Goal: Task Accomplishment & Management: Use online tool/utility

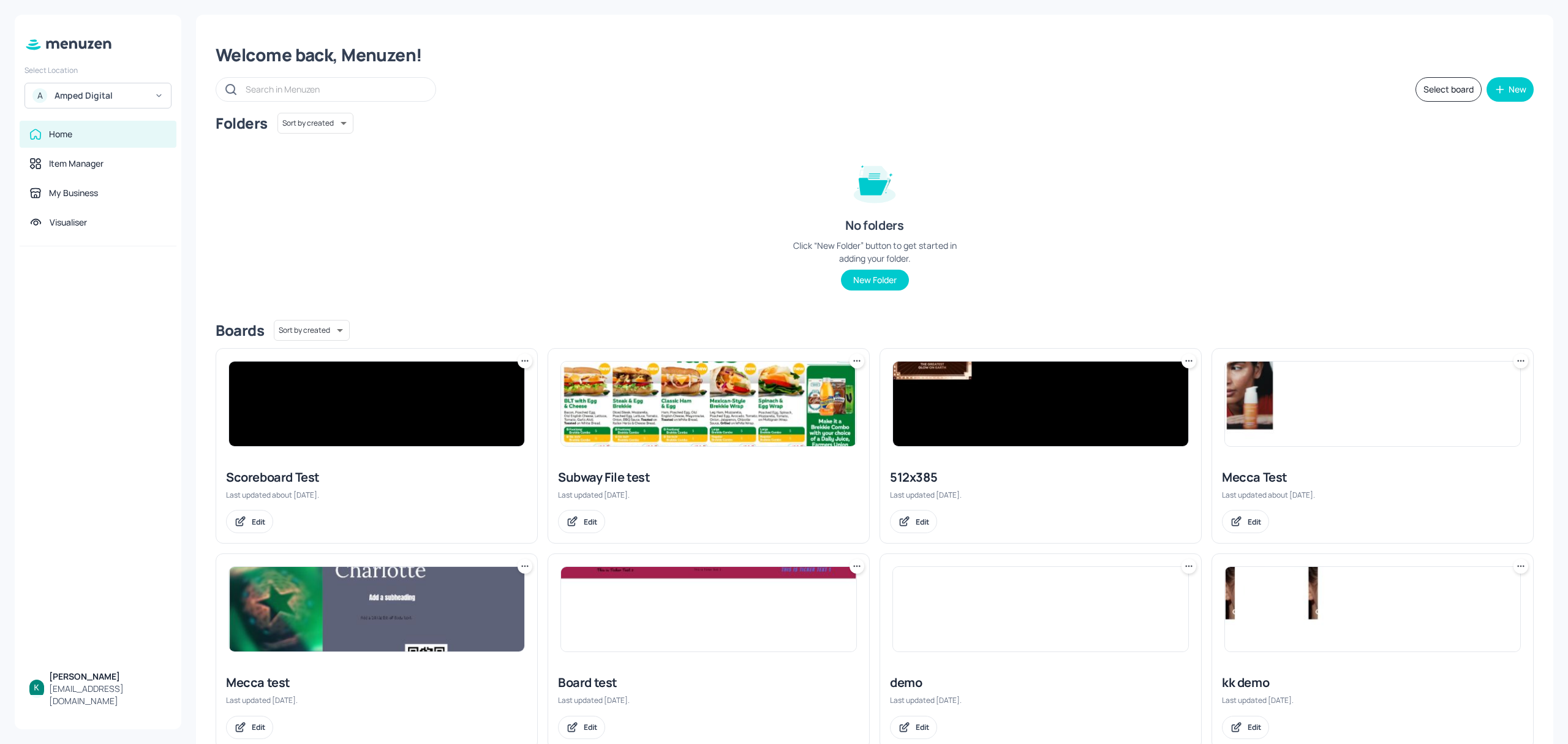
click at [126, 83] on div "A Amped Digital" at bounding box center [98, 95] width 147 height 26
click at [121, 121] on div "Subway AU/[GEOGRAPHIC_DATA]" at bounding box center [98, 127] width 135 height 22
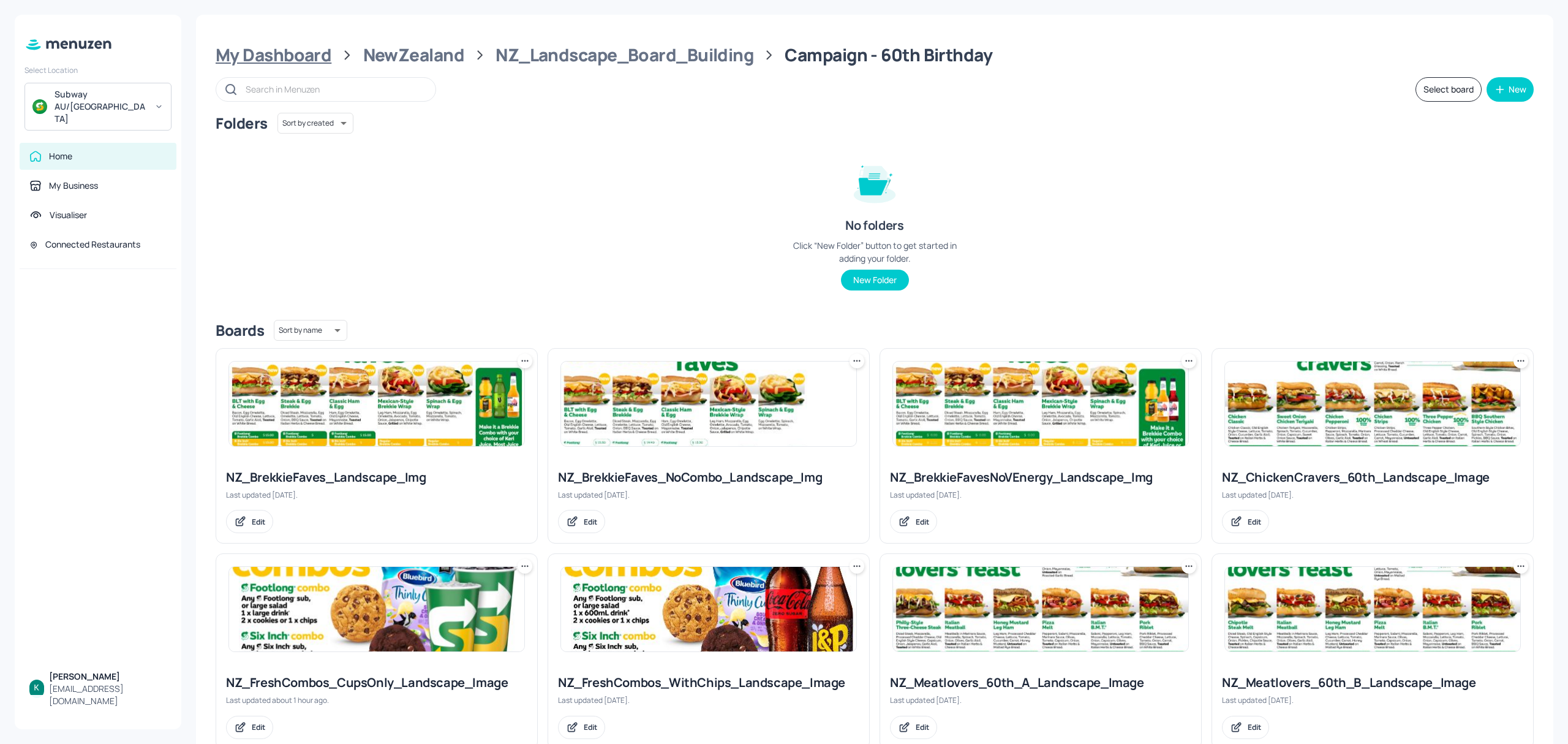
click at [326, 54] on div "My Dashboard" at bounding box center [273, 55] width 116 height 22
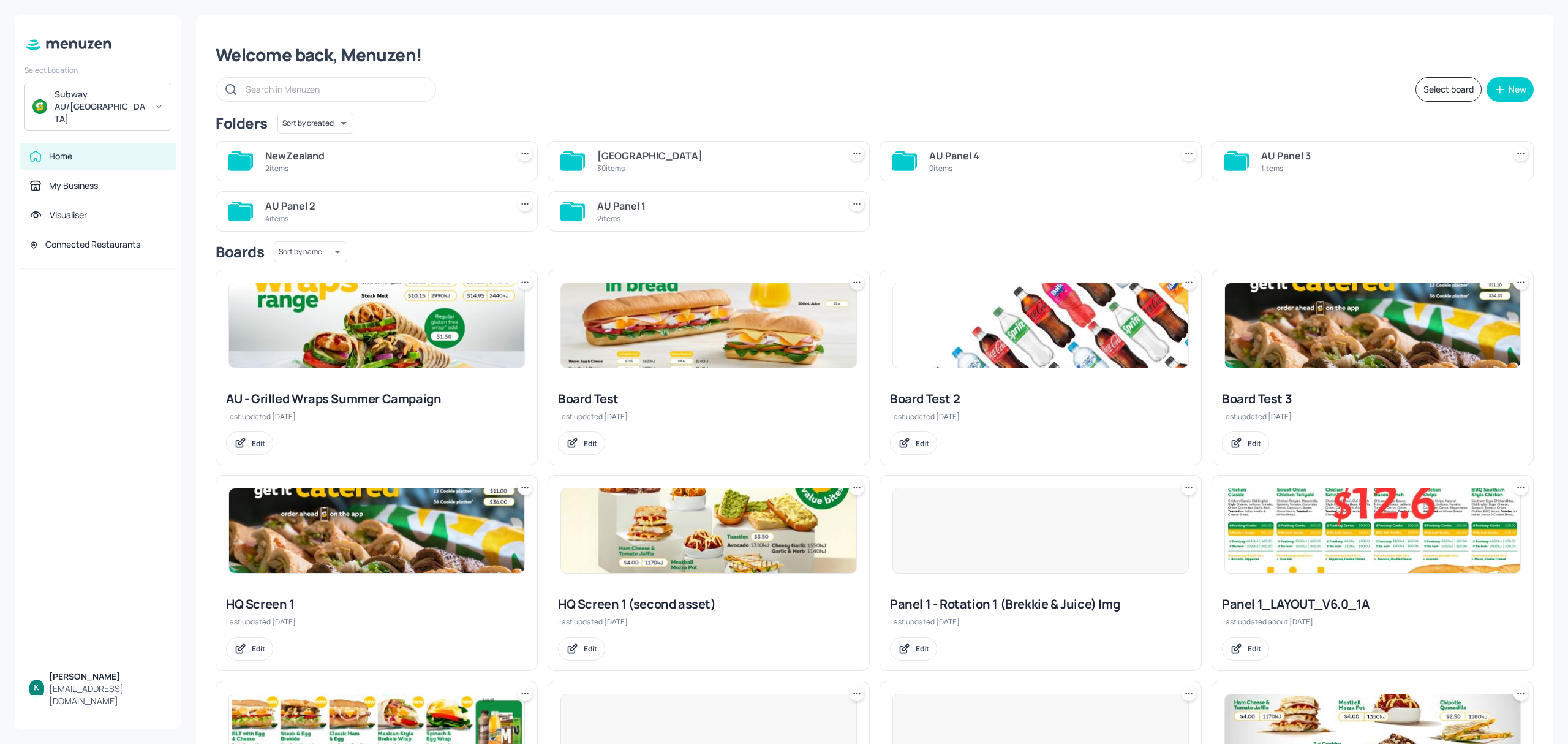
click at [650, 164] on div "30 items" at bounding box center [716, 168] width 238 height 10
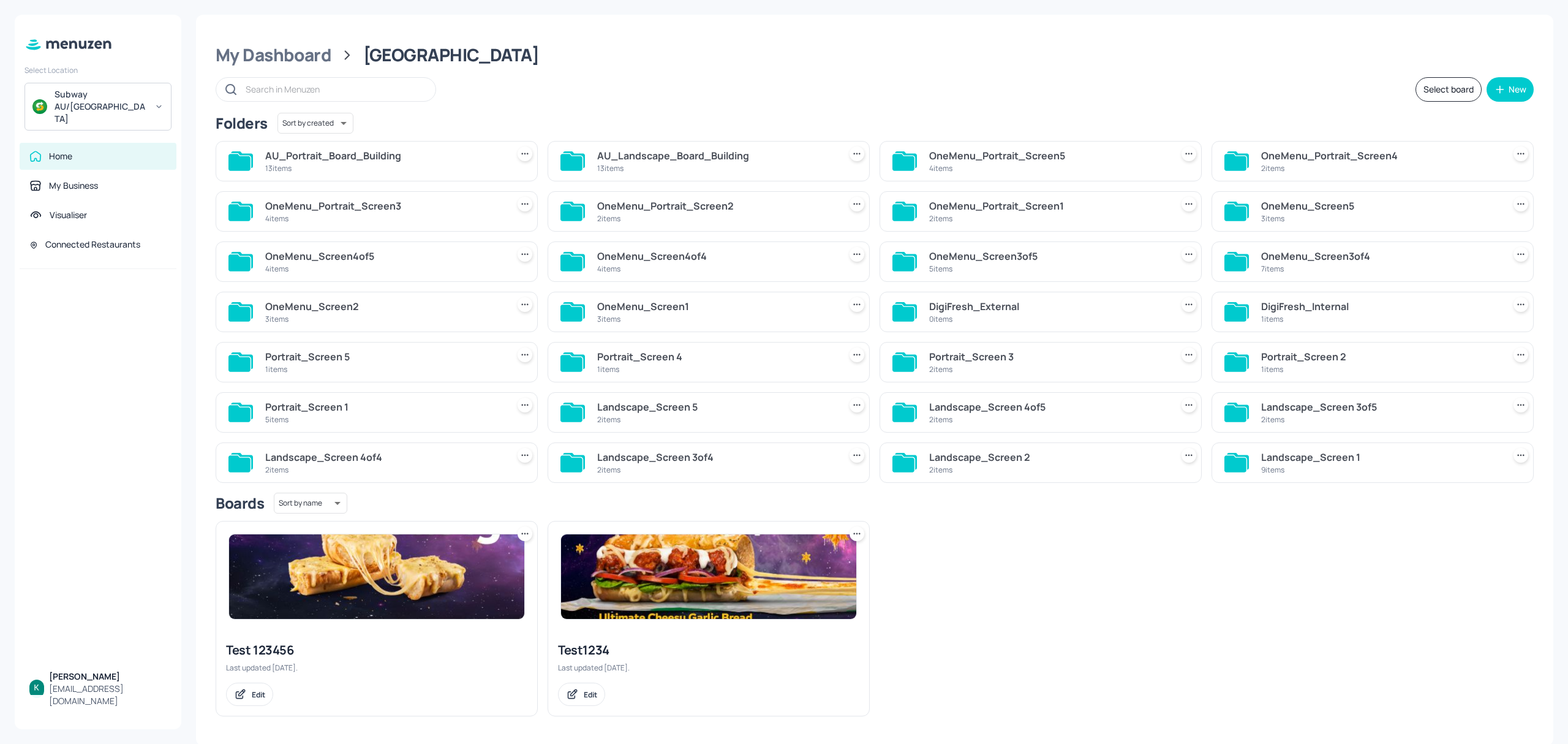
click at [793, 163] on div "AU_Landscape_Board_Building 13 items" at bounding box center [716, 161] width 238 height 29
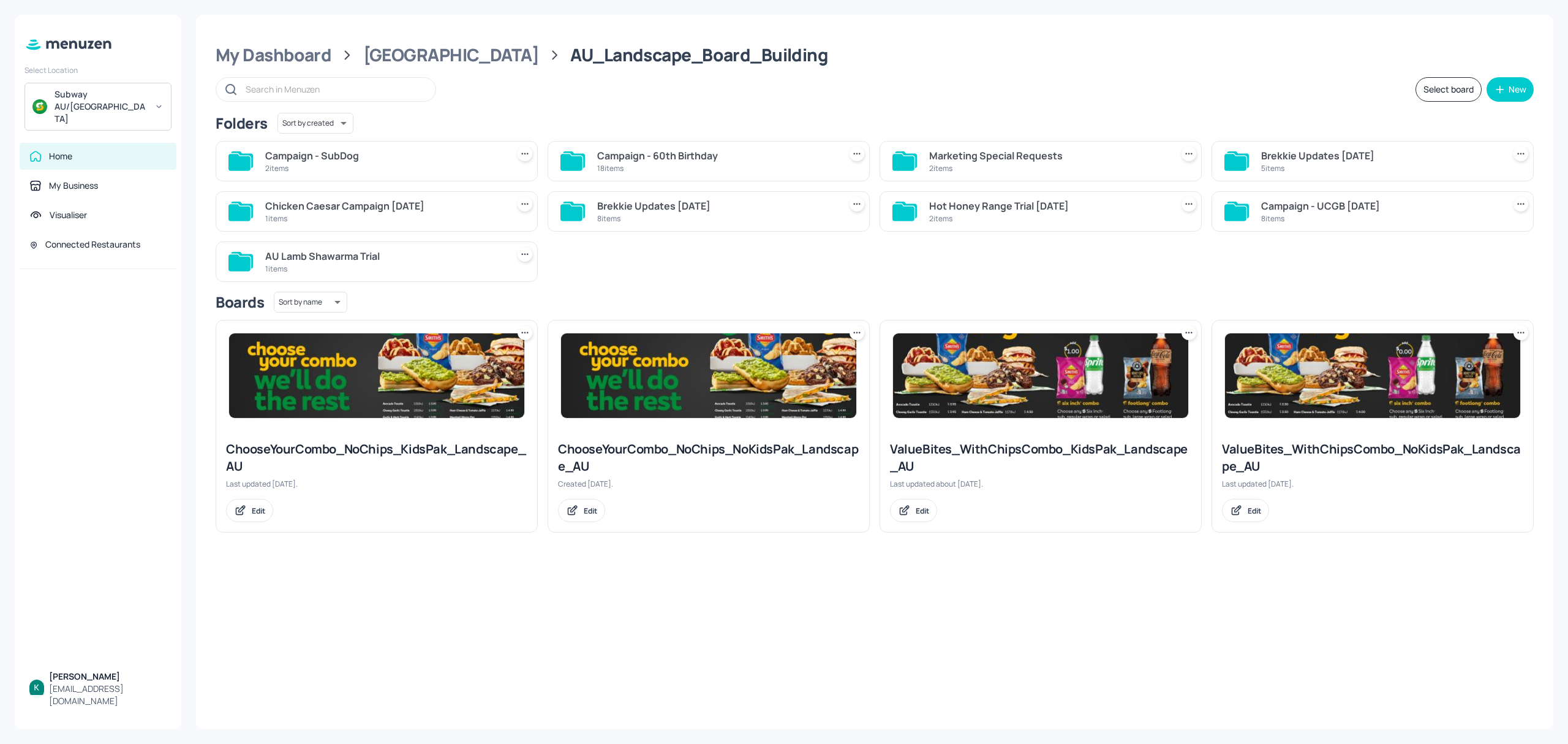
click at [675, 155] on div "Campaign - 60th Birthday" at bounding box center [716, 155] width 238 height 15
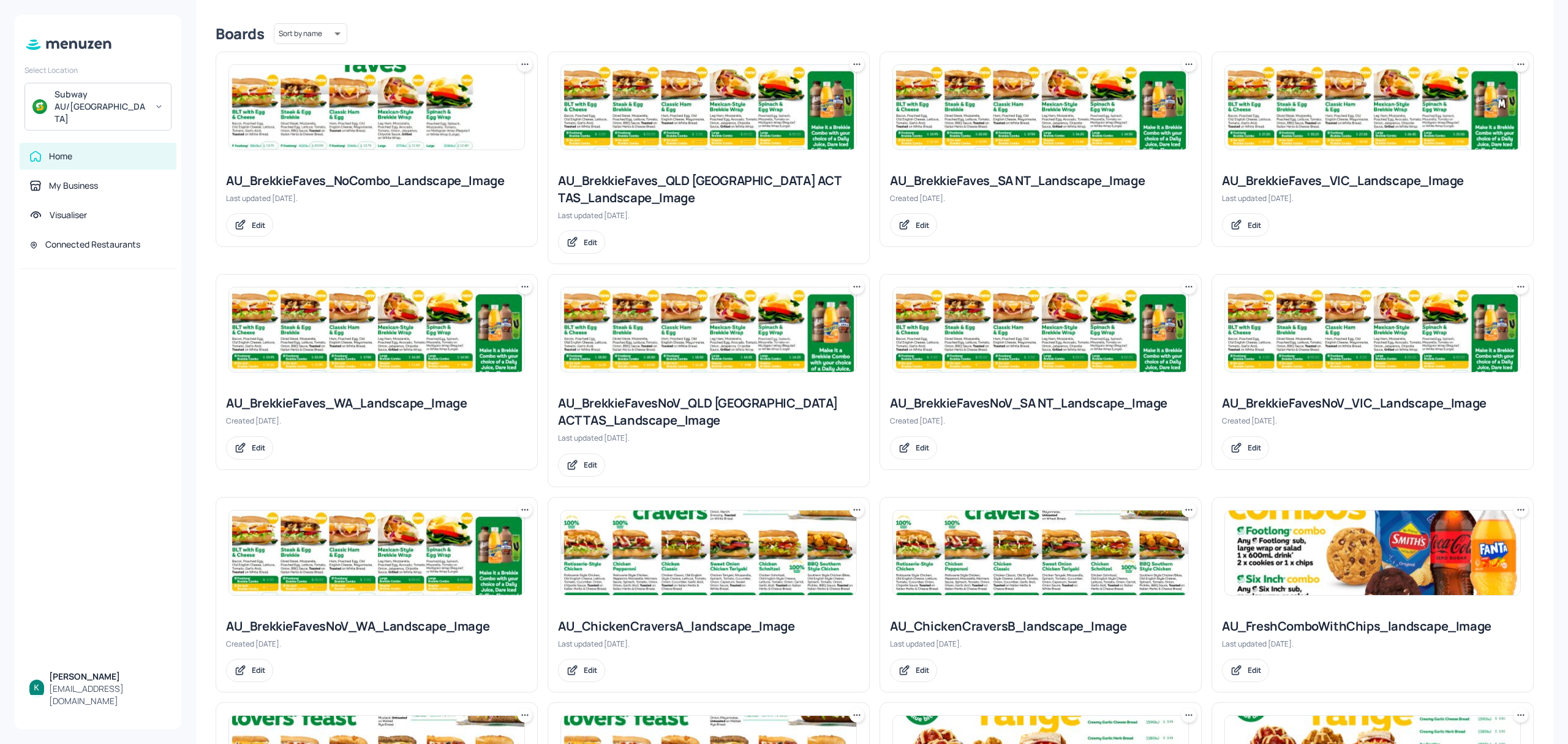
scroll to position [689, 0]
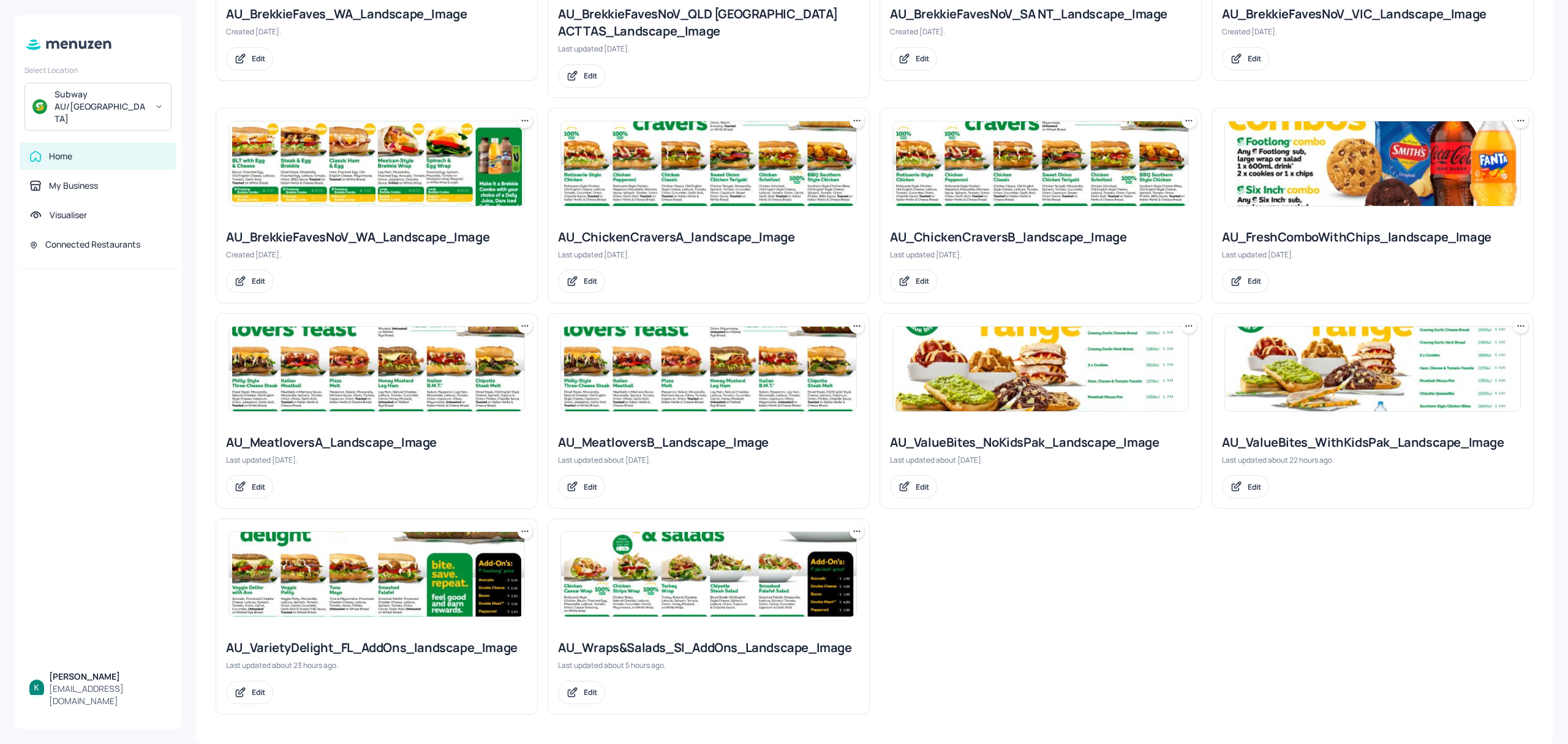
click at [370, 557] on img at bounding box center [377, 573] width 295 height 85
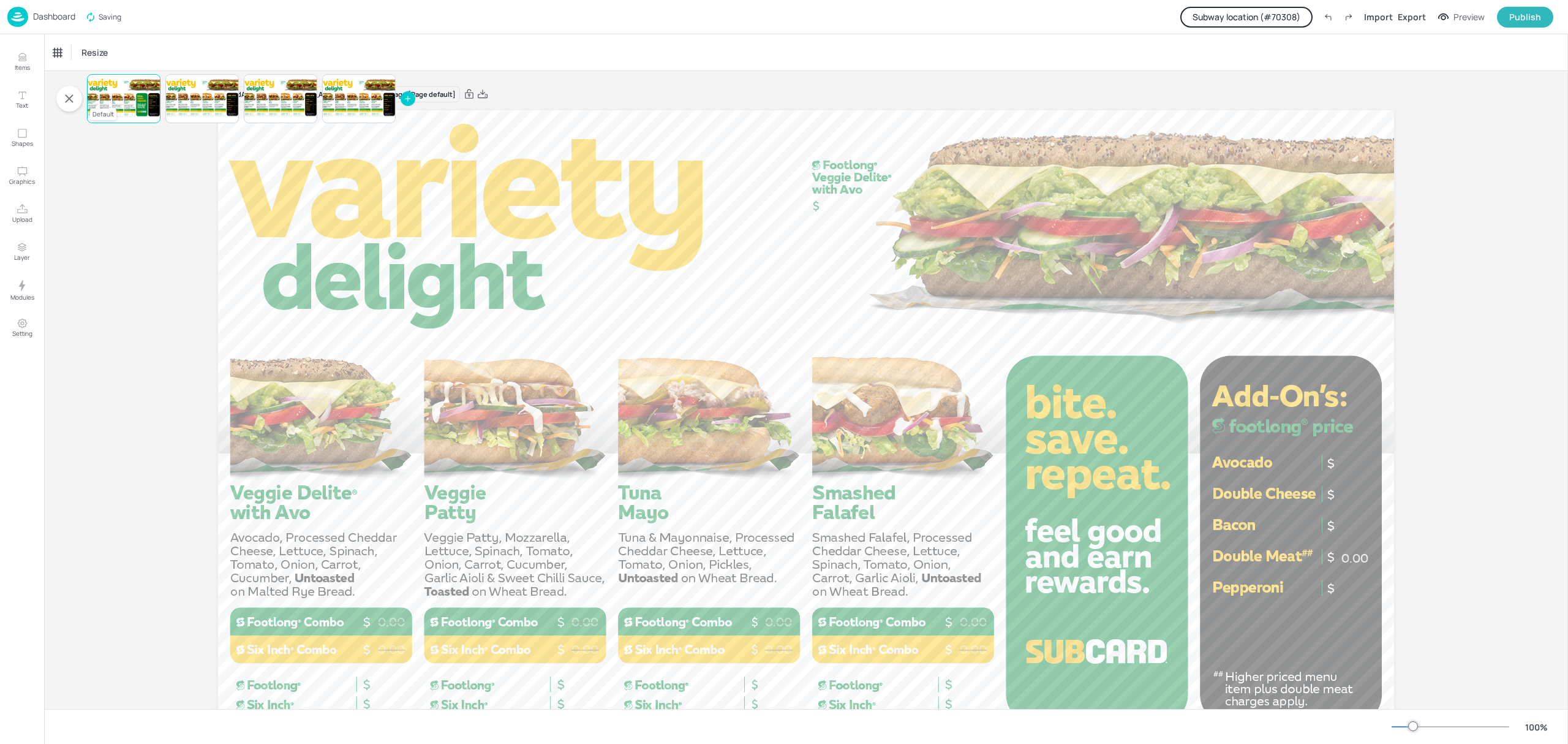
click at [138, 115] on div at bounding box center [123, 99] width 73 height 42
click at [151, 101] on div at bounding box center [123, 99] width 73 height 42
click at [202, 106] on div at bounding box center [202, 99] width 73 height 42
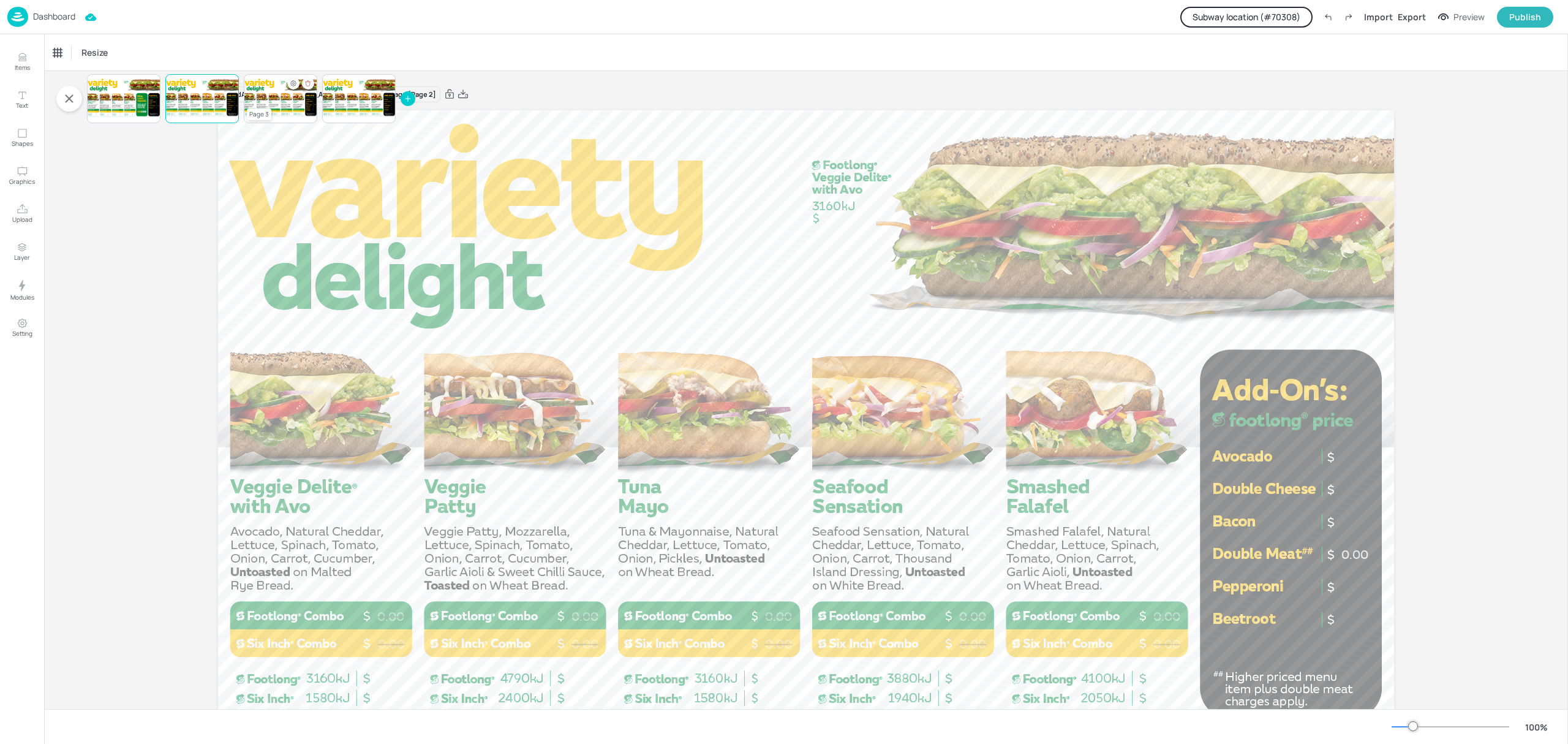
click at [267, 104] on div at bounding box center [280, 99] width 73 height 42
click at [371, 78] on div "0.00 0.00 0.00 0.00 0.00 0.00 0.00 0.00 0.00 0.00 0.00" at bounding box center [359, 78] width 73 height 0
click at [1260, 15] on button "Subway location (# 70308 )" at bounding box center [1246, 17] width 132 height 21
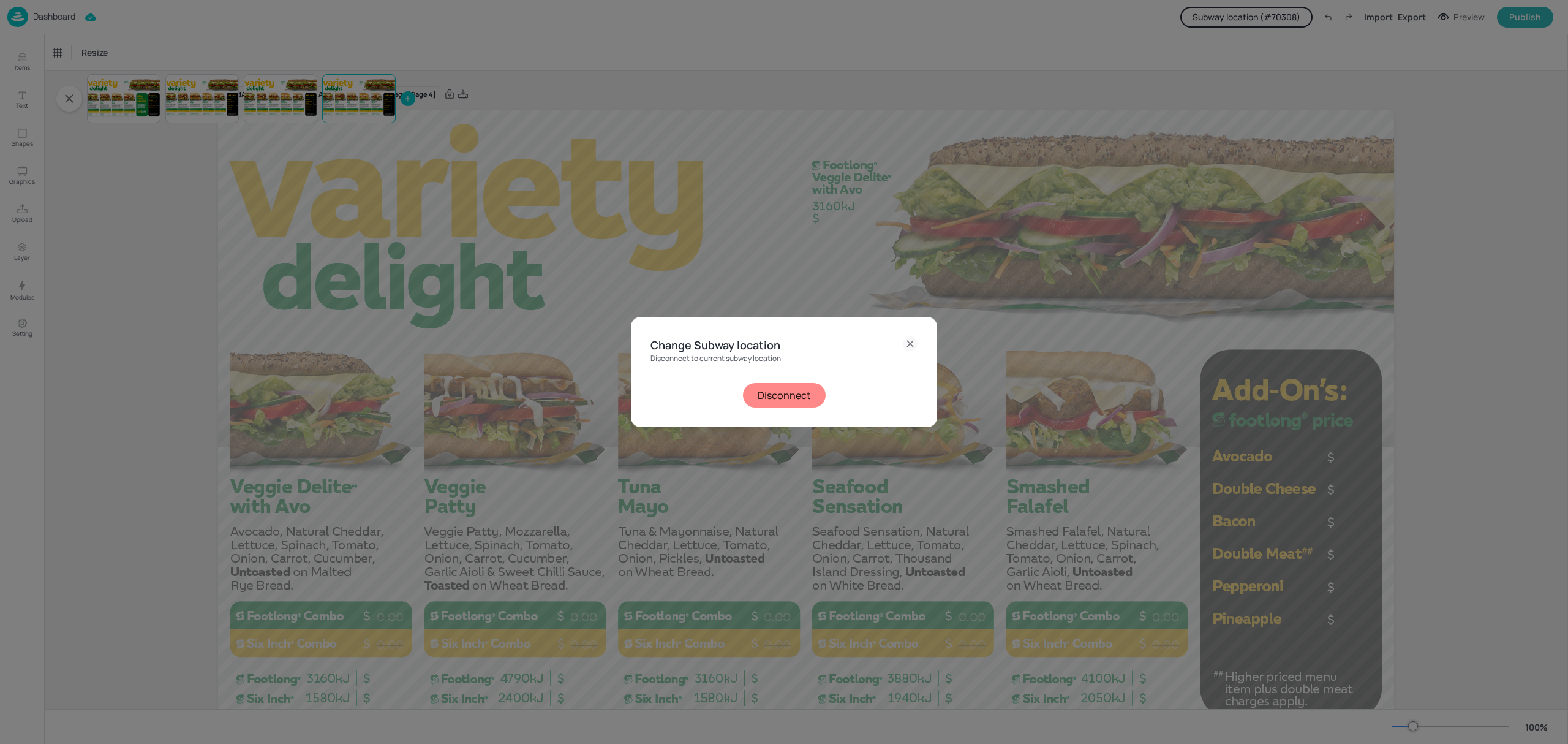
click at [755, 391] on button "Disconnect" at bounding box center [784, 395] width 82 height 24
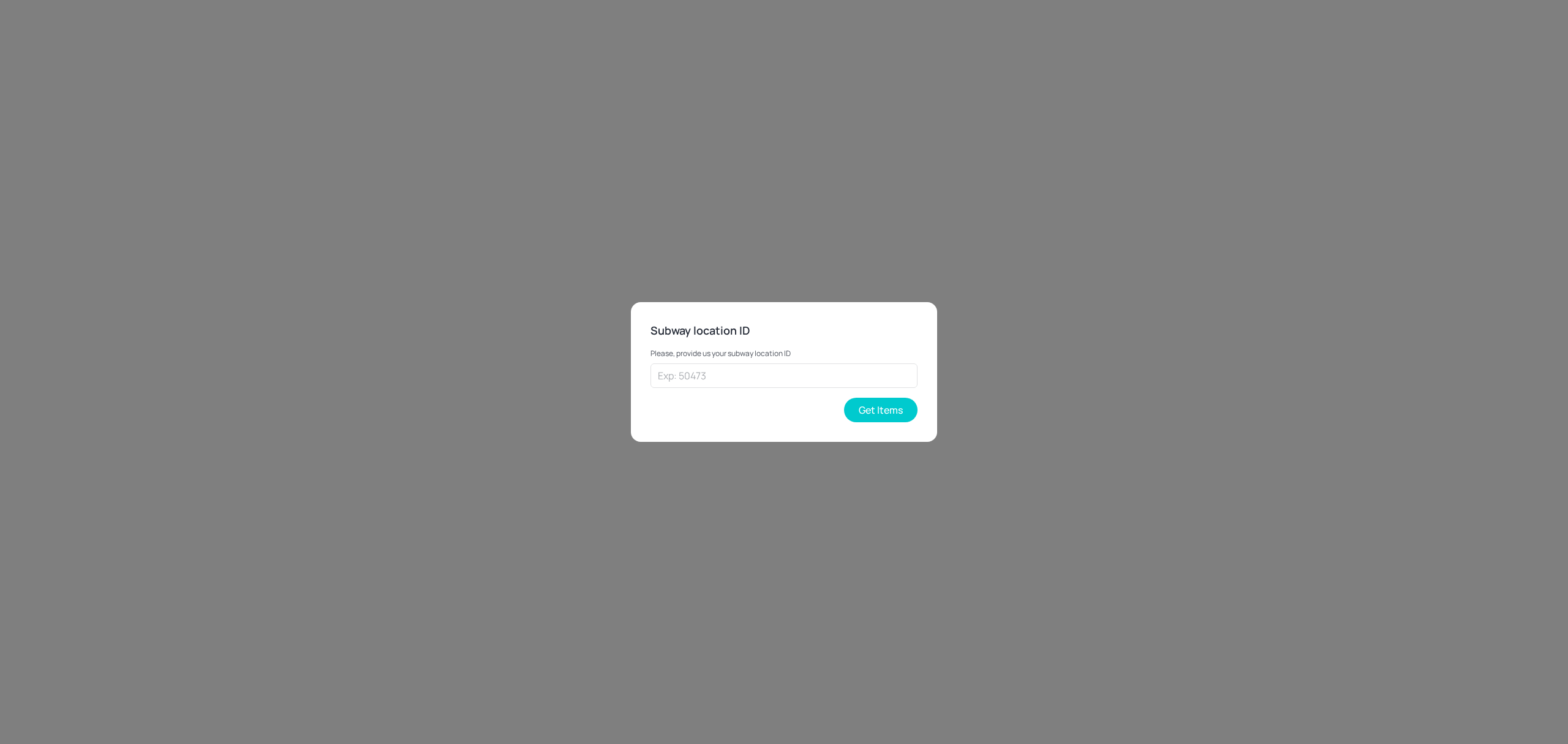
click at [809, 394] on div "Please, provide us your subway location ID ​ Get Items" at bounding box center [784, 380] width 267 height 82
drag, startPoint x: 814, startPoint y: 369, endPoint x: 823, endPoint y: 364, distance: 10.3
click at [817, 366] on input "text" at bounding box center [784, 375] width 267 height 24
type input "43262"
click at [879, 406] on button "Get Items" at bounding box center [880, 410] width 73 height 24
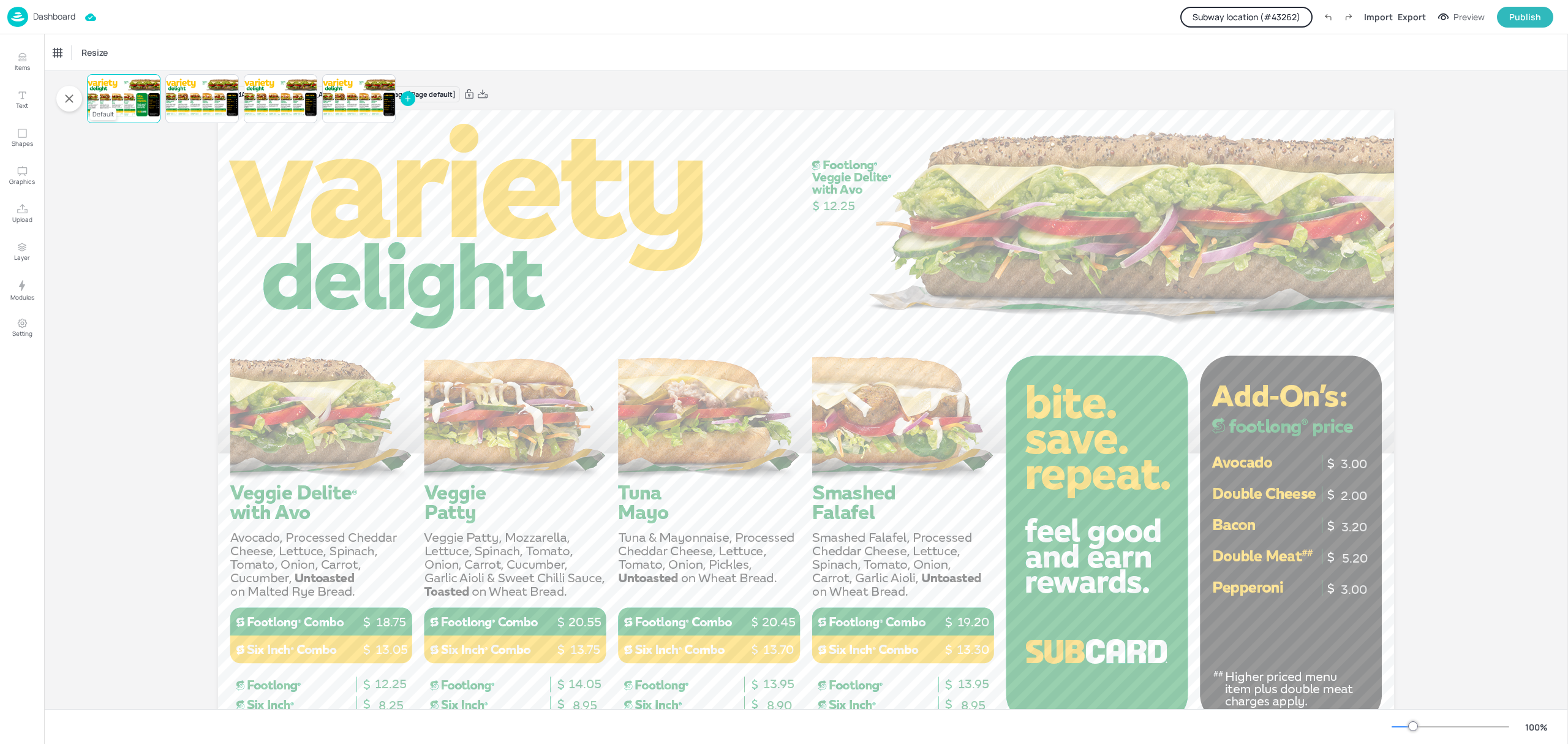
click at [132, 101] on div at bounding box center [123, 99] width 73 height 42
click at [210, 111] on div at bounding box center [202, 99] width 73 height 42
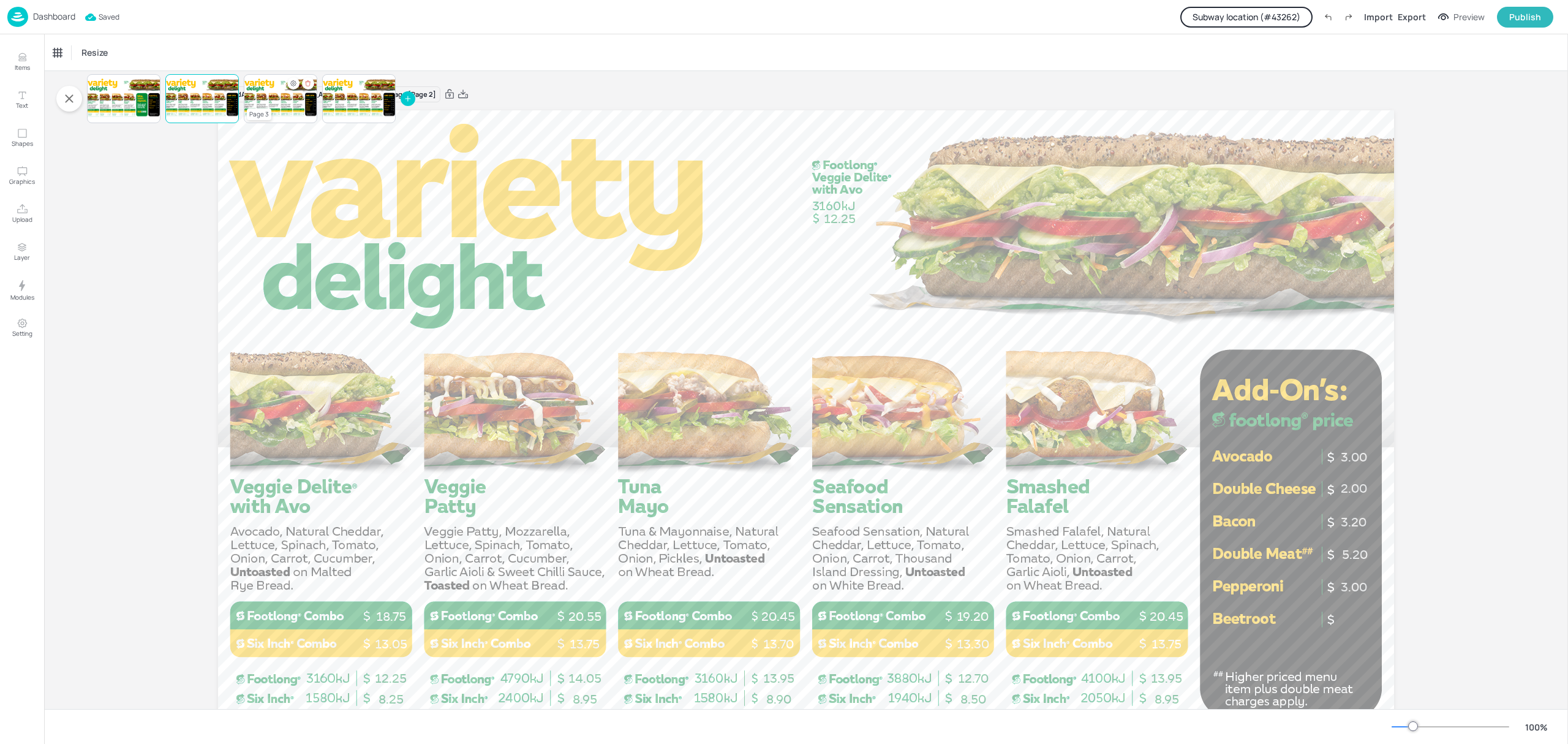
click at [285, 101] on div at bounding box center [280, 99] width 73 height 42
click at [361, 99] on div at bounding box center [359, 99] width 73 height 42
click at [1417, 10] on div "Export" at bounding box center [1411, 17] width 28 height 13
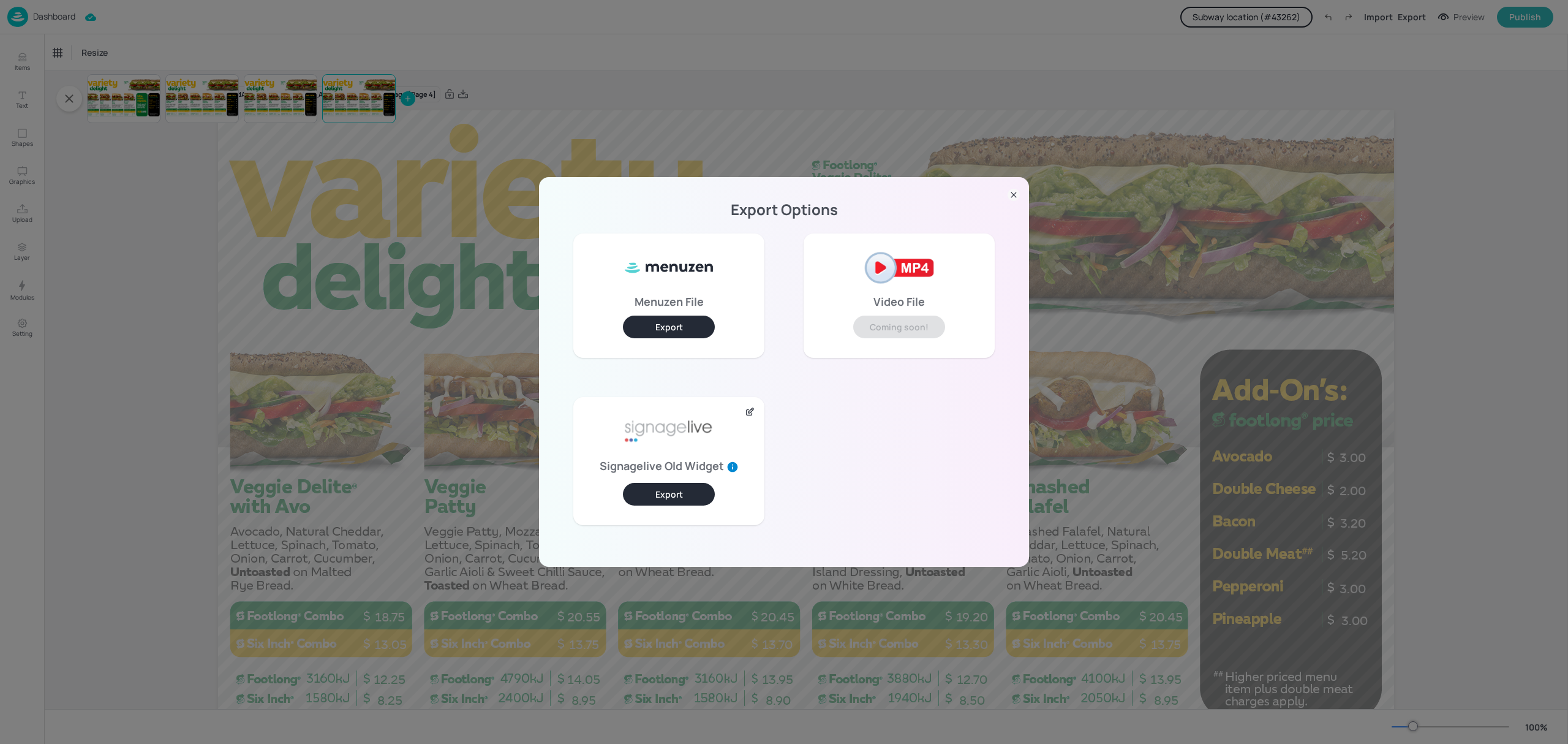
click at [684, 319] on button "Export" at bounding box center [668, 327] width 92 height 22
click at [912, 47] on div "Export Options Menuzen File Export Video File Coming soon! Signagelive Old Widg…" at bounding box center [784, 372] width 1568 height 744
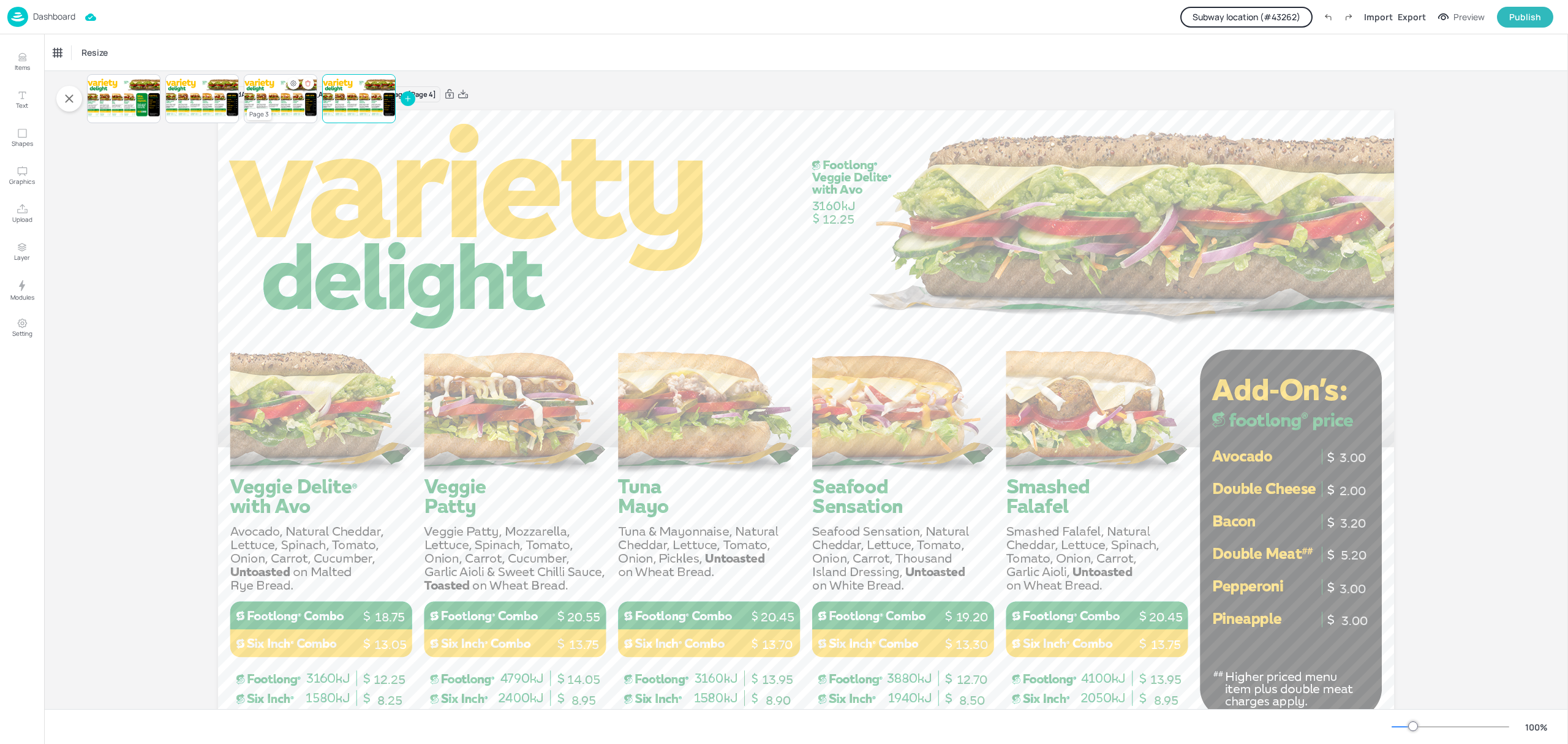
click at [274, 96] on div at bounding box center [280, 99] width 73 height 42
click at [274, 92] on div at bounding box center [280, 99] width 73 height 42
click at [1411, 15] on div "Export" at bounding box center [1411, 17] width 28 height 13
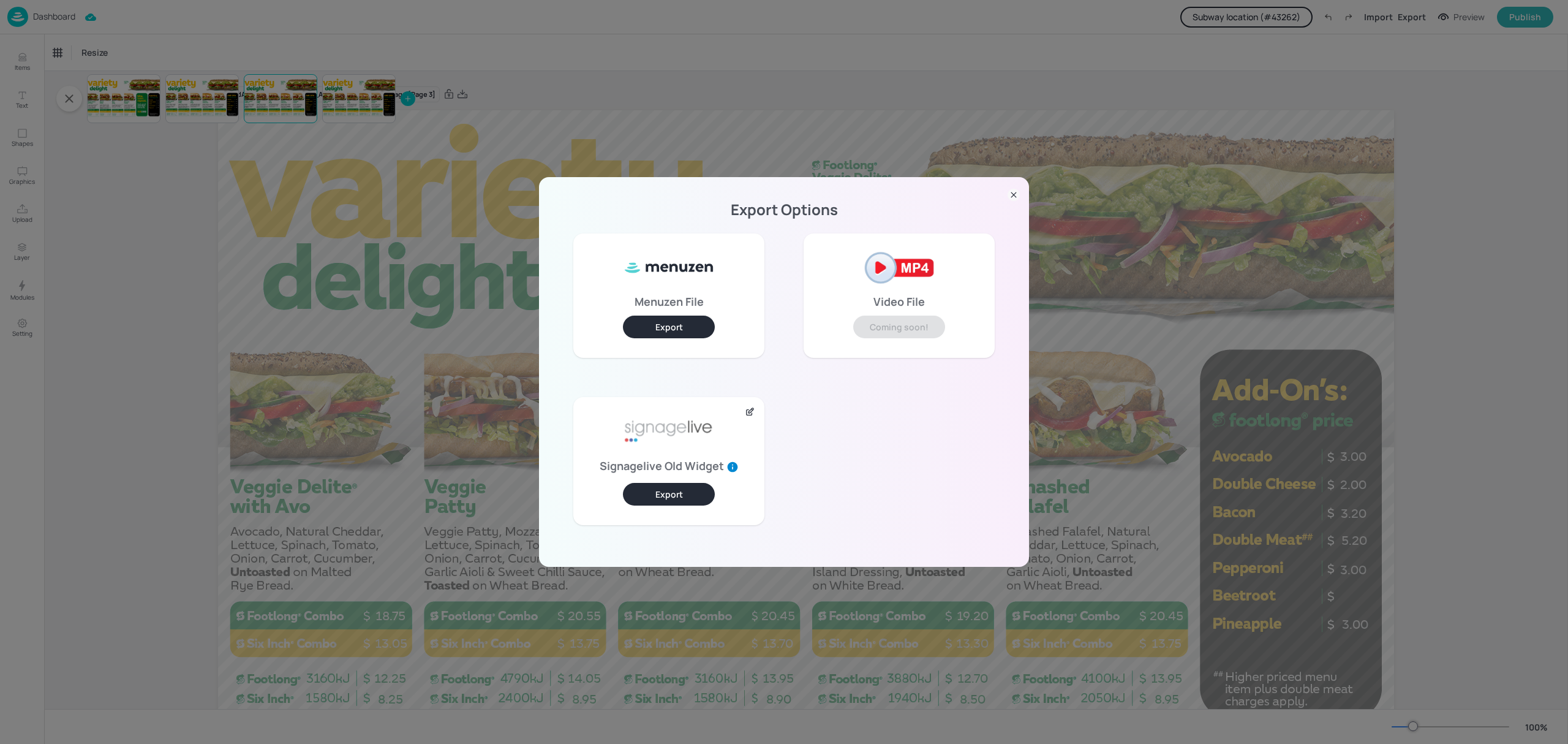
click at [645, 327] on button "Export" at bounding box center [668, 327] width 92 height 22
click at [314, 33] on div "Export Options Menuzen File Export Video File Coming soon! Signagelive Old Widg…" at bounding box center [784, 372] width 1568 height 744
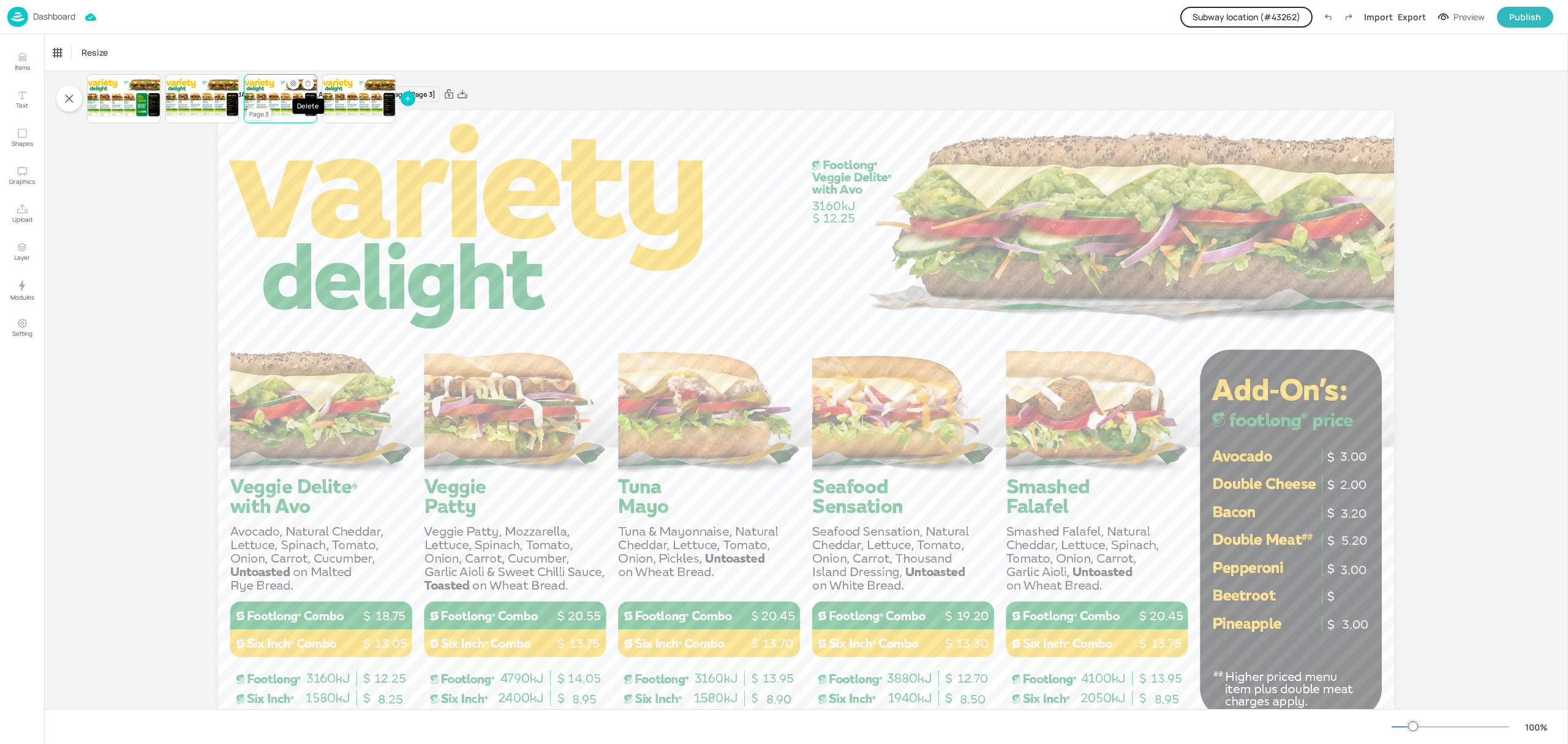
click at [310, 84] on icon "Delete" at bounding box center [308, 83] width 7 height 8
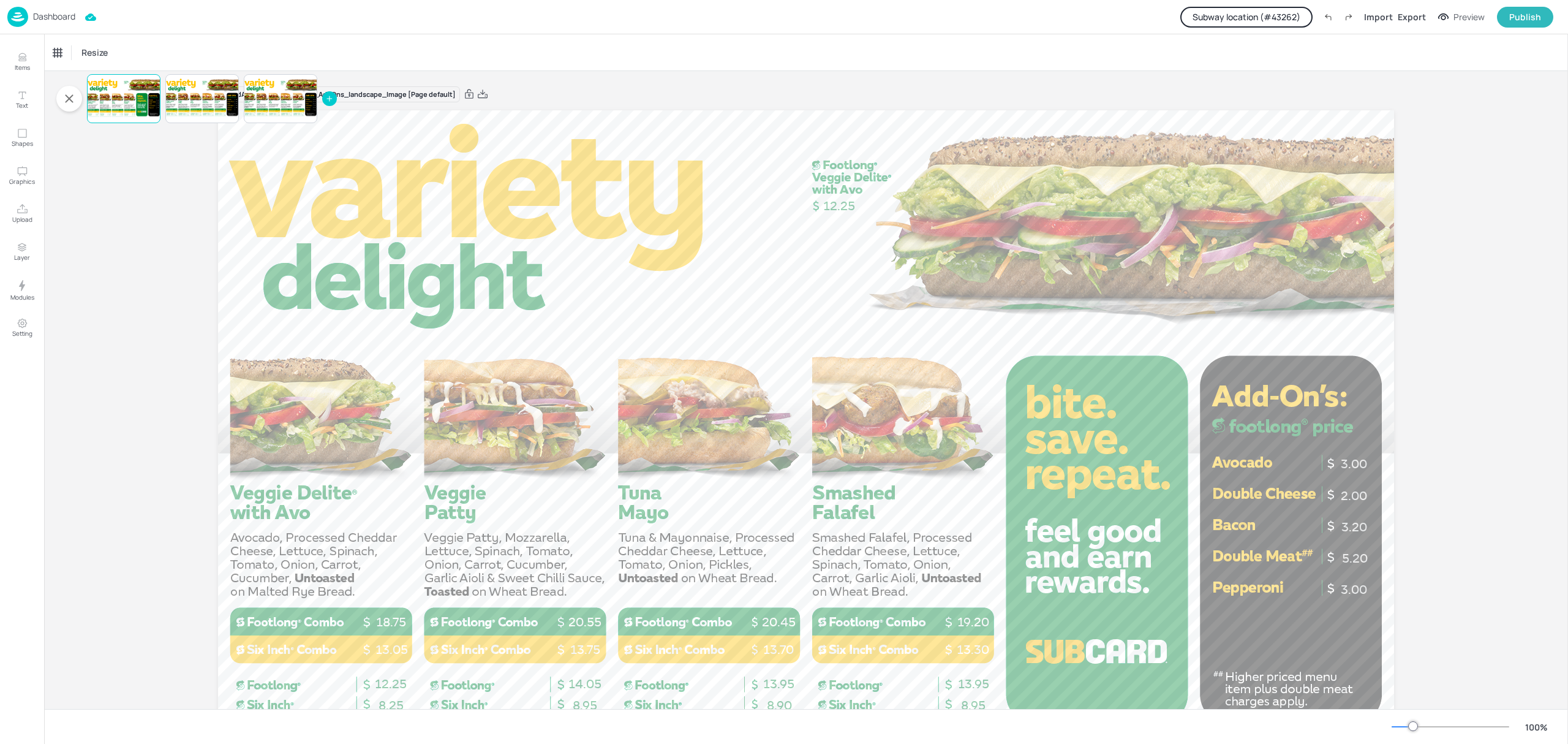
click at [329, 101] on icon at bounding box center [329, 99] width 8 height 8
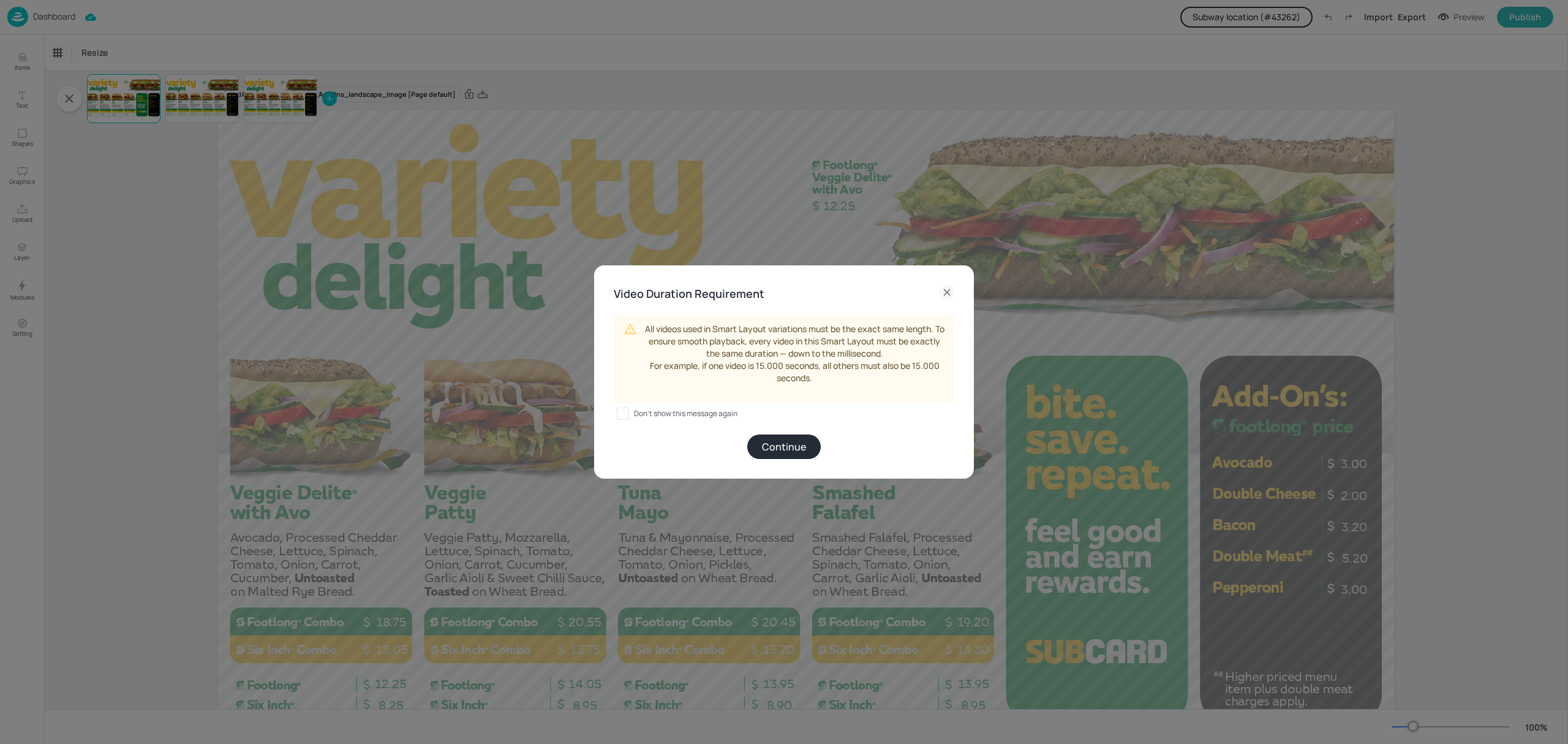
click at [795, 449] on button "Continue" at bounding box center [784, 446] width 73 height 24
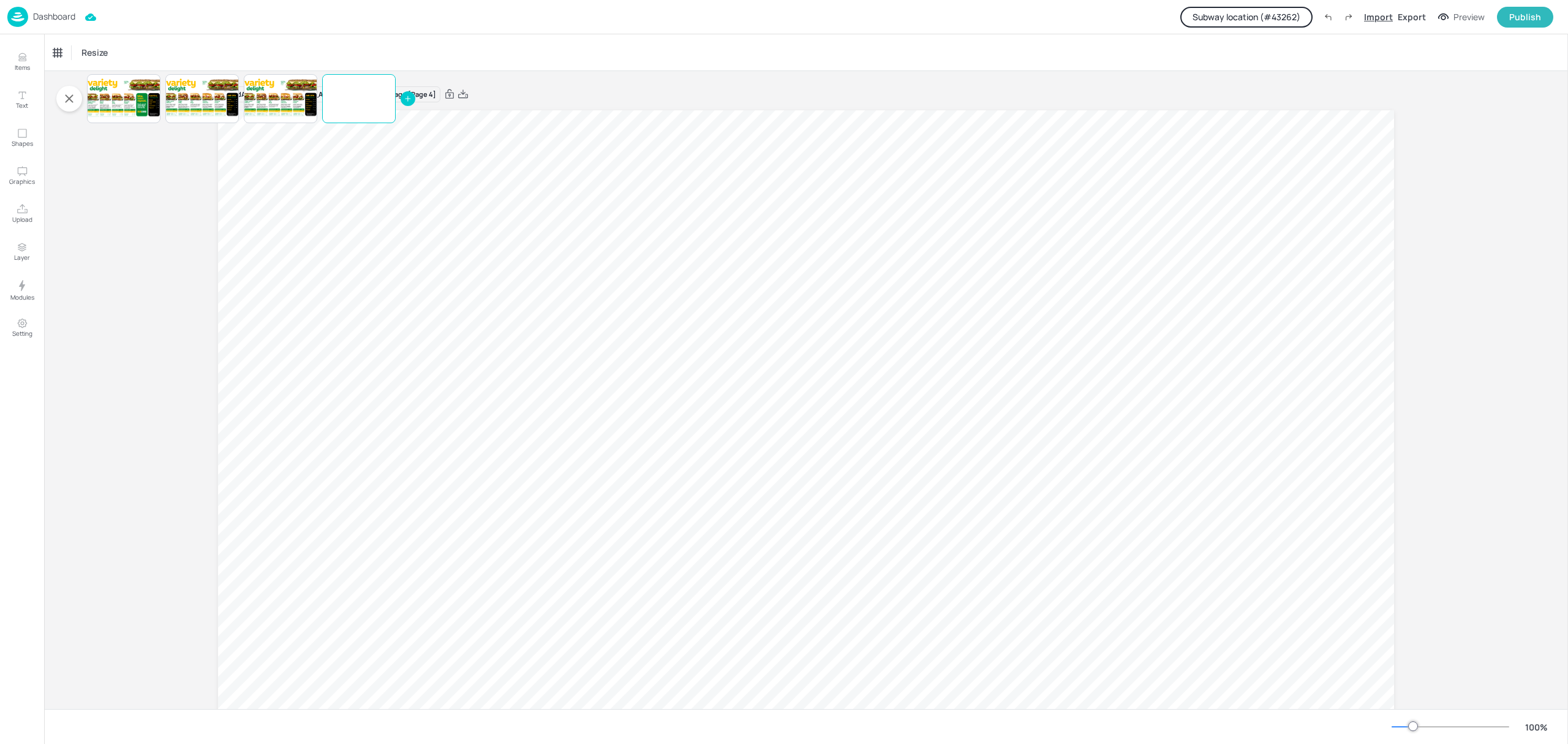
click at [1377, 10] on div "Import" at bounding box center [1378, 17] width 29 height 13
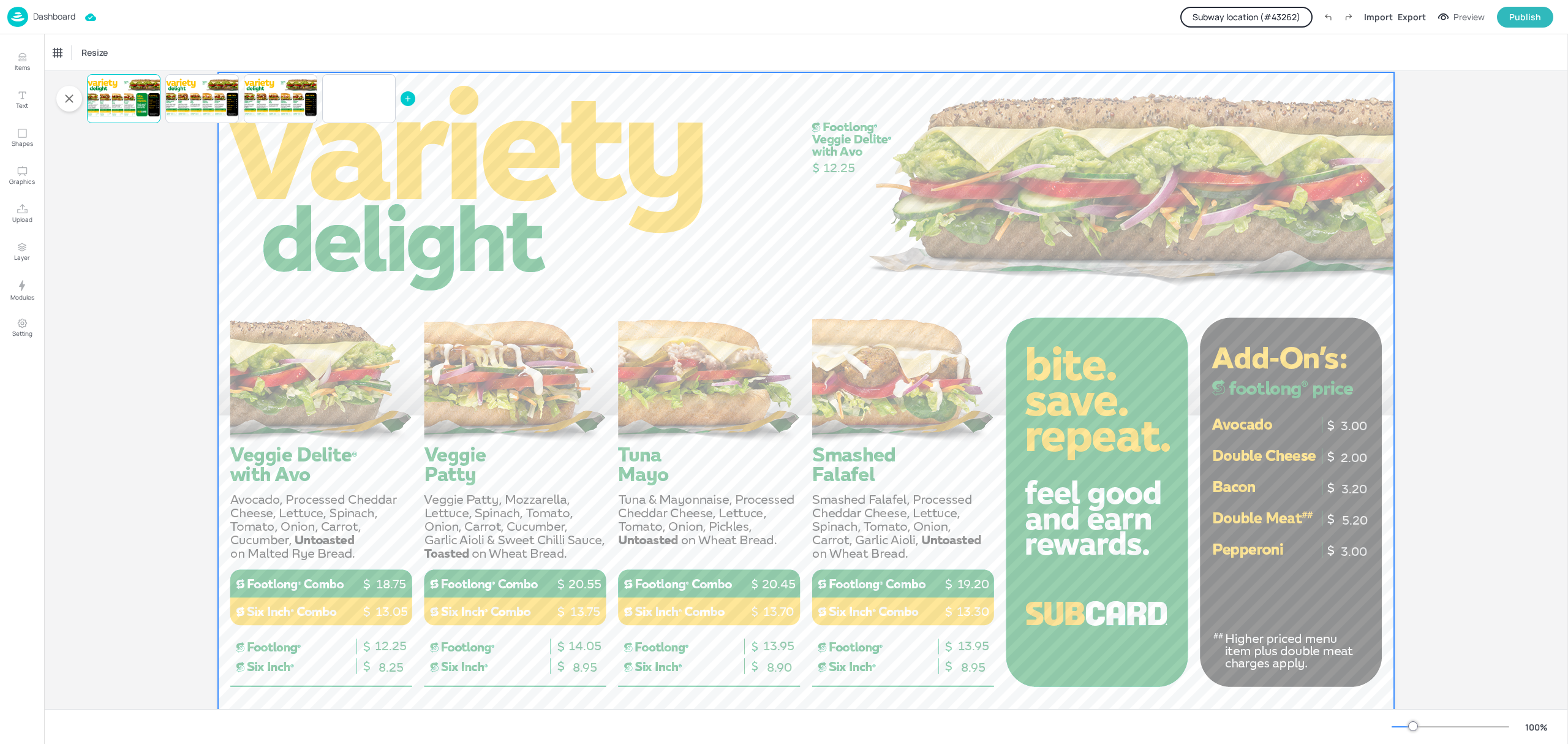
scroll to position [13, 0]
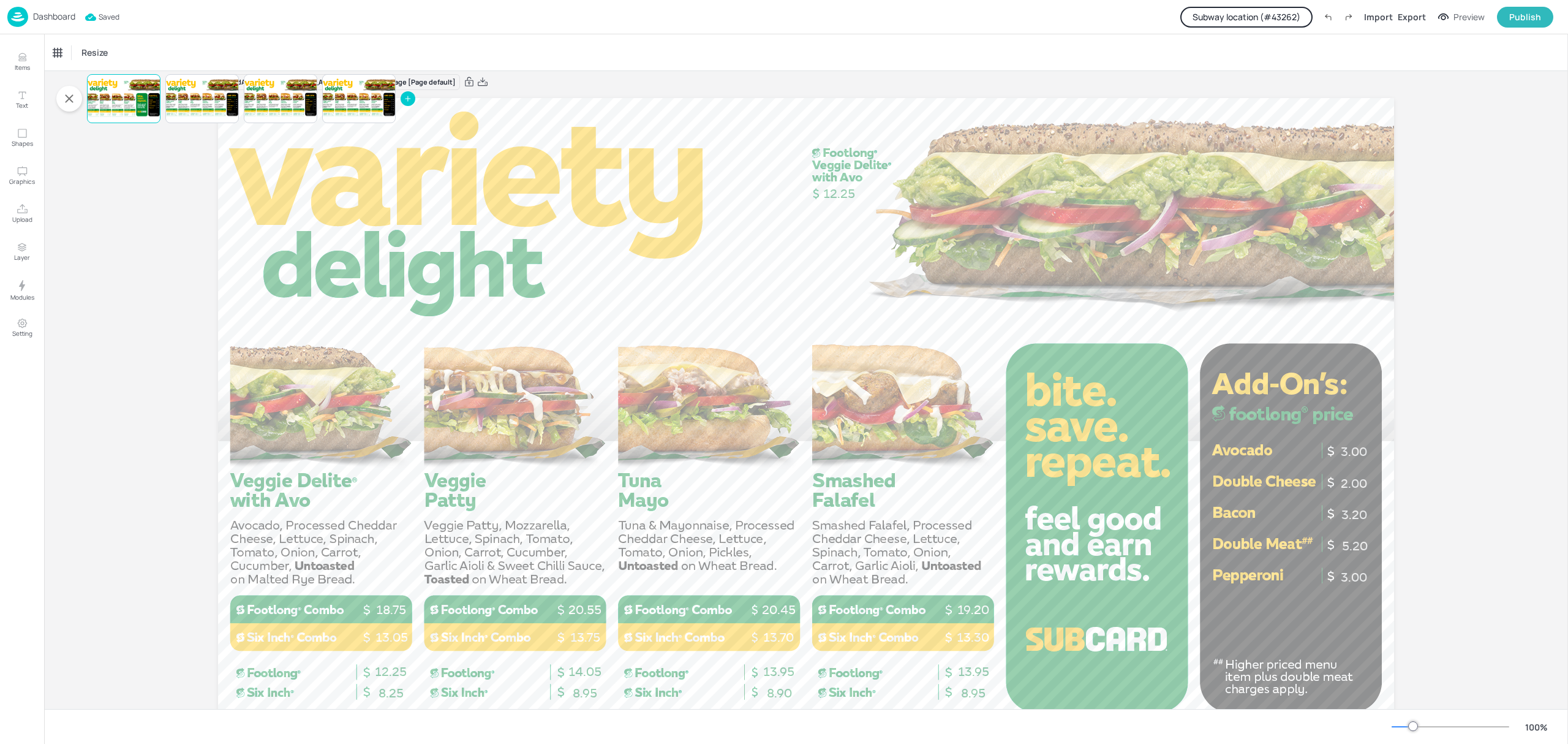
drag, startPoint x: 115, startPoint y: 209, endPoint x: 480, endPoint y: 466, distance: 446.4
click at [479, 466] on div "Board AU_VarietyDelight_FL_AddOns_landscape_Image [Page default] 5.20 3.00 3.20…" at bounding box center [806, 424] width 1524 height 731
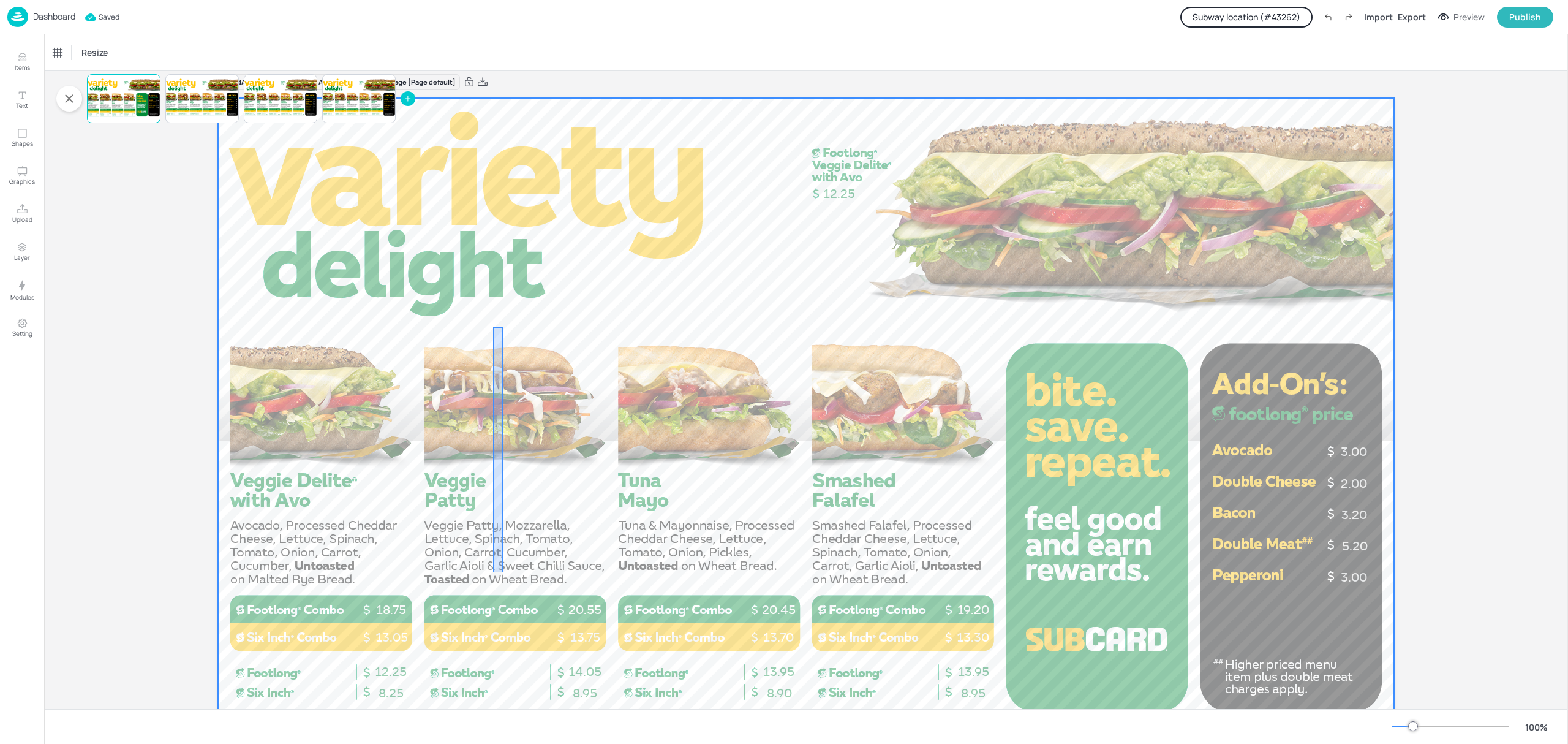
drag, startPoint x: 503, startPoint y: 327, endPoint x: 513, endPoint y: 596, distance: 269.2
click at [500, 621] on div at bounding box center [806, 429] width 1176 height 661
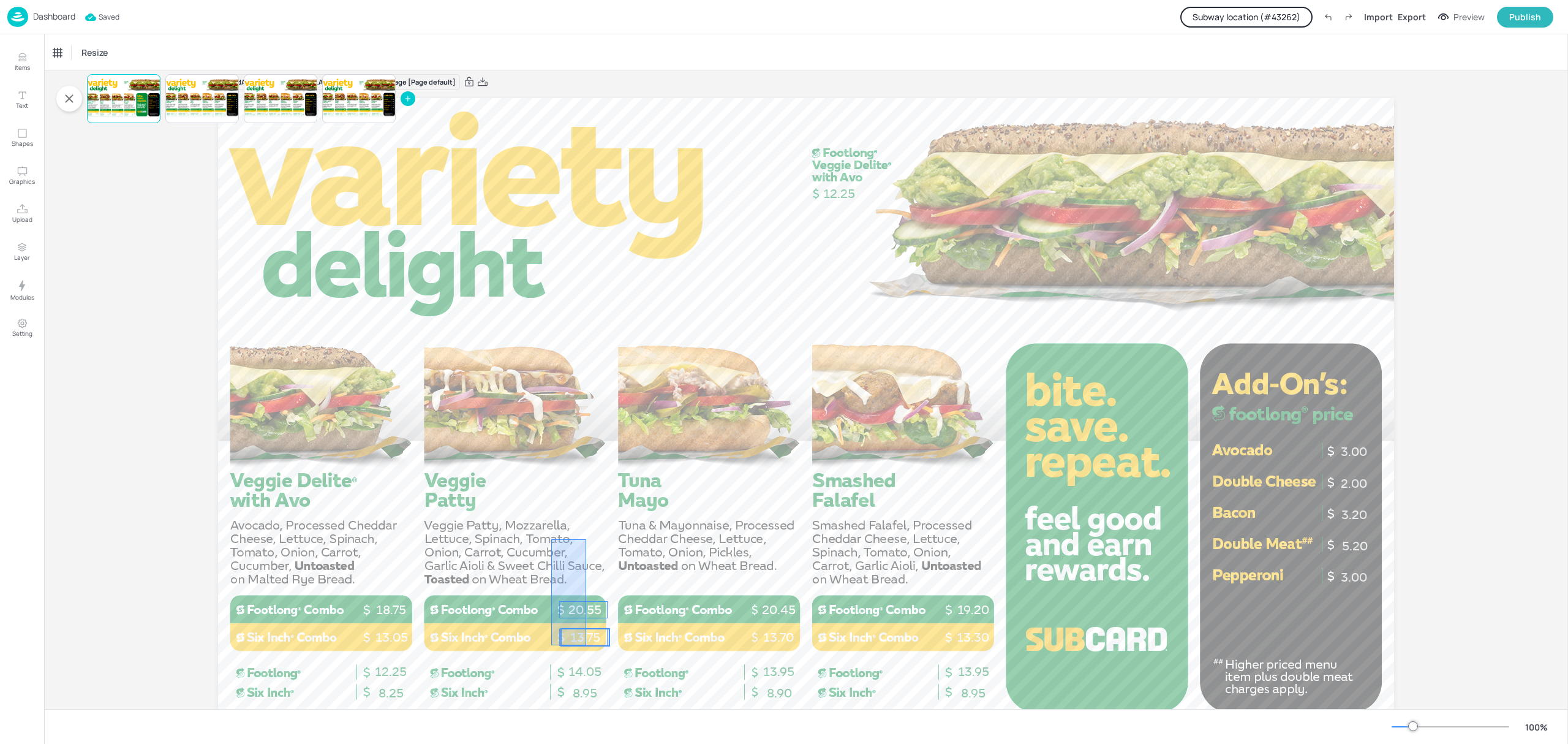
drag, startPoint x: 552, startPoint y: 550, endPoint x: 600, endPoint y: 660, distance: 120.0
click at [599, 98] on div "5.20 3.00 3.20 2.00 3.00 19.20 13.30 20.45 13.70 18.75 13.05 13.75 20.55 12.25 …" at bounding box center [806, 98] width 1176 height 0
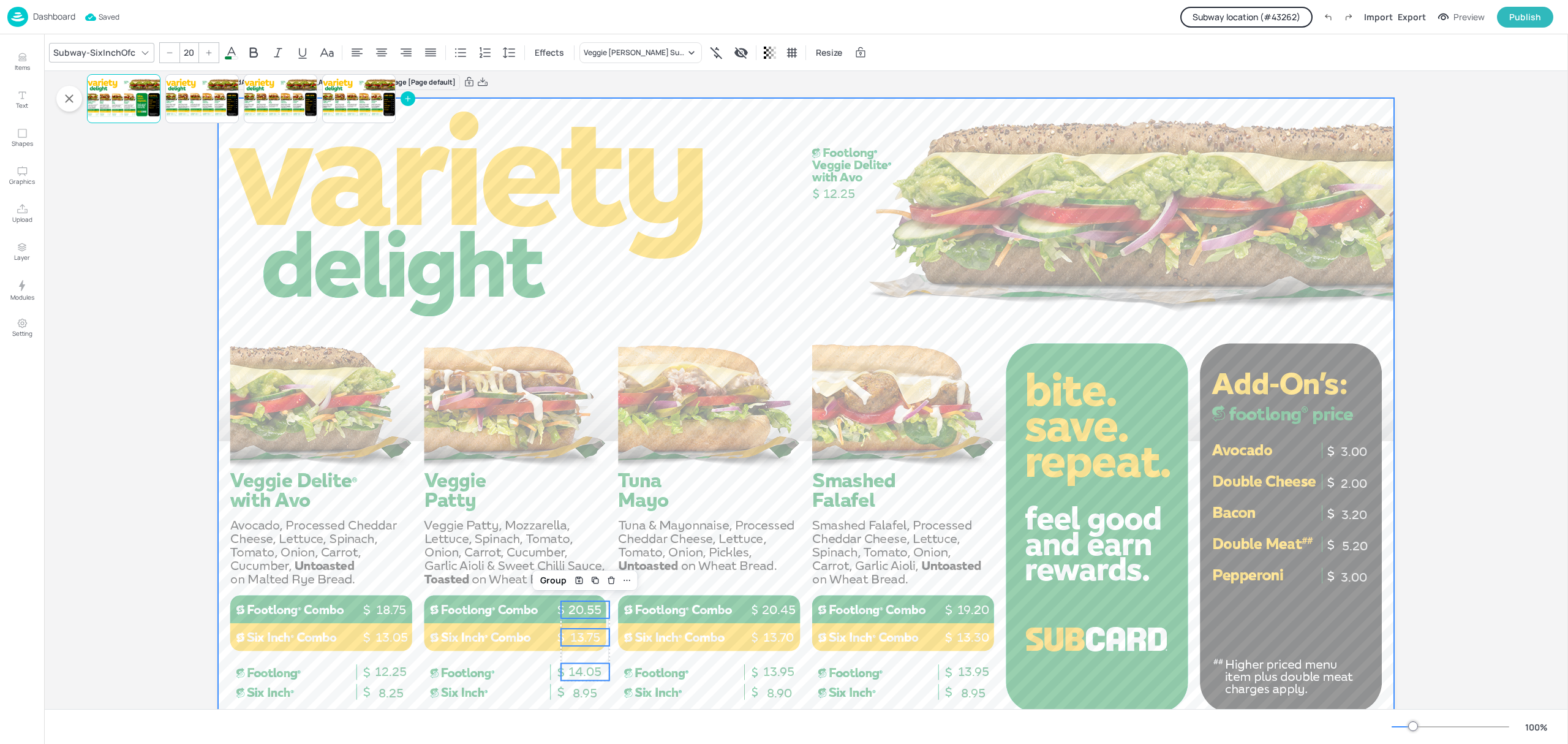
click at [485, 407] on div at bounding box center [806, 429] width 1176 height 661
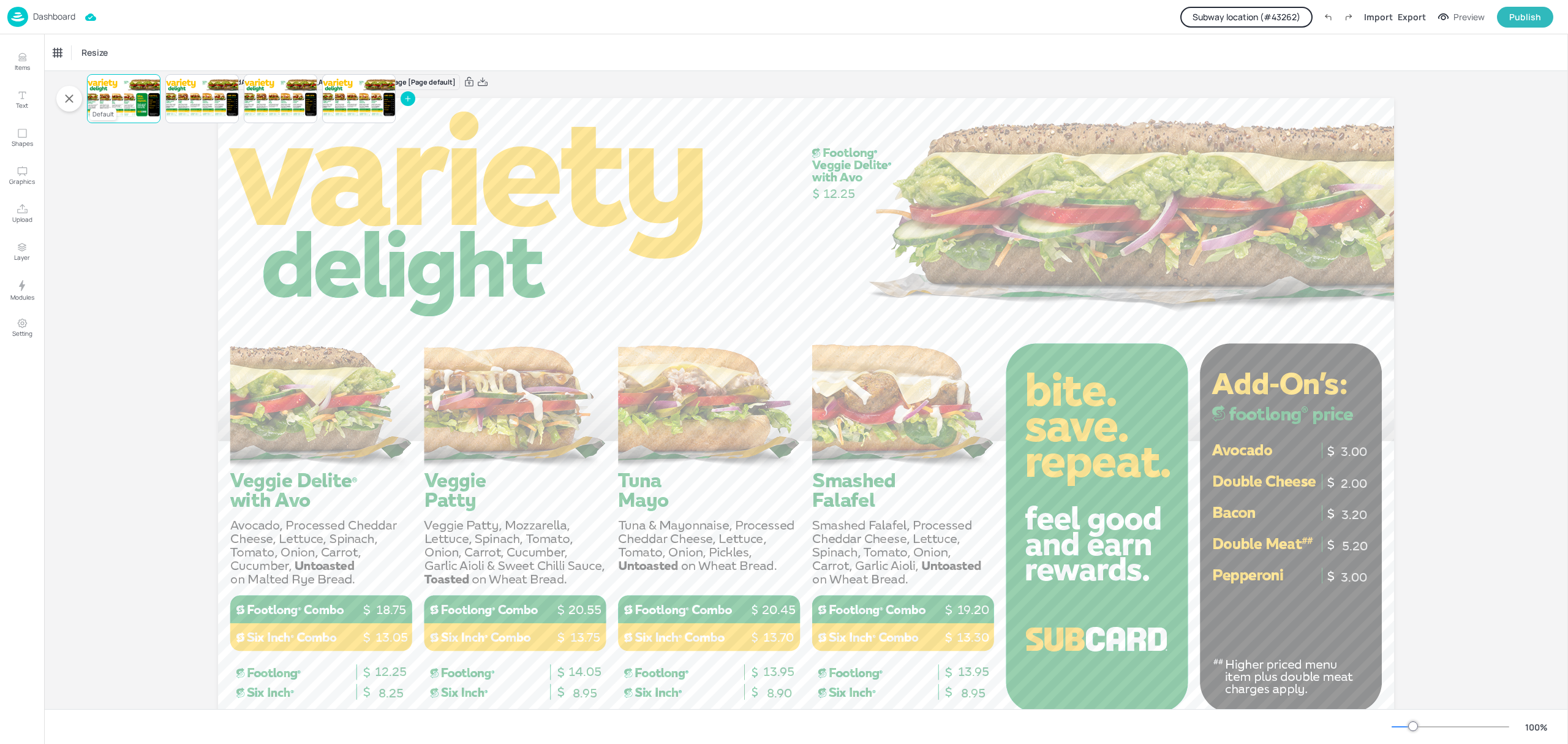
click at [141, 106] on div at bounding box center [123, 99] width 73 height 42
click at [219, 113] on div at bounding box center [202, 99] width 73 height 42
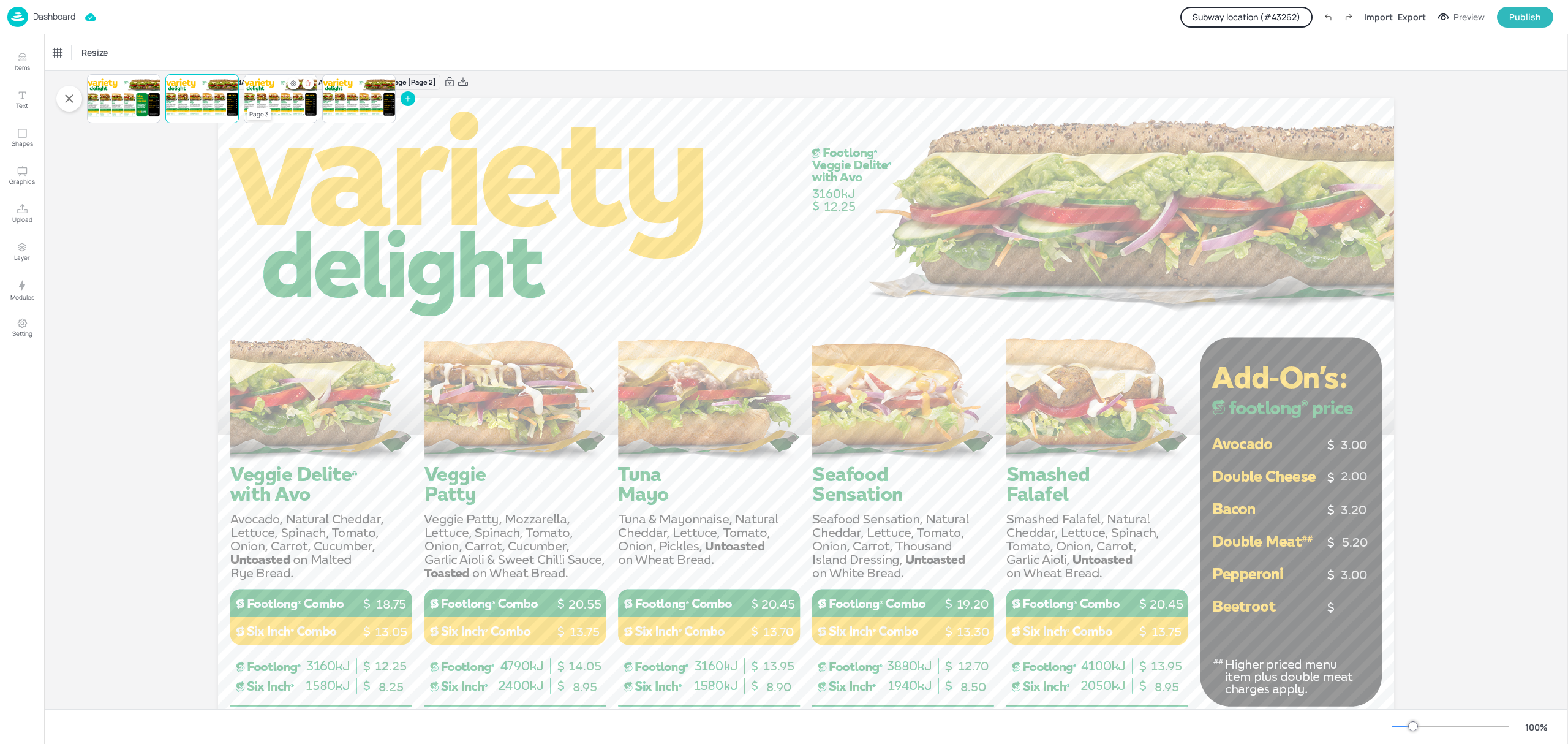
click at [292, 106] on div at bounding box center [280, 99] width 73 height 42
click at [365, 113] on div at bounding box center [359, 99] width 73 height 42
click at [275, 101] on div at bounding box center [280, 99] width 73 height 42
click at [129, 220] on div "Board AU_VarietyDelight_FL_AddOns_landscape_Image [Page 3] 5.20 3.00 3.20 2.00 …" at bounding box center [806, 424] width 1524 height 731
click at [304, 99] on div at bounding box center [280, 99] width 73 height 42
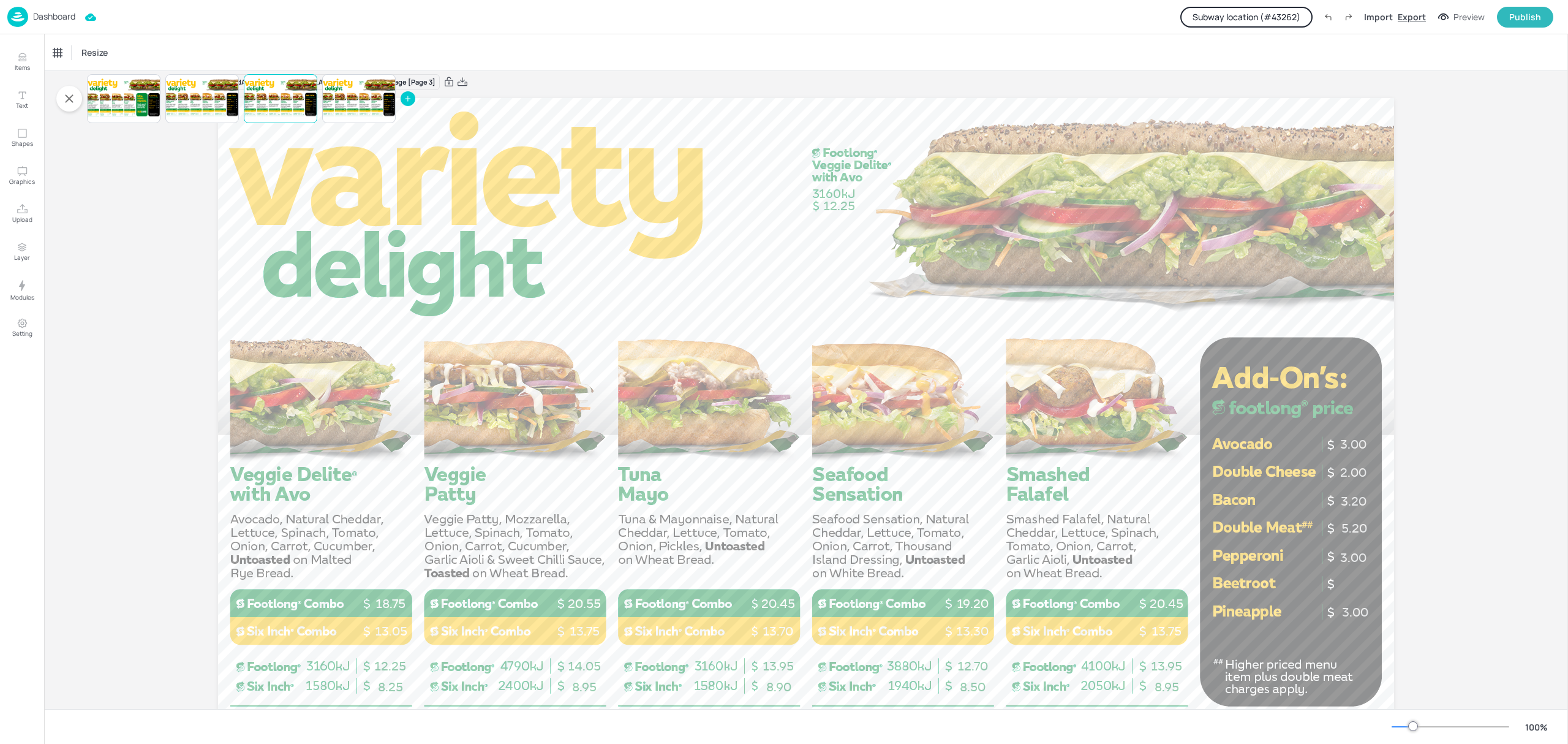
click at [1414, 16] on div "Export" at bounding box center [1411, 17] width 28 height 13
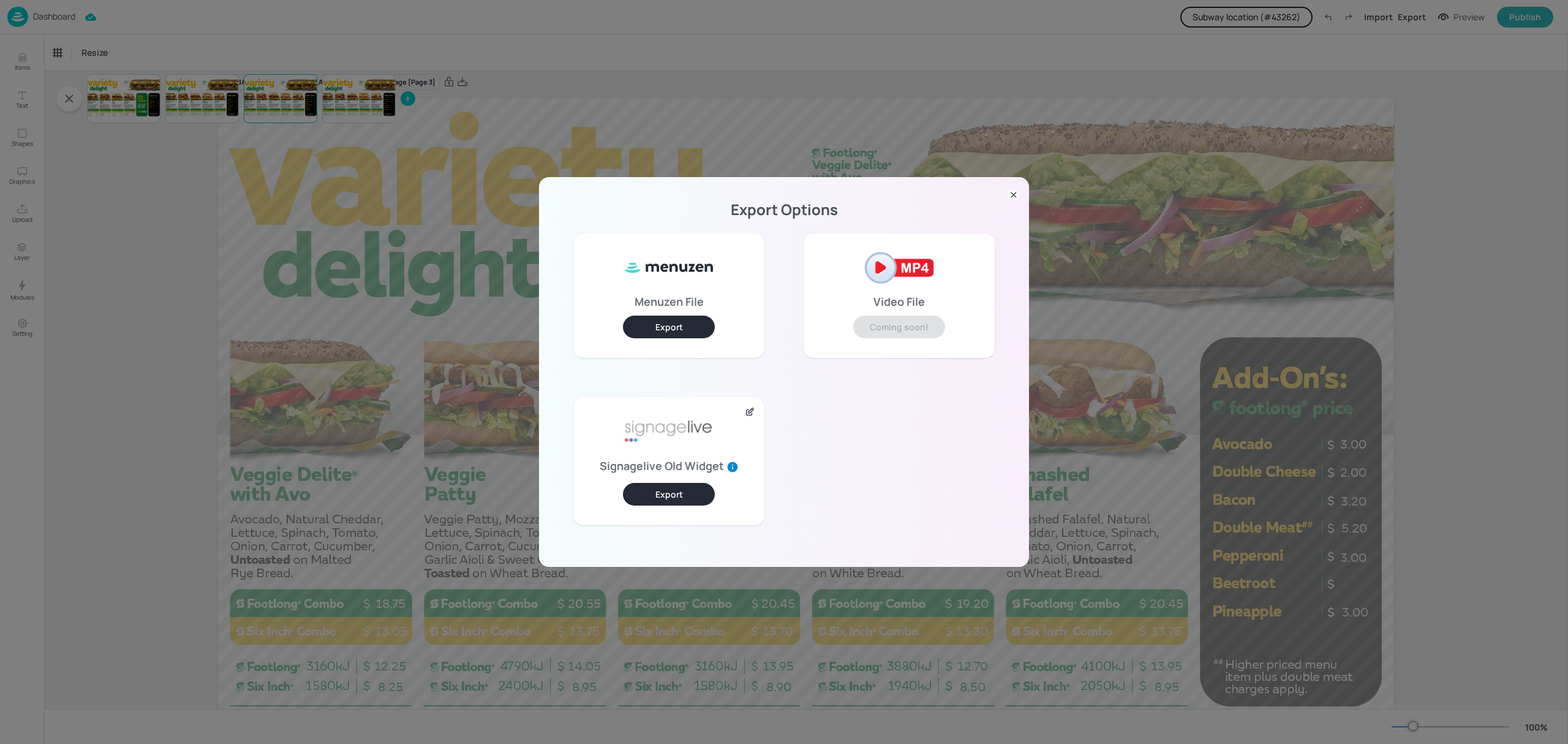
click at [704, 324] on button "Export" at bounding box center [668, 327] width 92 height 22
click at [1431, 206] on div "Export Options Menuzen File Export Video File Coming soon! Signagelive Old Widg…" at bounding box center [784, 372] width 1568 height 744
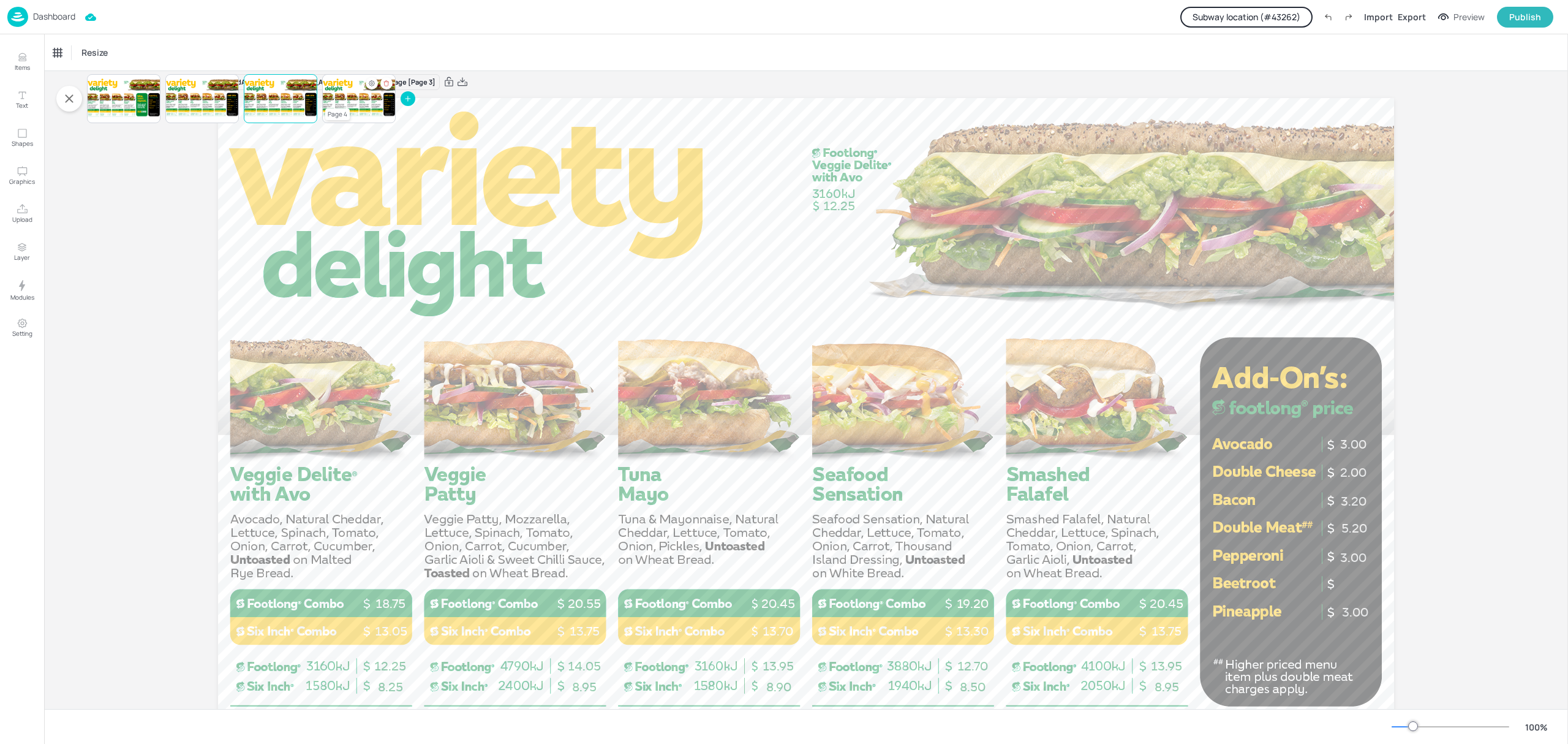
click at [373, 106] on div at bounding box center [359, 99] width 73 height 42
click at [409, 101] on icon at bounding box center [408, 99] width 8 height 8
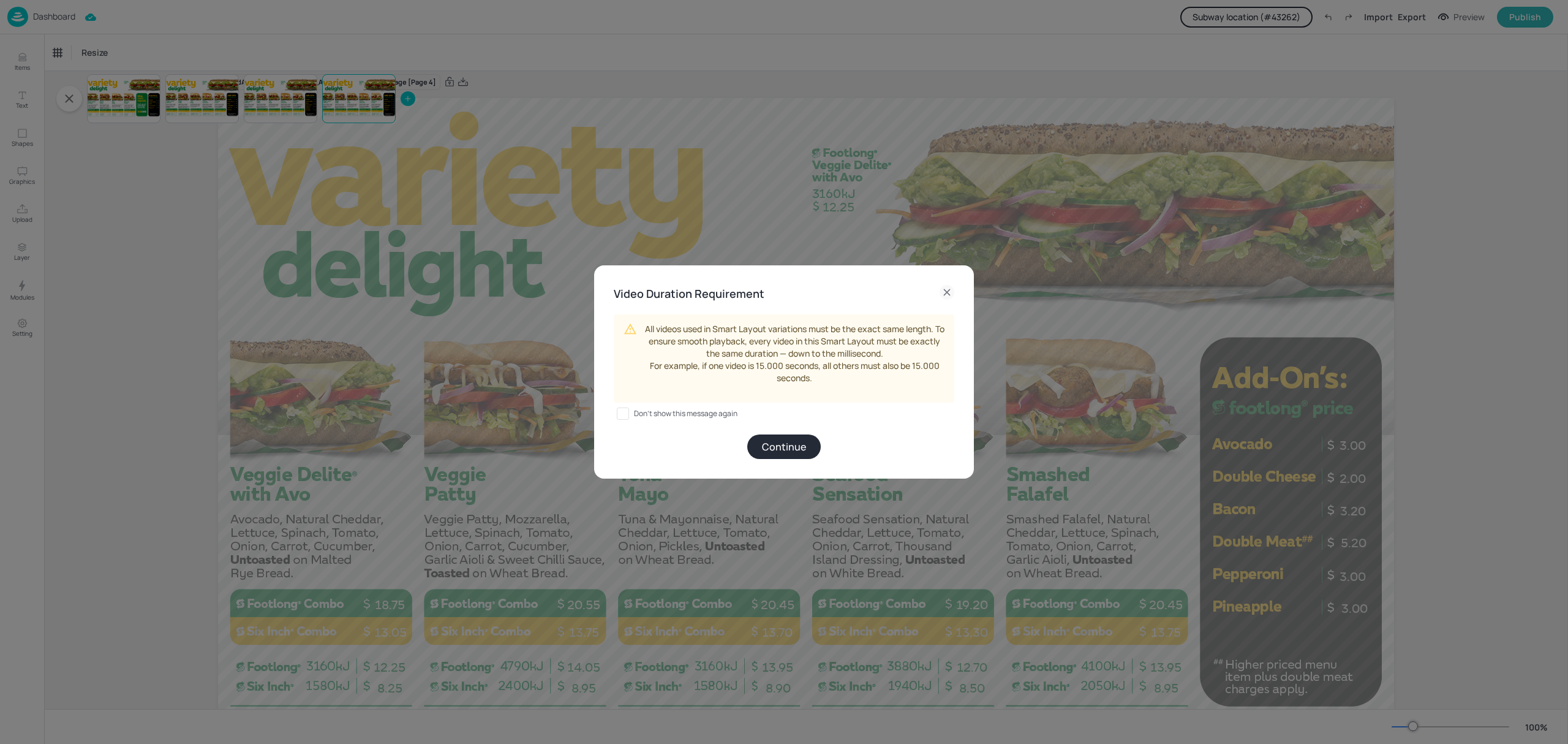
click at [782, 442] on button "Continue" at bounding box center [784, 446] width 73 height 24
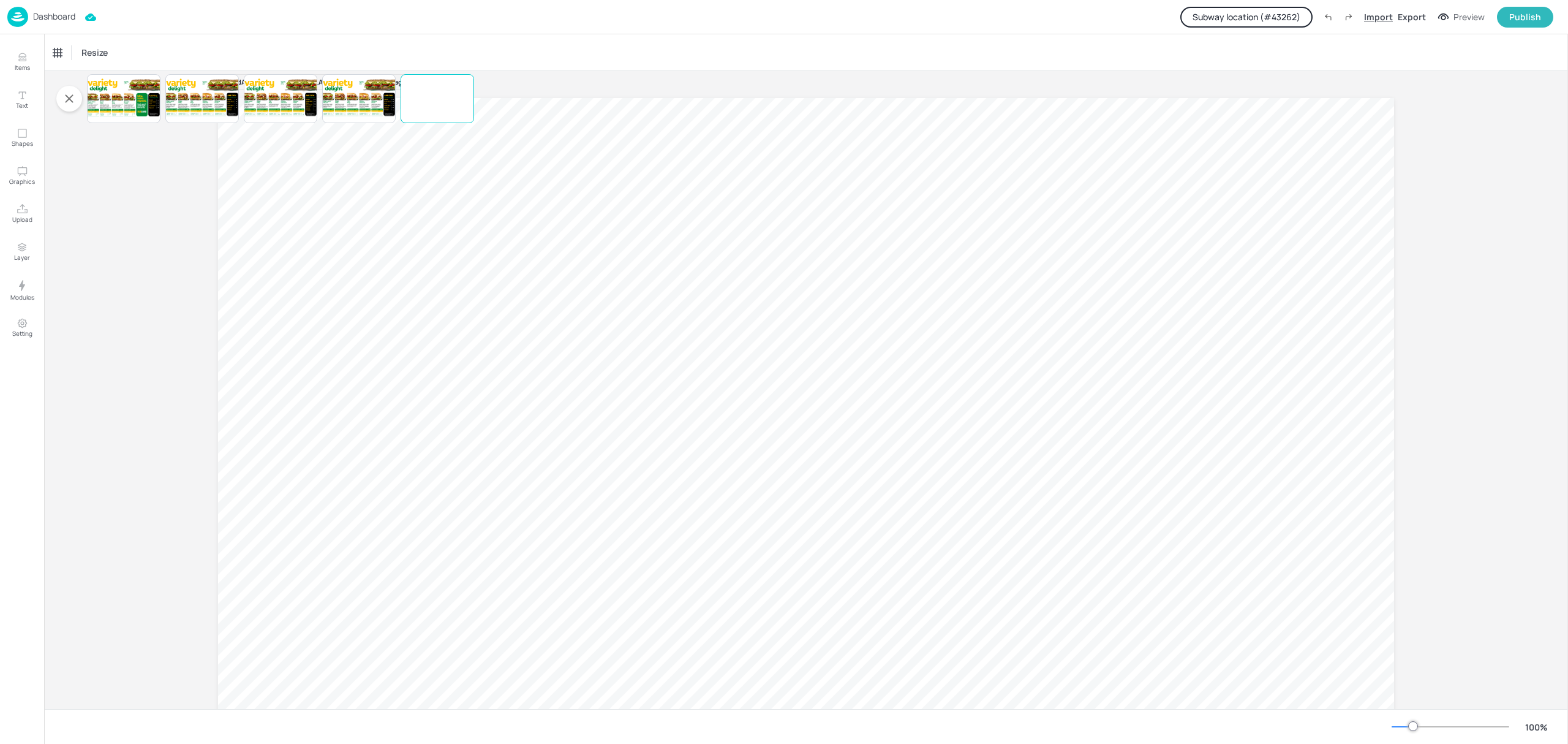
click at [1379, 13] on div "Import" at bounding box center [1378, 17] width 29 height 13
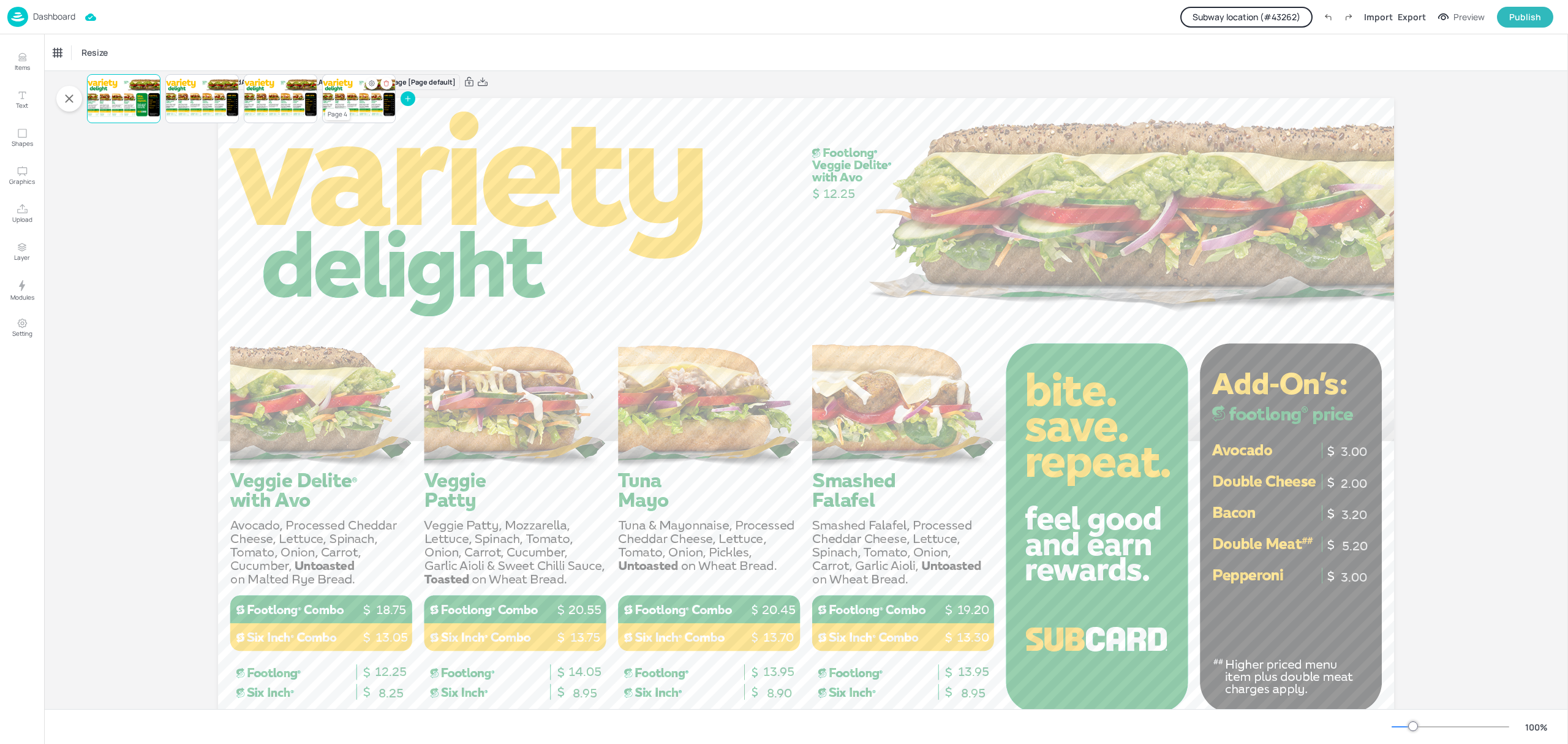
click at [366, 103] on div at bounding box center [359, 99] width 73 height 42
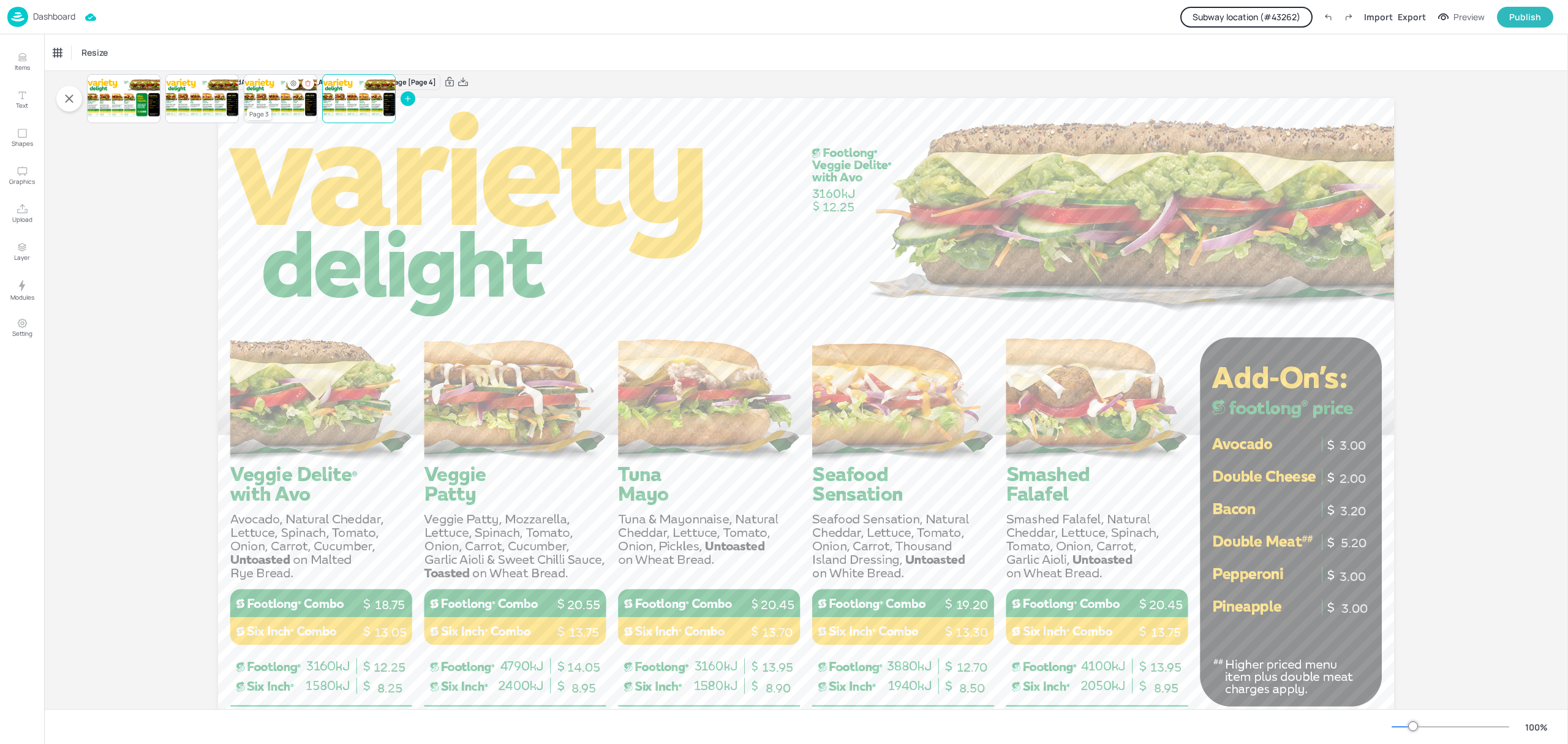
click at [282, 108] on div at bounding box center [280, 99] width 73 height 42
click at [370, 113] on span "12.70" at bounding box center [369, 114] width 2 height 1
click at [309, 82] on icon "Delete" at bounding box center [308, 83] width 7 height 8
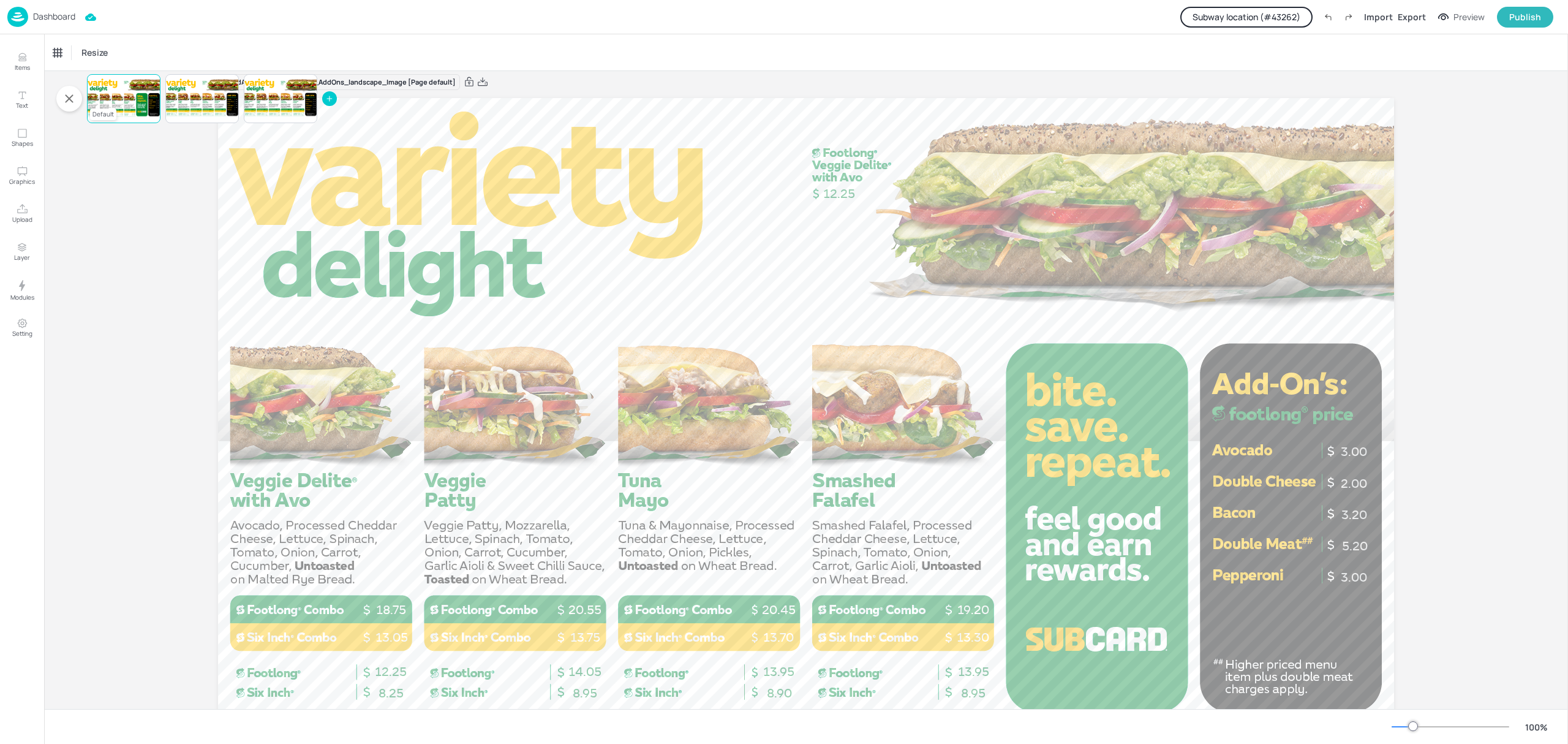
click at [130, 101] on div at bounding box center [123, 99] width 73 height 42
click at [196, 108] on div at bounding box center [202, 99] width 73 height 42
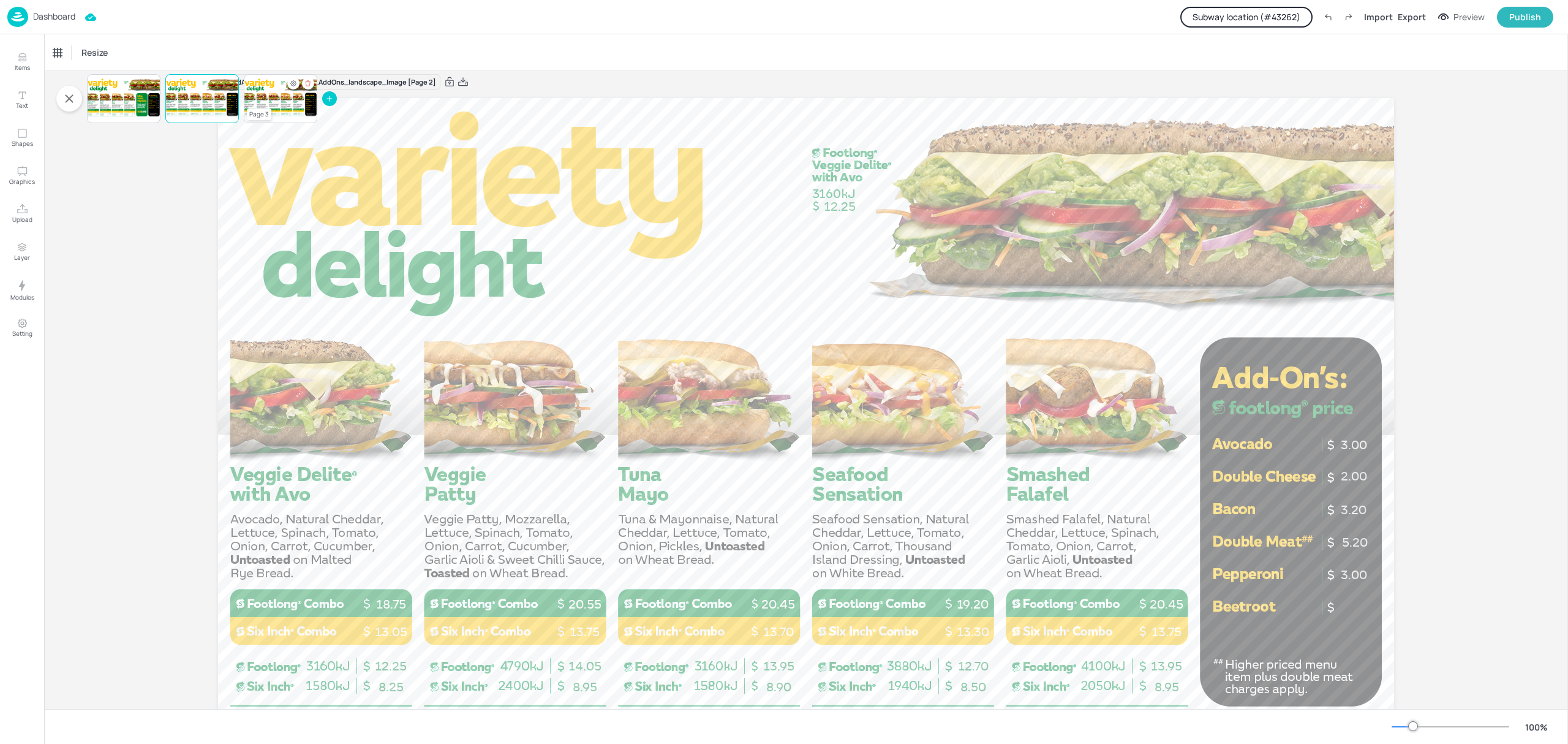
click at [278, 104] on div at bounding box center [280, 99] width 73 height 42
click at [326, 96] on icon at bounding box center [329, 99] width 8 height 8
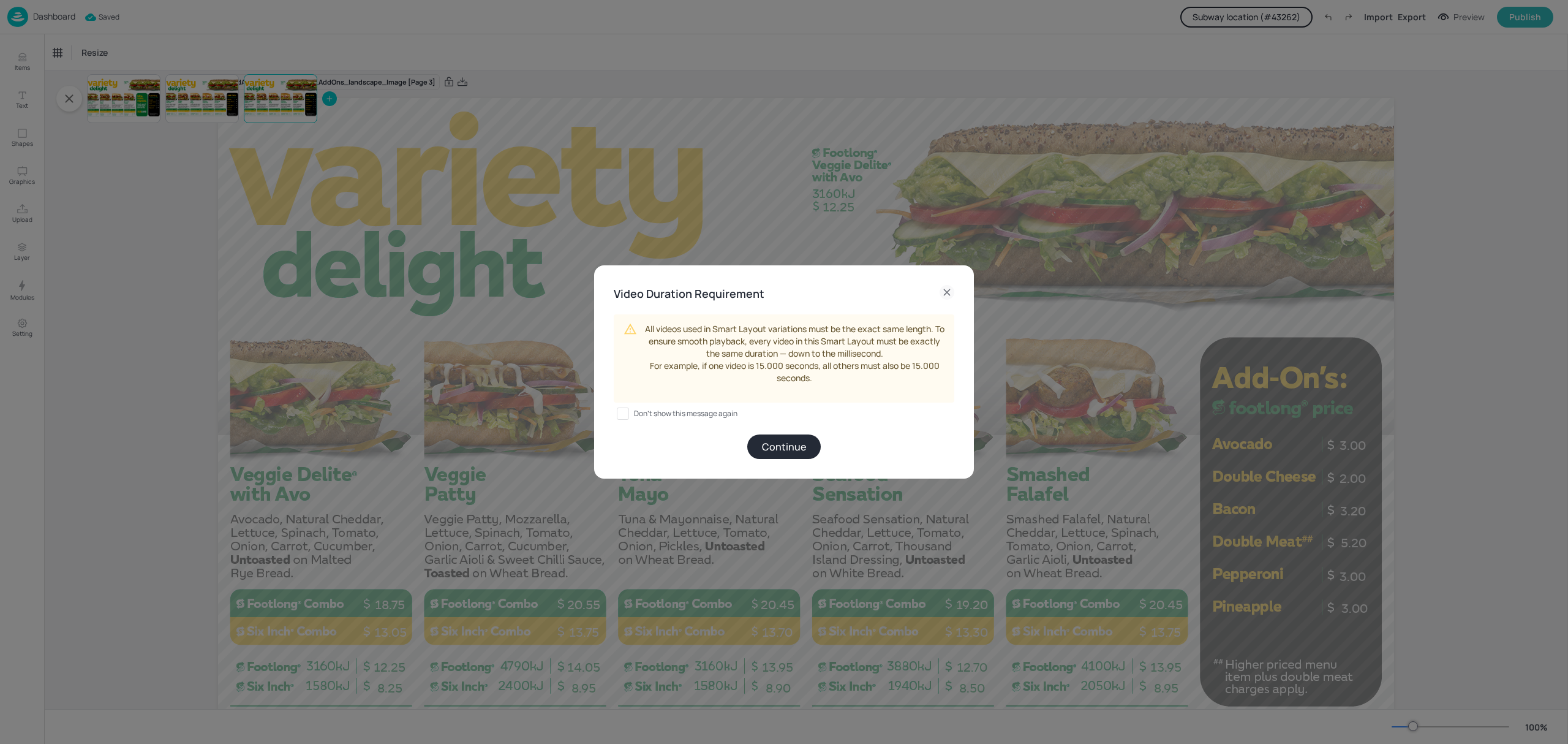
click at [797, 445] on button "Continue" at bounding box center [784, 446] width 73 height 24
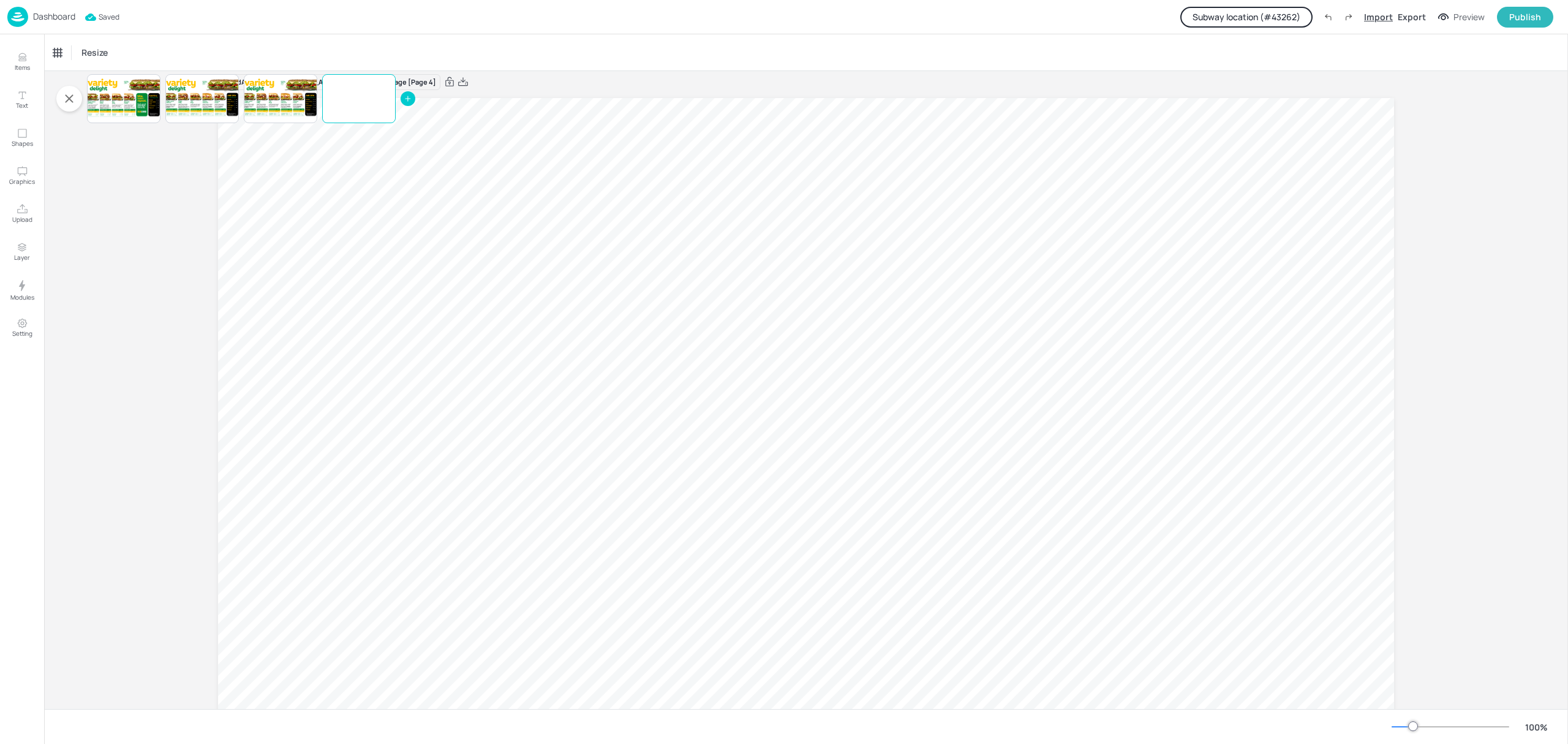
click at [1378, 20] on div "Import" at bounding box center [1378, 17] width 29 height 13
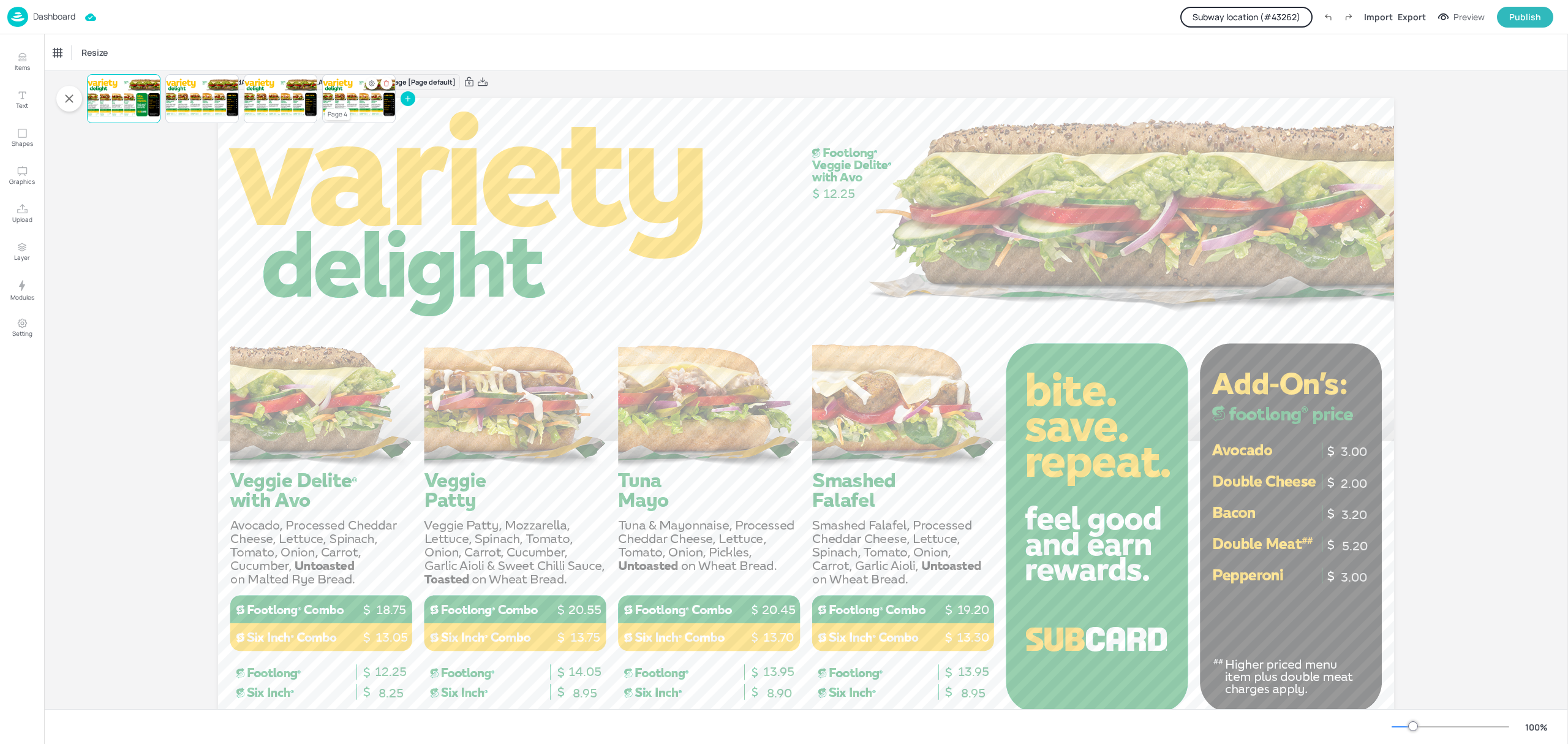
click at [363, 96] on div at bounding box center [359, 99] width 73 height 42
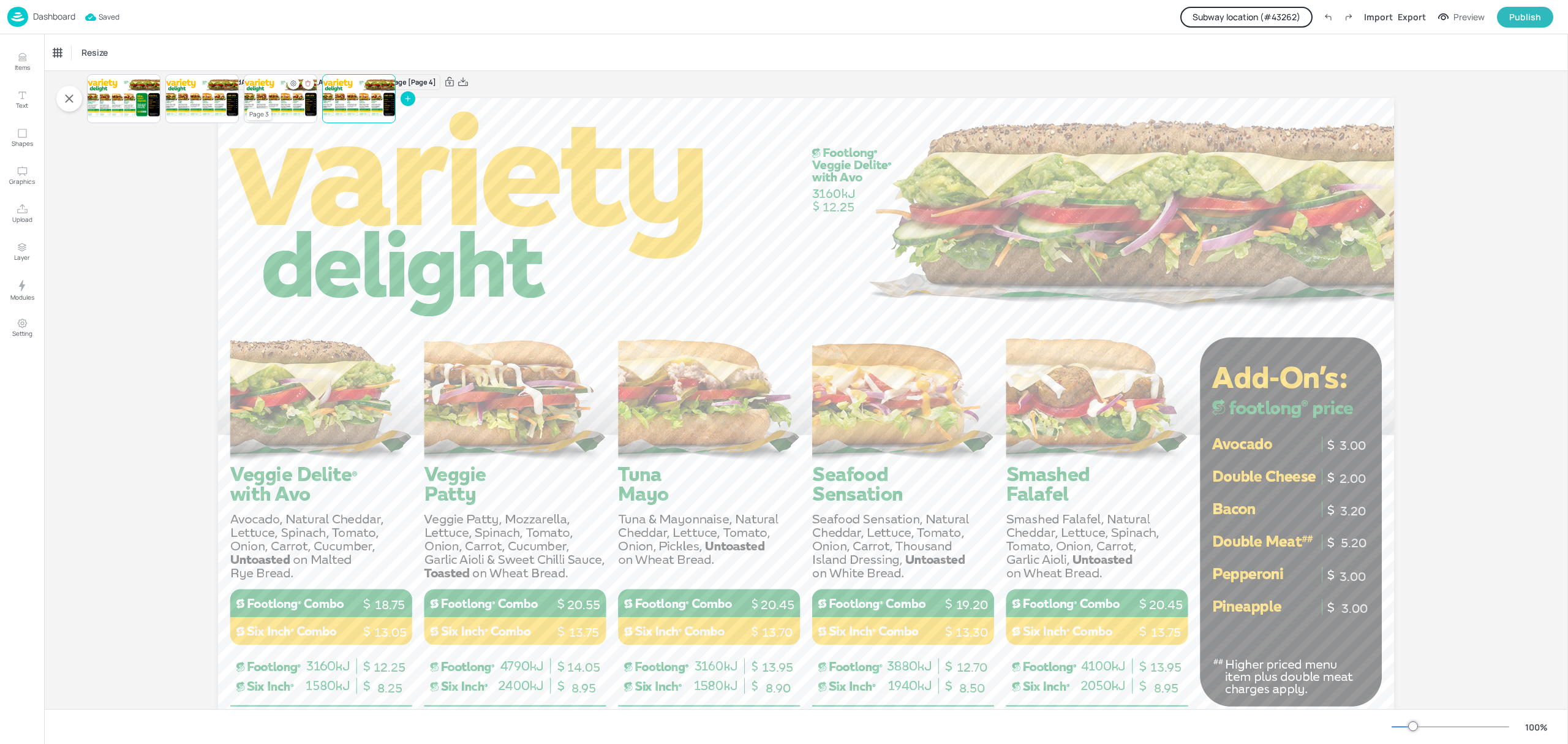
click at [280, 103] on div at bounding box center [280, 99] width 73 height 42
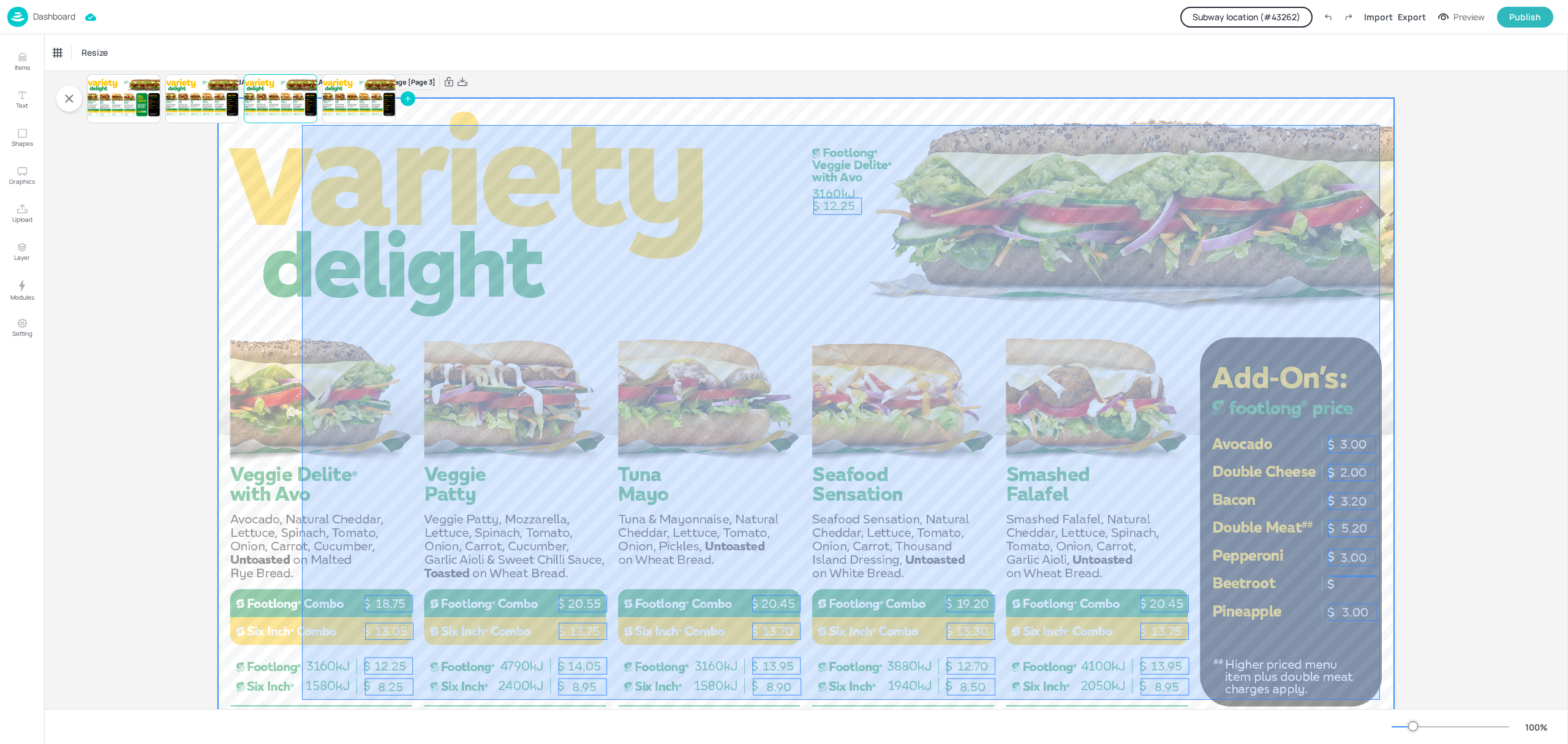
drag, startPoint x: 1381, startPoint y: 131, endPoint x: 307, endPoint y: 699, distance: 1214.9
click at [303, 699] on div at bounding box center [806, 429] width 1176 height 661
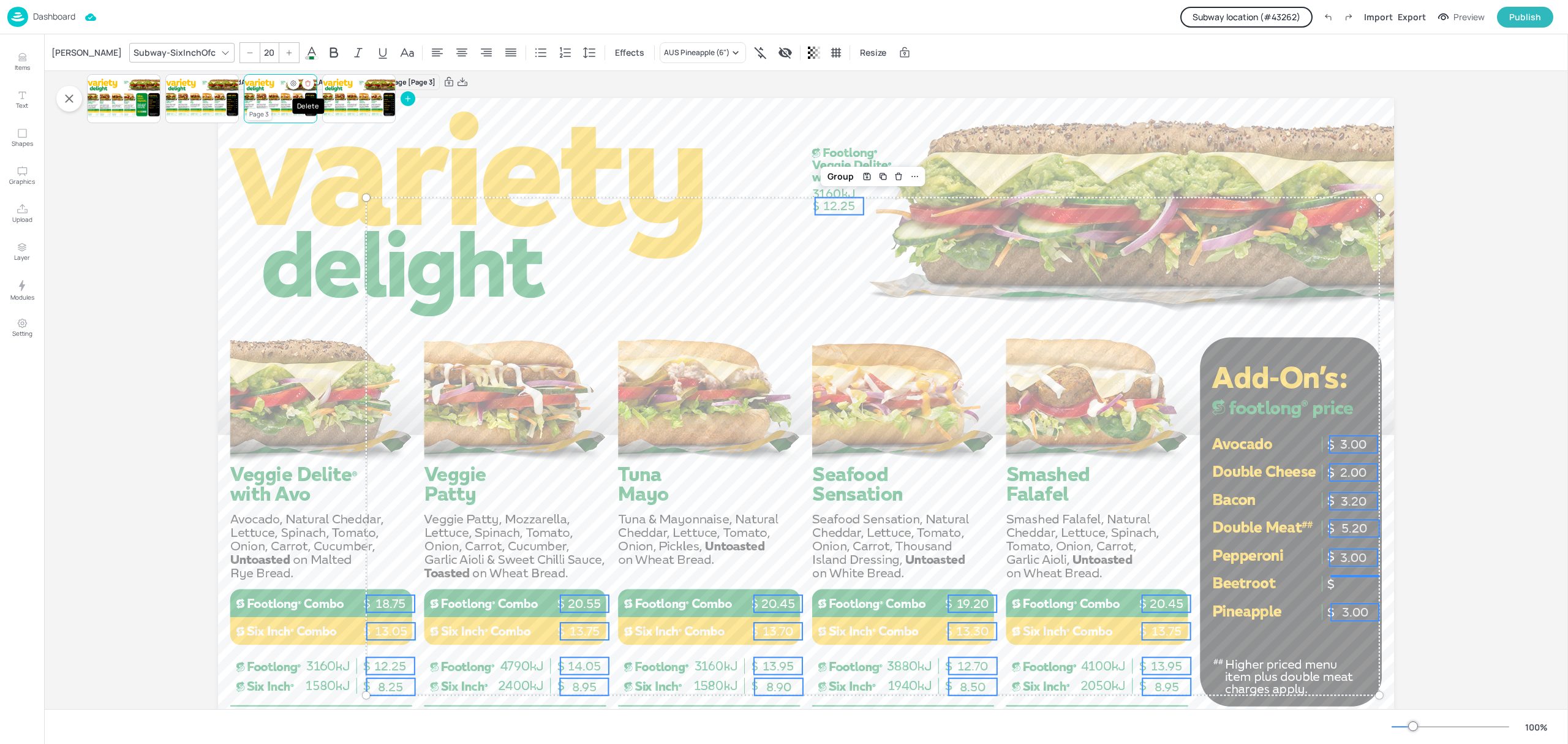
click at [309, 81] on icon "Delete" at bounding box center [308, 82] width 2 height 1
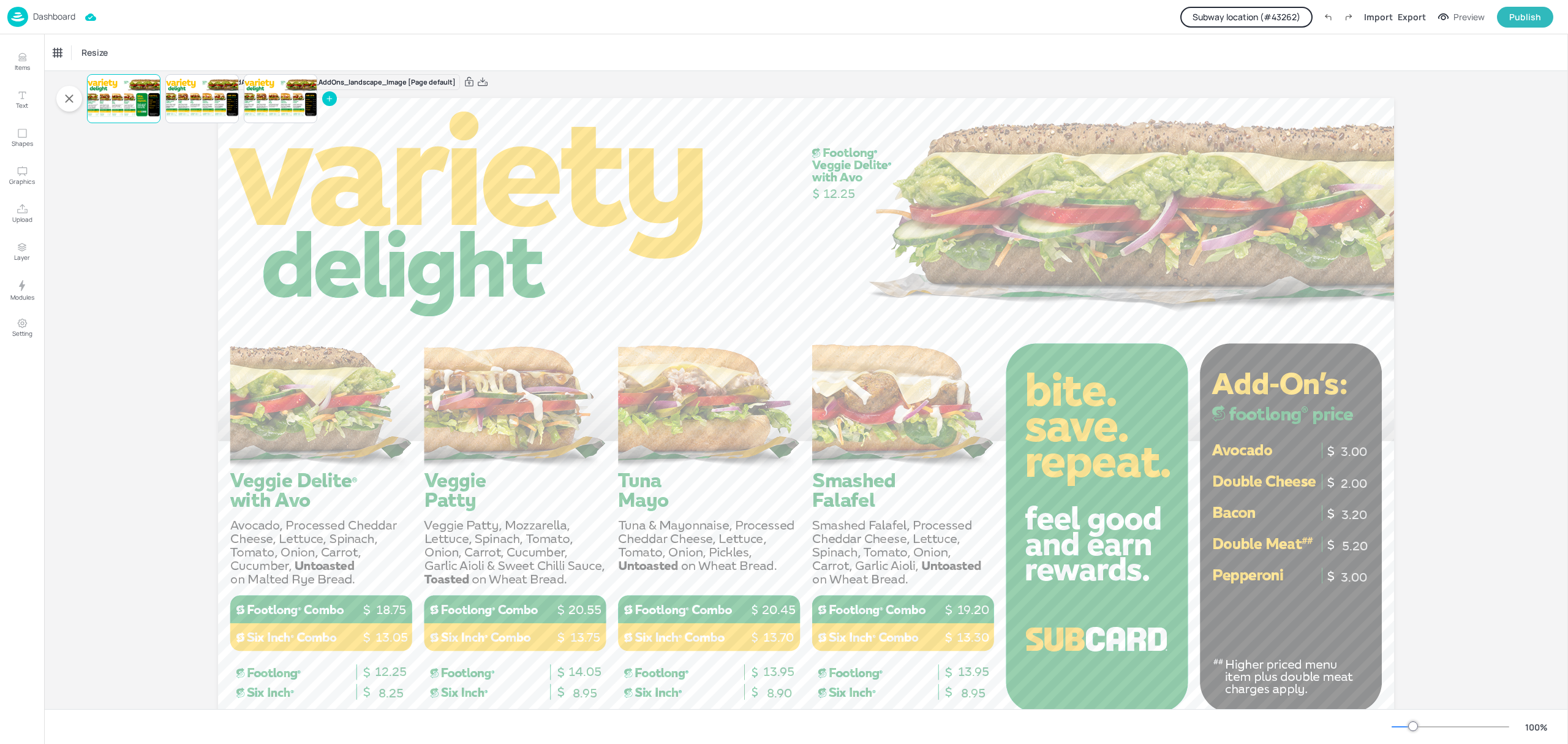
click at [331, 99] on icon at bounding box center [329, 99] width 5 height 0
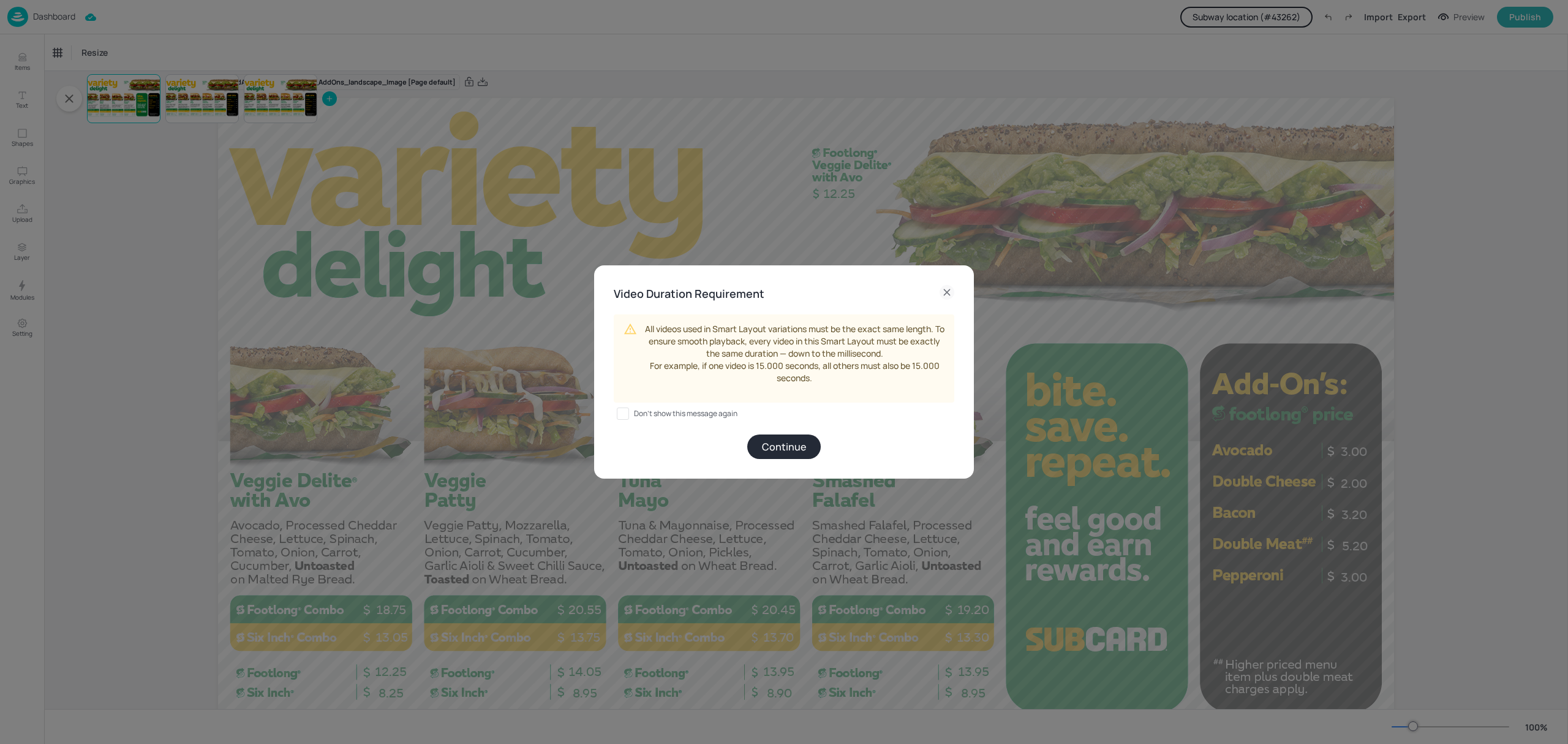
click at [768, 442] on button "Continue" at bounding box center [784, 446] width 73 height 24
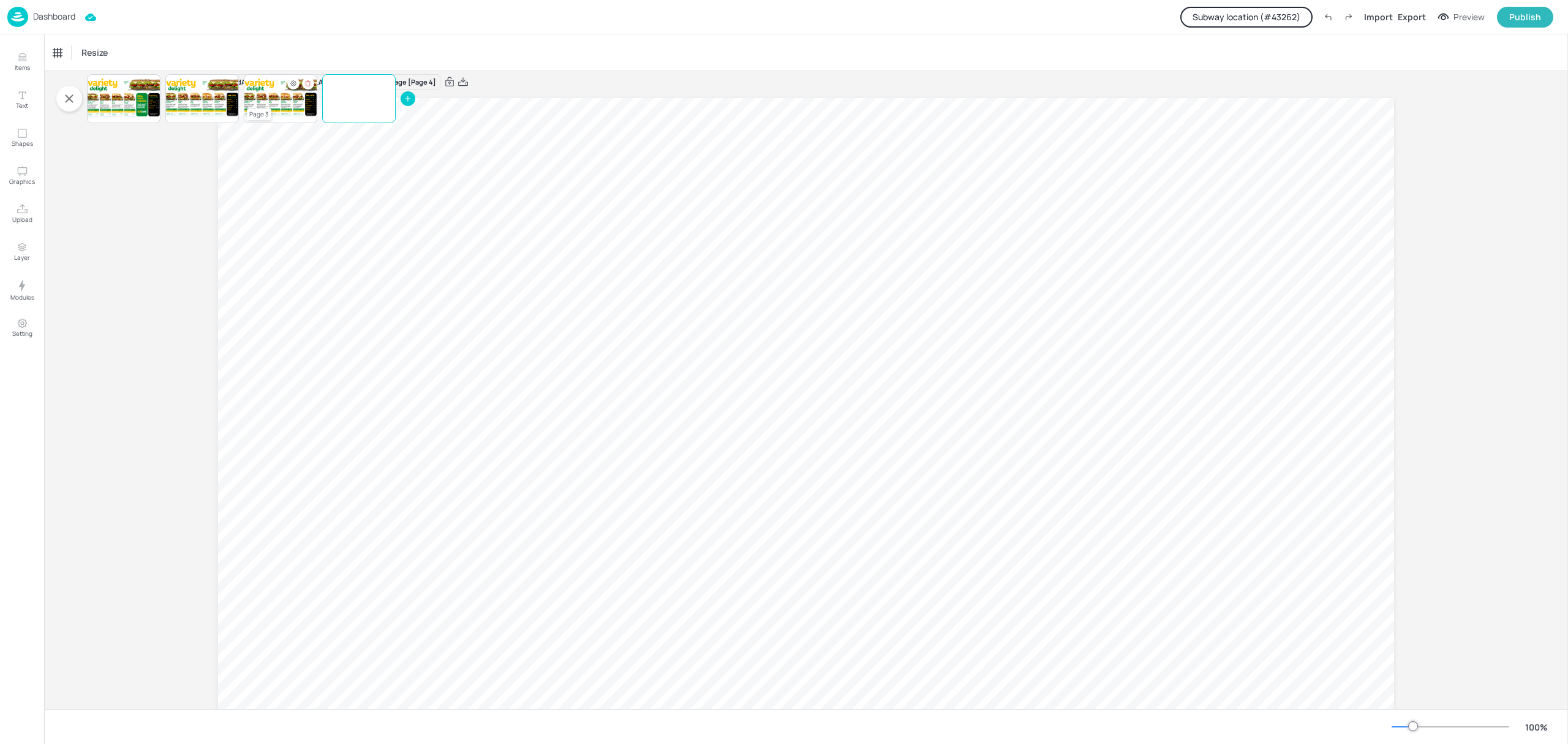
click at [299, 108] on div at bounding box center [280, 99] width 73 height 42
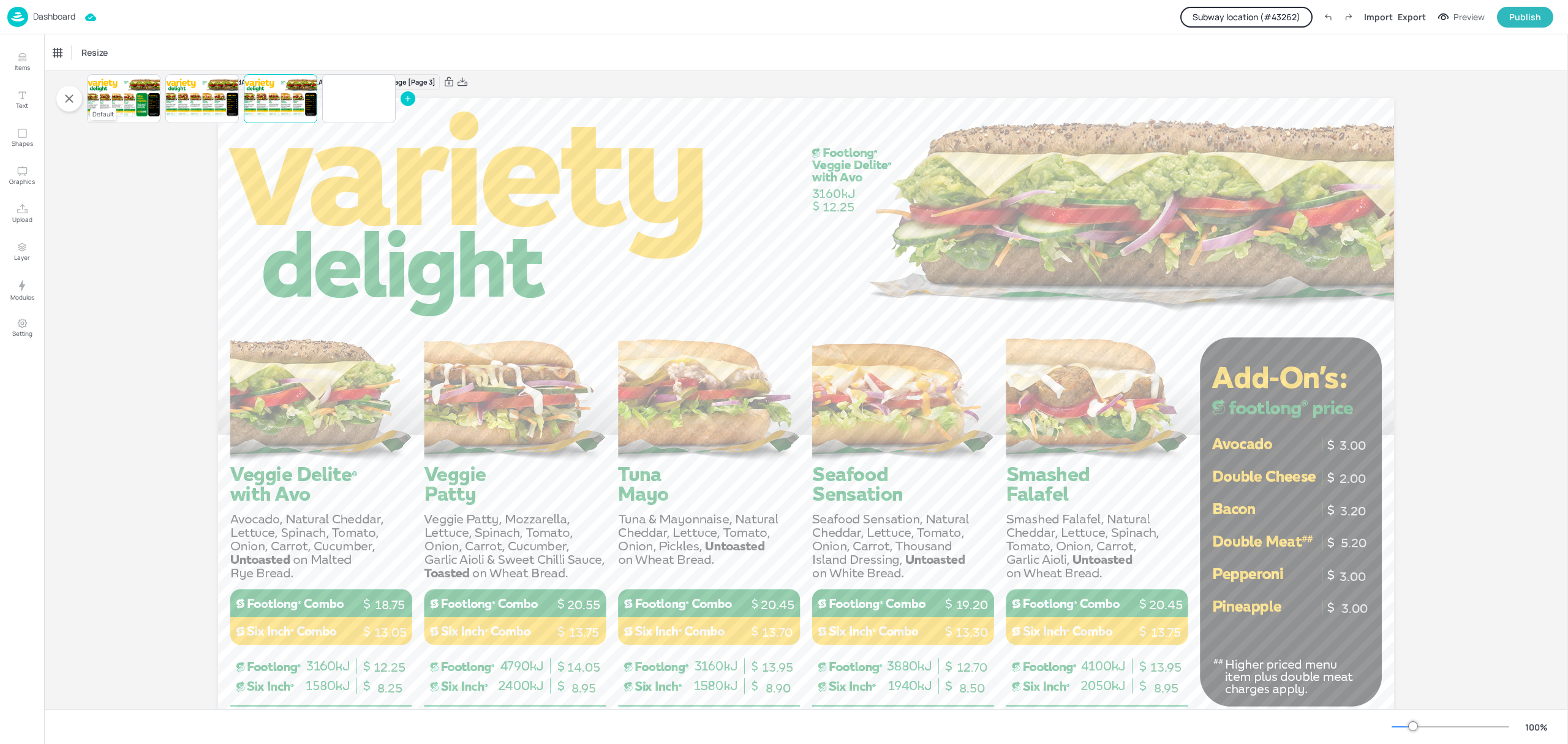
click at [130, 109] on div at bounding box center [123, 99] width 73 height 42
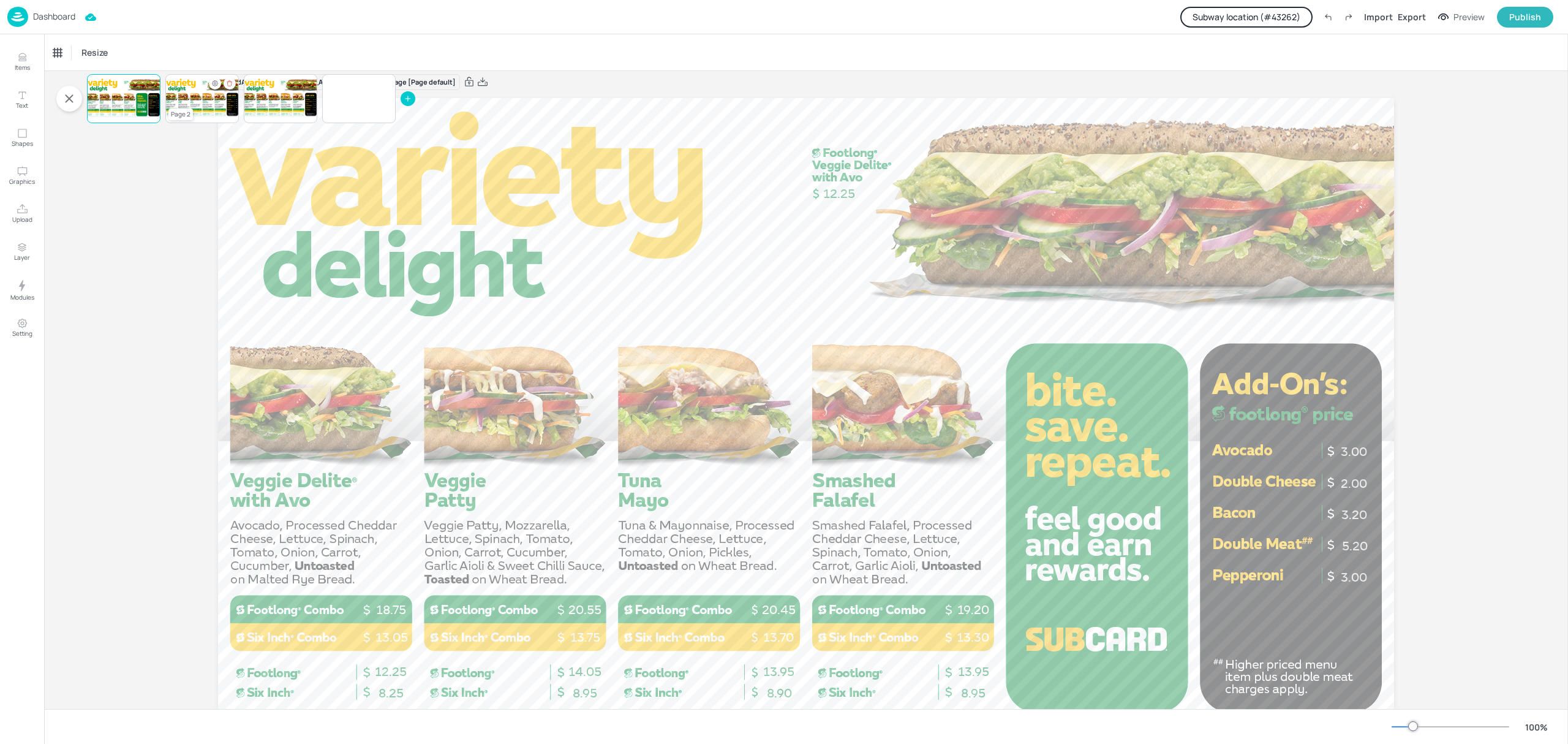
click at [196, 106] on div at bounding box center [202, 99] width 73 height 42
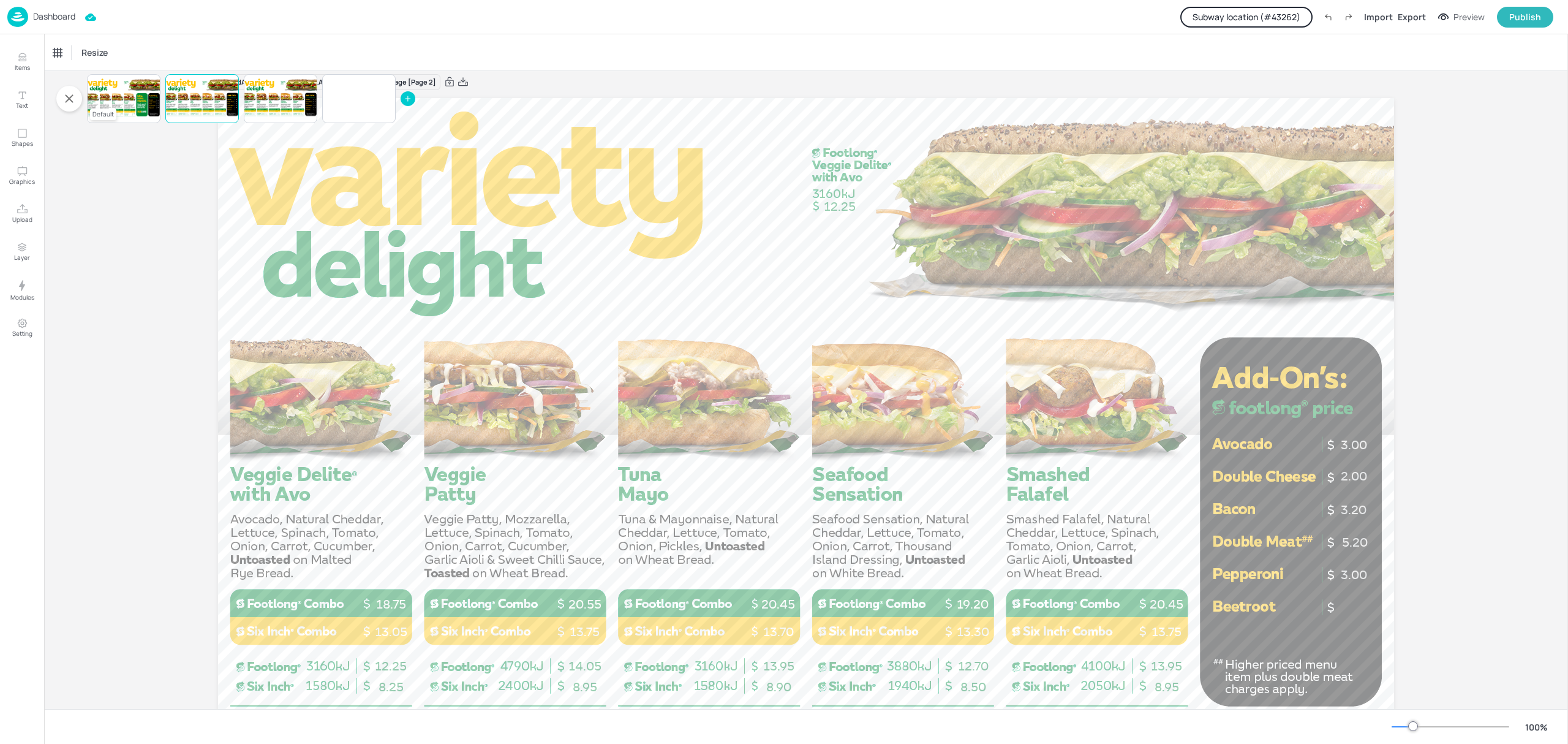
click at [123, 91] on div at bounding box center [123, 99] width 73 height 42
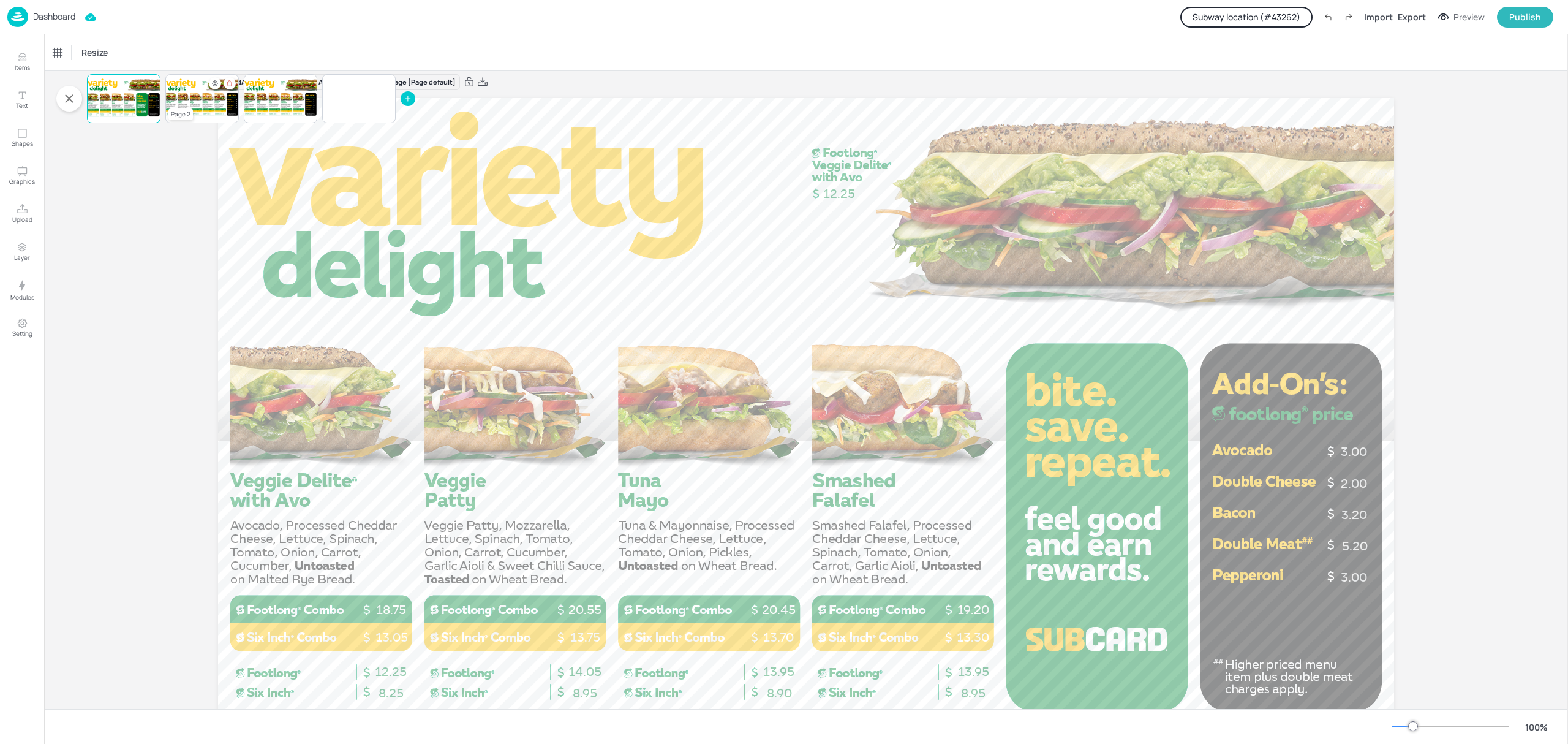
click at [203, 101] on div at bounding box center [202, 99] width 73 height 42
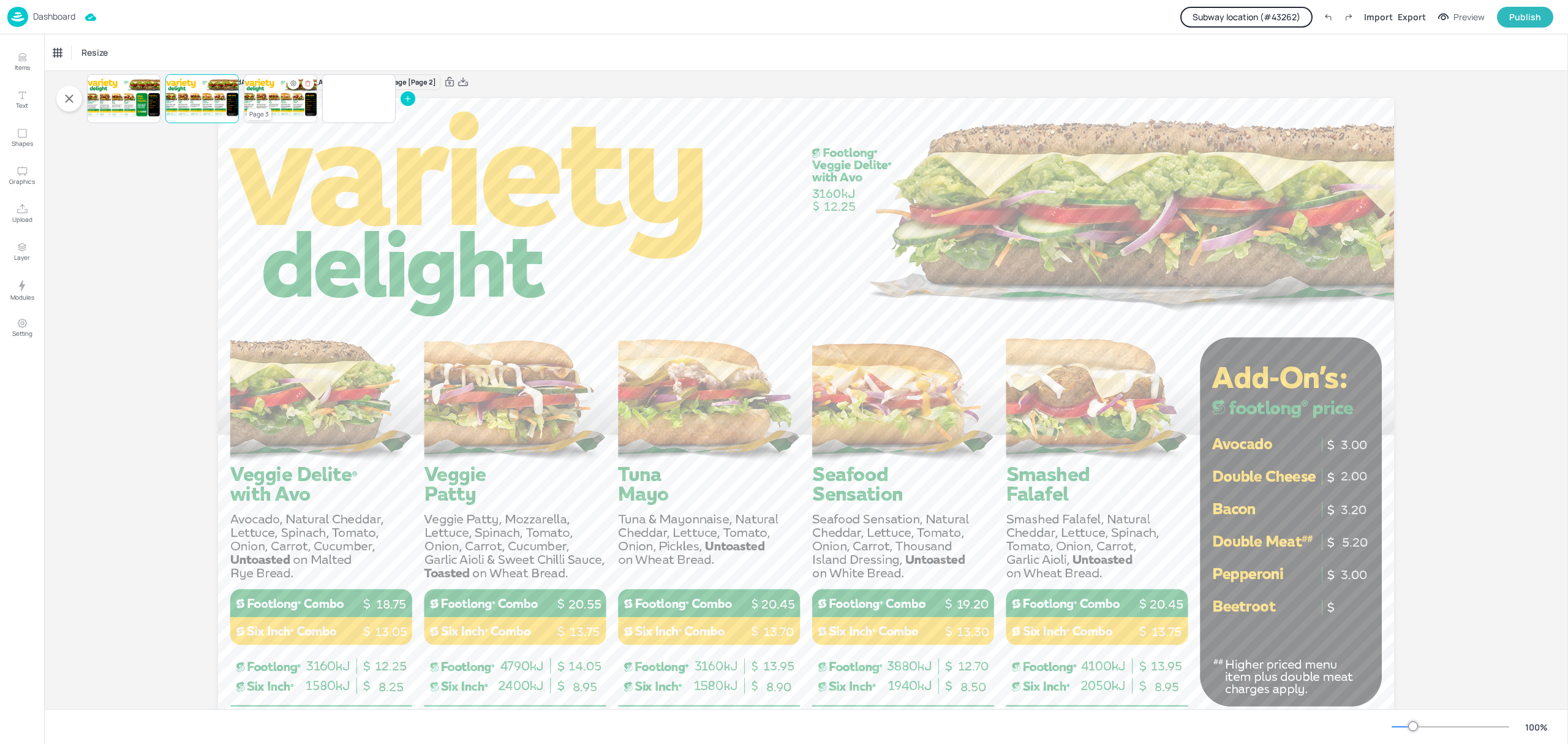
click at [301, 106] on div at bounding box center [280, 99] width 73 height 42
click at [348, 111] on div "Page 4" at bounding box center [337, 114] width 24 height 12
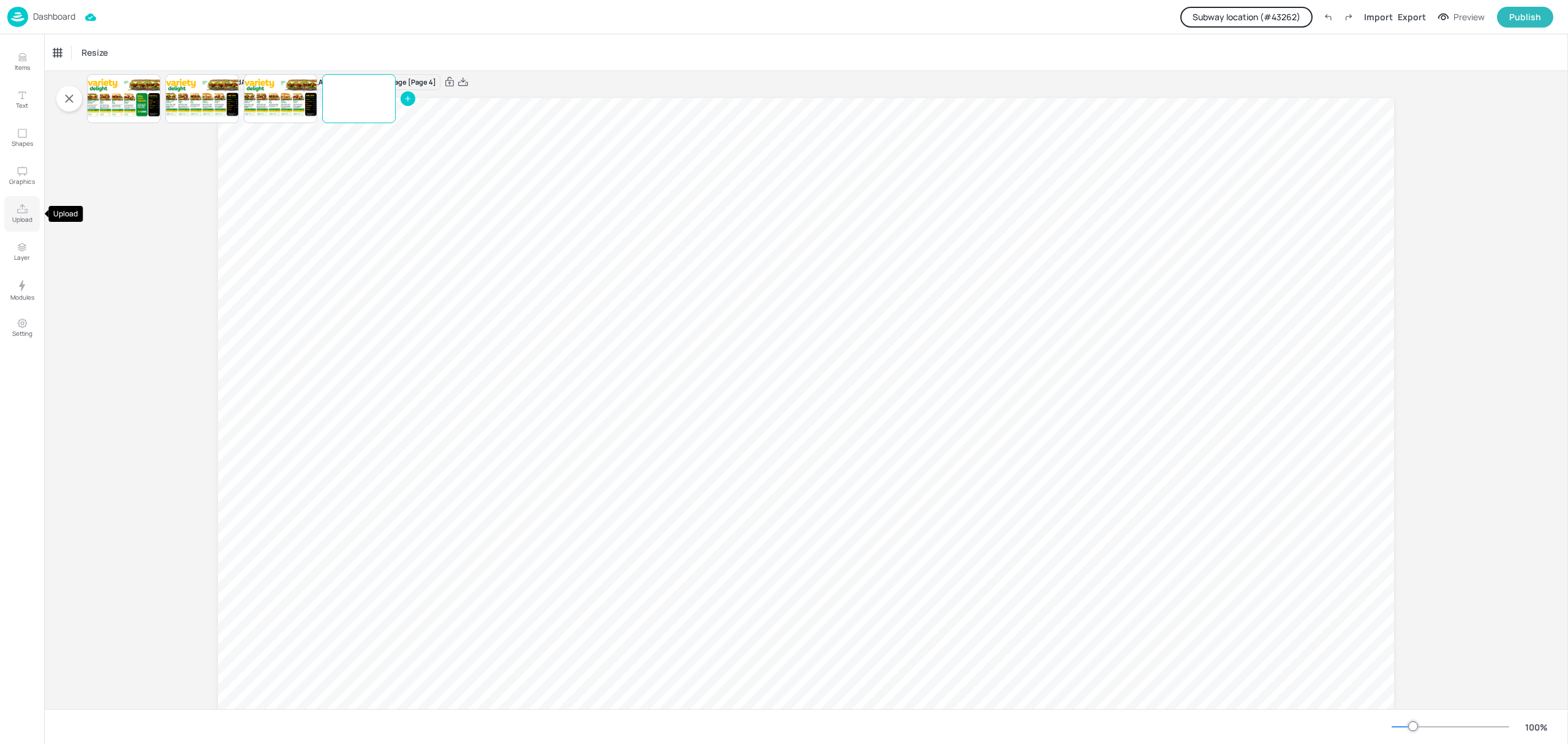
click at [28, 215] on p "Upload" at bounding box center [22, 220] width 20 height 8
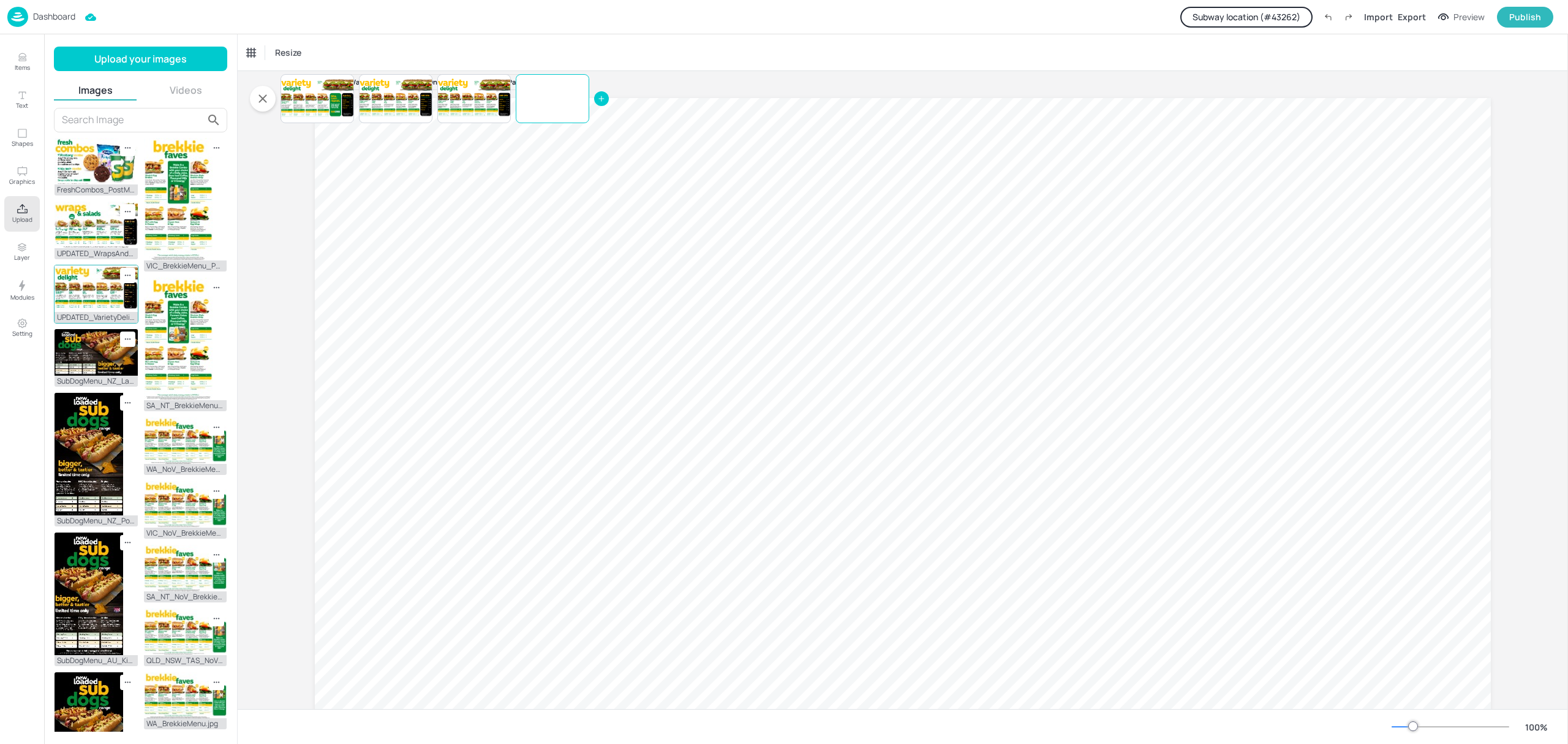
click at [103, 287] on img at bounding box center [96, 288] width 83 height 47
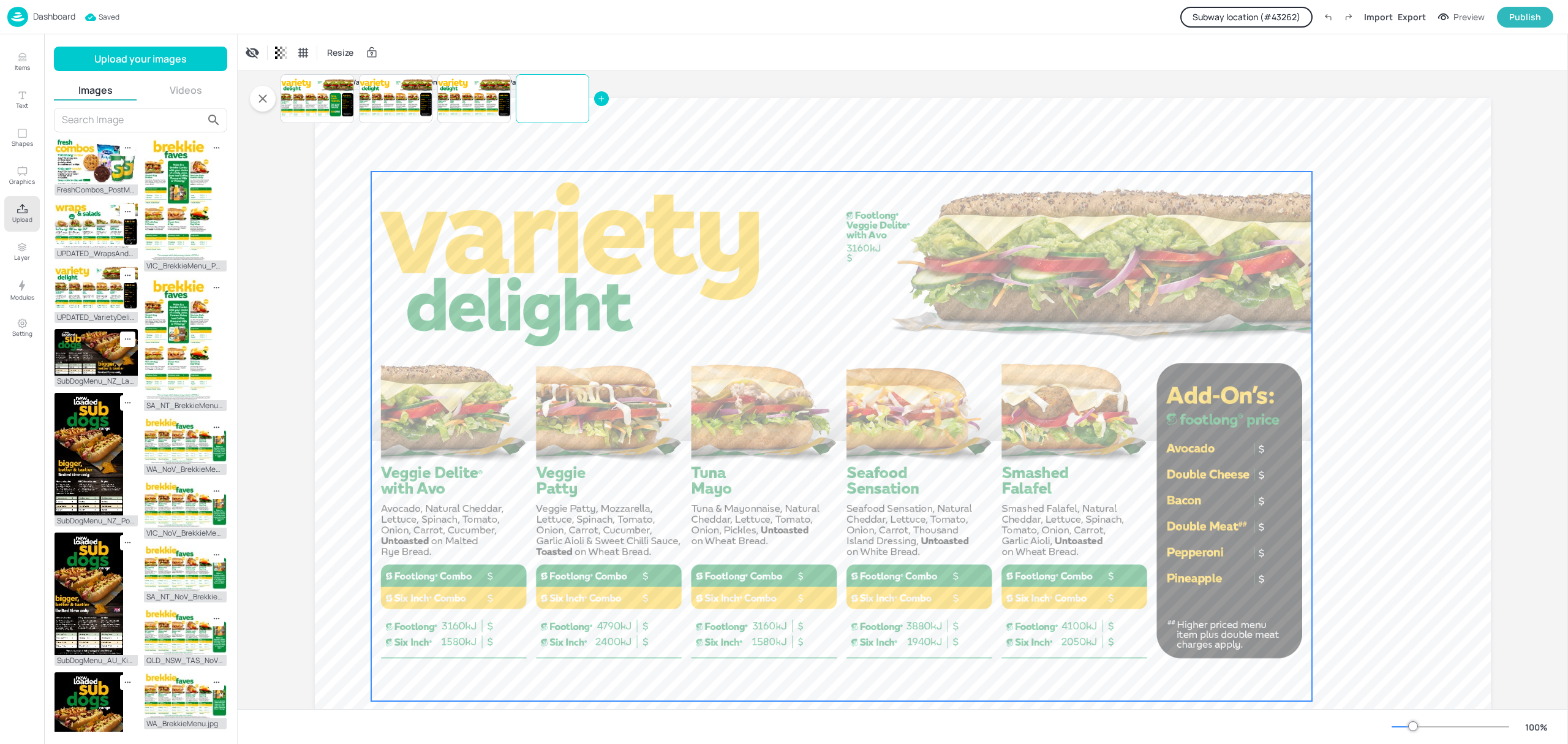
drag, startPoint x: 1314, startPoint y: 573, endPoint x: 1253, endPoint y: 581, distance: 61.5
click at [1253, 581] on div at bounding box center [842, 436] width 941 height 529
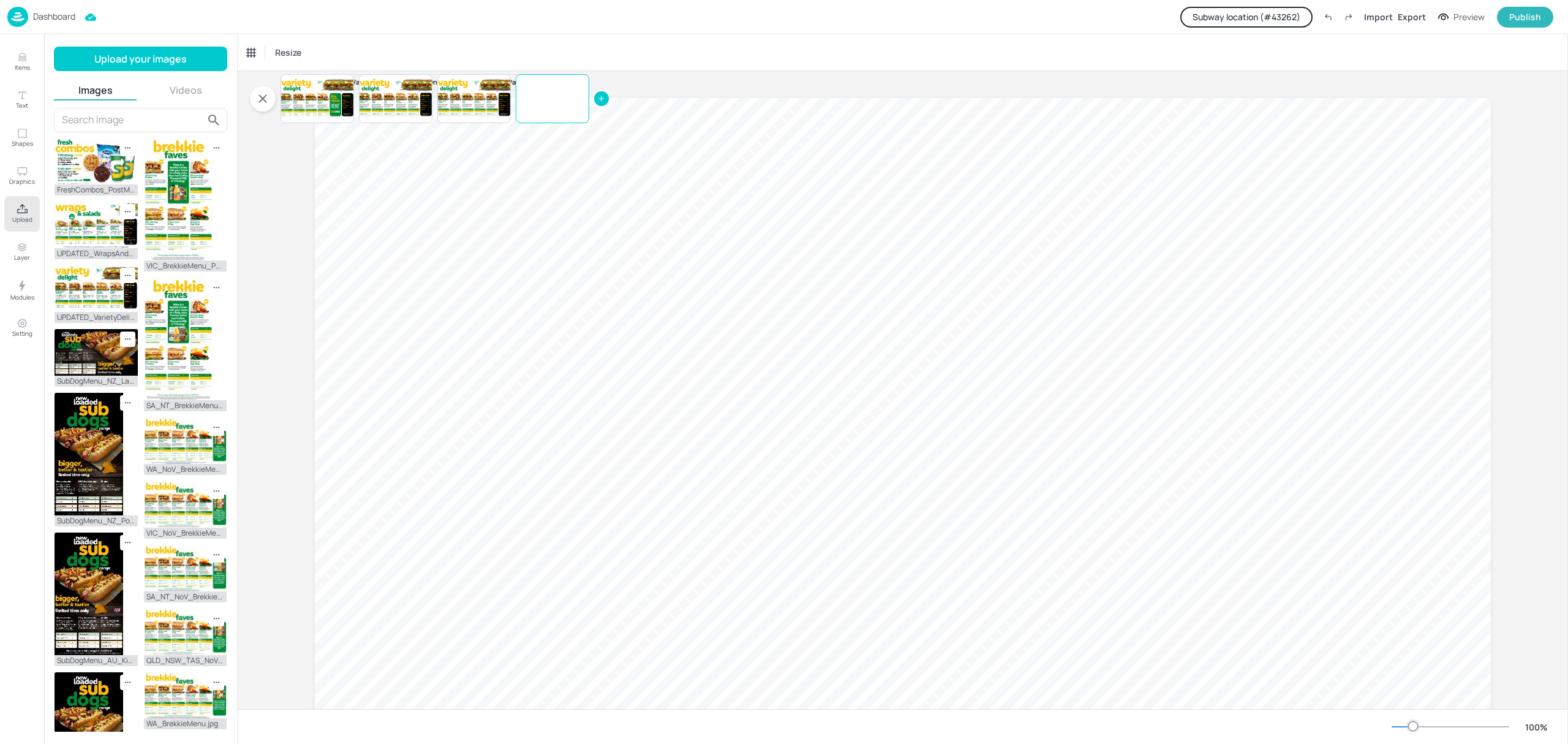
click at [106, 121] on input "text" at bounding box center [132, 120] width 141 height 20
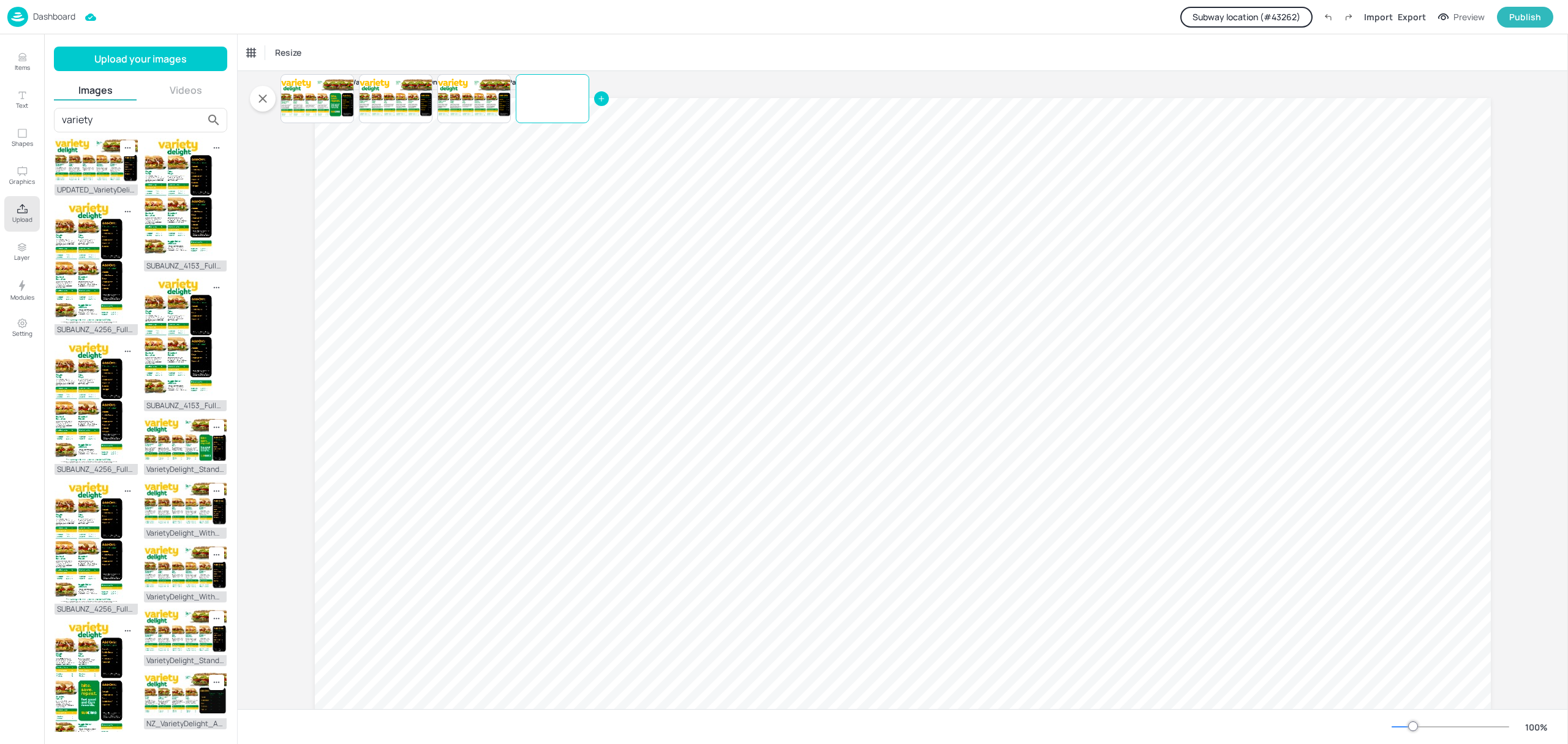
type input "variety"
click at [175, 510] on img at bounding box center [185, 504] width 83 height 47
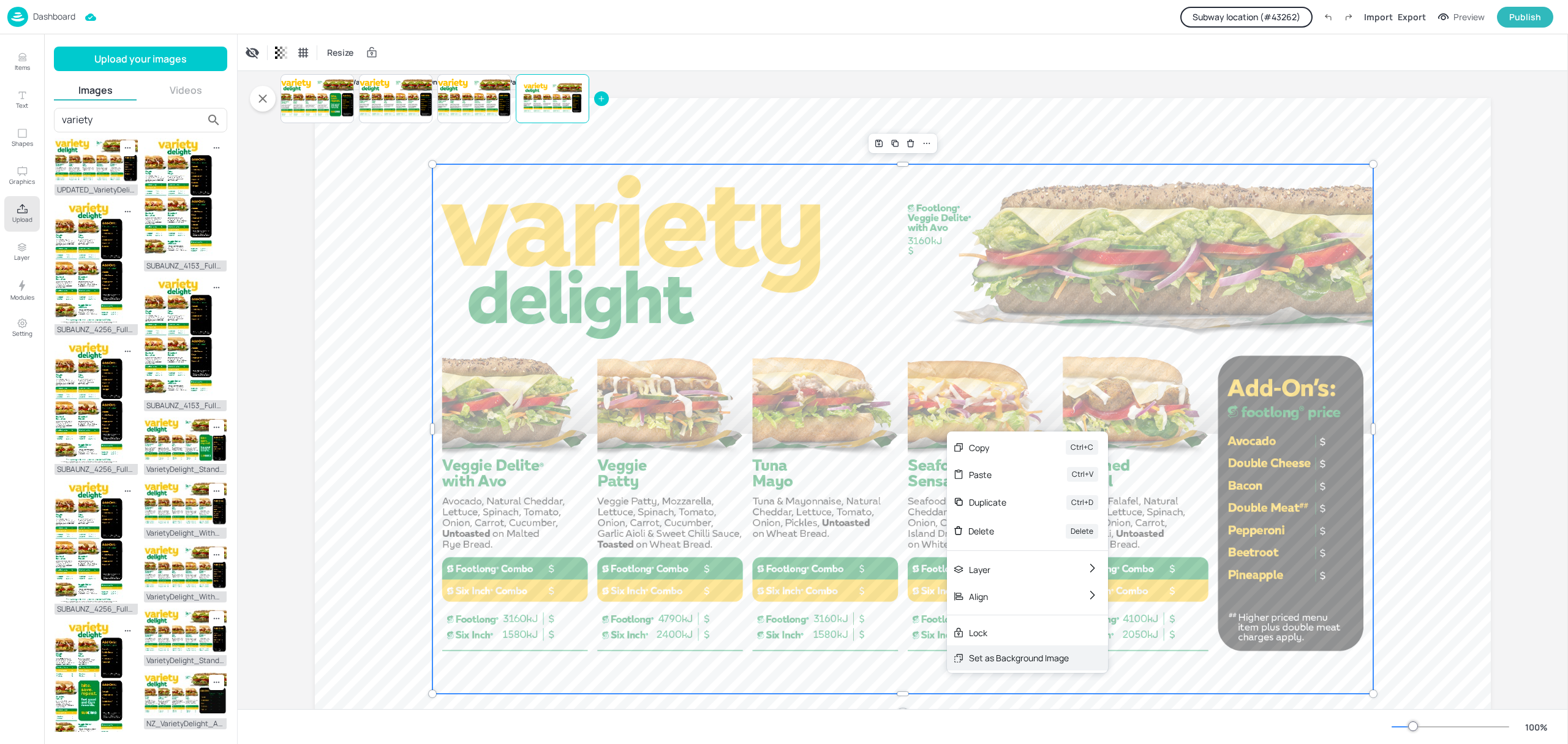
click at [981, 662] on div "Set as Background Image" at bounding box center [1019, 657] width 100 height 13
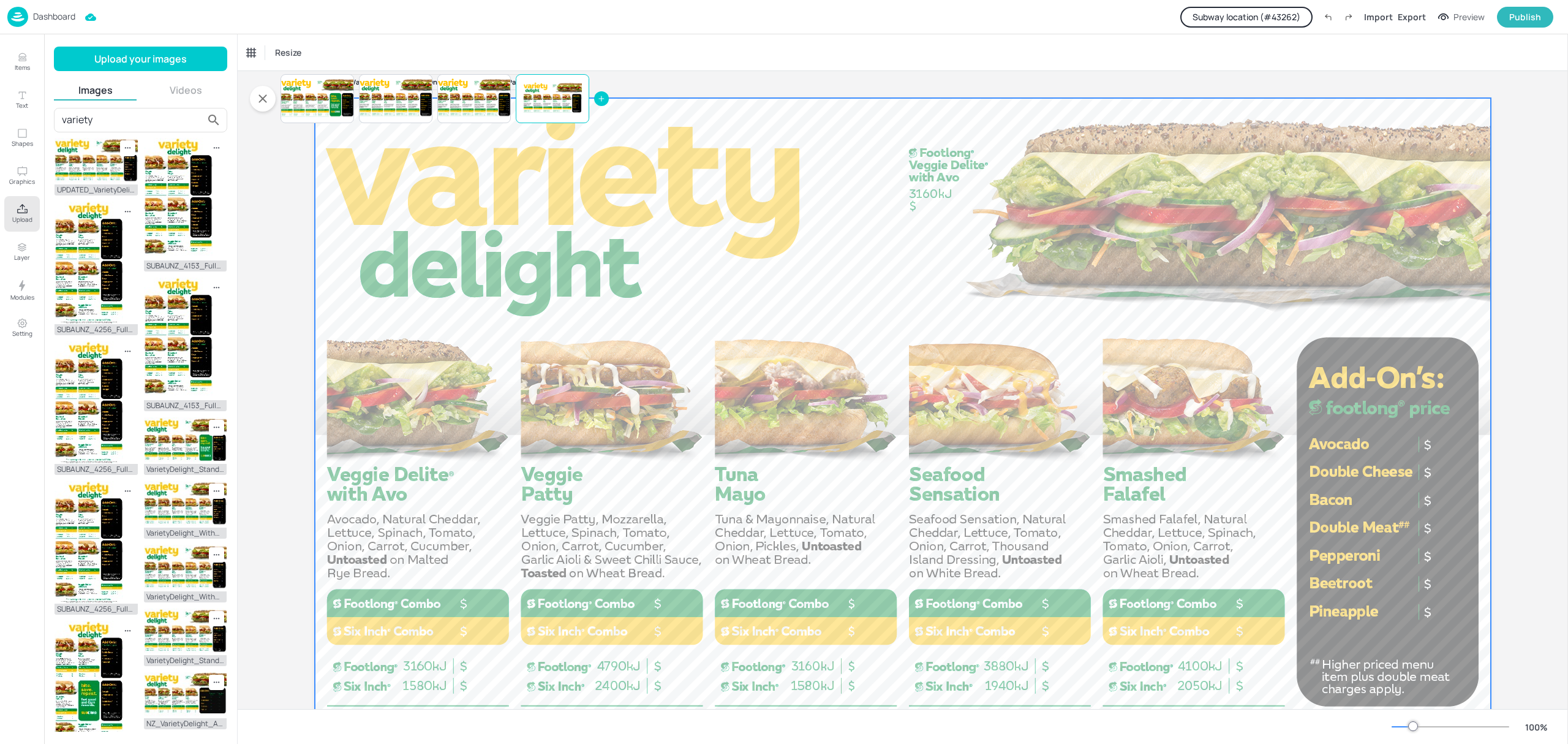
click at [863, 443] on div at bounding box center [902, 429] width 1176 height 661
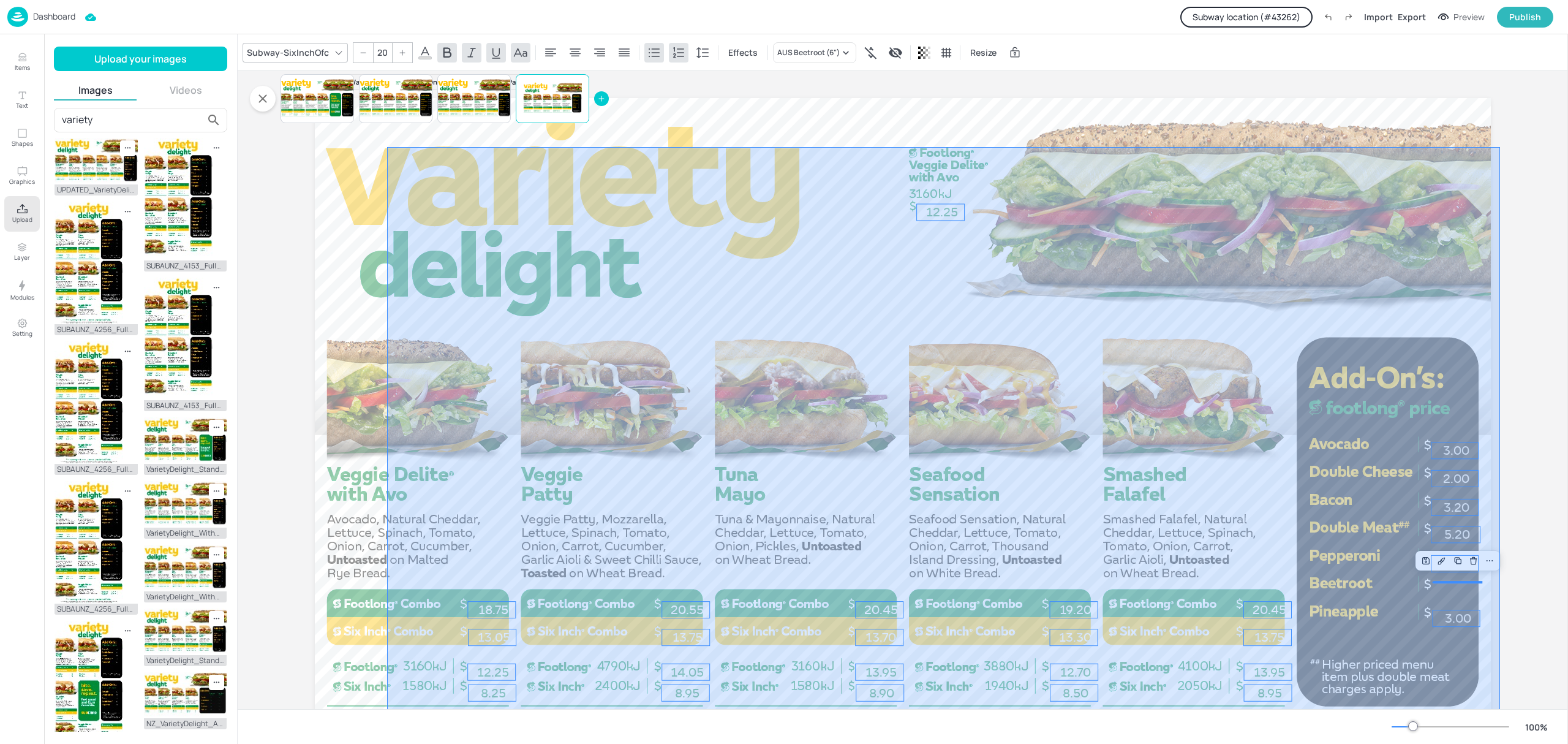
drag, startPoint x: 387, startPoint y: 147, endPoint x: 1500, endPoint y: 724, distance: 1253.7
click at [1500, 724] on div "Subway-SixInchOfc 20 Effects AUS Beetroot (6") Resize Board AU_VarietyDelight_F…" at bounding box center [902, 389] width 1330 height 710
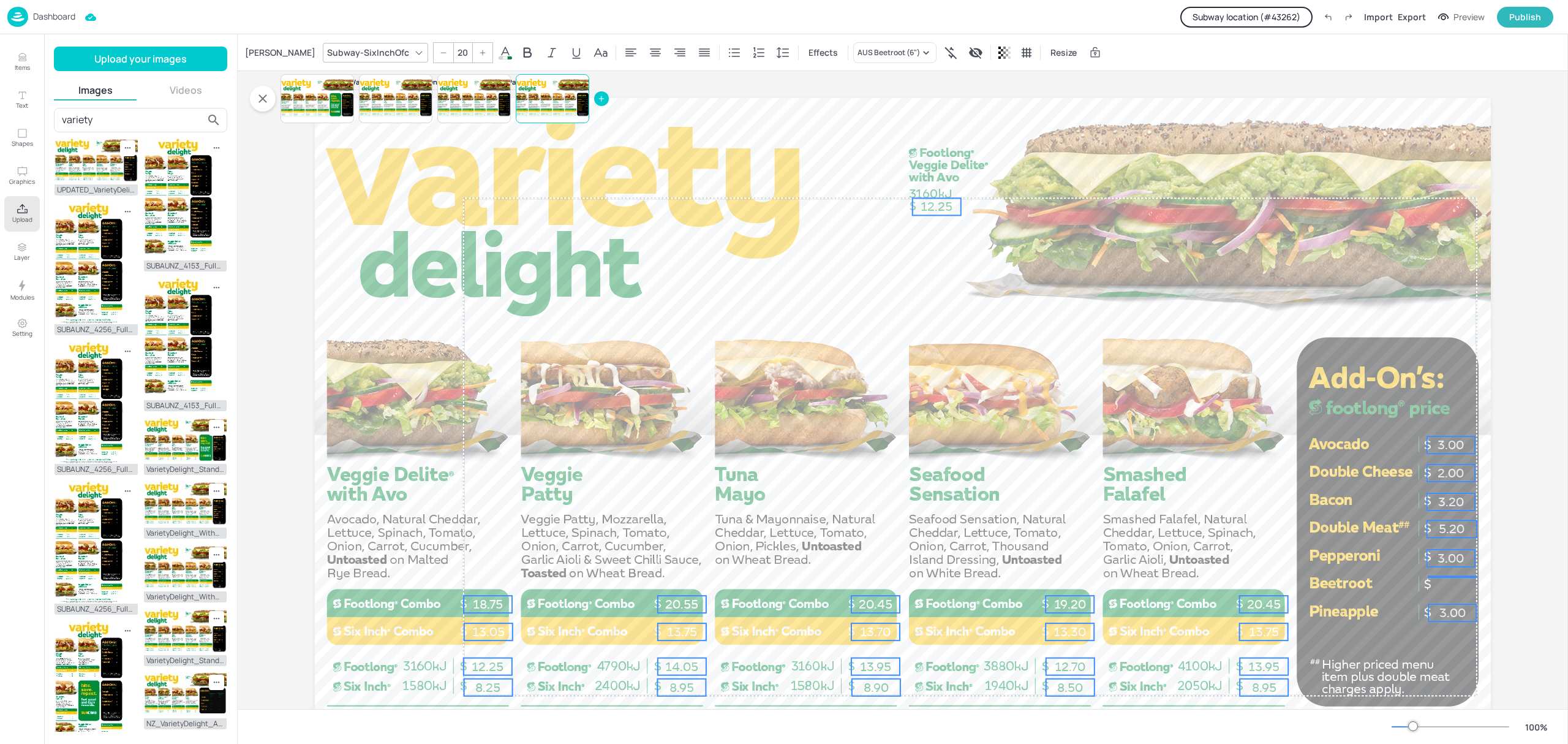
drag, startPoint x: 686, startPoint y: 636, endPoint x: 681, endPoint y: 630, distance: 7.8
click at [681, 630] on p "13.75" at bounding box center [682, 631] width 48 height 17
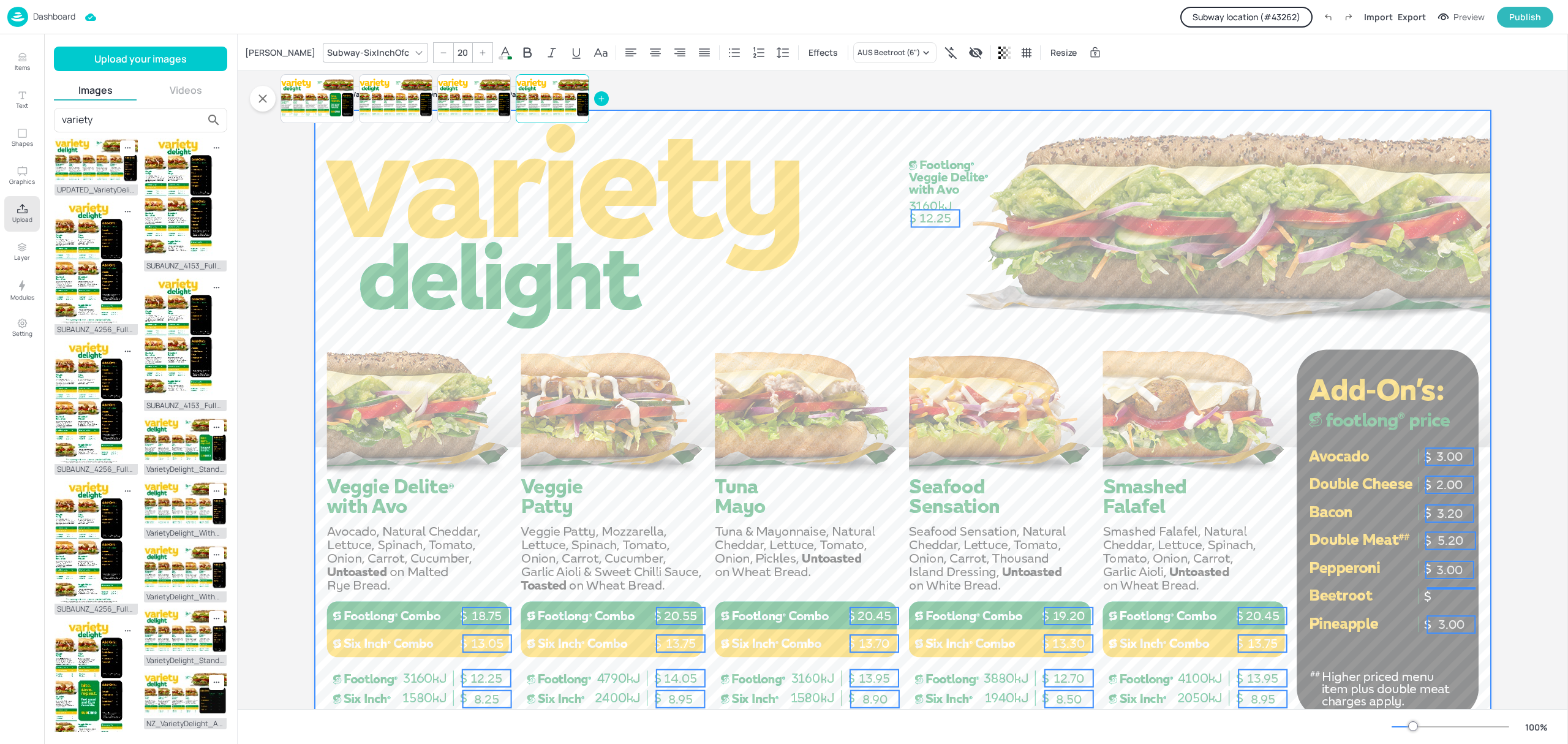
click at [789, 484] on div at bounding box center [902, 441] width 1176 height 661
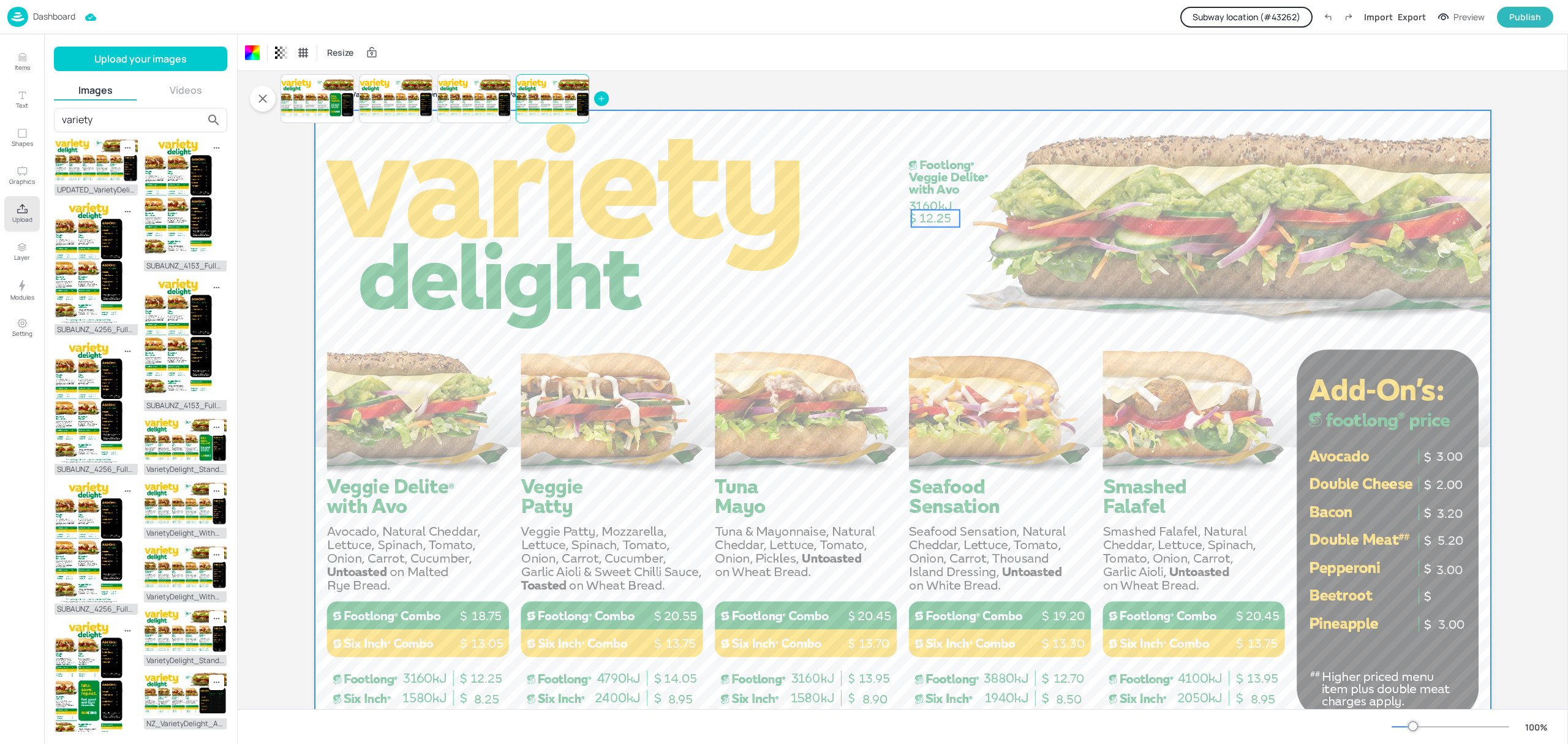
click at [941, 222] on span "12.25" at bounding box center [935, 217] width 32 height 15
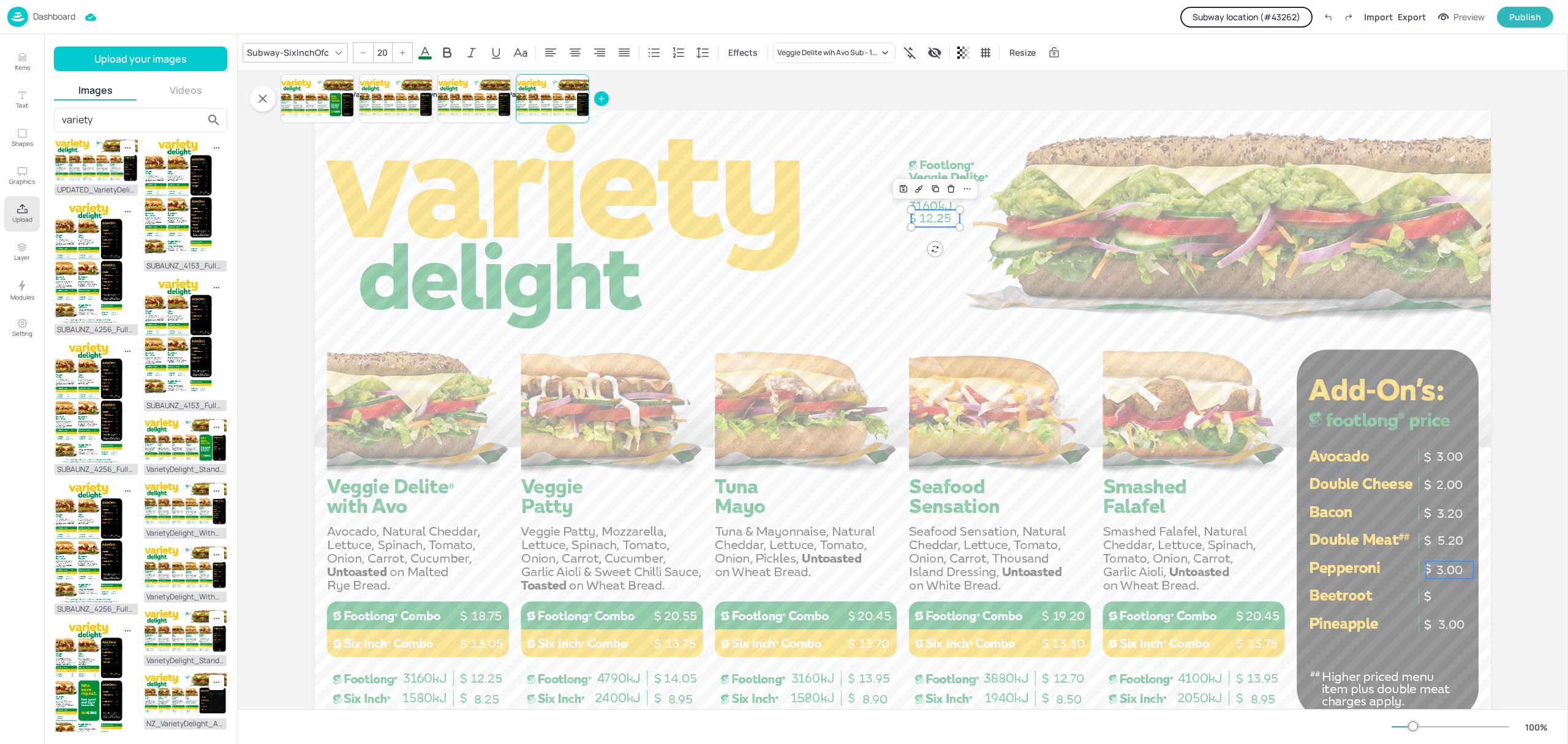
click at [1448, 571] on span "3.00" at bounding box center [1449, 569] width 27 height 15
type input "20"
click at [1455, 620] on span "3.00" at bounding box center [1451, 624] width 27 height 15
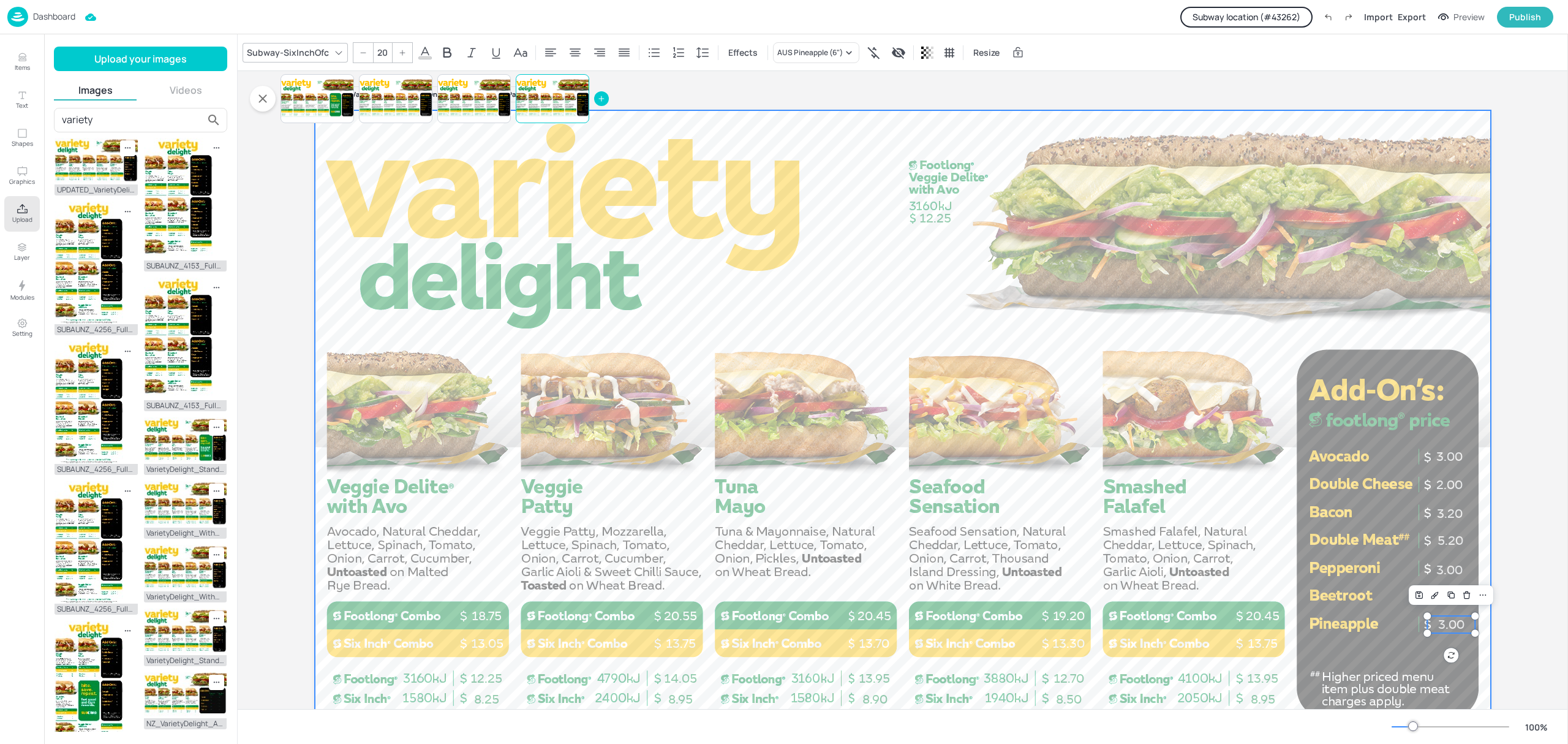
click at [1328, 566] on div at bounding box center [902, 441] width 1176 height 661
drag, startPoint x: 1480, startPoint y: 591, endPoint x: 1441, endPoint y: 588, distance: 39.1
drag, startPoint x: 1472, startPoint y: 582, endPoint x: 1451, endPoint y: 593, distance: 23.7
click at [1451, 593] on div at bounding box center [902, 441] width 1176 height 661
click at [1037, 302] on div at bounding box center [902, 441] width 1176 height 661
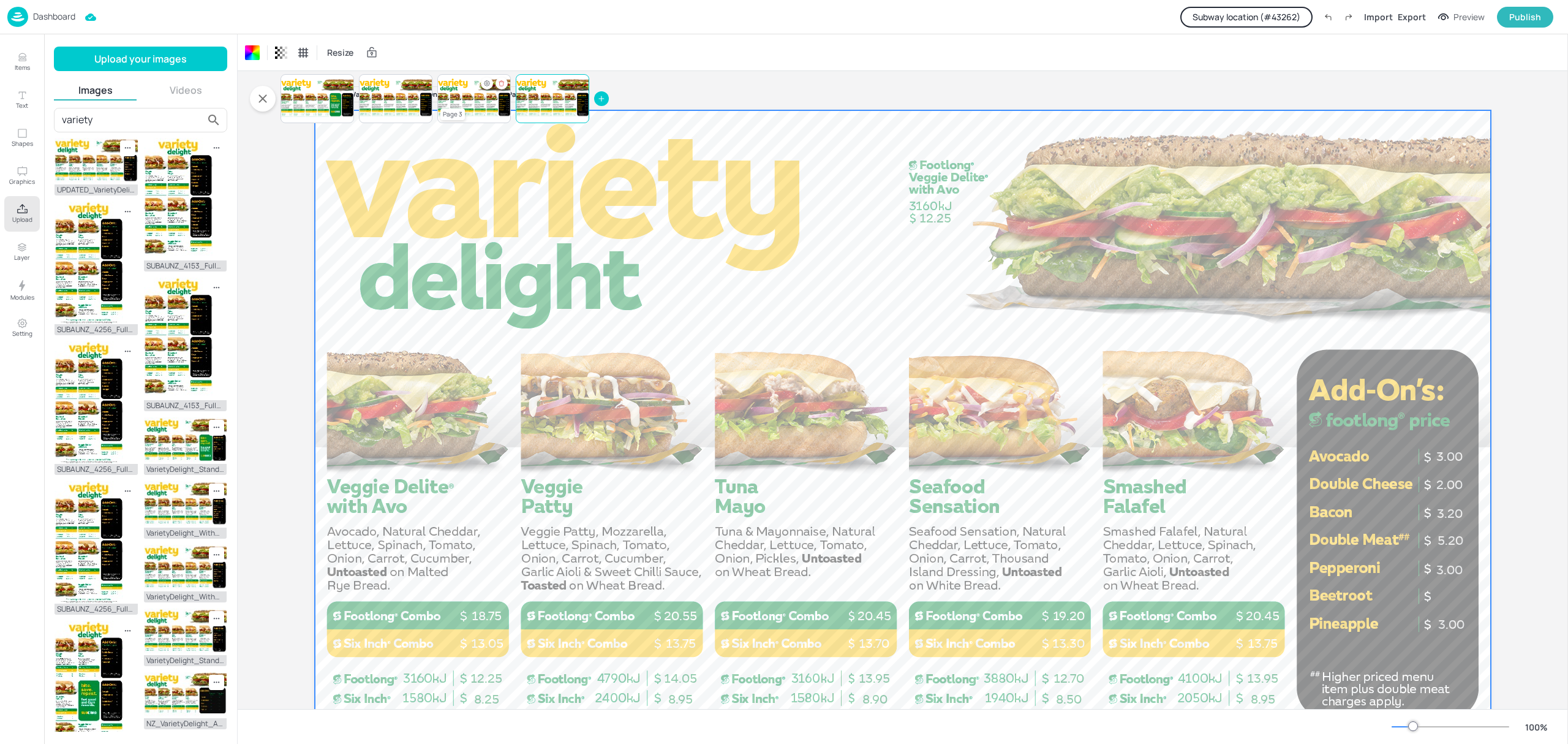
click at [485, 106] on div at bounding box center [474, 99] width 73 height 42
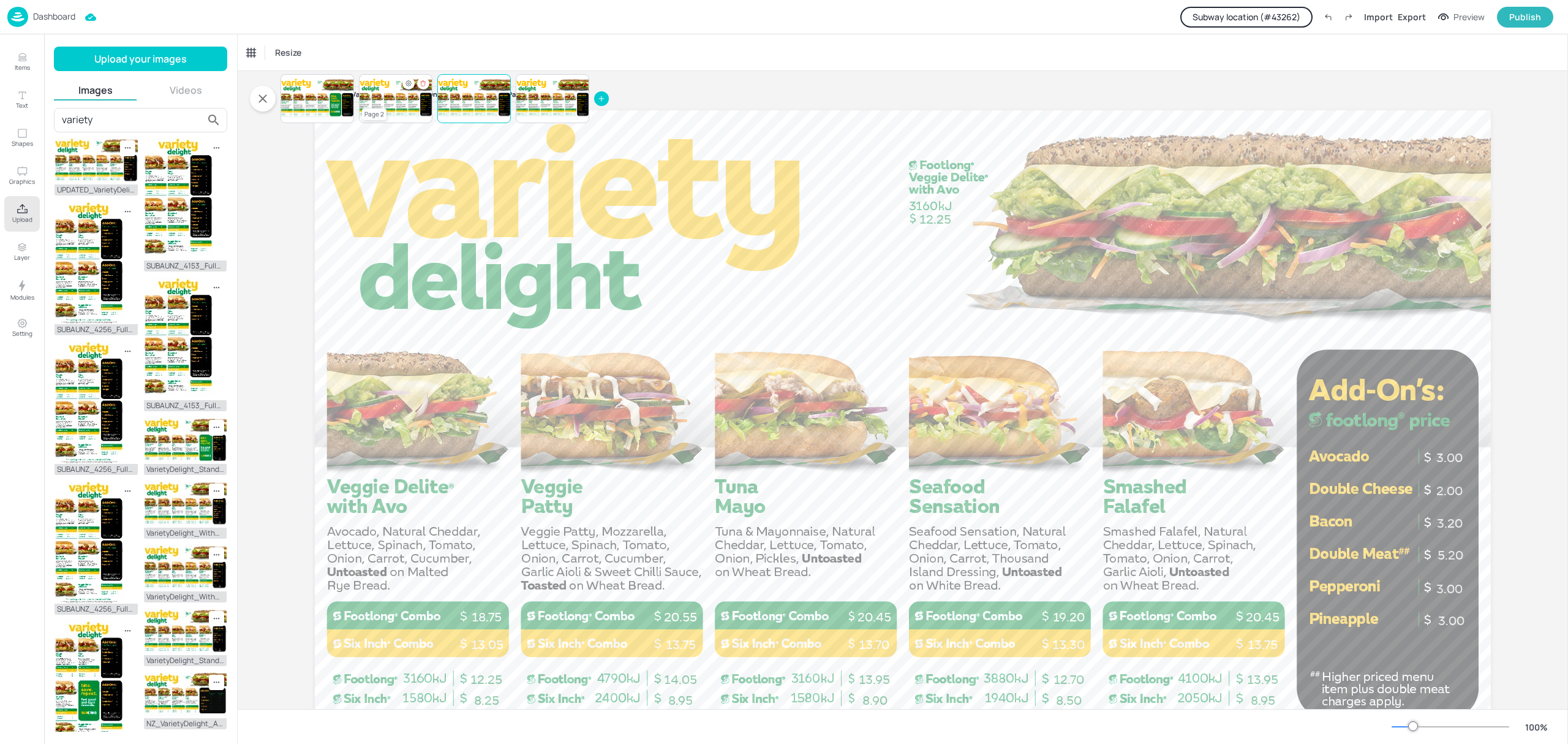
click at [395, 101] on div at bounding box center [395, 99] width 73 height 42
click at [334, 101] on div at bounding box center [317, 99] width 73 height 42
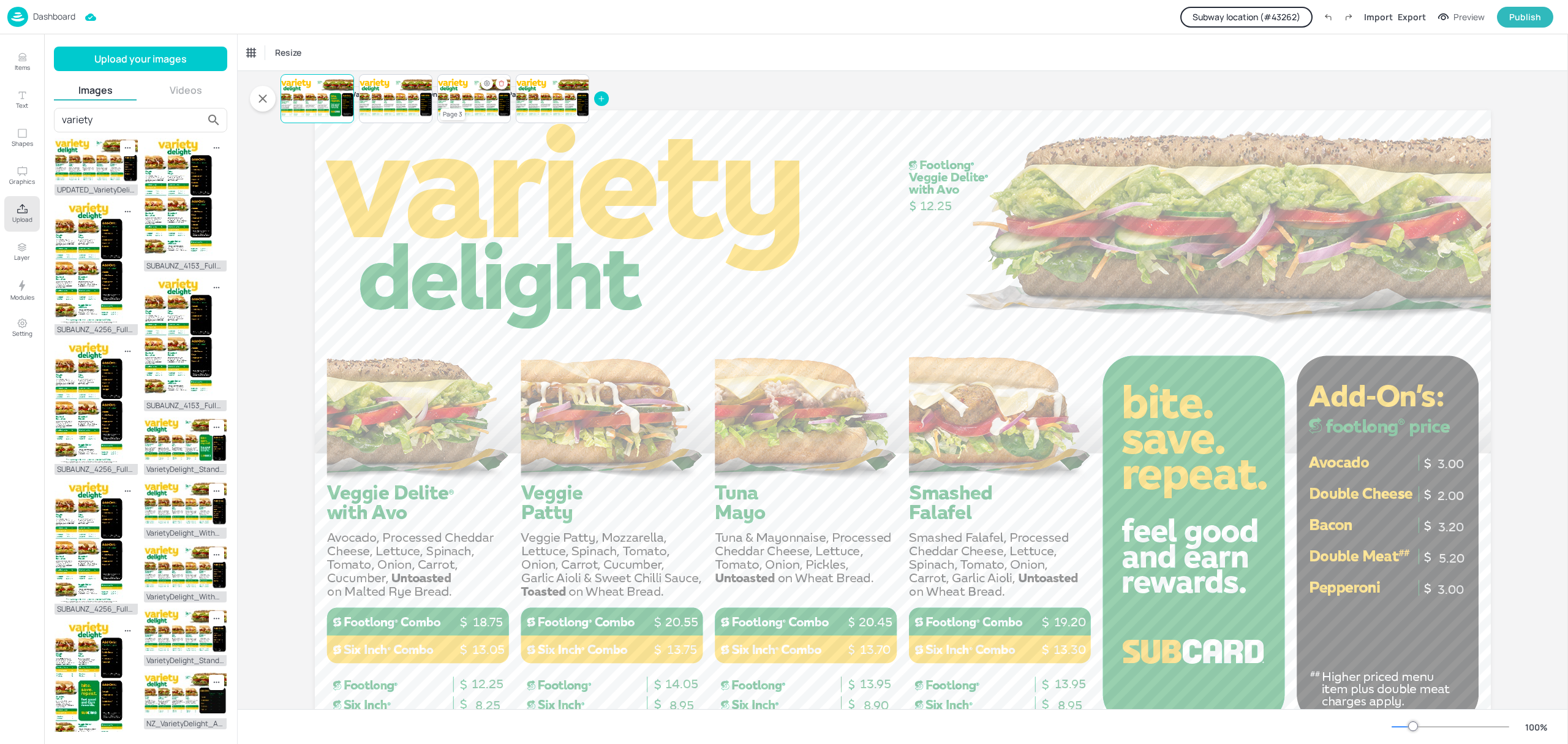
click at [486, 82] on icon "Hide condition" at bounding box center [487, 83] width 8 height 8
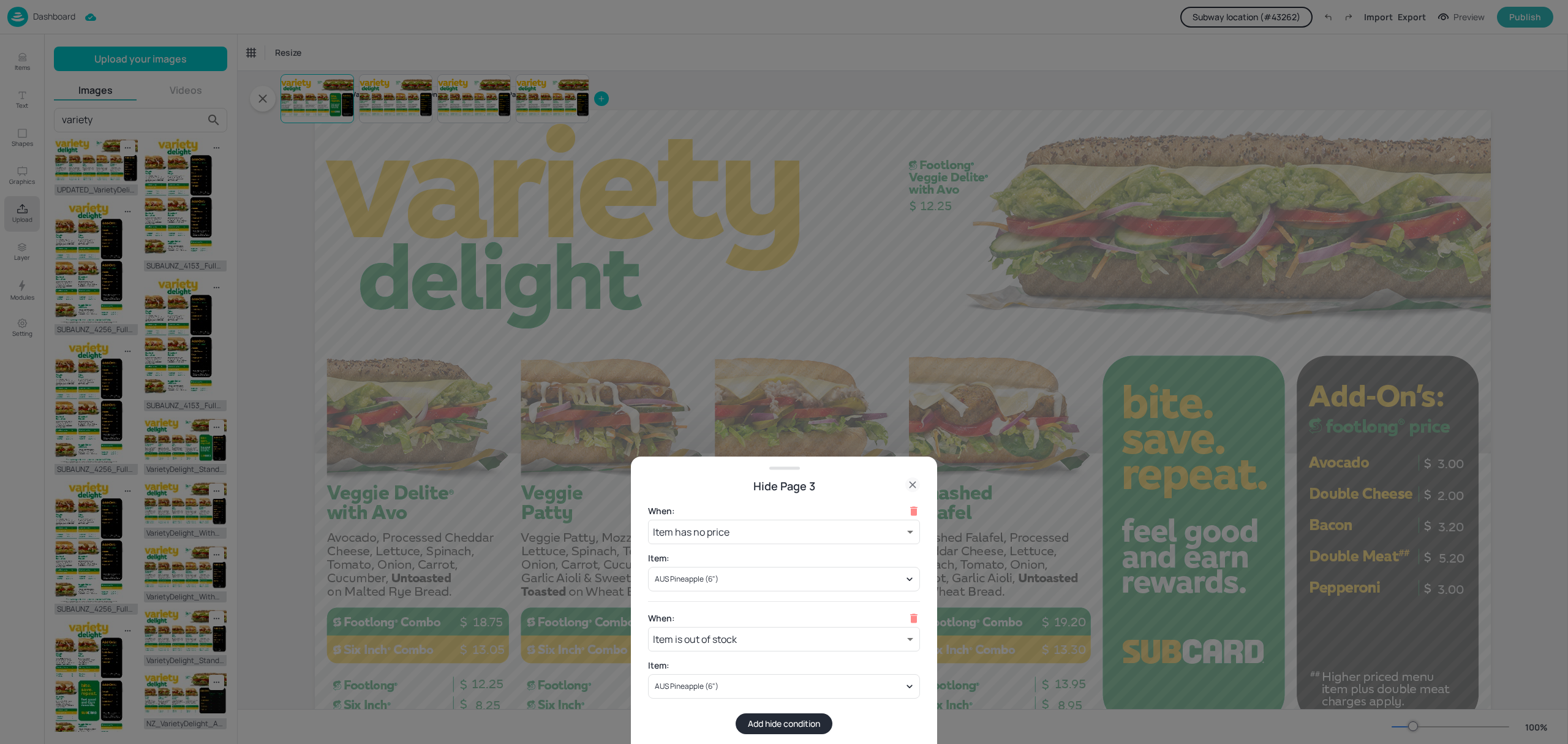
click at [914, 483] on icon at bounding box center [912, 485] width 6 height 6
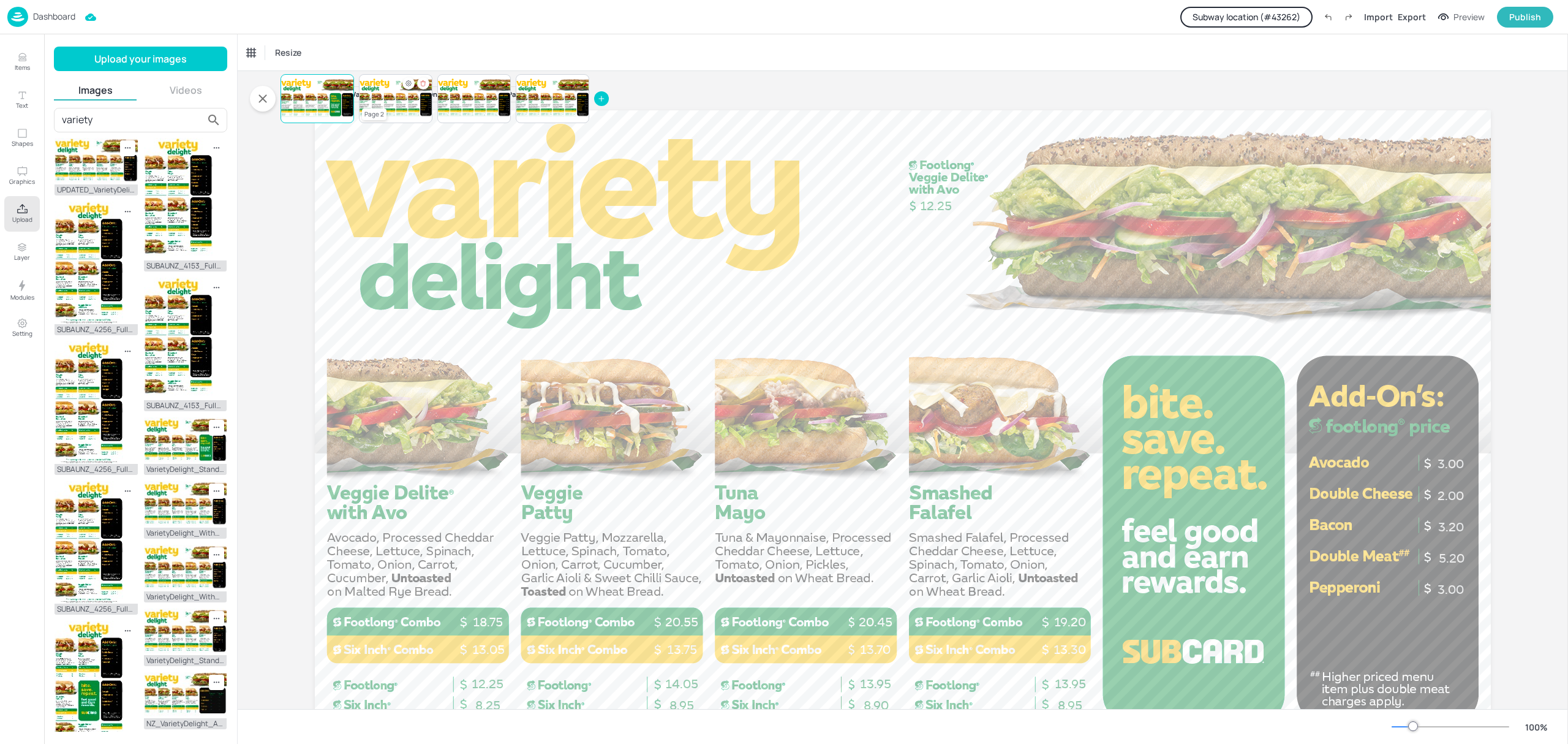
click at [402, 98] on div at bounding box center [395, 99] width 73 height 42
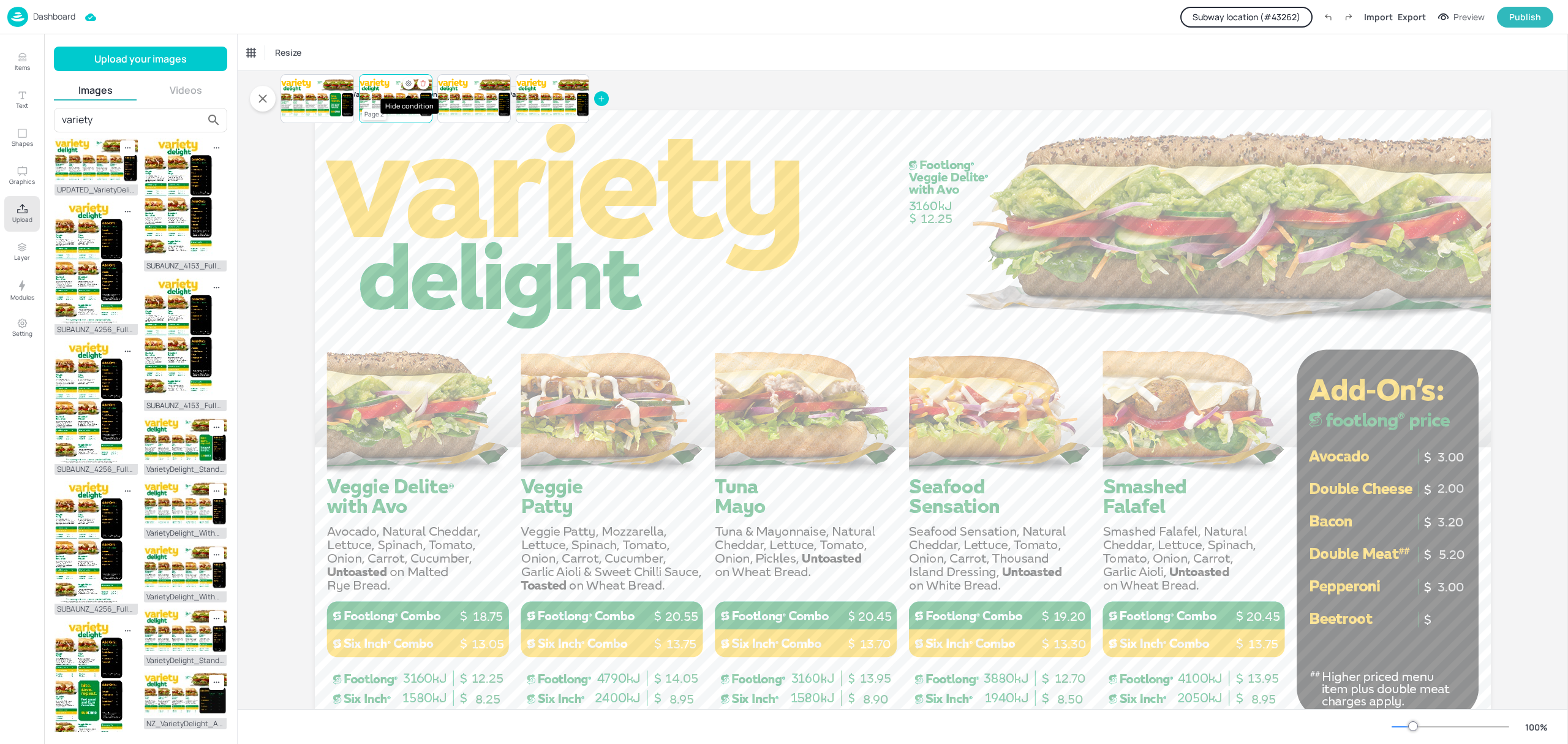
click at [409, 82] on icon "Hide condition" at bounding box center [409, 84] width 6 height 6
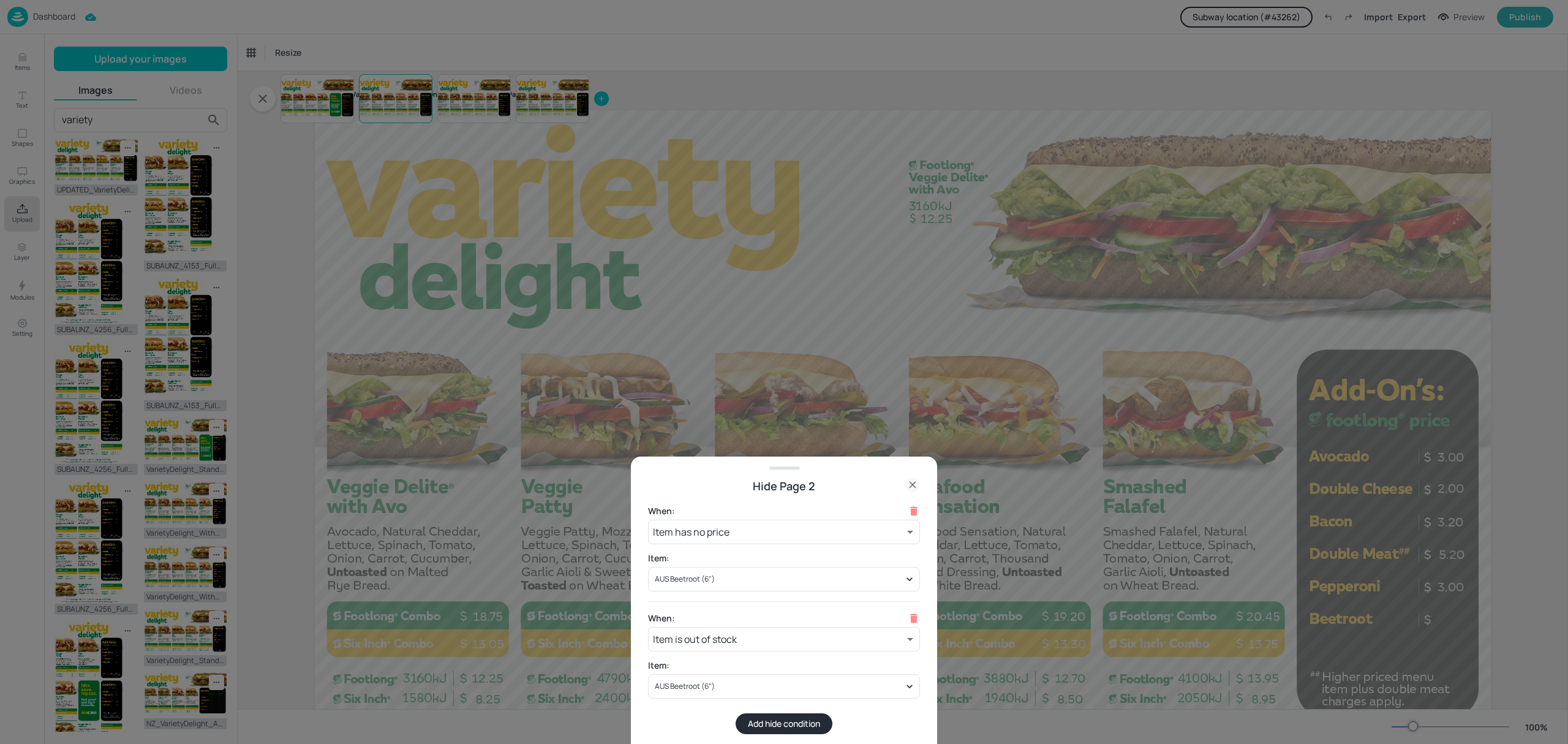
click at [910, 485] on icon at bounding box center [912, 484] width 15 height 15
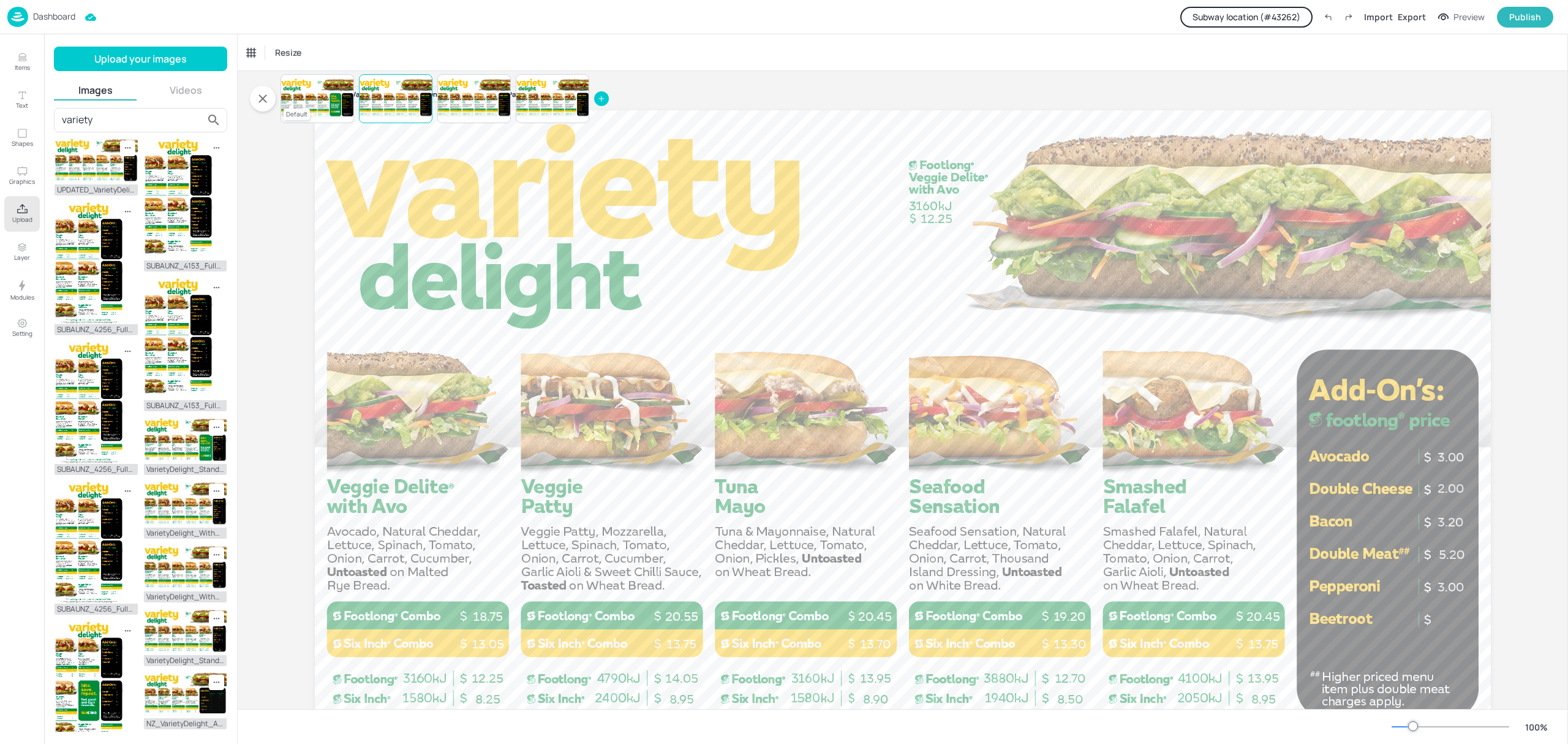
click at [333, 108] on div at bounding box center [317, 99] width 73 height 42
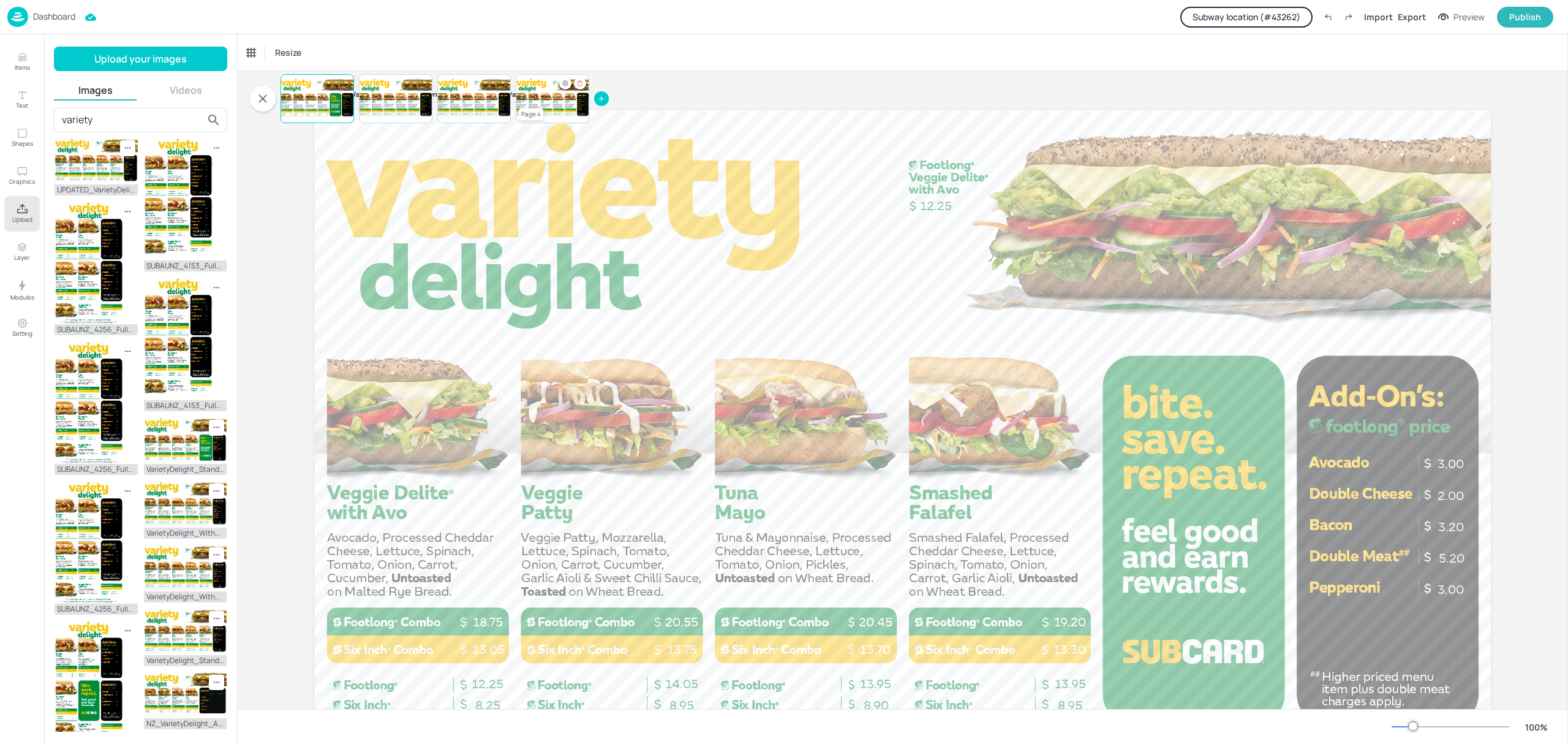
drag, startPoint x: 571, startPoint y: 104, endPoint x: 559, endPoint y: 96, distance: 14.4
click at [571, 104] on div at bounding box center [552, 99] width 73 height 42
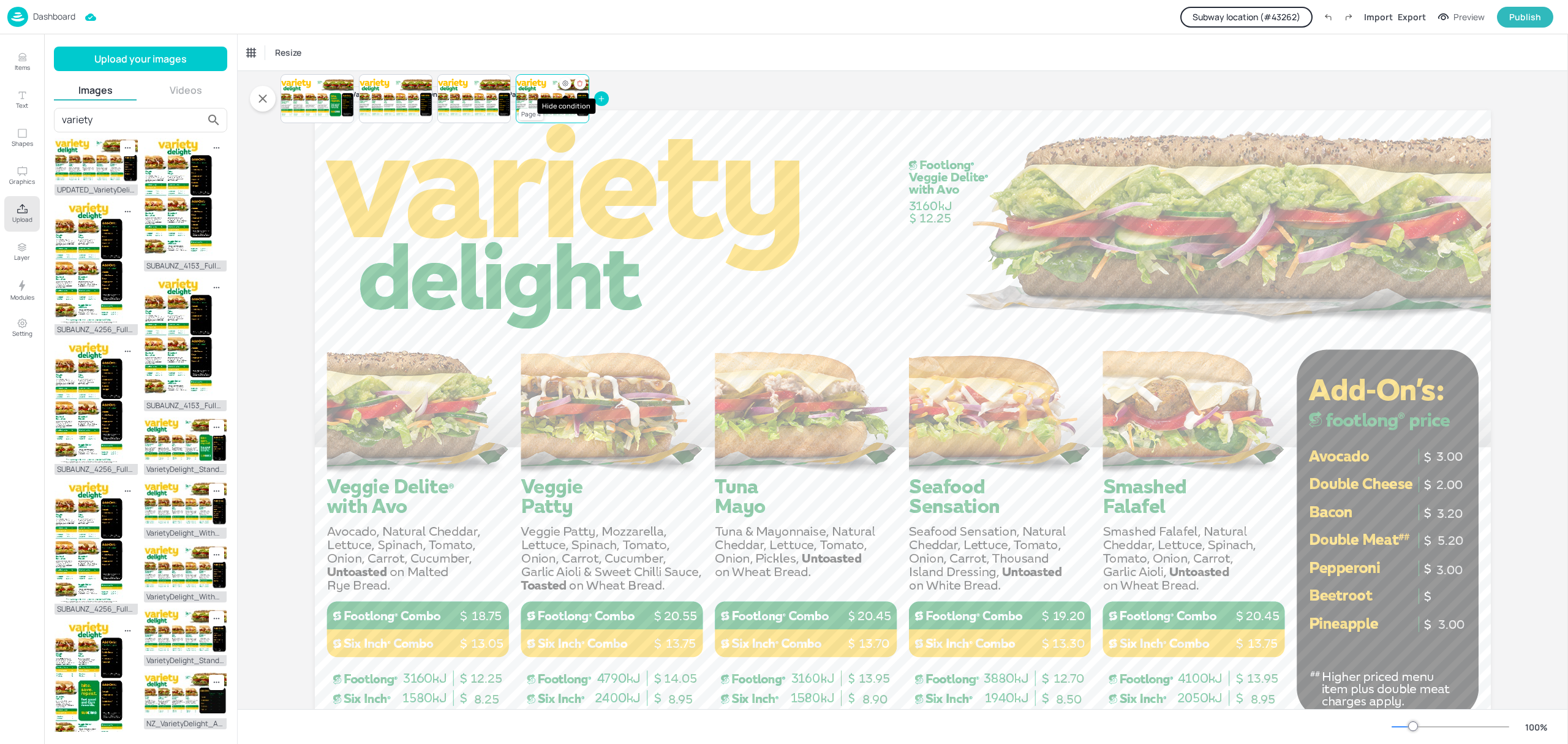
click at [561, 85] on icon "Hide condition" at bounding box center [565, 83] width 8 height 8
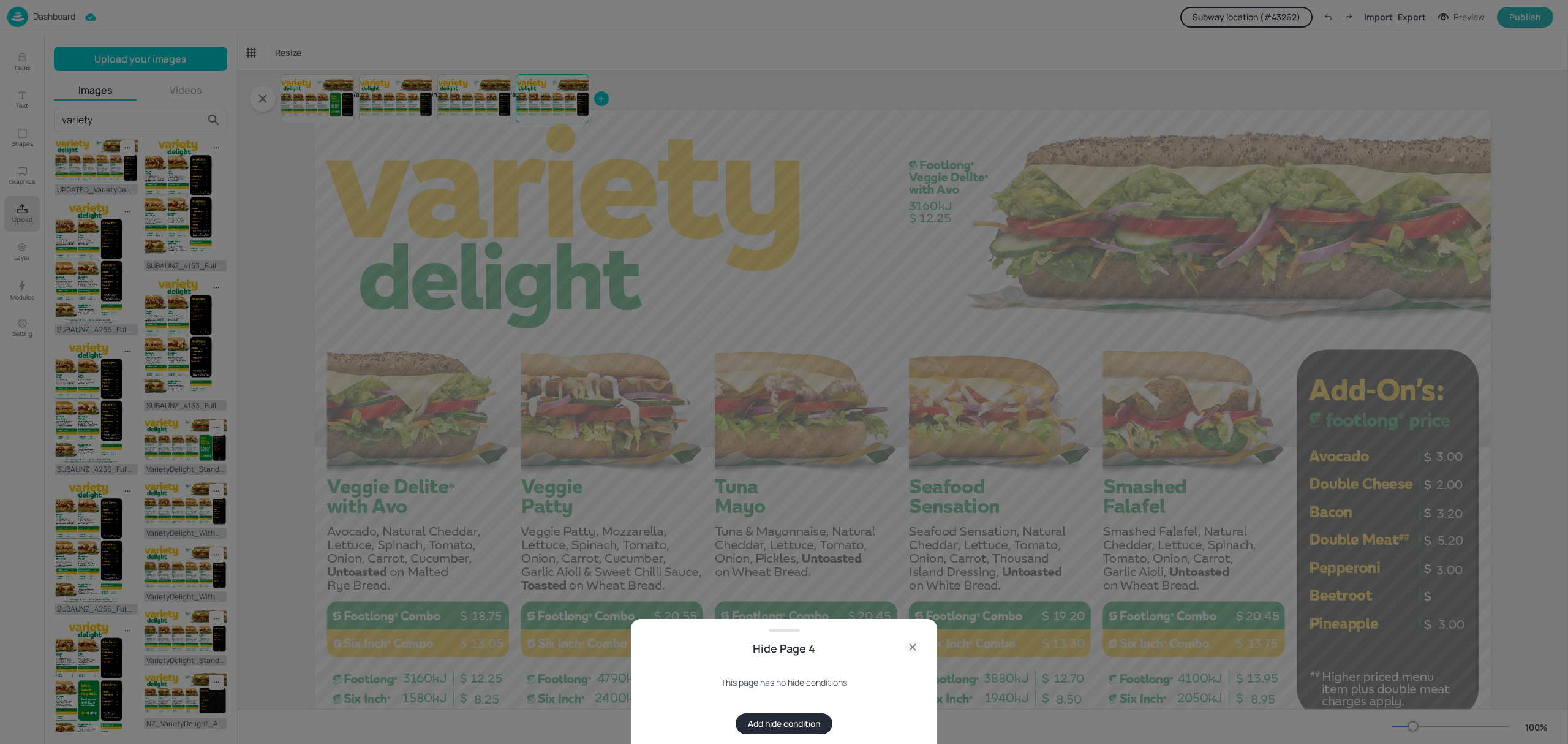
click at [793, 721] on button "Add hide condition" at bounding box center [784, 724] width 96 height 21
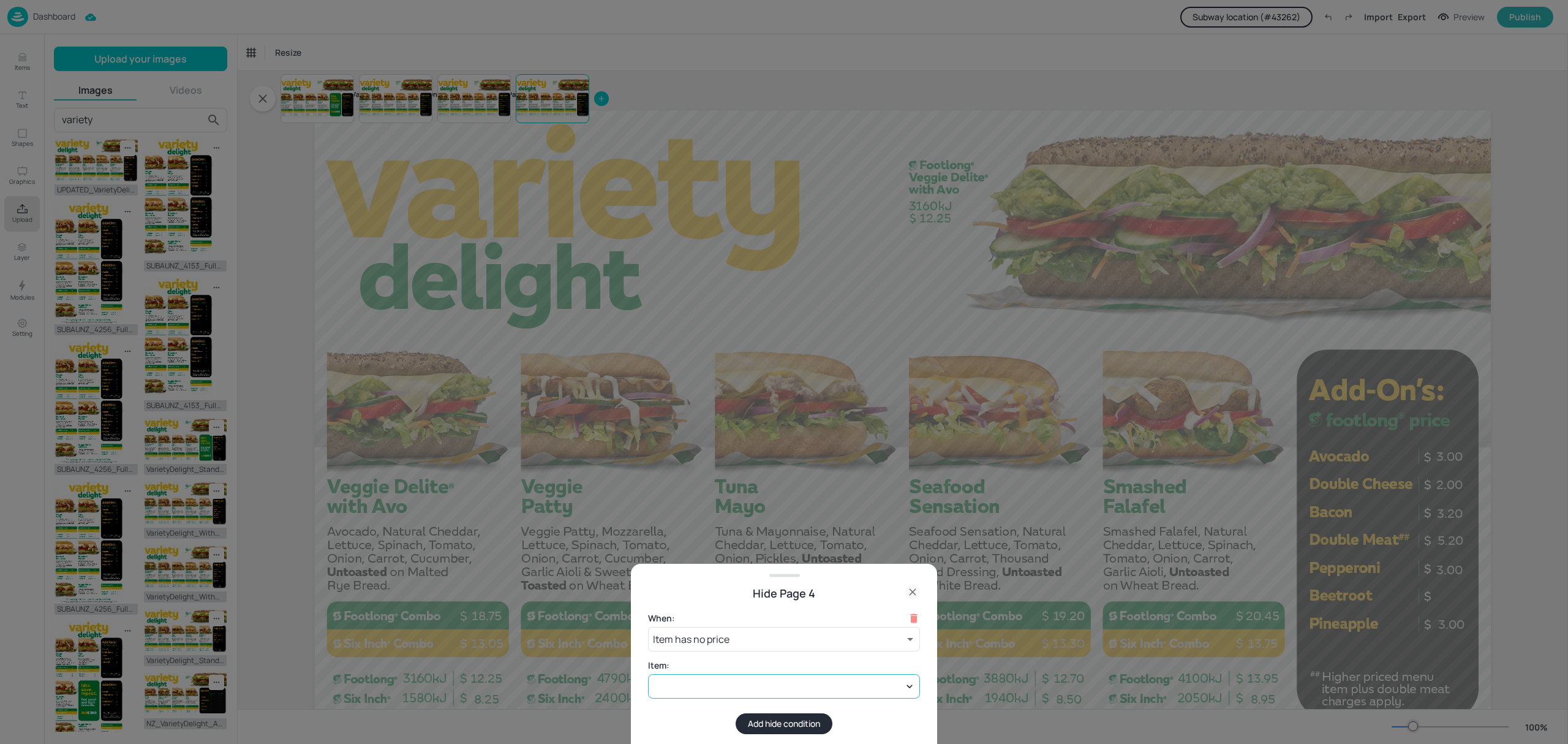
click at [696, 694] on div at bounding box center [784, 686] width 272 height 24
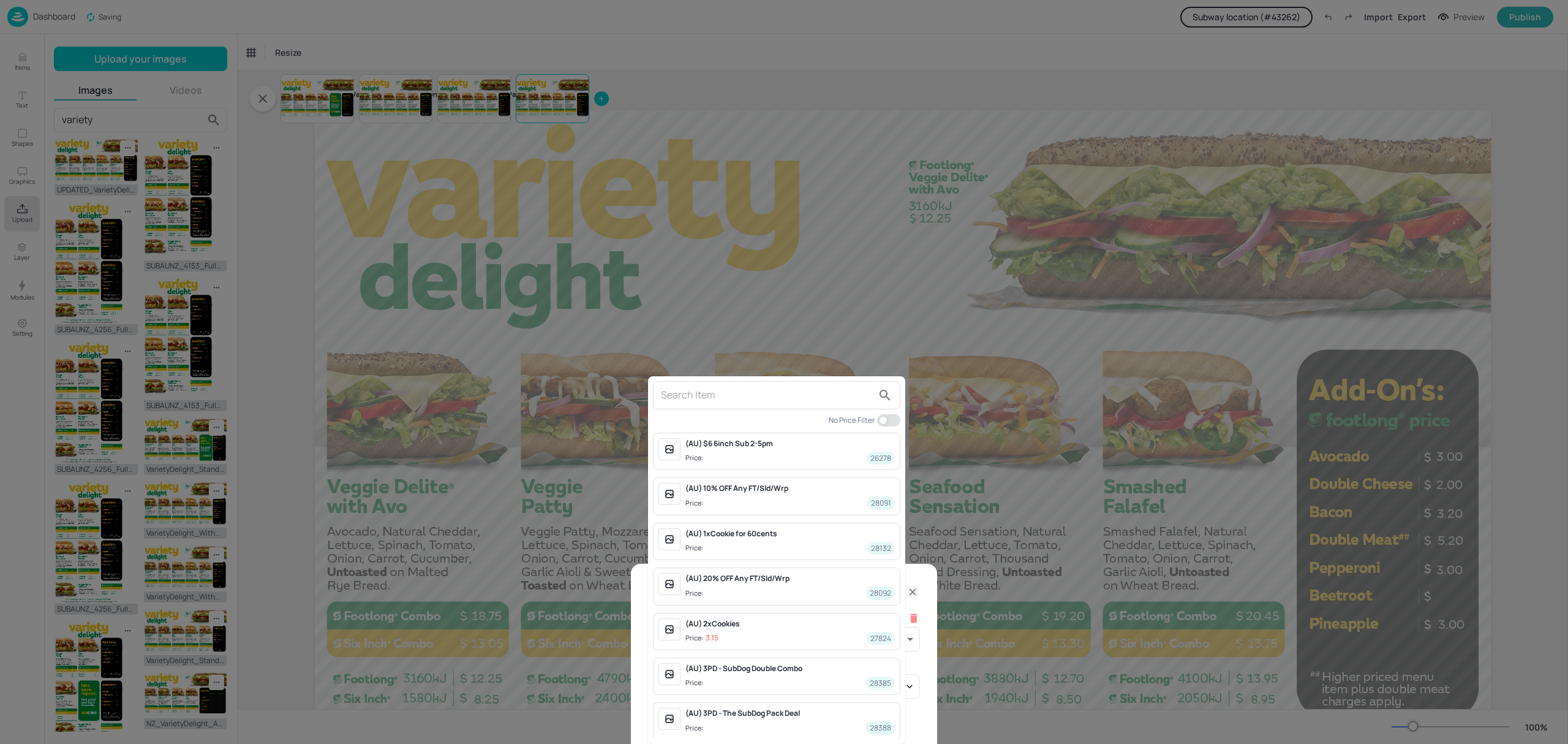
click at [728, 388] on input "text" at bounding box center [766, 395] width 212 height 20
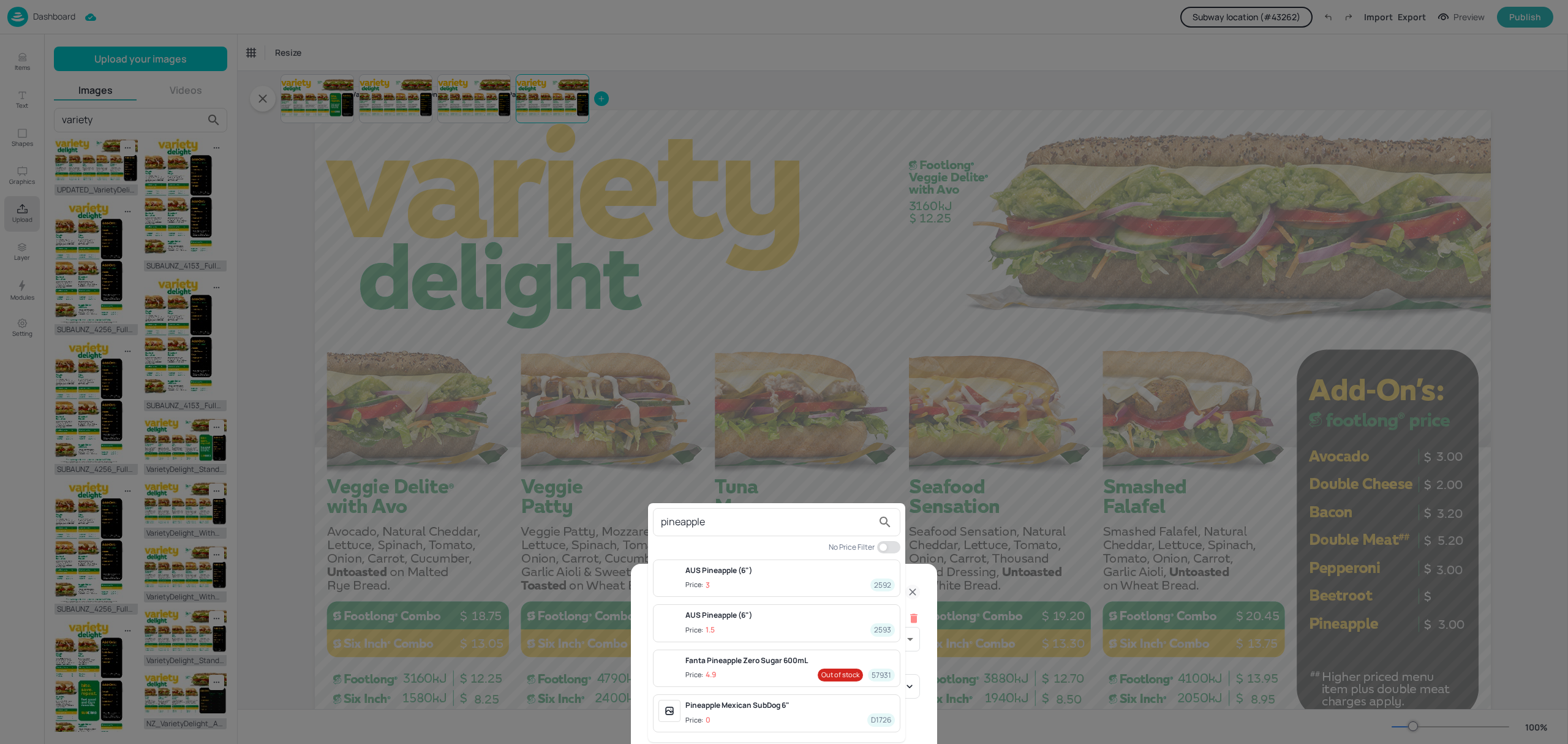
type input "pineapple"
click at [735, 579] on span "Price: 3 2592" at bounding box center [790, 585] width 210 height 13
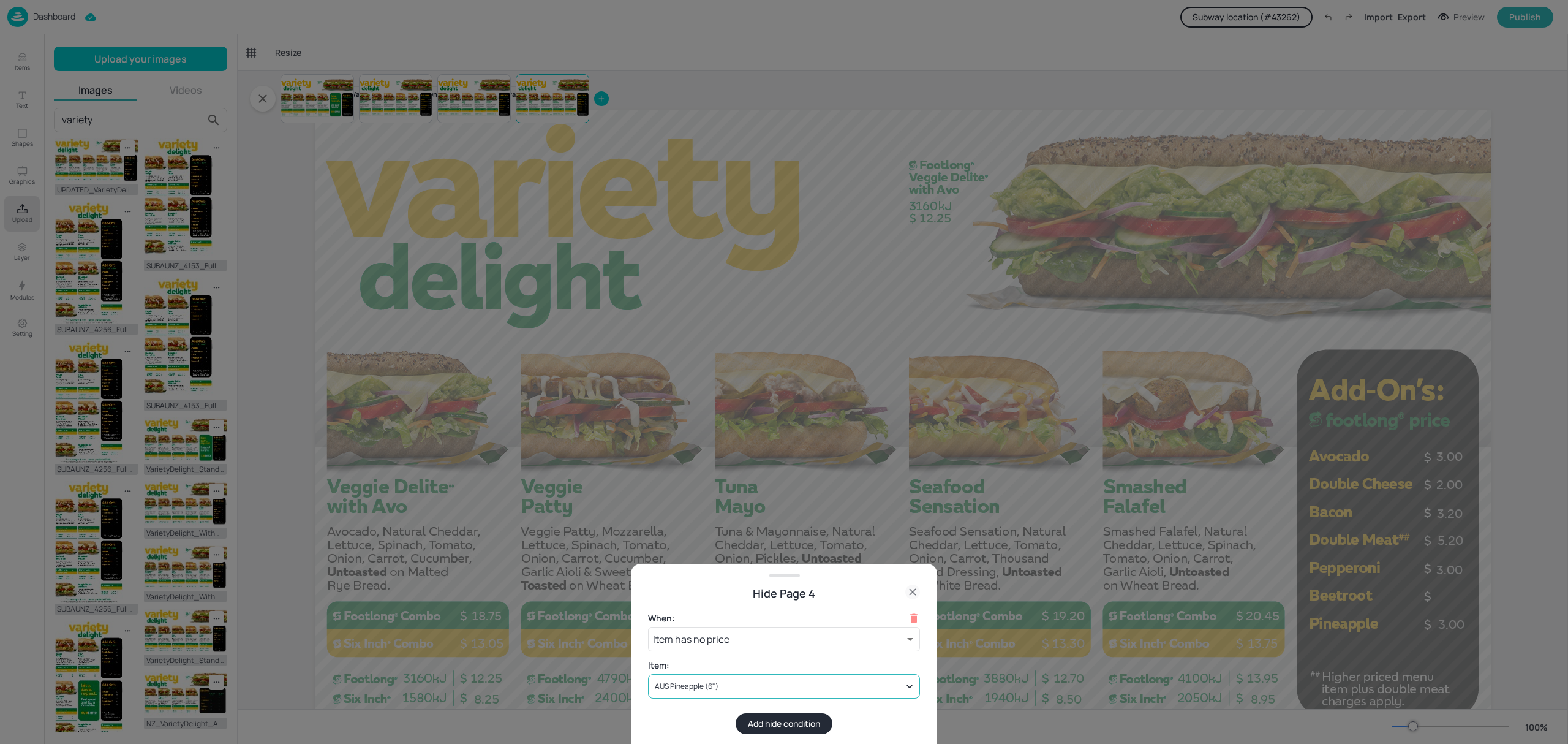
click at [762, 685] on div "AUS Pineapple (6")" at bounding box center [777, 686] width 251 height 11
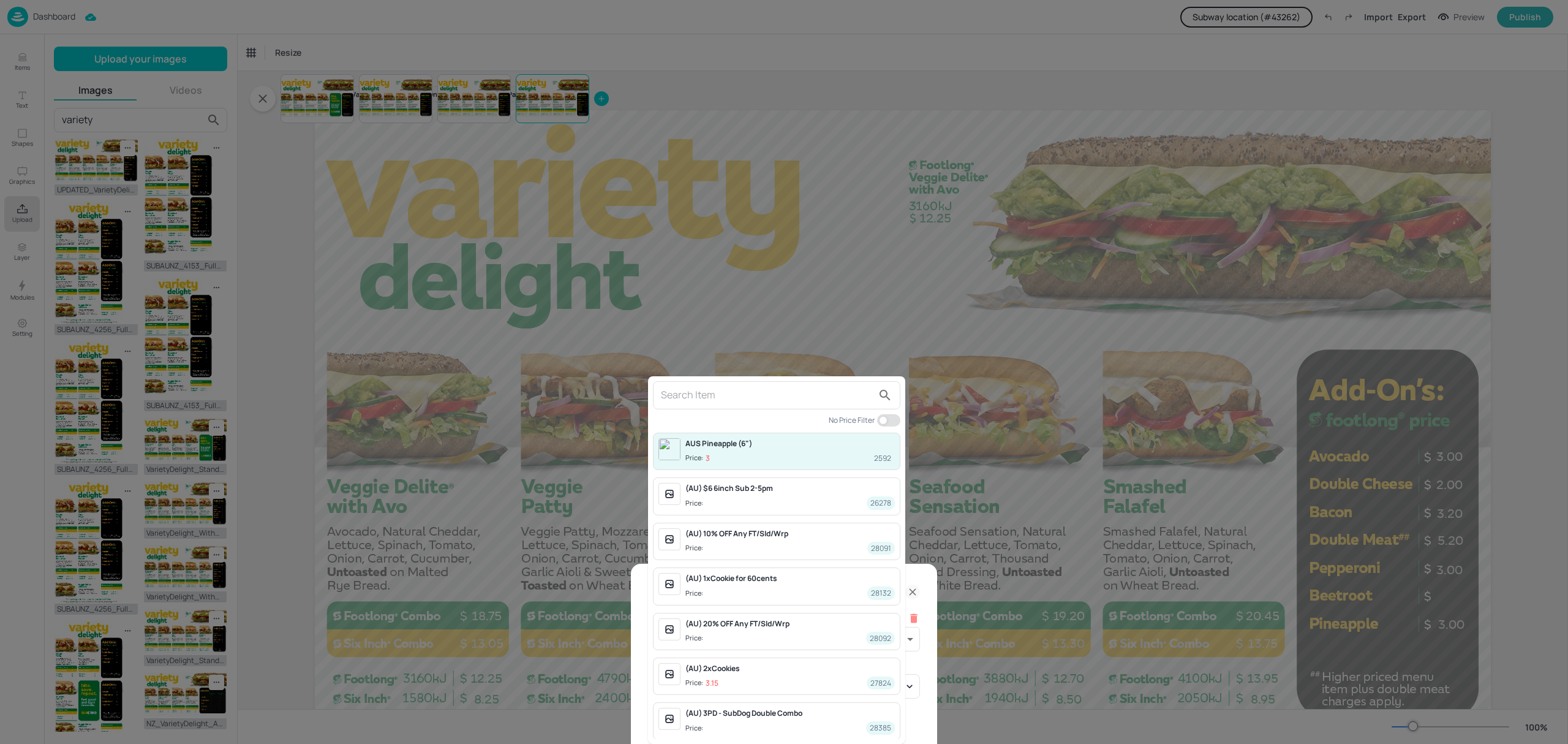
click at [1016, 403] on div at bounding box center [784, 372] width 1568 height 744
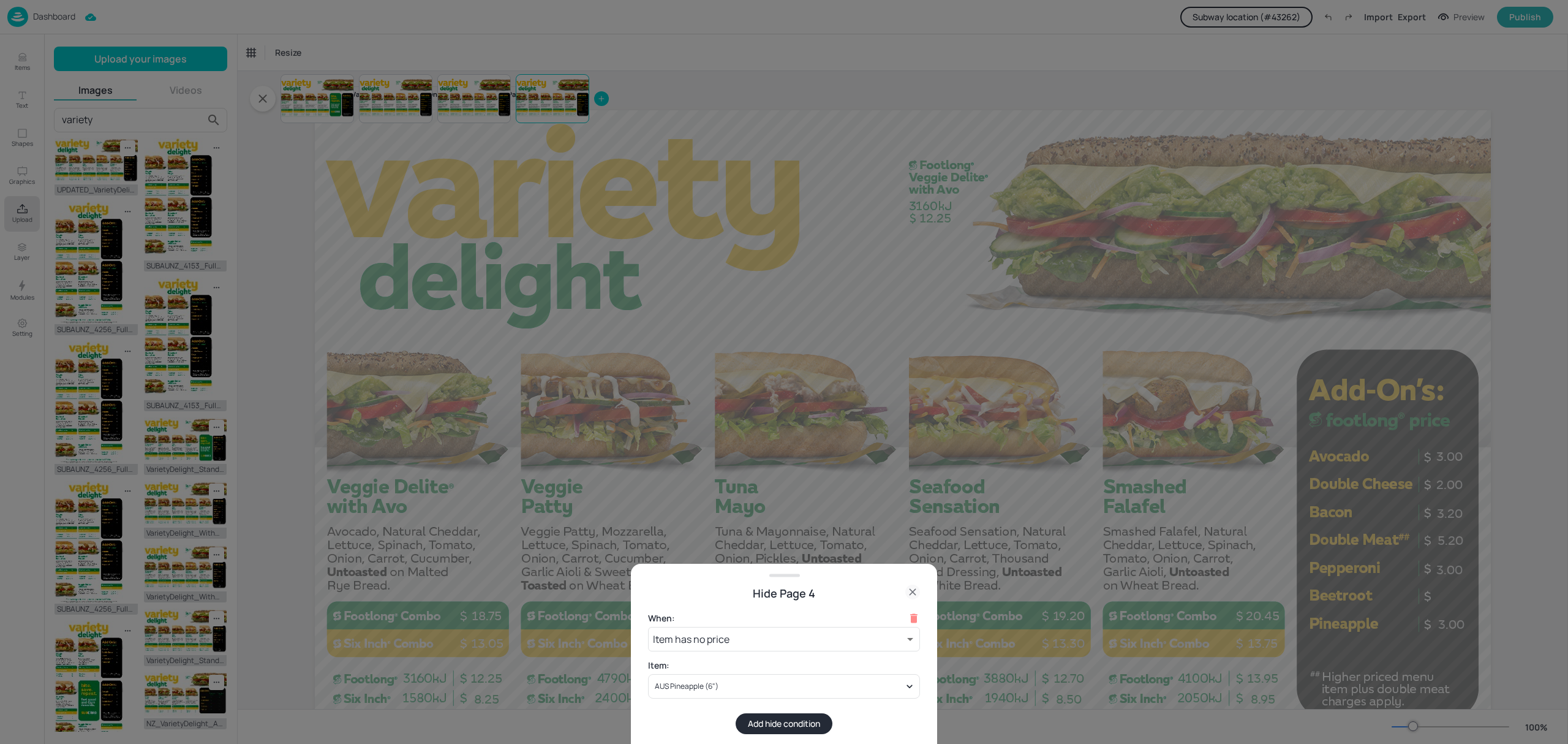
click at [1444, 650] on div at bounding box center [784, 372] width 1568 height 744
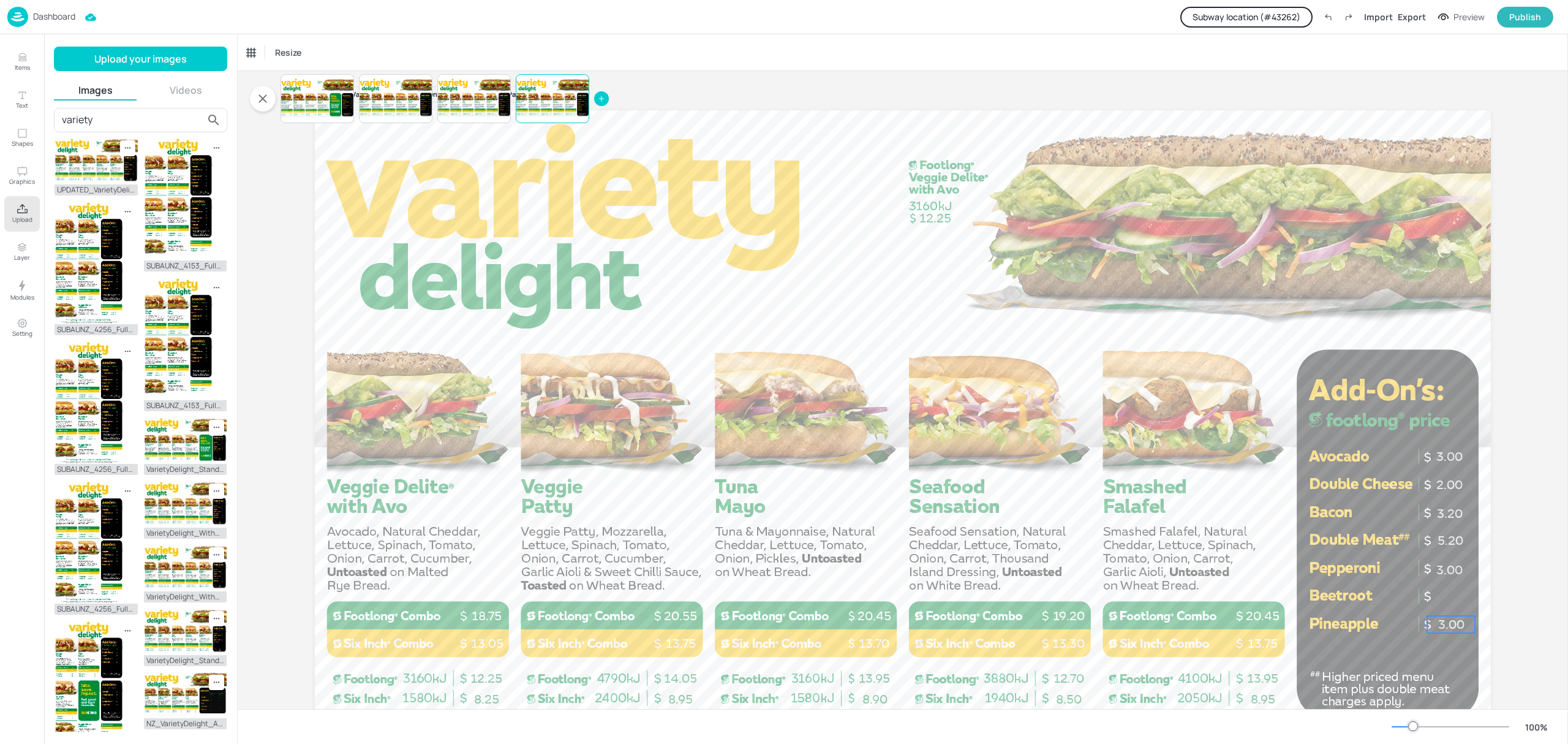
click at [1441, 621] on span "3.00" at bounding box center [1451, 624] width 27 height 15
click at [1439, 457] on span "3.00" at bounding box center [1449, 456] width 27 height 15
click at [1429, 487] on p "2.00" at bounding box center [1450, 485] width 48 height 17
click at [1427, 512] on div "3.00 14.05 8.95 8.25 12.25 13.95 8.90 8.95 13.95 8.50 12.70 12.25 20.55 13.75 1…" at bounding box center [902, 441] width 1176 height 661
click at [1428, 544] on div "3.00 14.05 8.95 8.25 12.25 13.95 8.90 8.95 13.95 8.50 12.70 12.25 20.55 13.75 1…" at bounding box center [902, 441] width 1176 height 661
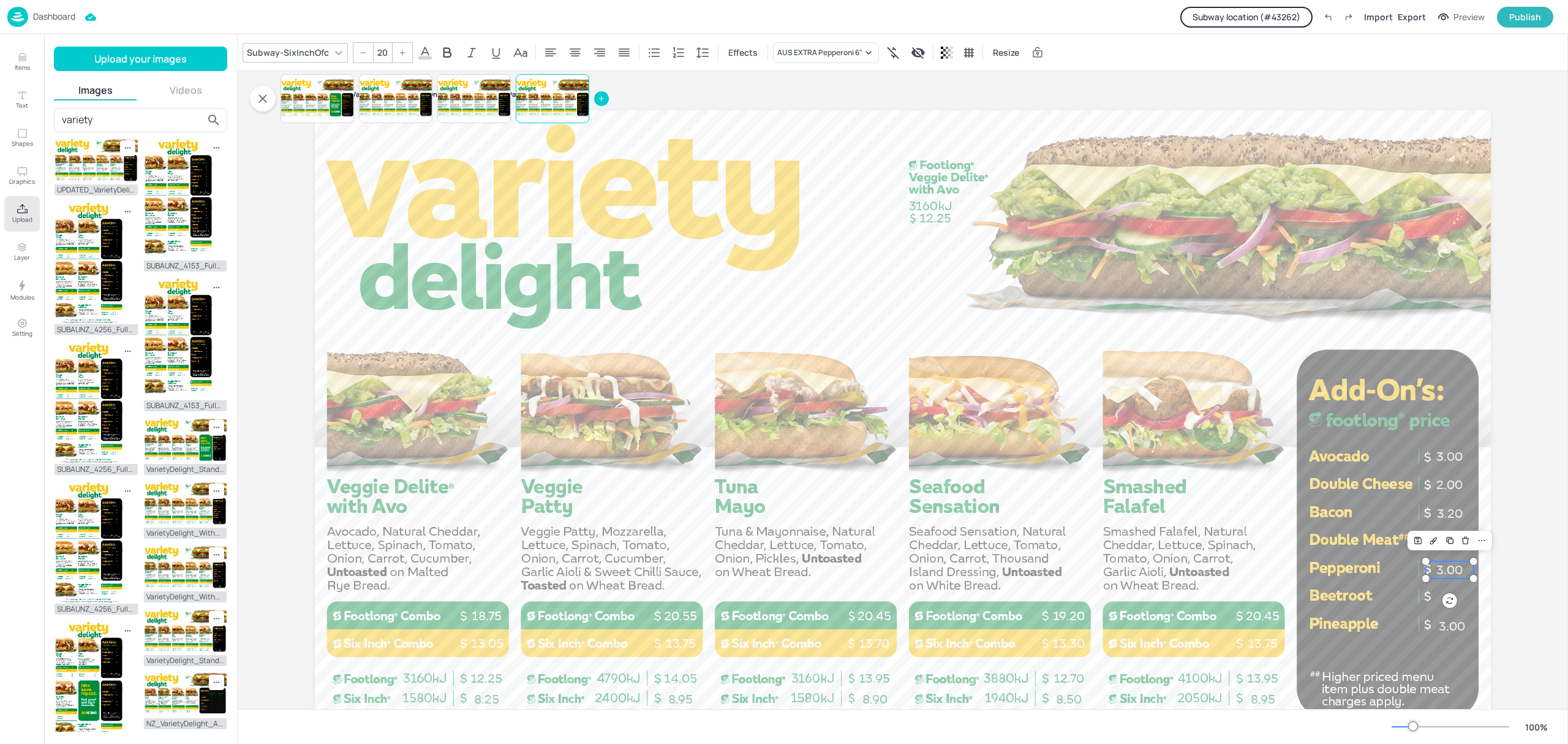
click at [1429, 570] on p "3.00" at bounding box center [1450, 569] width 48 height 17
type input "20"
click at [1439, 627] on span "3.00" at bounding box center [1452, 626] width 27 height 15
click at [564, 82] on icon "Hide condition" at bounding box center [566, 84] width 6 height 6
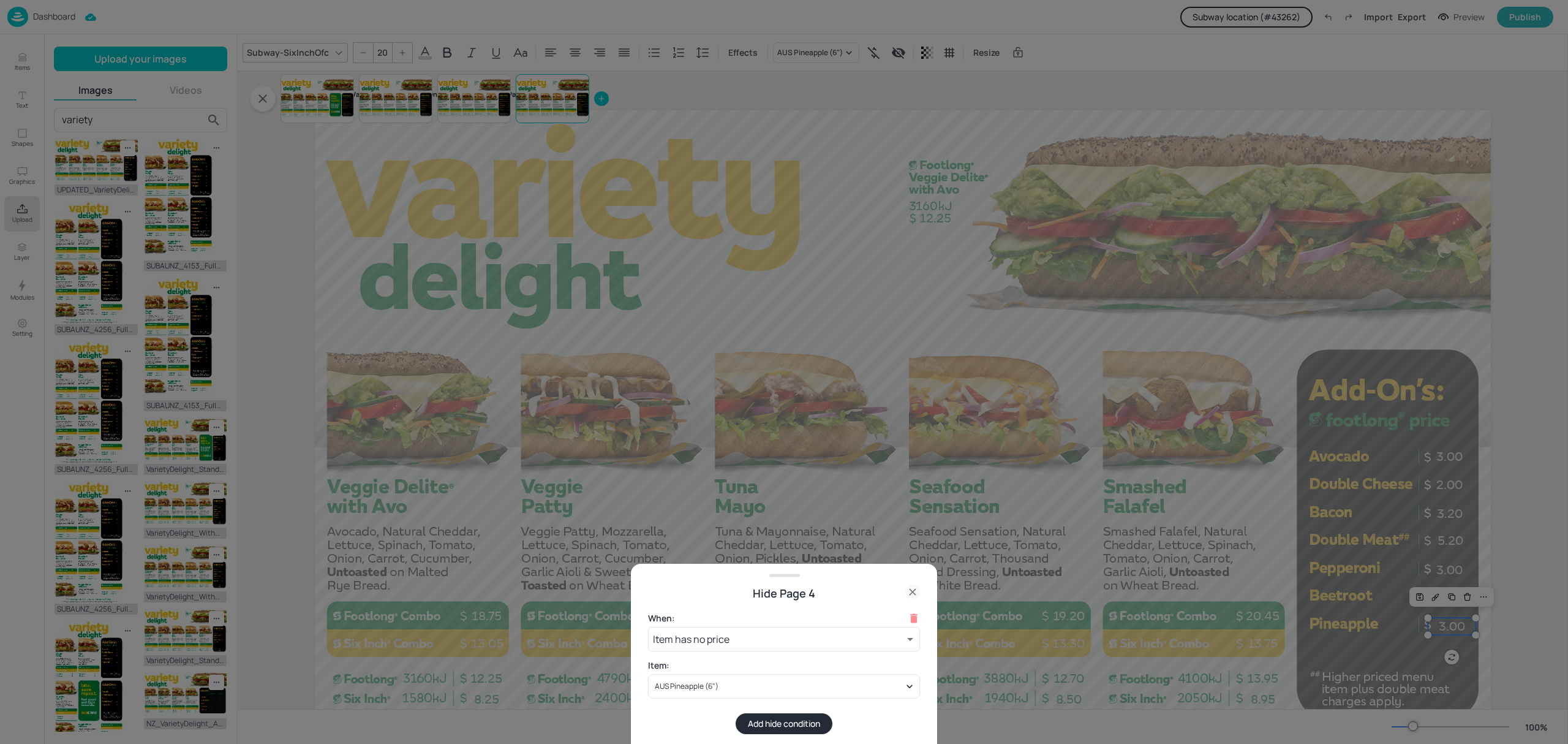
click at [750, 719] on button "Add hide condition" at bounding box center [784, 724] width 96 height 21
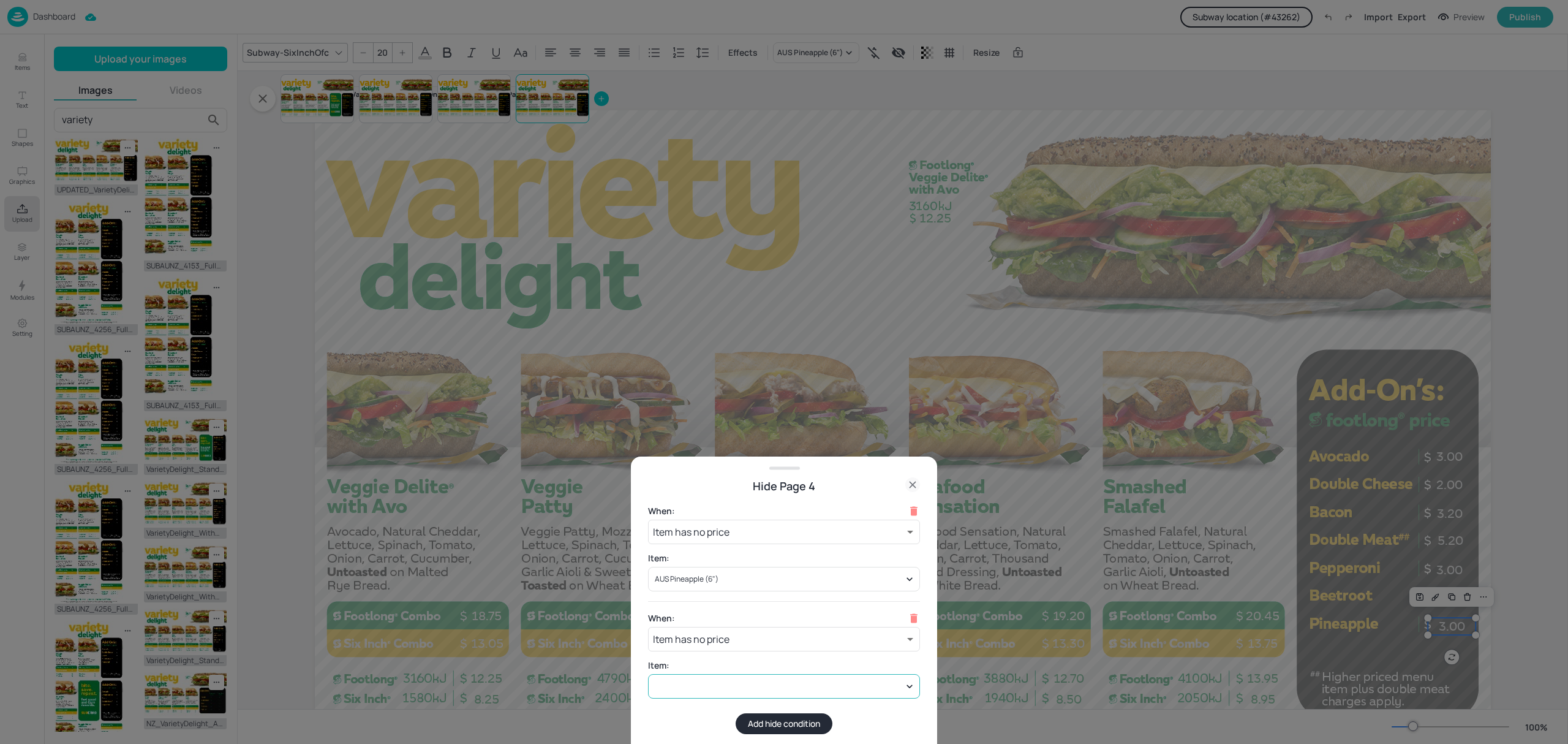
click at [724, 696] on div at bounding box center [784, 686] width 272 height 24
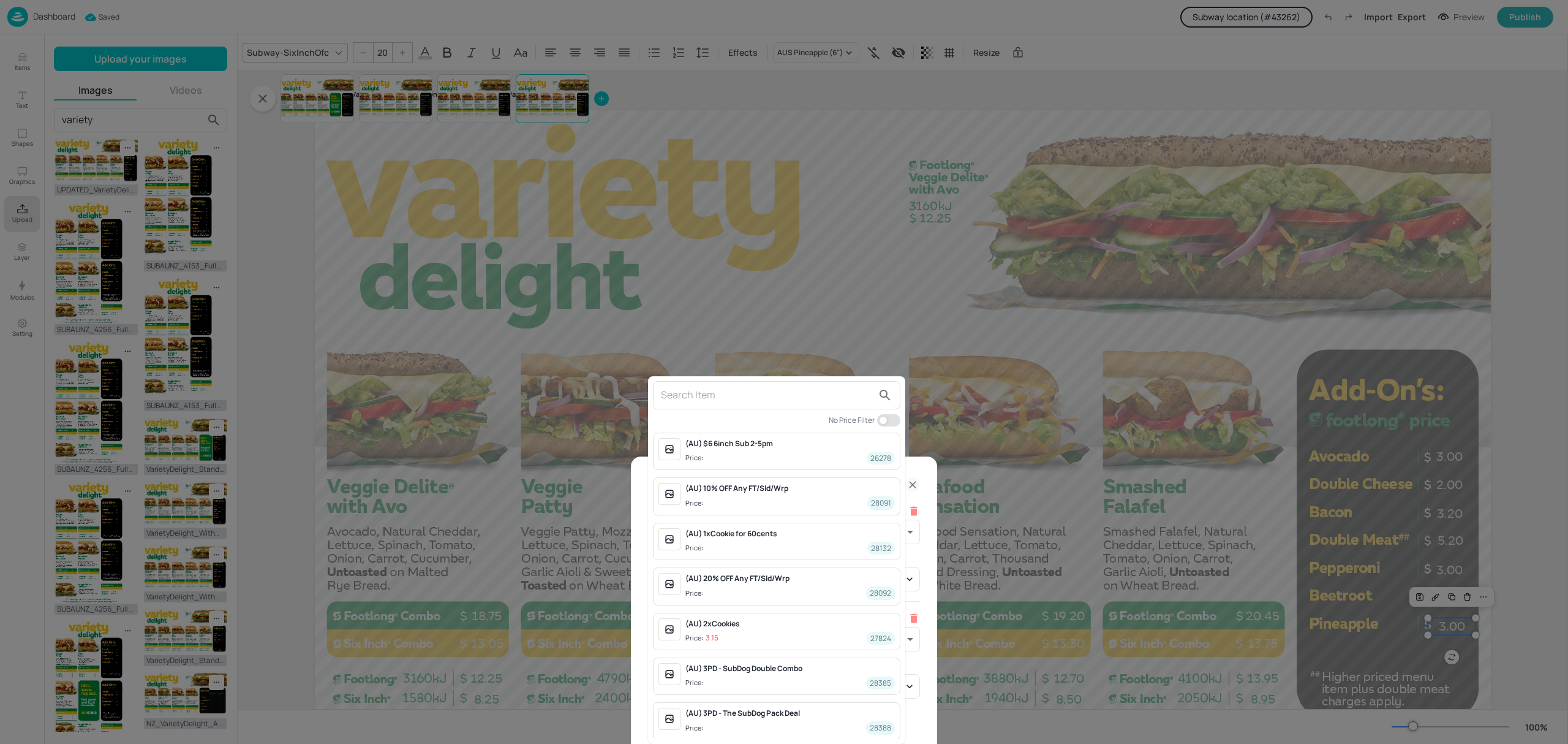
click at [726, 402] on input "text" at bounding box center [766, 395] width 212 height 20
type input "pinea"
click at [743, 452] on div "pinea No Price Filter AUS Pineapple (6") Price: 3 2592 AUS Pineapple (6") Price…" at bounding box center [784, 374] width 1568 height 739
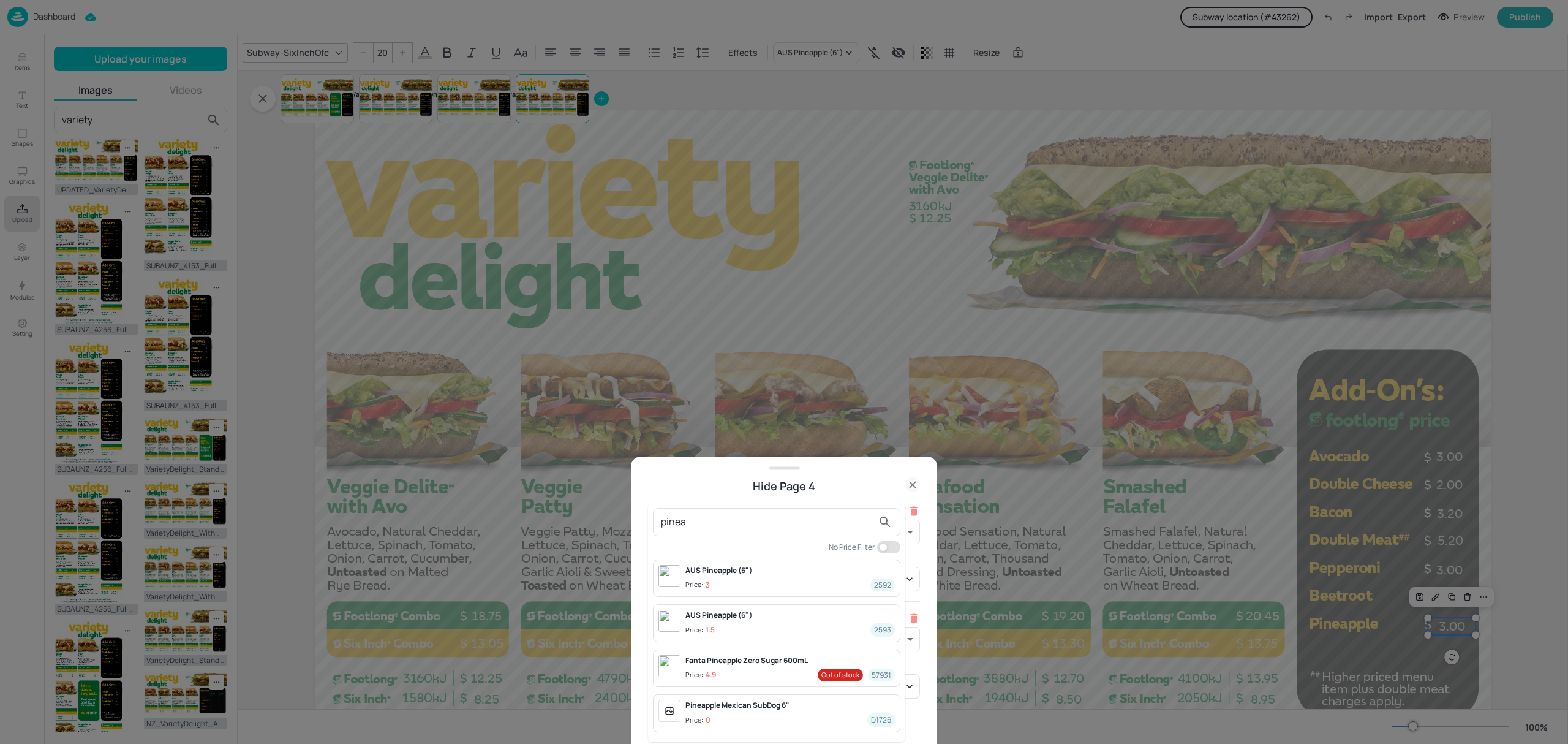
click at [810, 580] on span "Price: 3 2592" at bounding box center [790, 585] width 210 height 13
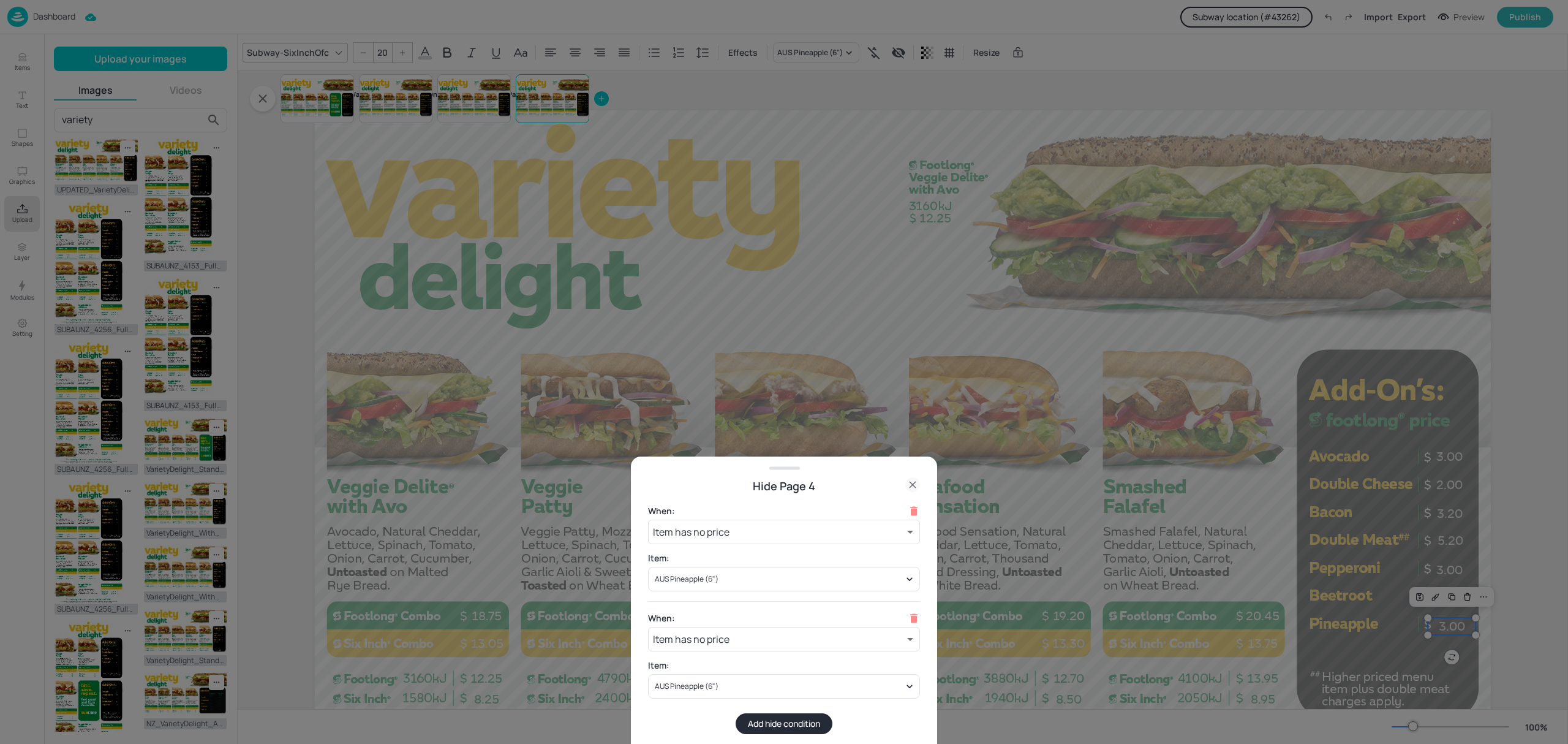
click at [794, 625] on div "When: Item has no price noPrice ​ Item: AUS Pineapple (6") When: Item has no pr…" at bounding box center [784, 601] width 272 height 194
click at [763, 640] on body "Dashboard Subway location (# 43262 ) Import Export Preview Publish Items Text S…" at bounding box center [784, 372] width 1568 height 744
click at [740, 687] on li "Item is out of stock" at bounding box center [784, 690] width 272 height 22
type input "outOfStock"
click at [779, 725] on button "Add hide condition" at bounding box center [784, 724] width 96 height 21
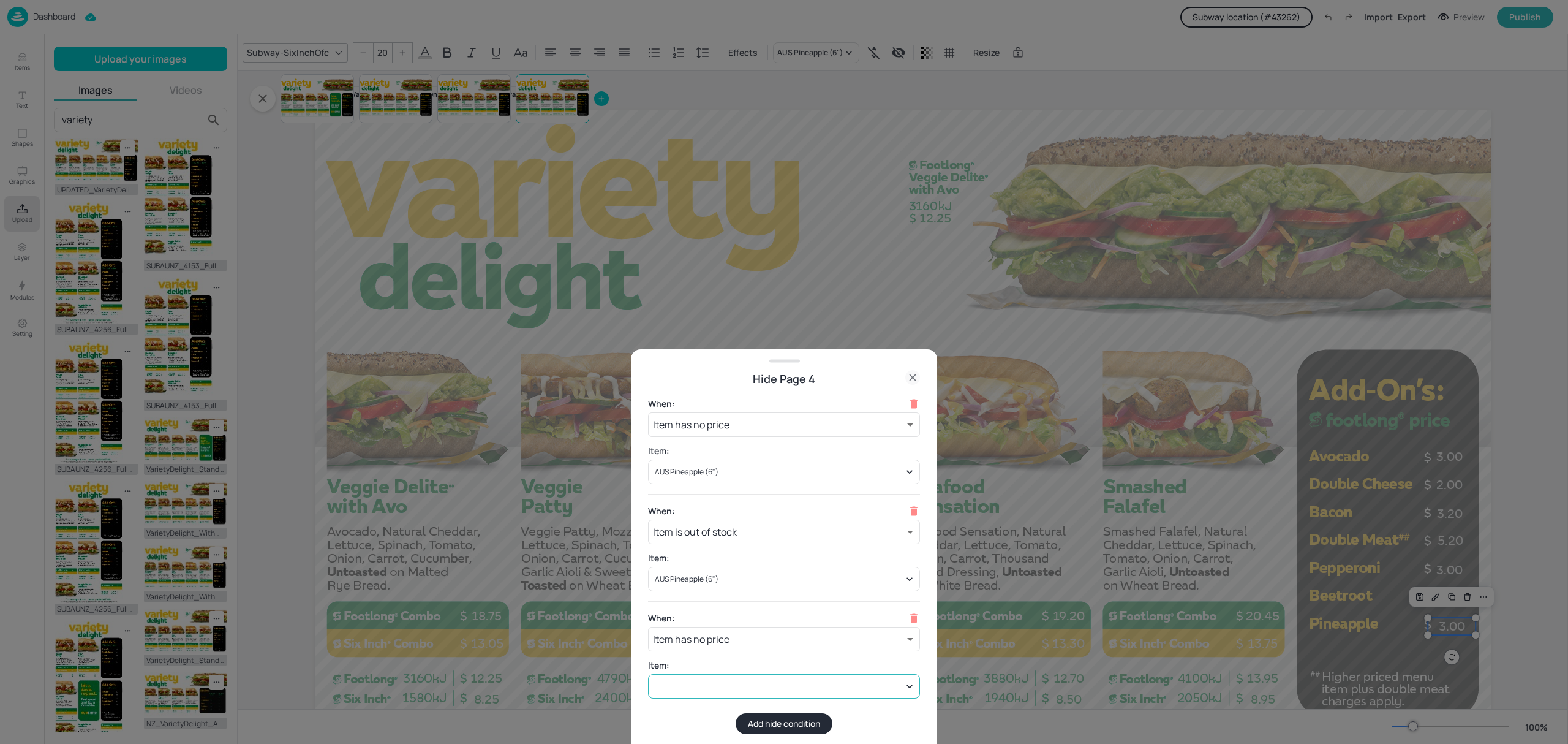
click at [759, 687] on div at bounding box center [784, 686] width 272 height 24
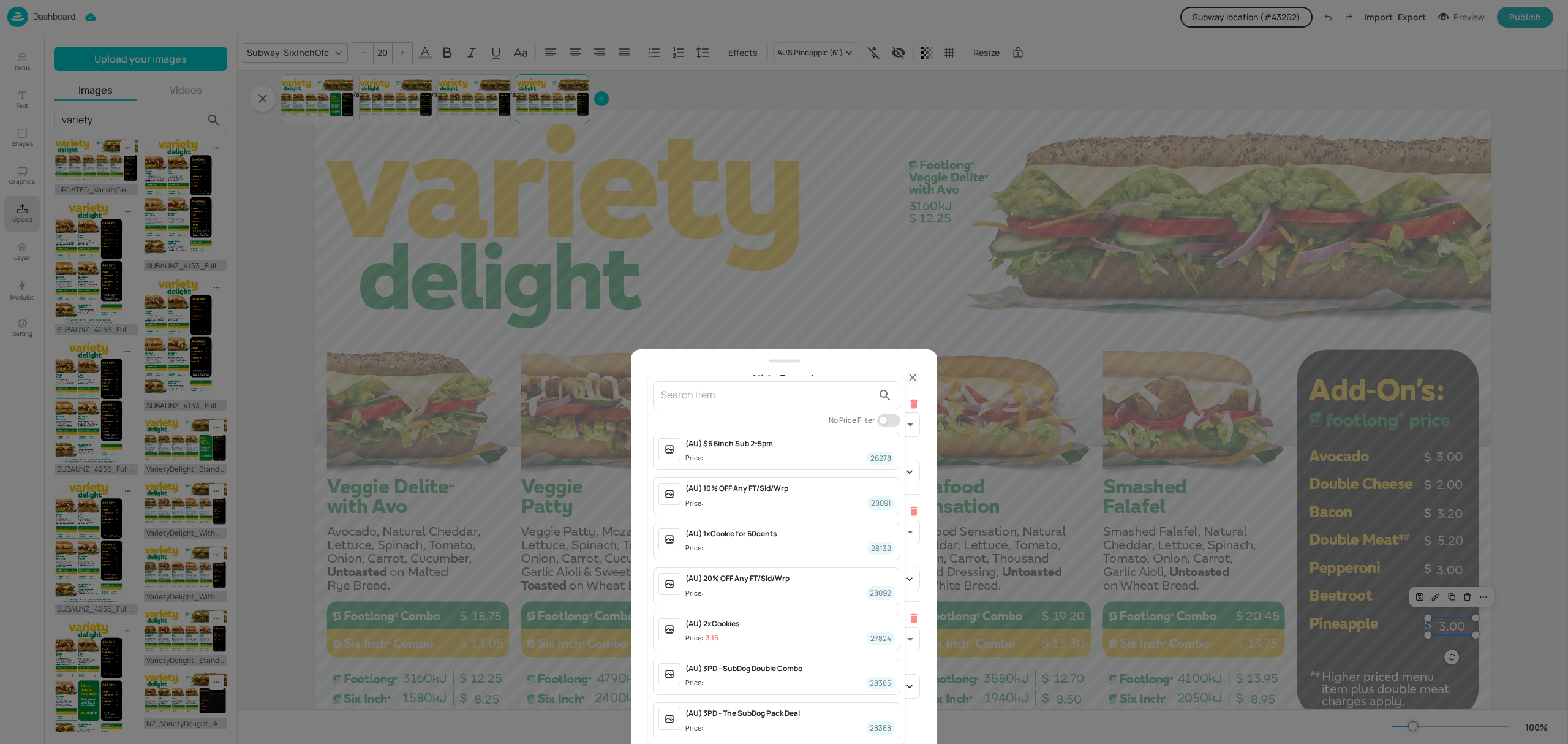
click at [724, 401] on input "text" at bounding box center [766, 395] width 212 height 20
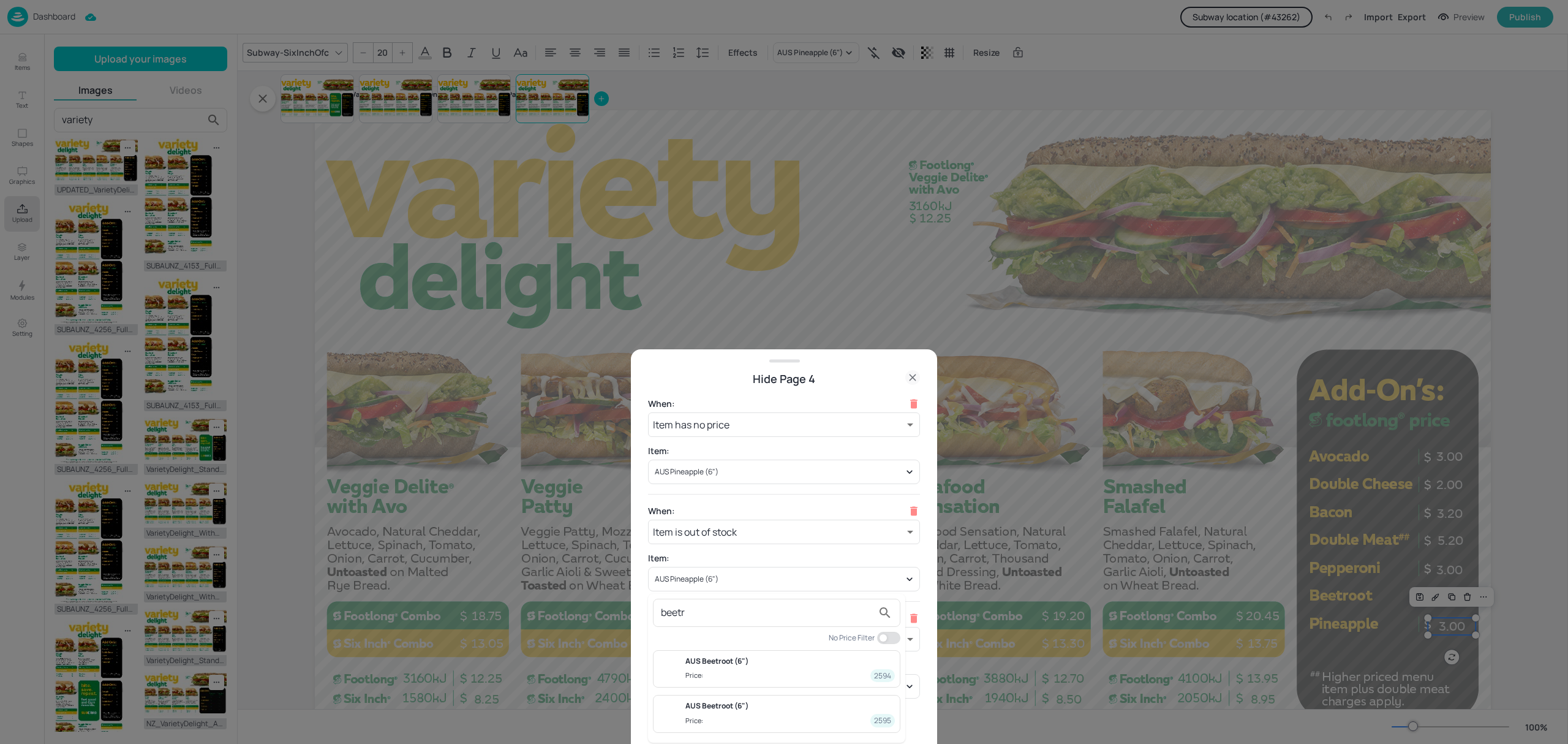
type input "beetr"
click at [809, 681] on span "Price: 2594" at bounding box center [790, 675] width 210 height 13
click at [804, 720] on button "Add hide condition" at bounding box center [784, 724] width 96 height 21
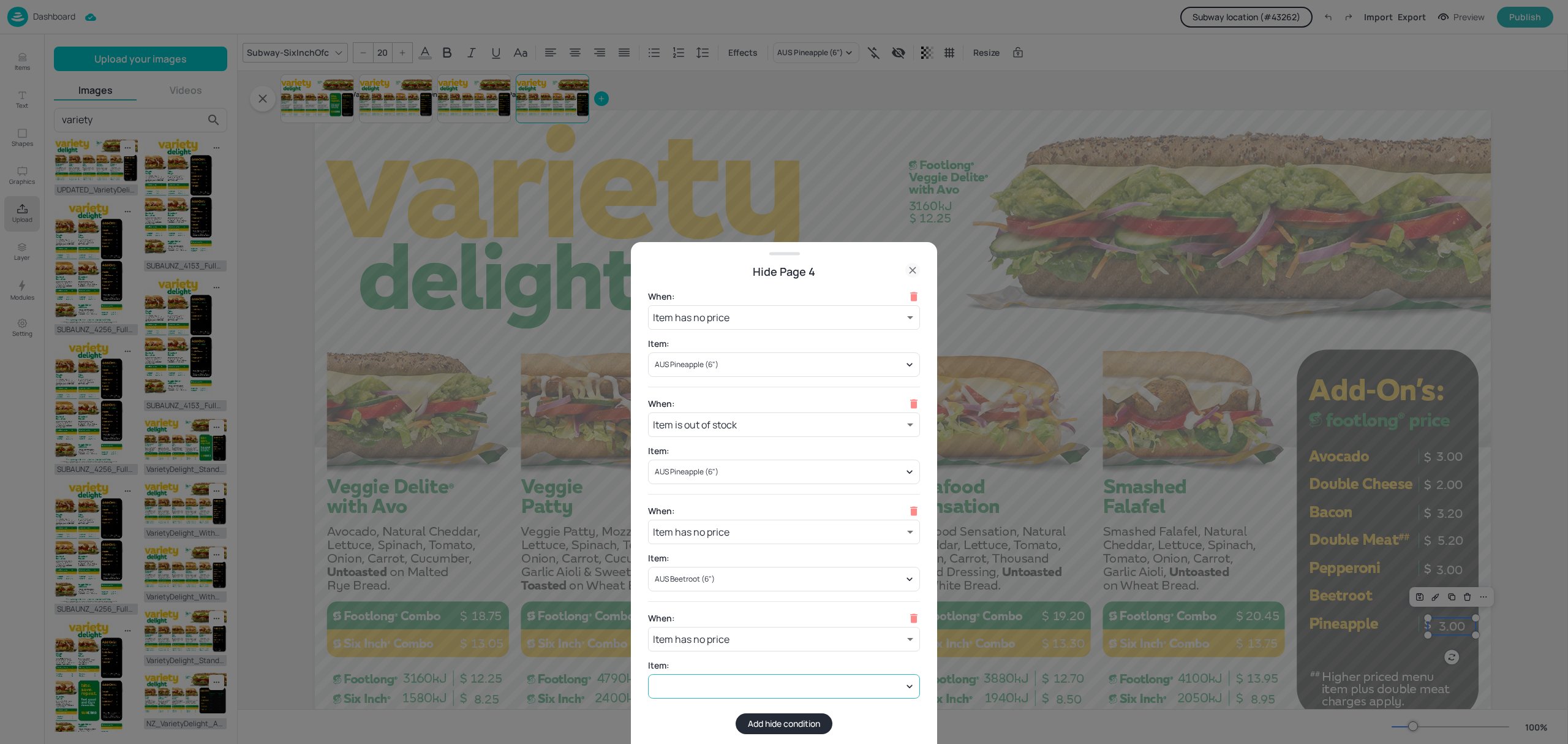
click at [786, 675] on div at bounding box center [784, 686] width 272 height 24
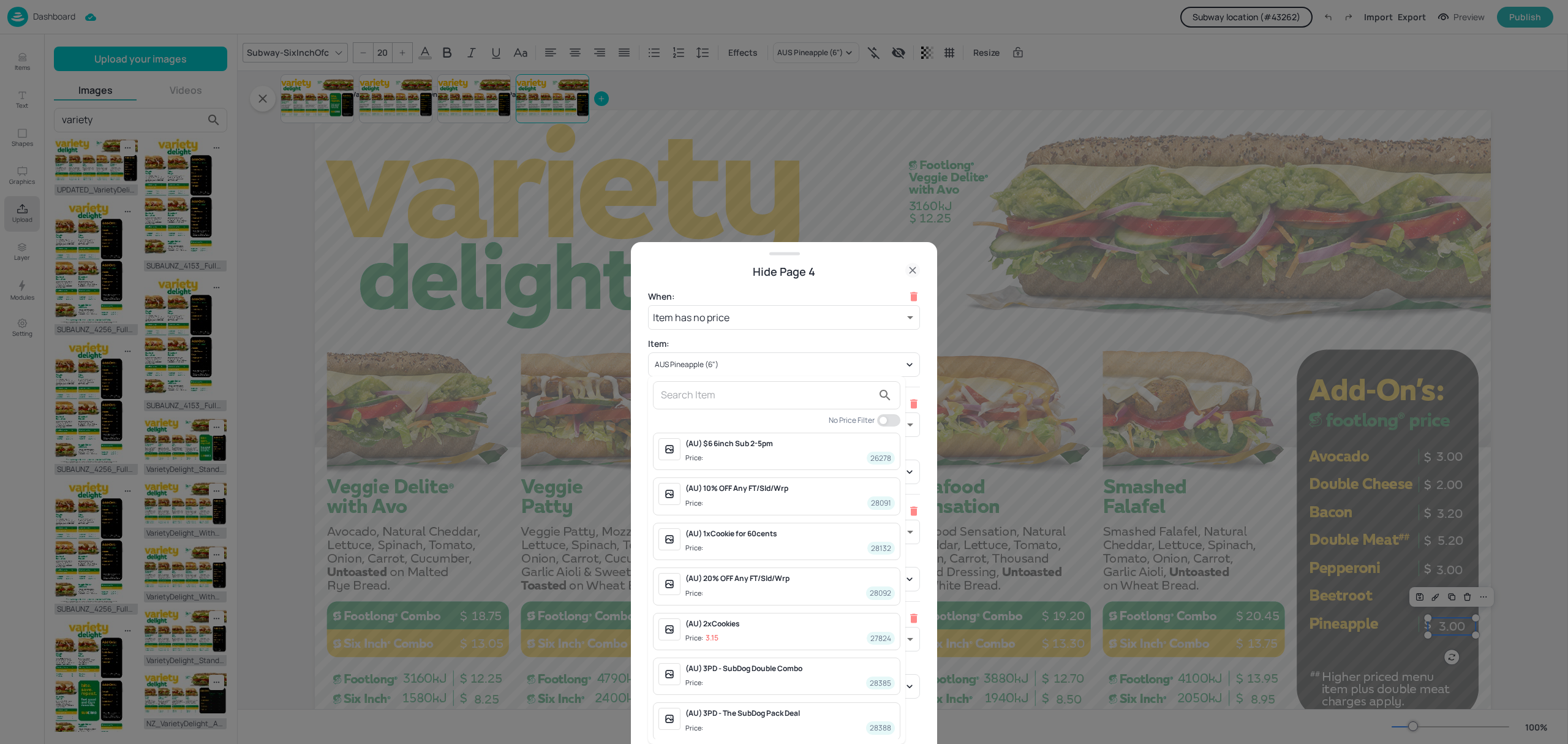
click at [712, 385] on input "text" at bounding box center [766, 395] width 212 height 20
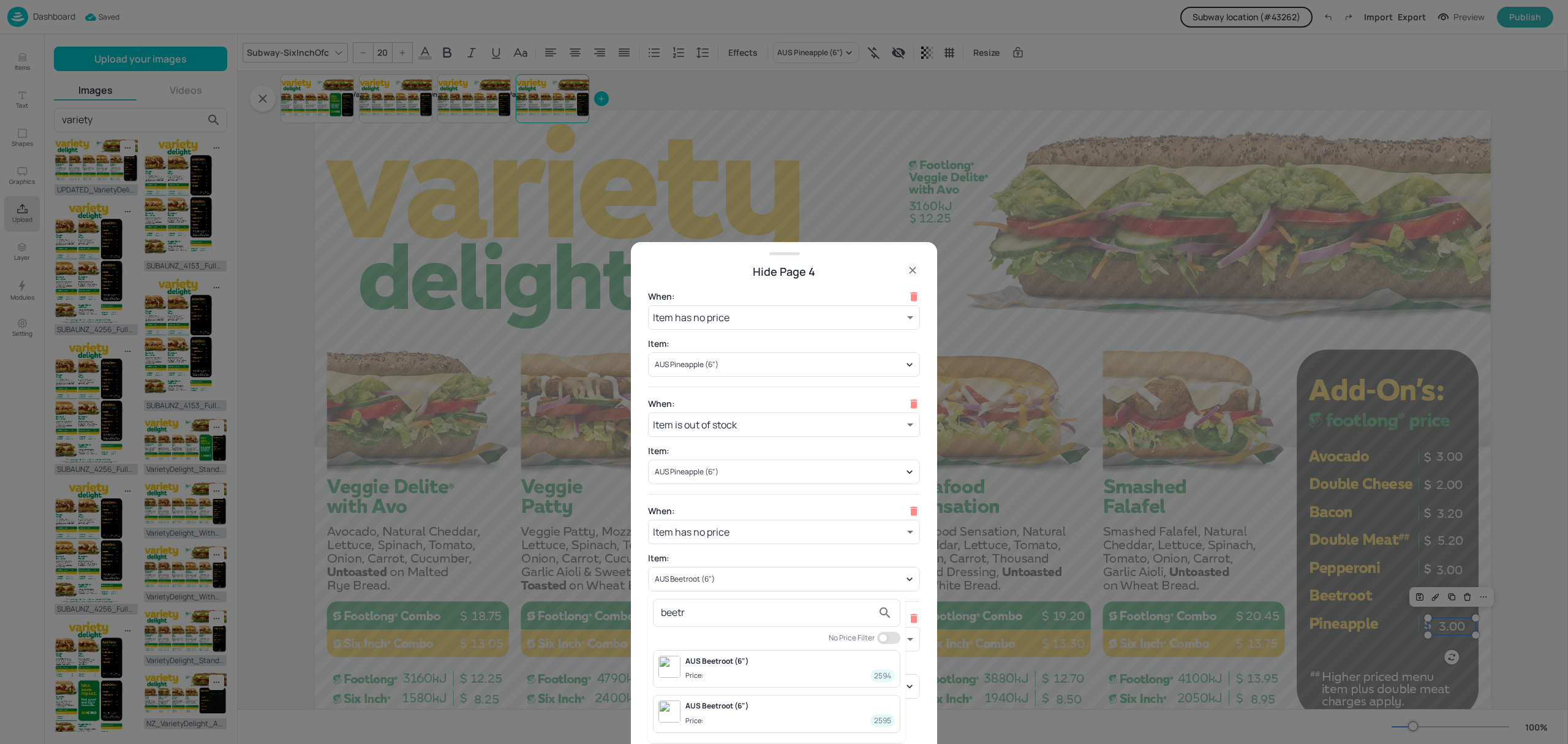
type input "beetr"
click at [756, 665] on div "AUS Beetroot (6")" at bounding box center [790, 661] width 210 height 11
click at [770, 648] on body "Dashboard Subway location (# 43262 ) Import Export Preview Publish Items Text S…" at bounding box center [784, 372] width 1568 height 744
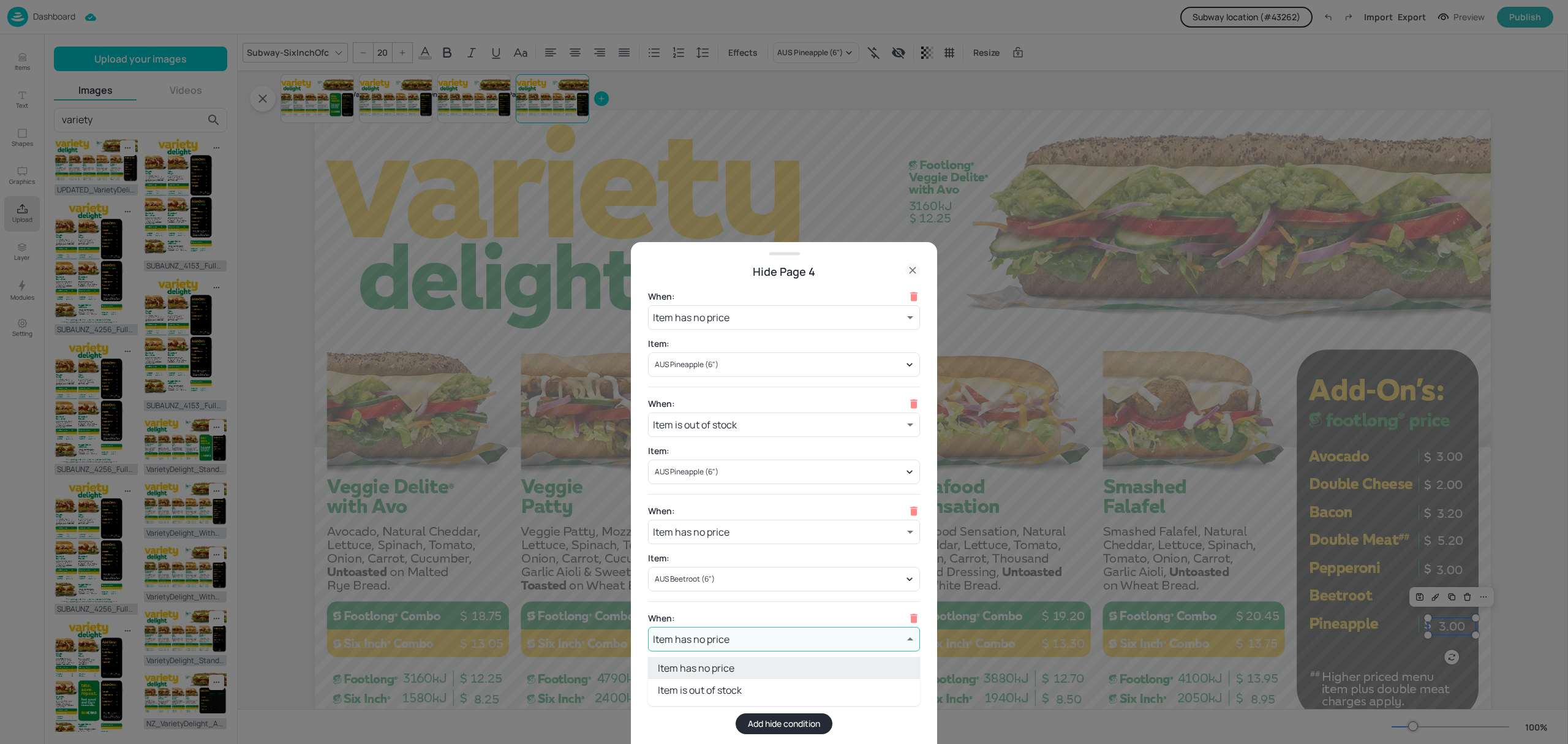
click at [734, 692] on li "Item is out of stock" at bounding box center [784, 690] width 272 height 22
type input "outOfStock"
click at [774, 723] on button "Add hide condition" at bounding box center [784, 724] width 96 height 21
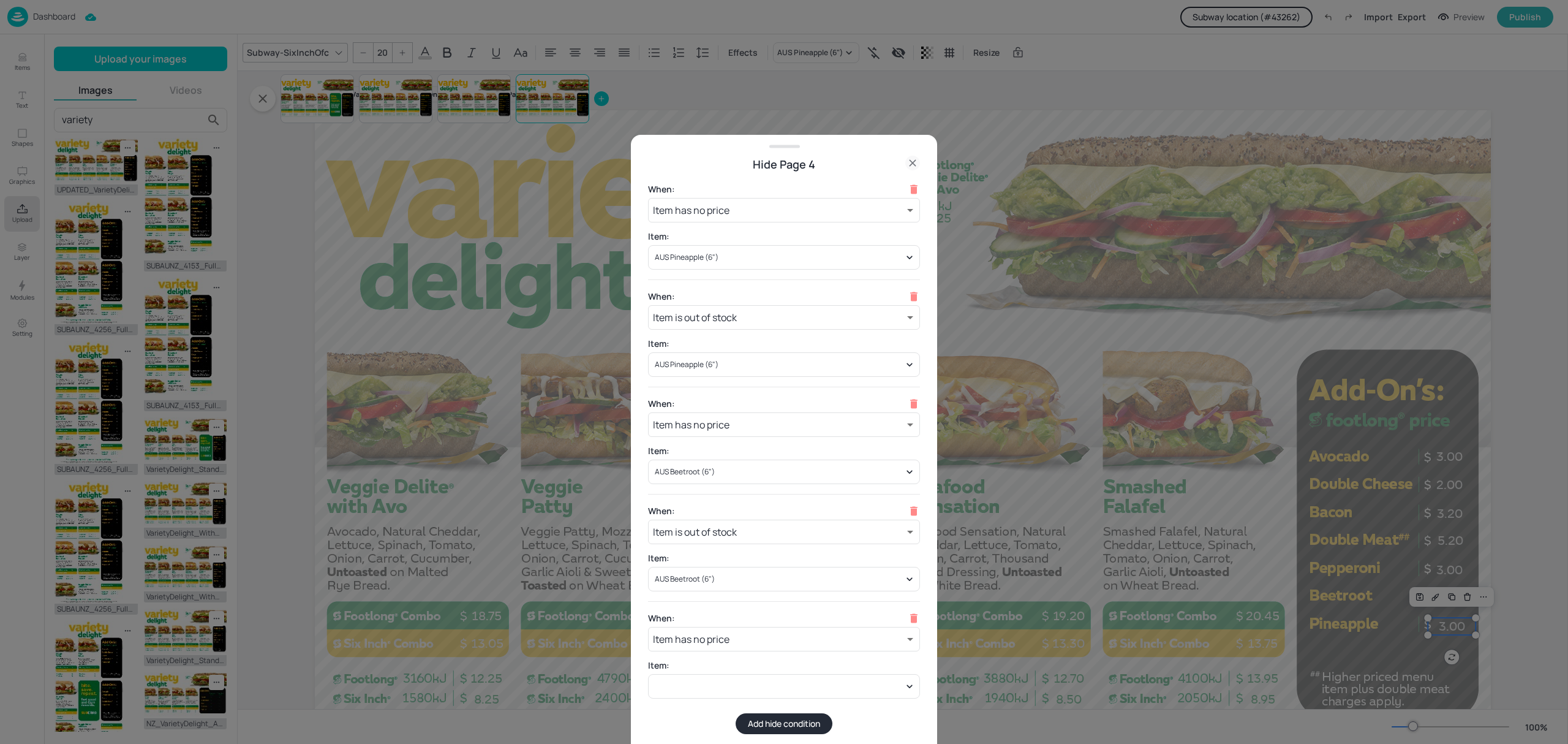
click at [799, 723] on button "Add hide condition" at bounding box center [784, 724] width 96 height 21
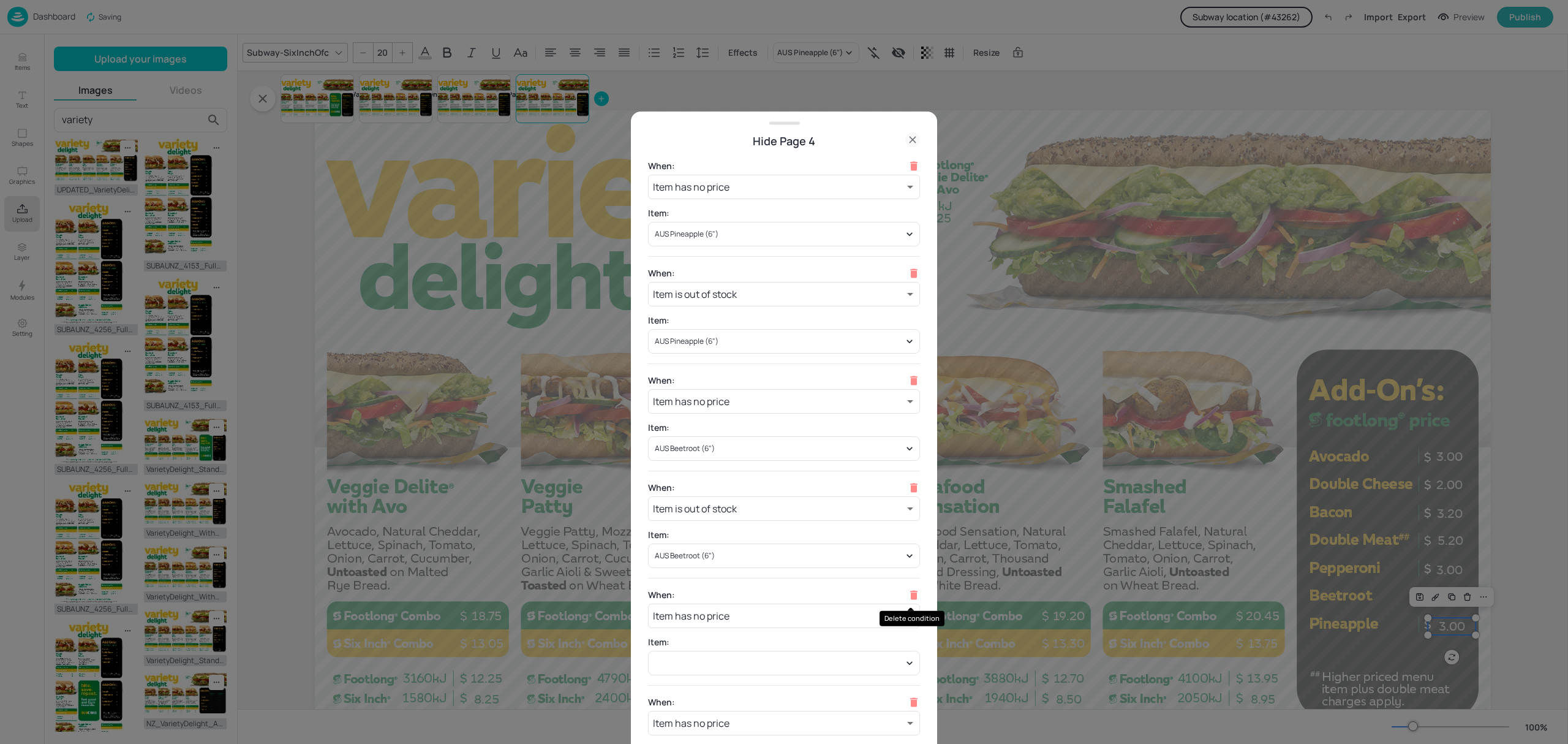
click at [912, 594] on icon "Delete condition" at bounding box center [914, 594] width 8 height 9
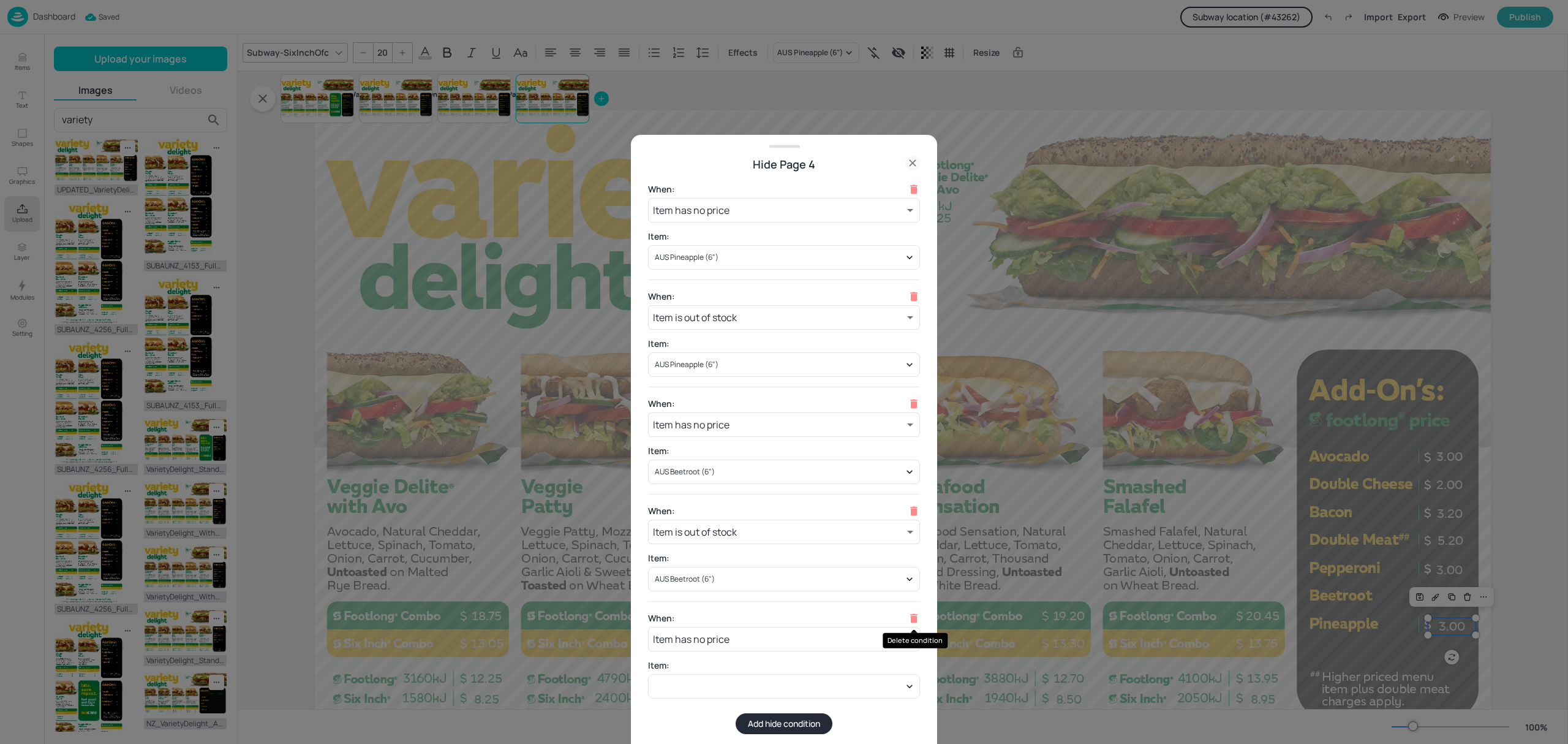
click at [909, 618] on icon "Delete condition" at bounding box center [914, 618] width 13 height 13
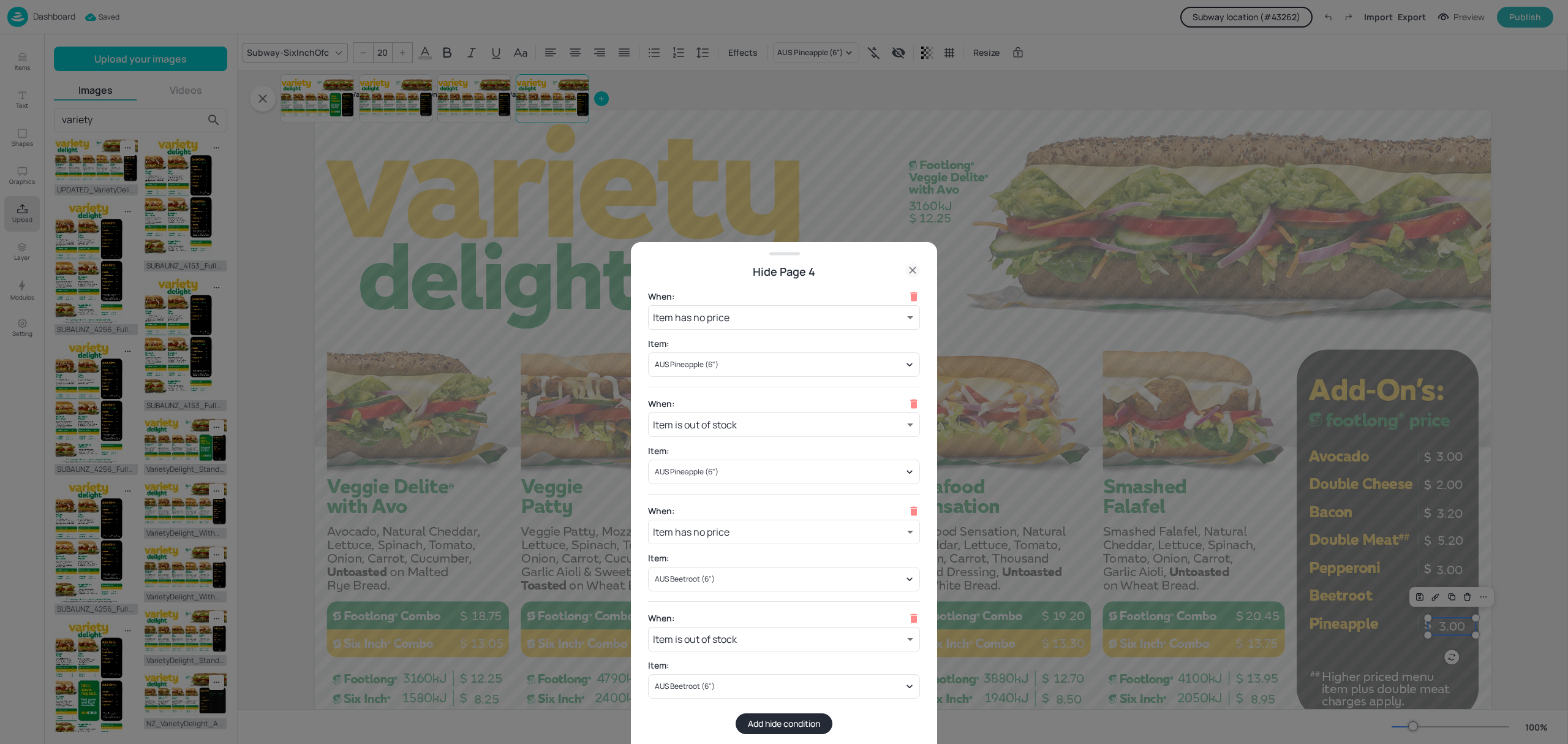
click at [1093, 505] on div at bounding box center [784, 372] width 1568 height 744
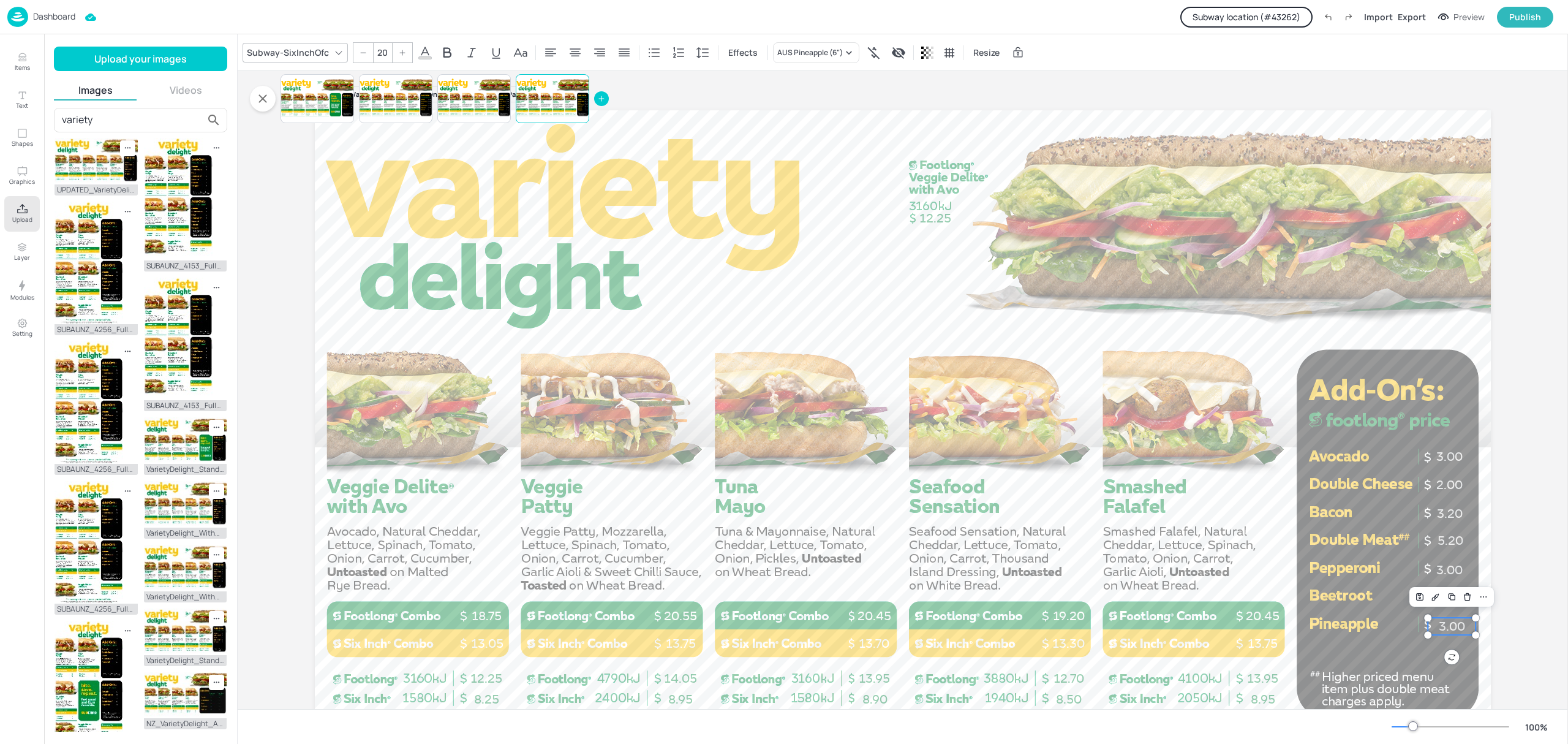
click at [1539, 589] on div "Board AU_VarietyDelight_FL_AddOns_landscape_Image [Page 4] 3.00 14.05 8.95 8.25…" at bounding box center [902, 437] width 1330 height 731
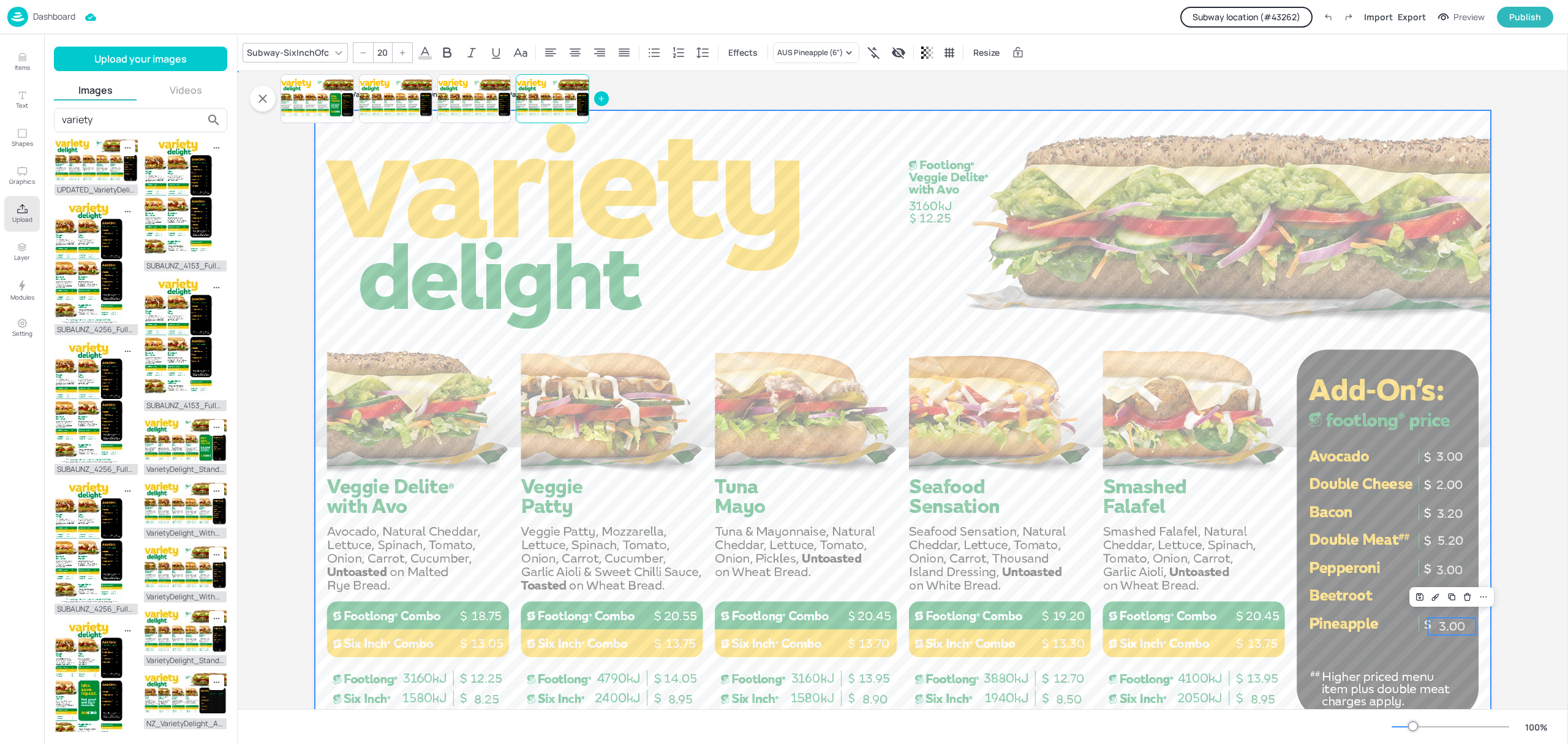
click at [1318, 601] on div at bounding box center [902, 441] width 1176 height 661
click at [1283, 17] on button "Subway location (# 43262 )" at bounding box center [1246, 17] width 132 height 21
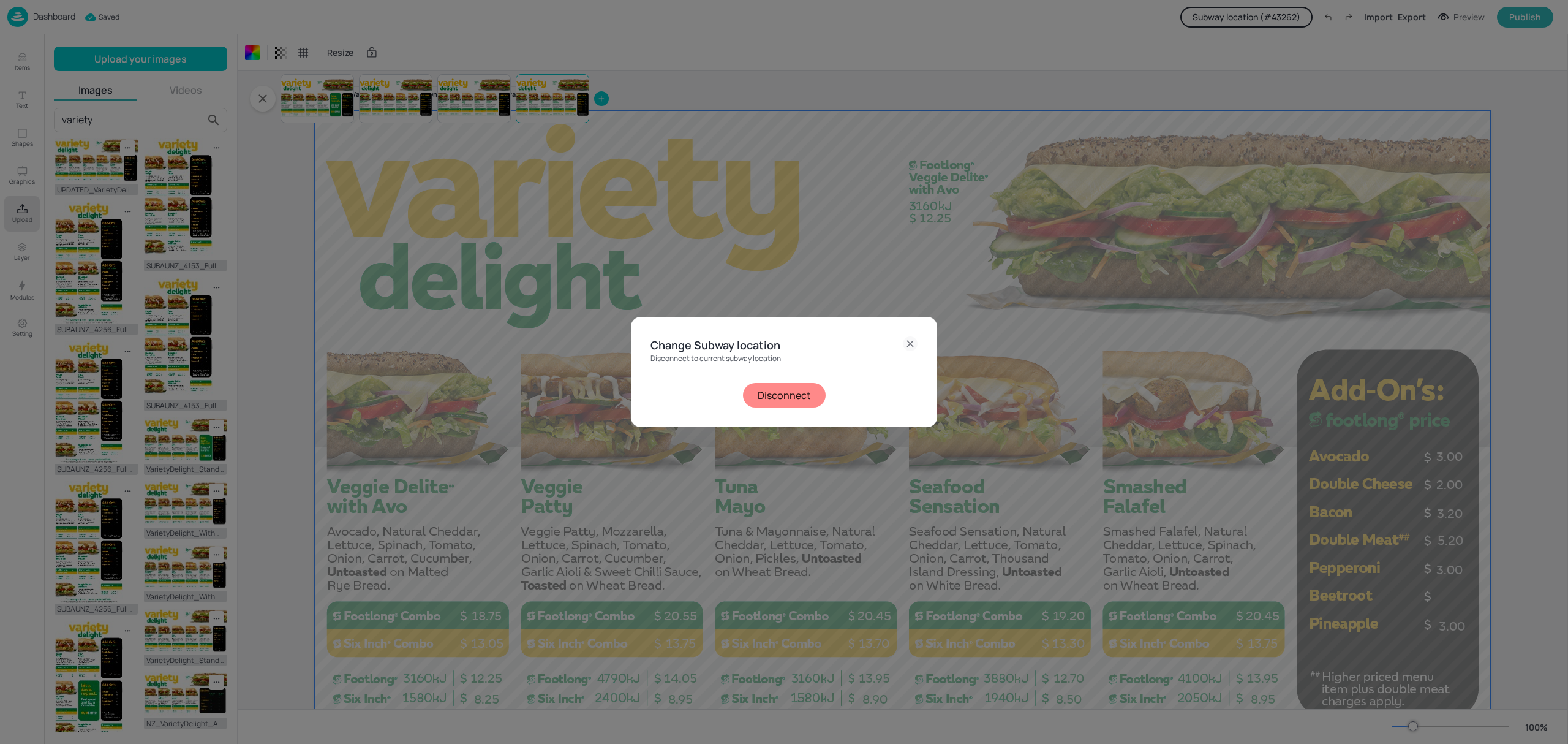
click at [789, 392] on button "Disconnect" at bounding box center [784, 395] width 82 height 24
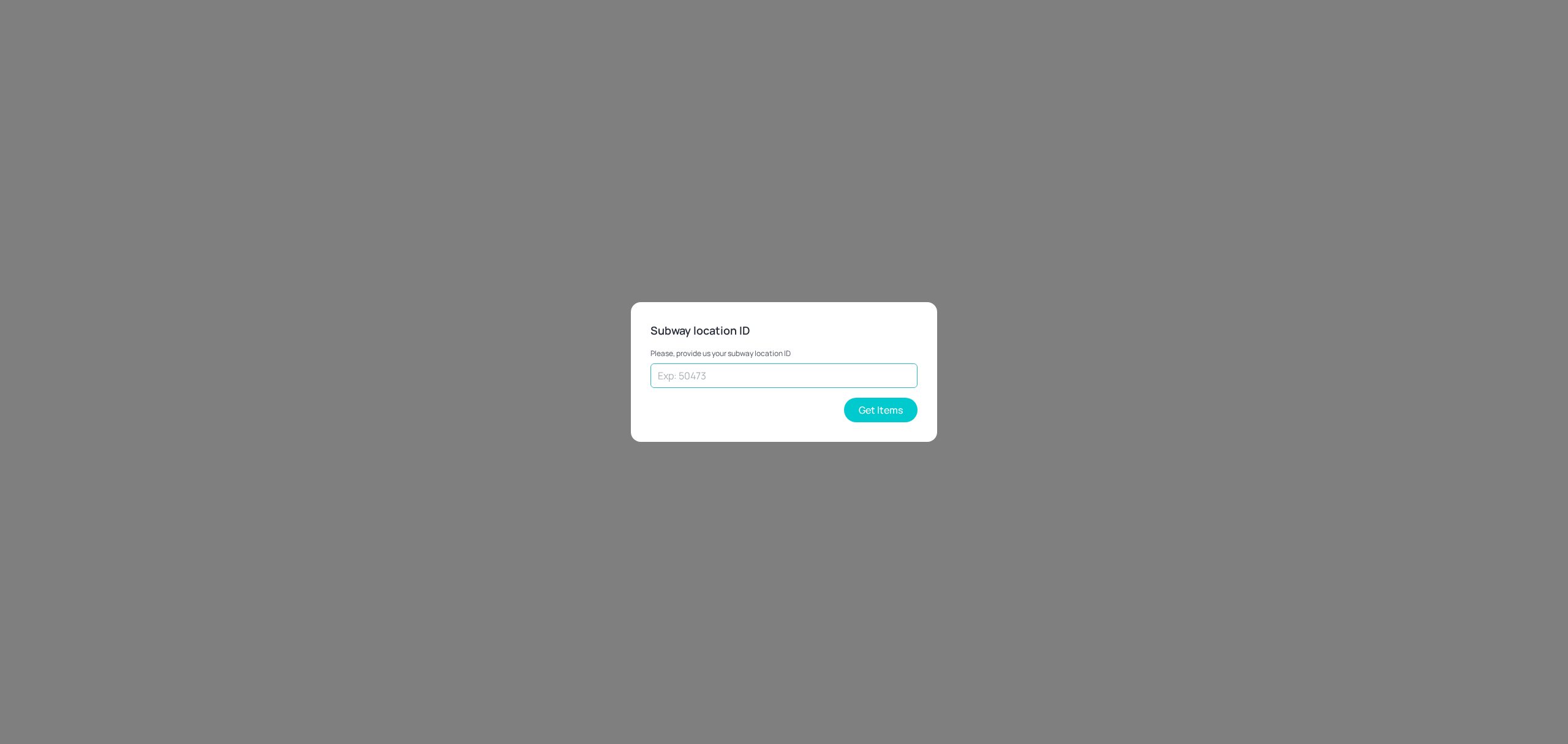
click at [783, 376] on input "text" at bounding box center [784, 375] width 267 height 24
type input "25102"
click at [848, 406] on button "Get Items" at bounding box center [880, 410] width 73 height 24
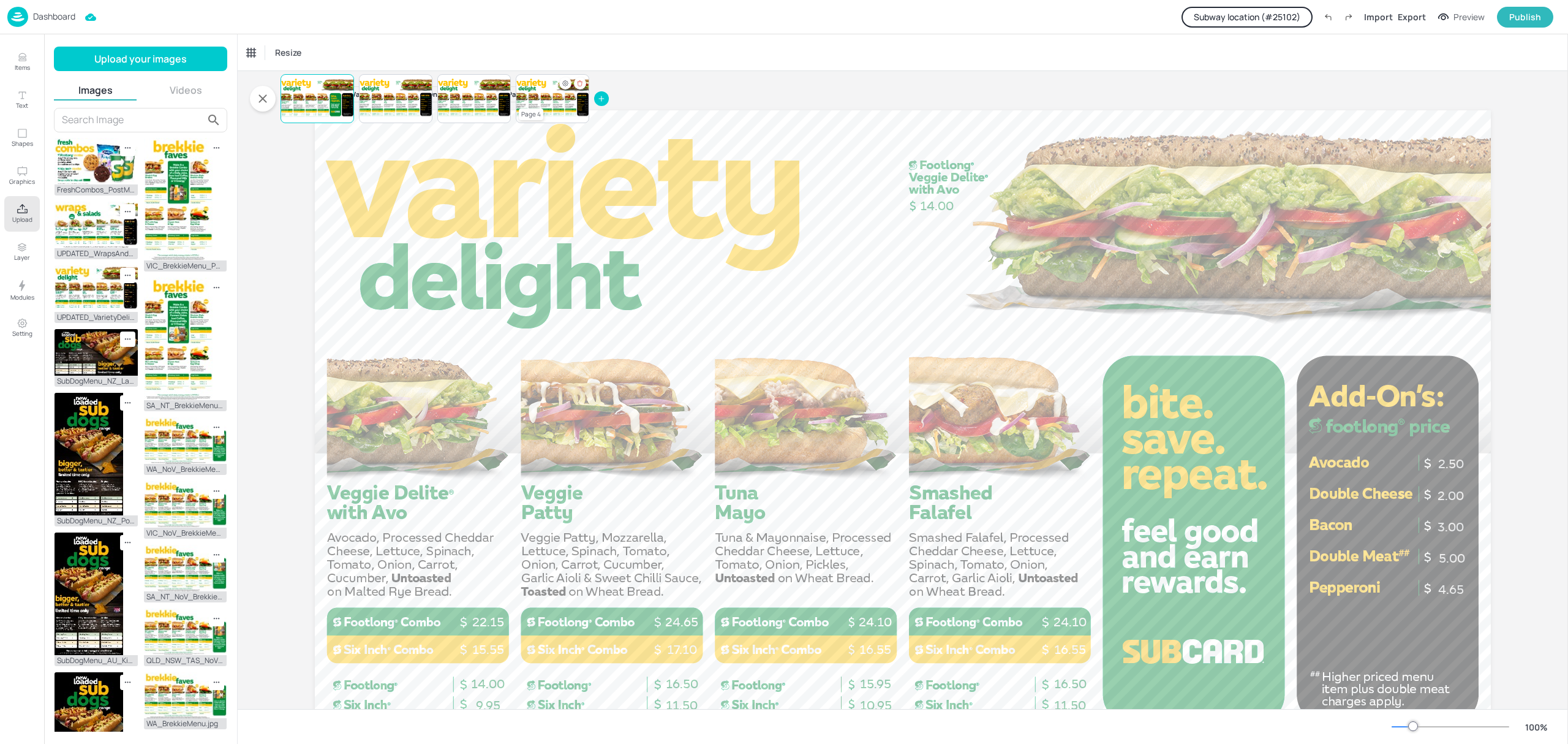
click at [551, 103] on div at bounding box center [552, 99] width 73 height 42
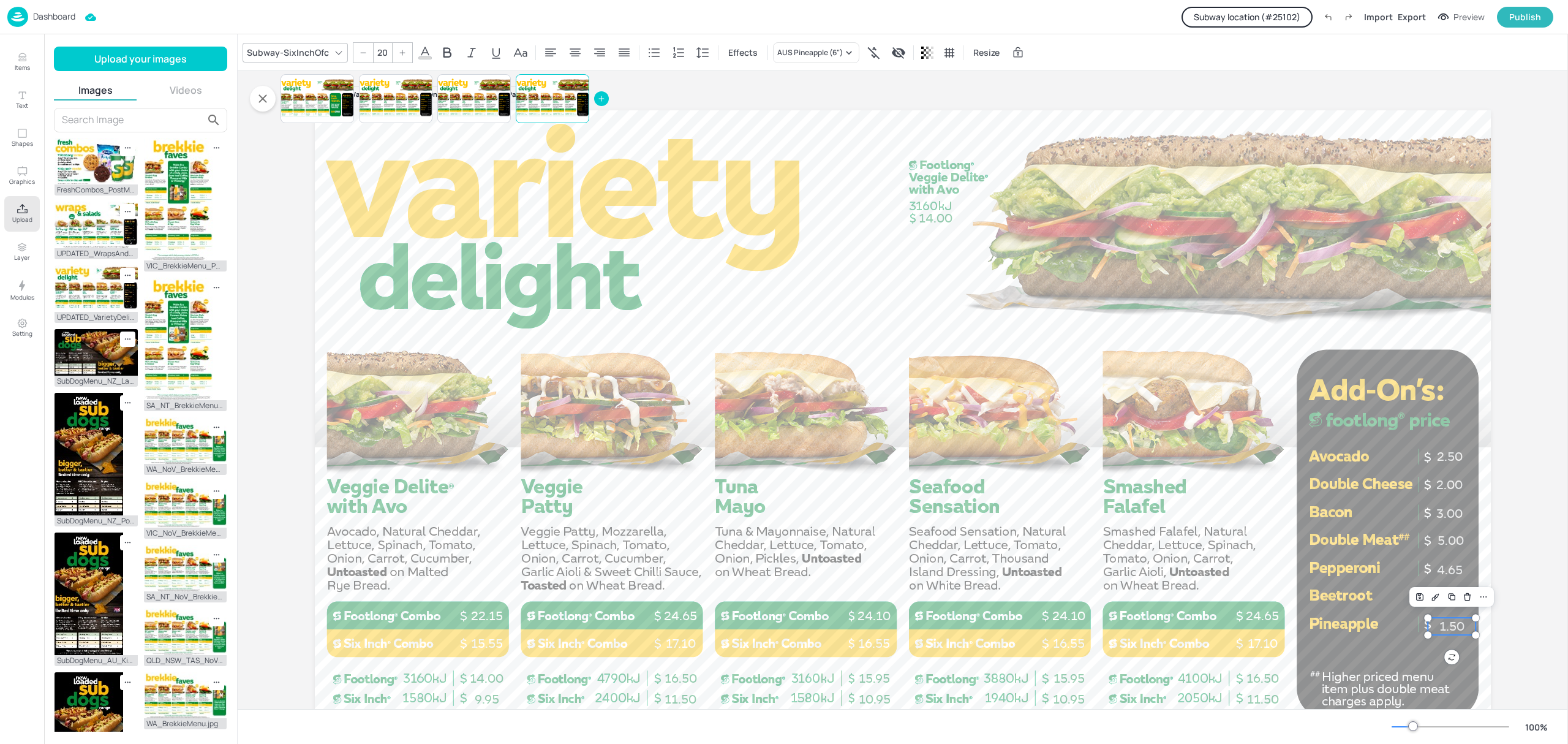
click at [1453, 620] on span "1.50" at bounding box center [1452, 626] width 25 height 15
click at [1444, 593] on span "1.50" at bounding box center [1451, 596] width 25 height 15
type input "20"
click at [1429, 620] on div "1.50 16.50 11.50 9.95 14.00 15.95 10.95 11.50 16.50 10.95 15.95 14.00 24.65 17.…" at bounding box center [902, 441] width 1176 height 661
click at [826, 44] on div "AUS Pineapple (6")" at bounding box center [817, 52] width 87 height 21
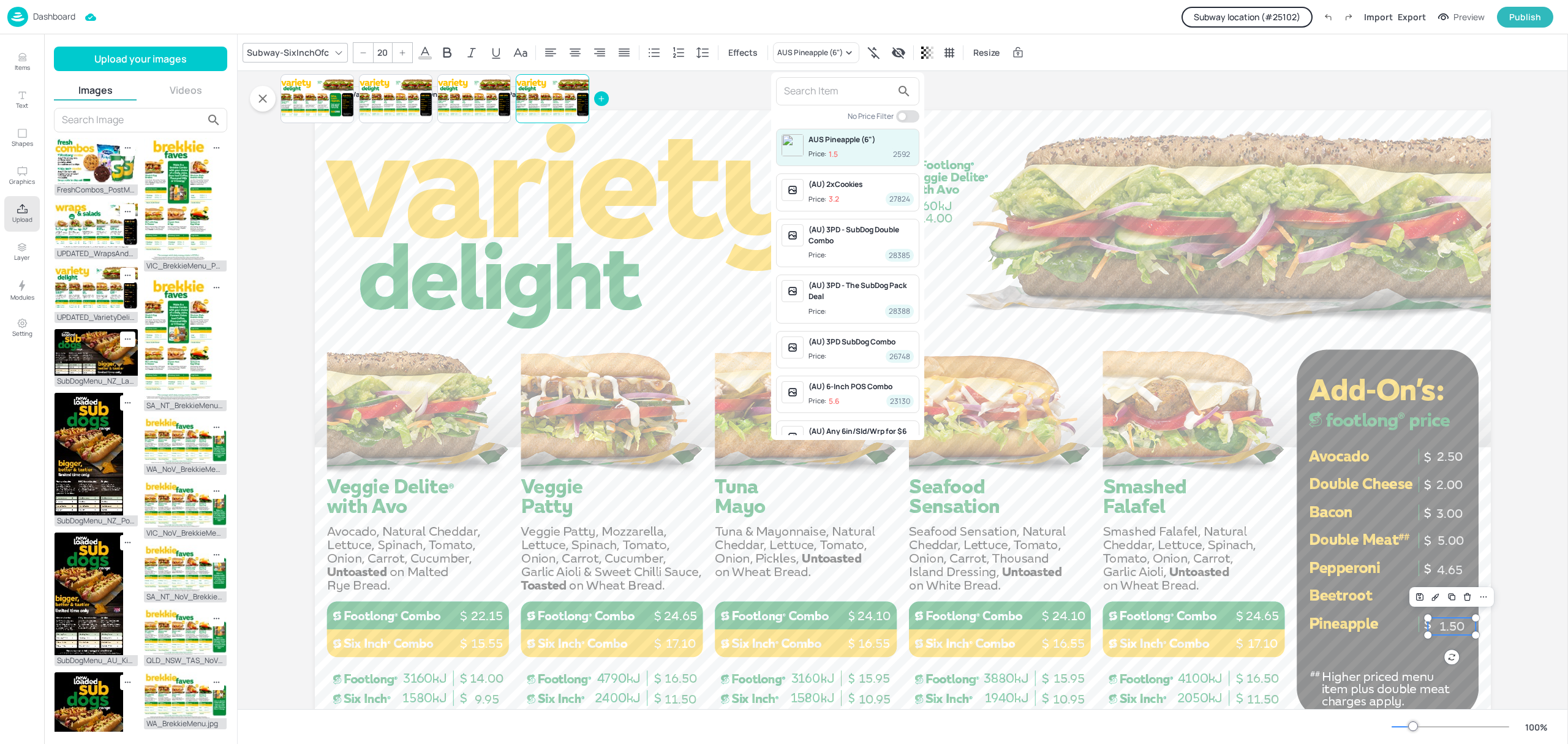
click at [841, 91] on input "text" at bounding box center [837, 92] width 108 height 20
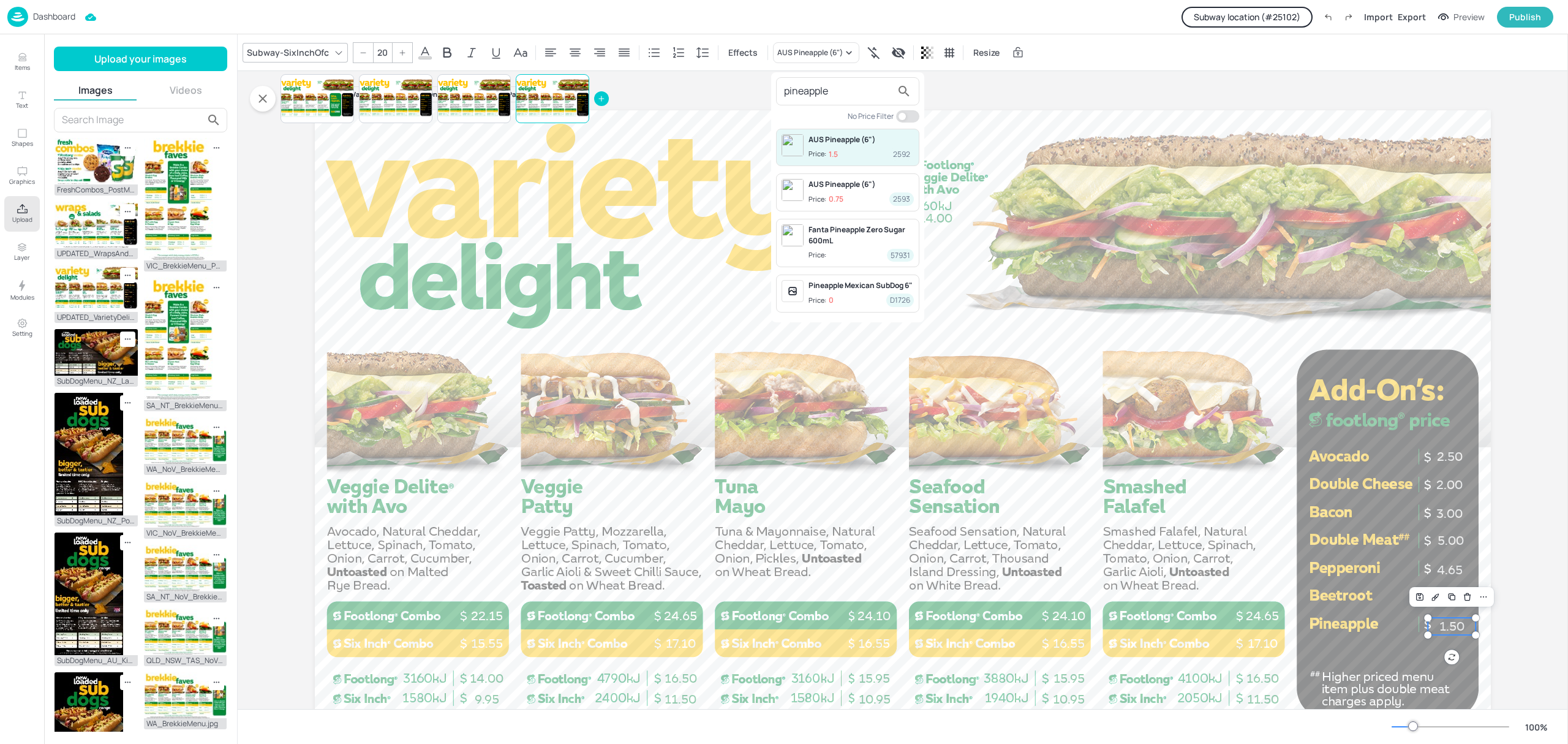
type input "pineapple"
click at [1458, 289] on div at bounding box center [784, 372] width 1568 height 744
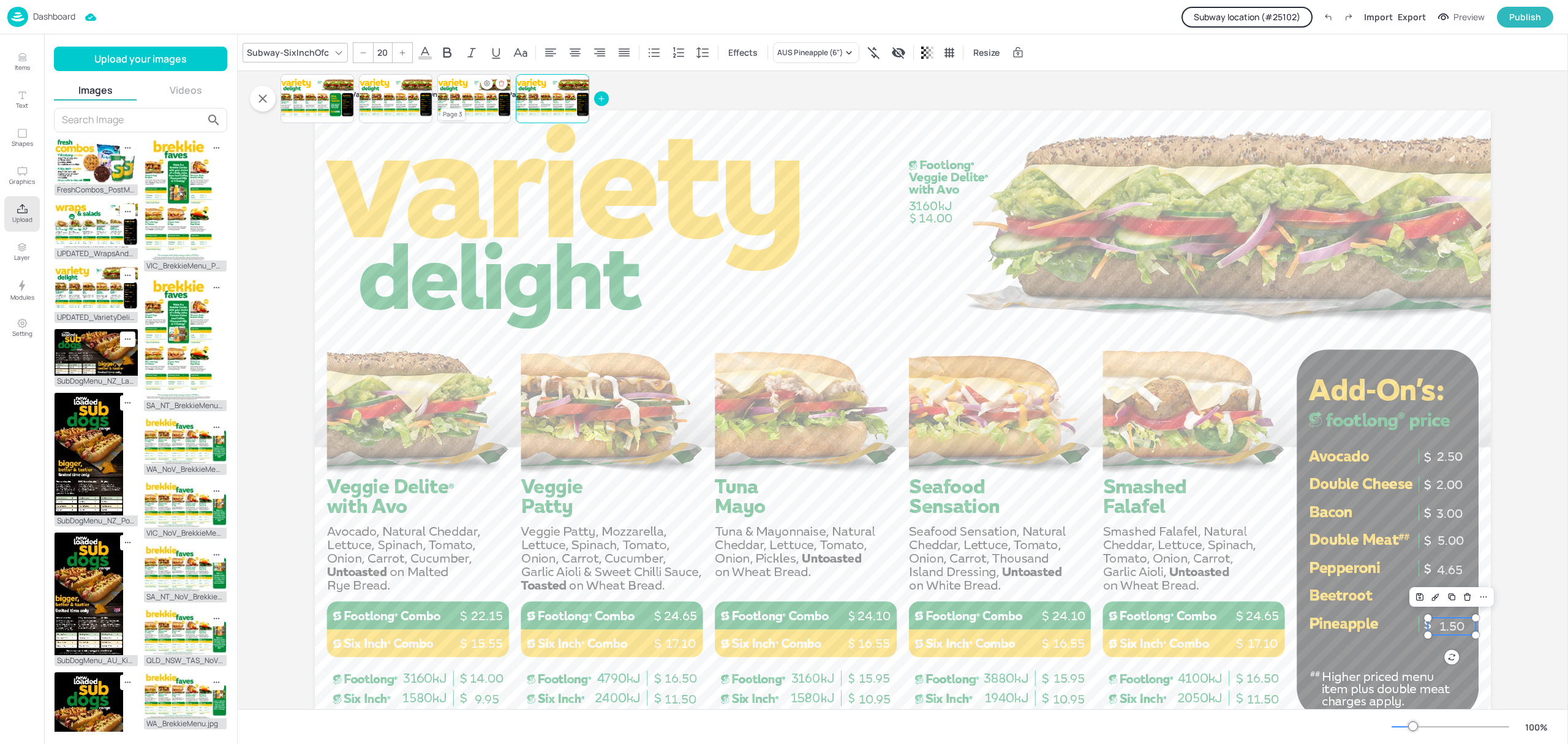
click at [490, 104] on div at bounding box center [474, 99] width 73 height 42
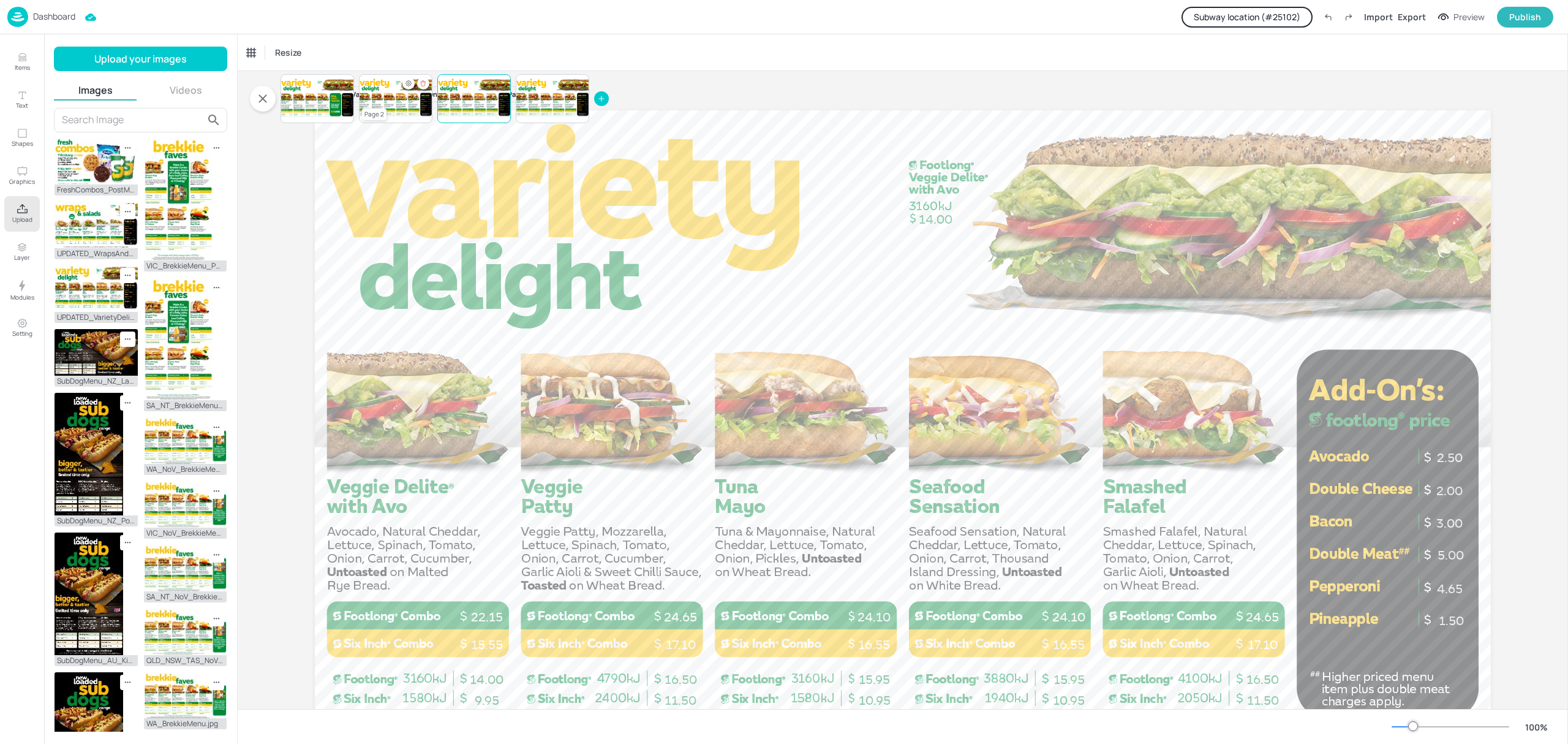
click at [402, 106] on div at bounding box center [395, 99] width 73 height 42
click at [311, 92] on div at bounding box center [317, 99] width 73 height 42
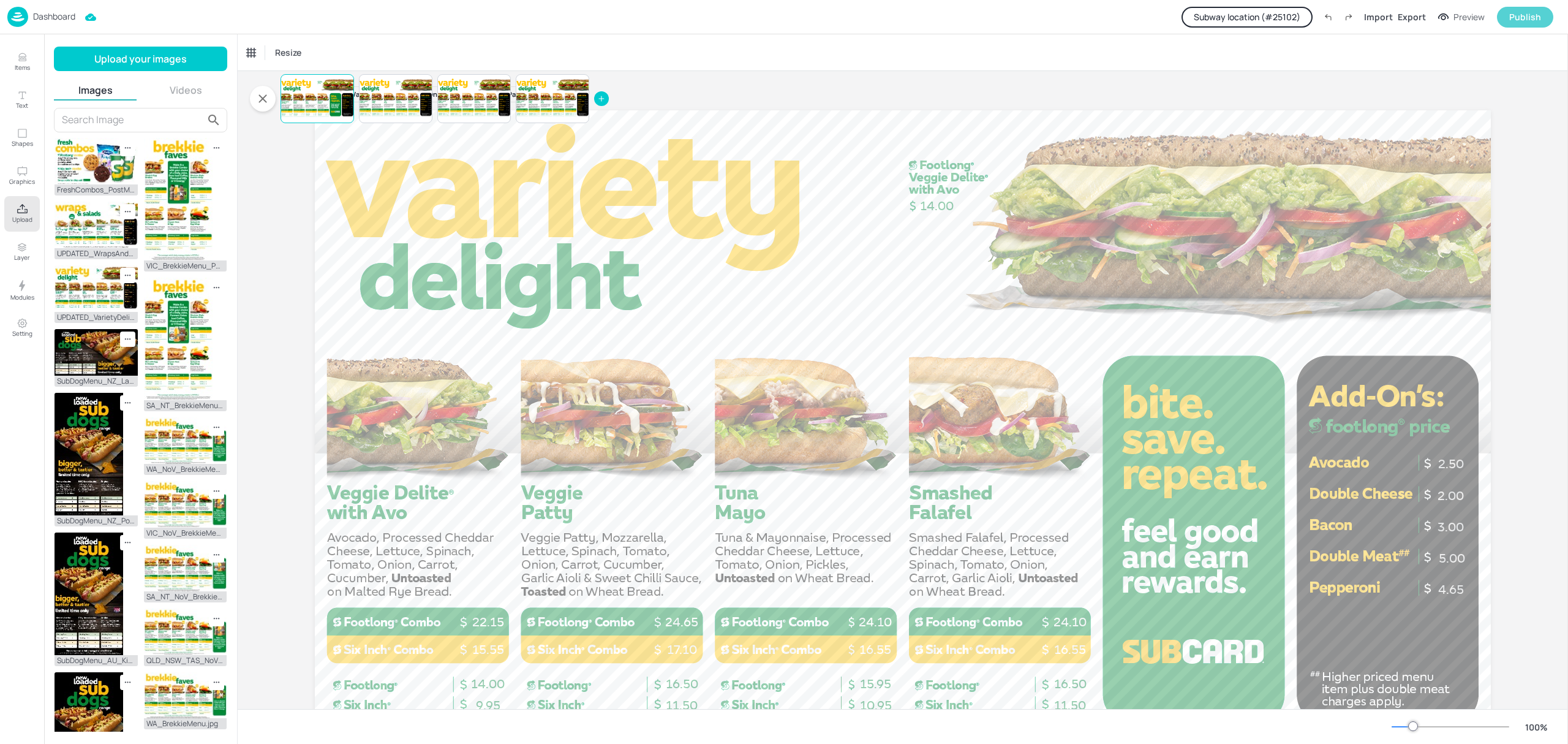
click at [1526, 13] on div "Publish" at bounding box center [1525, 17] width 32 height 13
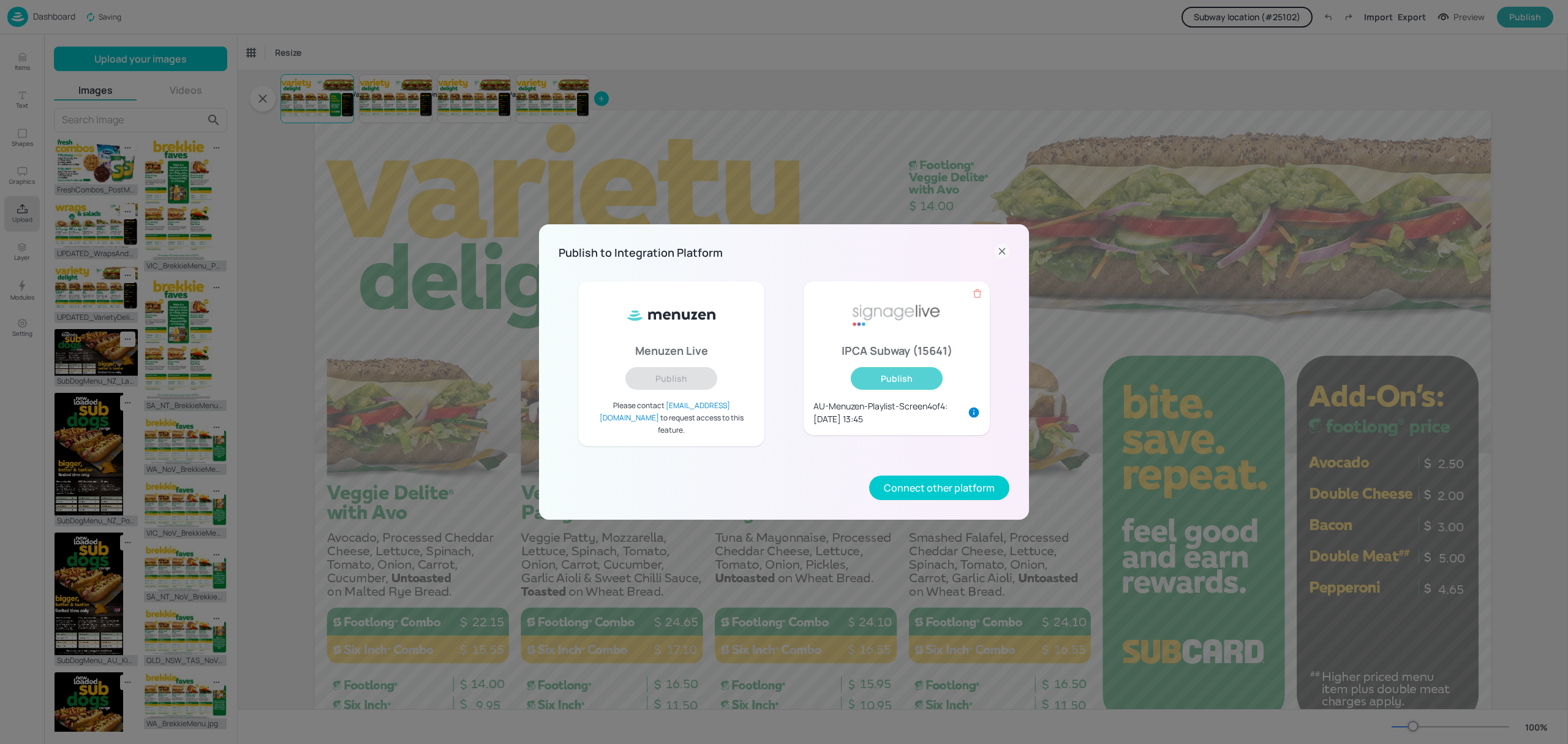
click at [920, 383] on button "Publish" at bounding box center [896, 378] width 92 height 22
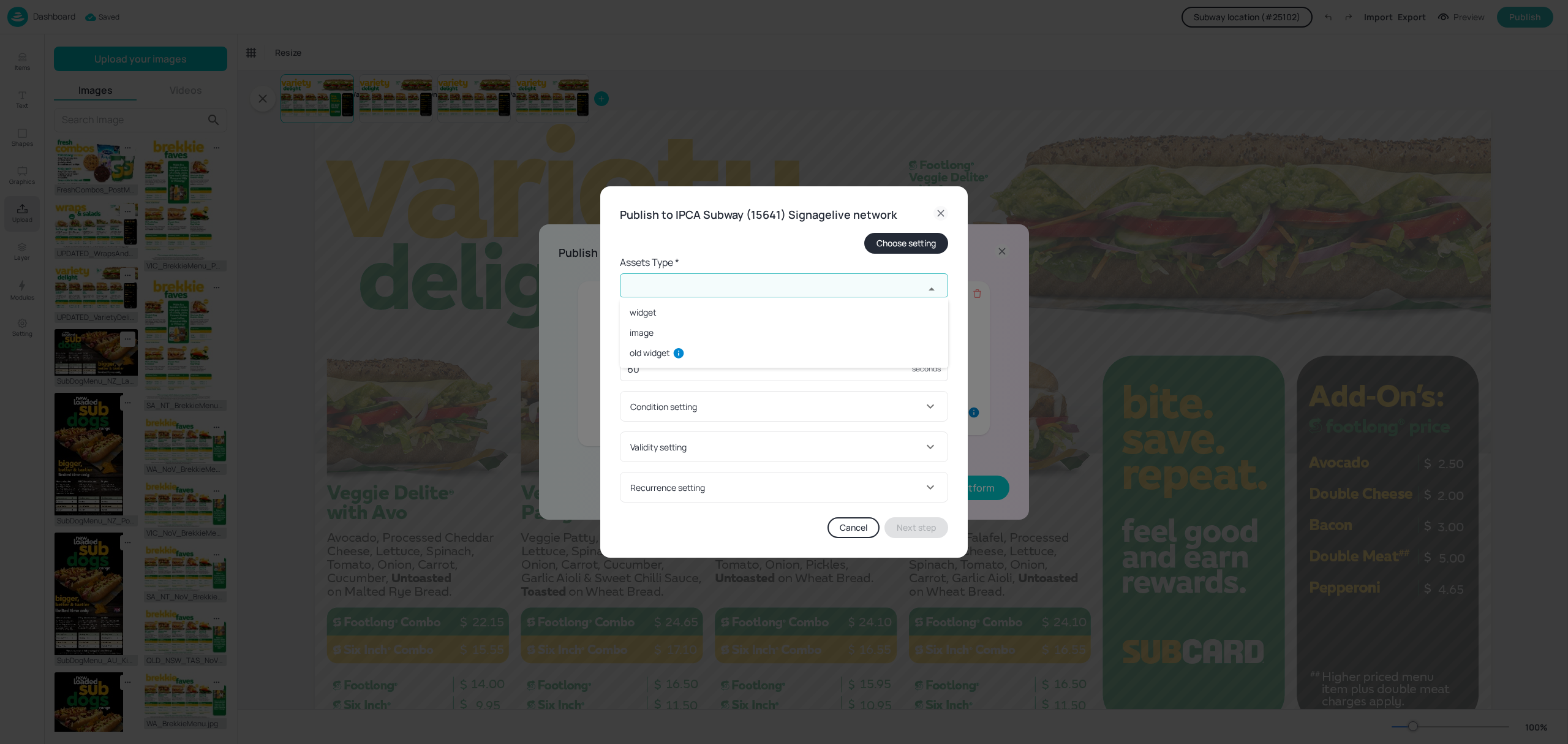
click at [725, 283] on input "text" at bounding box center [772, 285] width 304 height 24
click at [660, 310] on li "widget" at bounding box center [784, 312] width 329 height 20
type input "widget"
click at [668, 331] on input "text" at bounding box center [772, 334] width 304 height 24
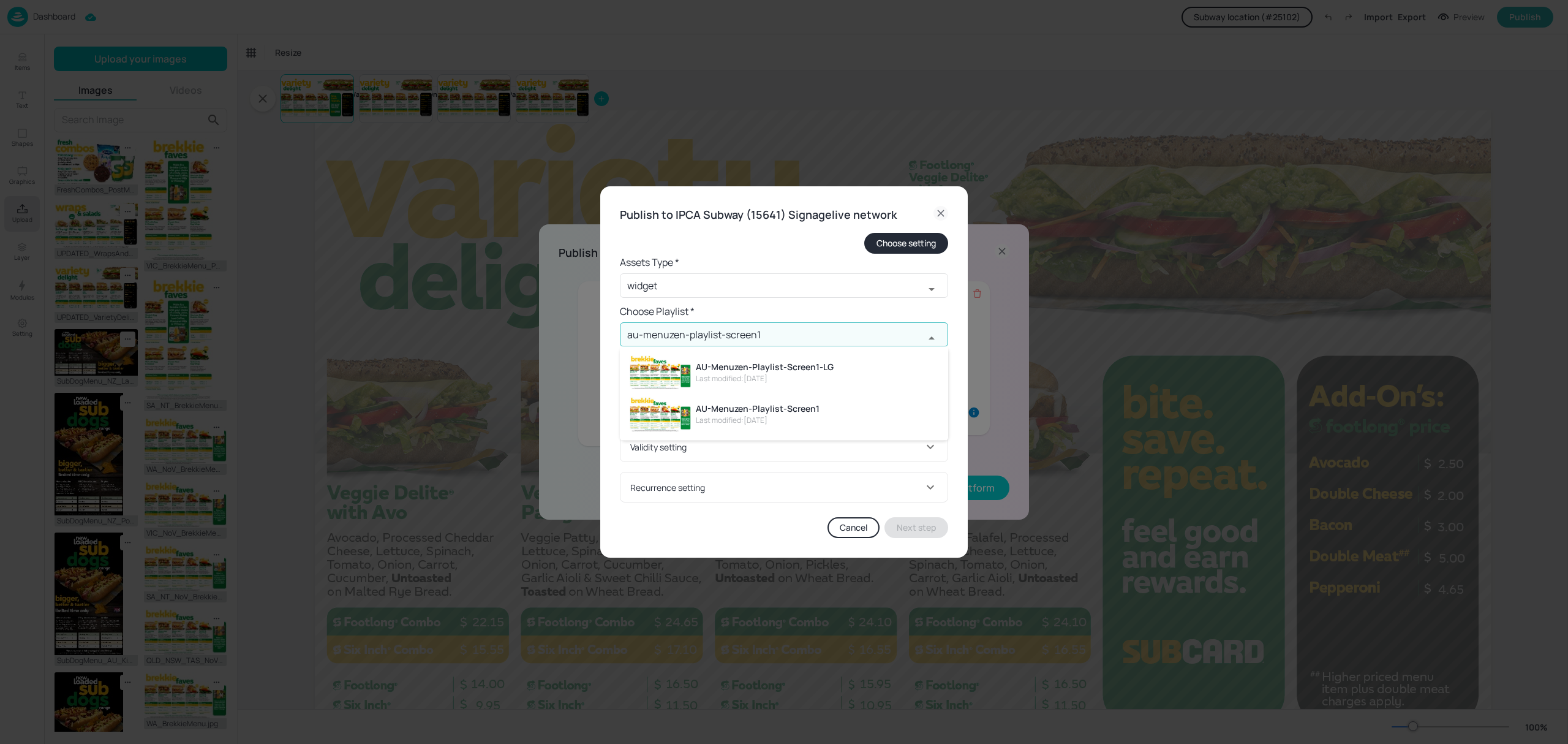
click at [715, 403] on div "AU-Menuzen-Playlist-Screen1" at bounding box center [757, 408] width 124 height 13
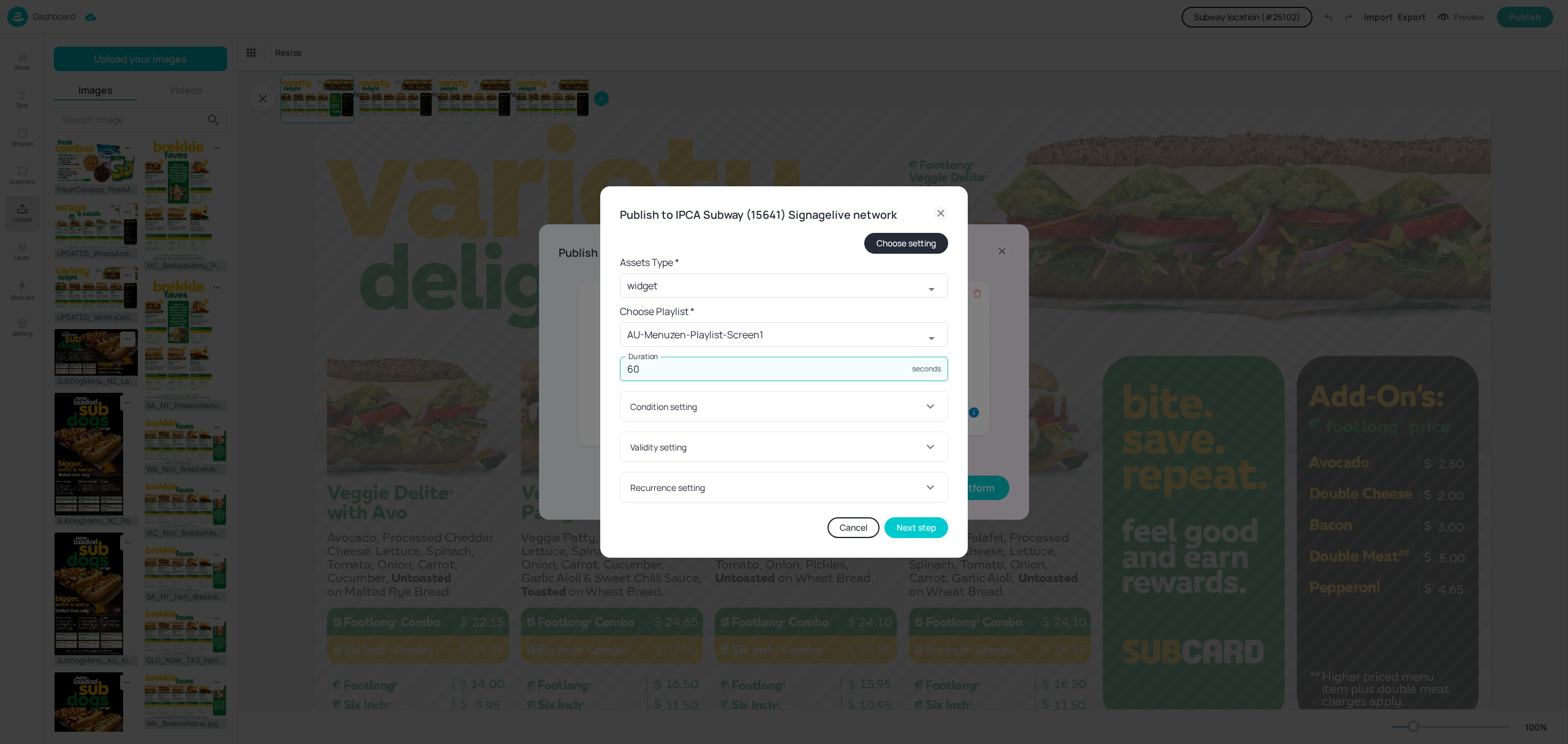
drag, startPoint x: 731, startPoint y: 373, endPoint x: 604, endPoint y: 359, distance: 127.8
click at [604, 359] on div "Publish to IPCA Subway (15641) Signagelive network Choose setting Assets Type *…" at bounding box center [784, 372] width 368 height 372
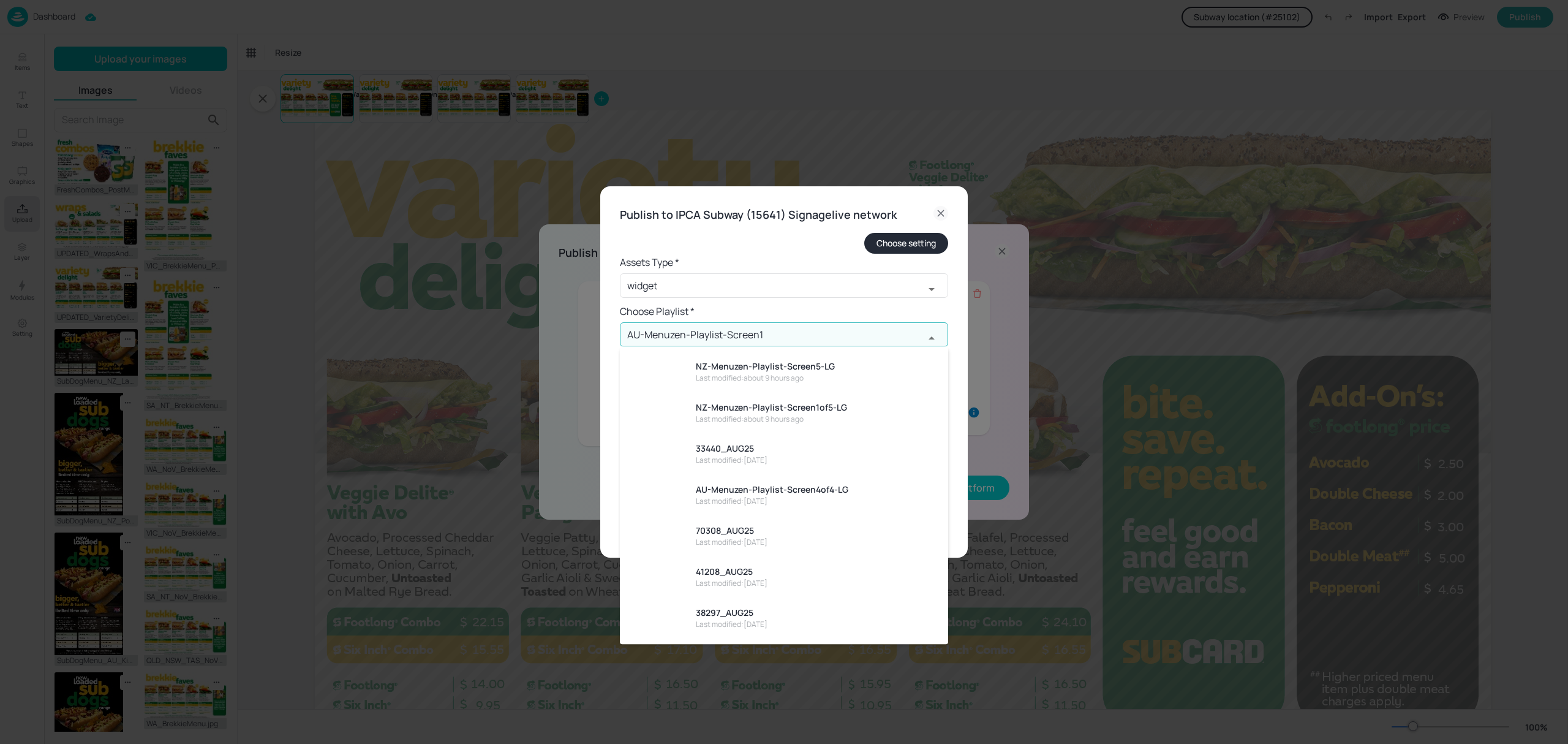
click at [707, 331] on input "AU-Menuzen-Playlist-Screen1" at bounding box center [772, 334] width 304 height 24
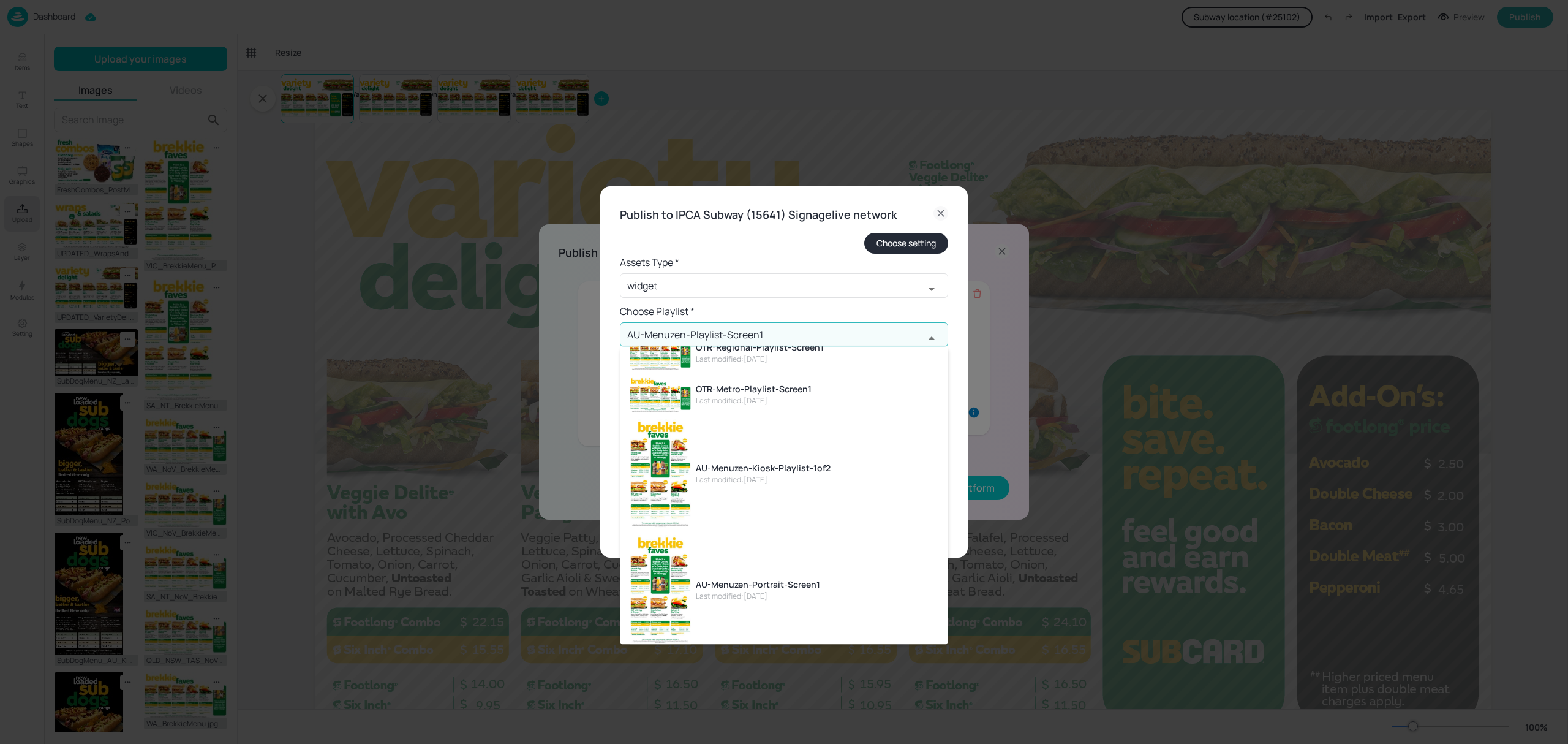
click at [794, 331] on input "AU-Menuzen-Playlist-Screen1" at bounding box center [772, 334] width 304 height 24
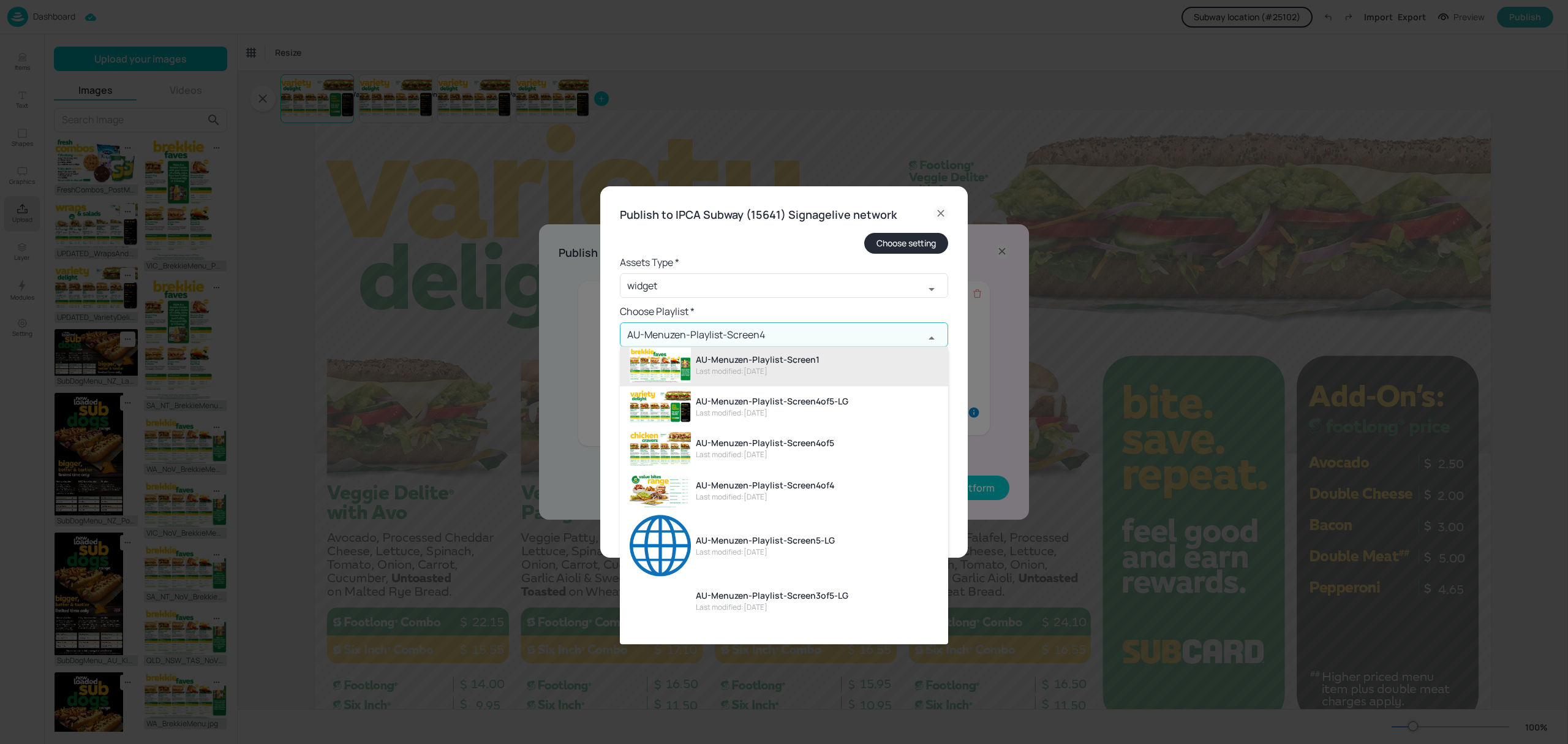
scroll to position [0, 0]
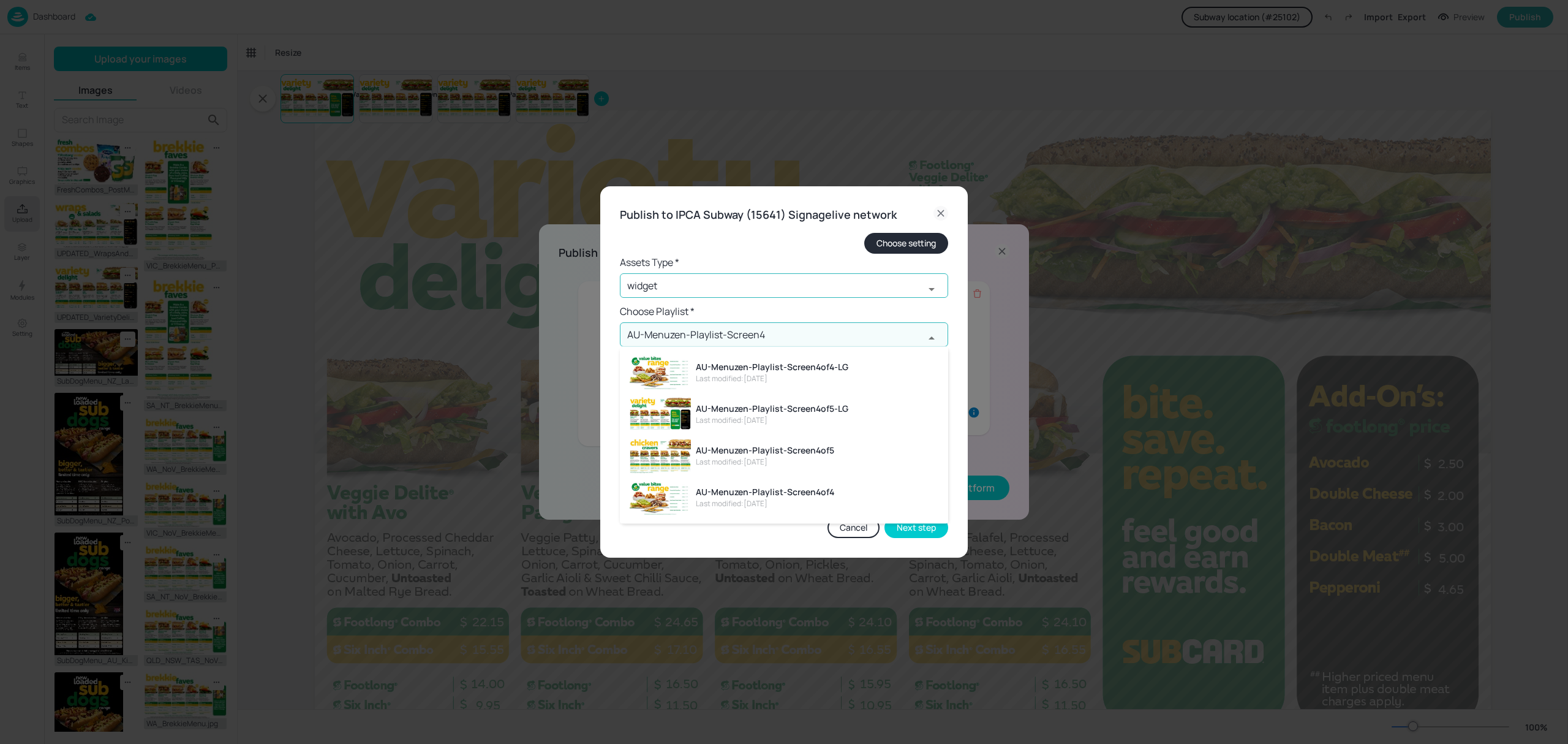
type input "AU-Menuzen-Playlist-Screen1"
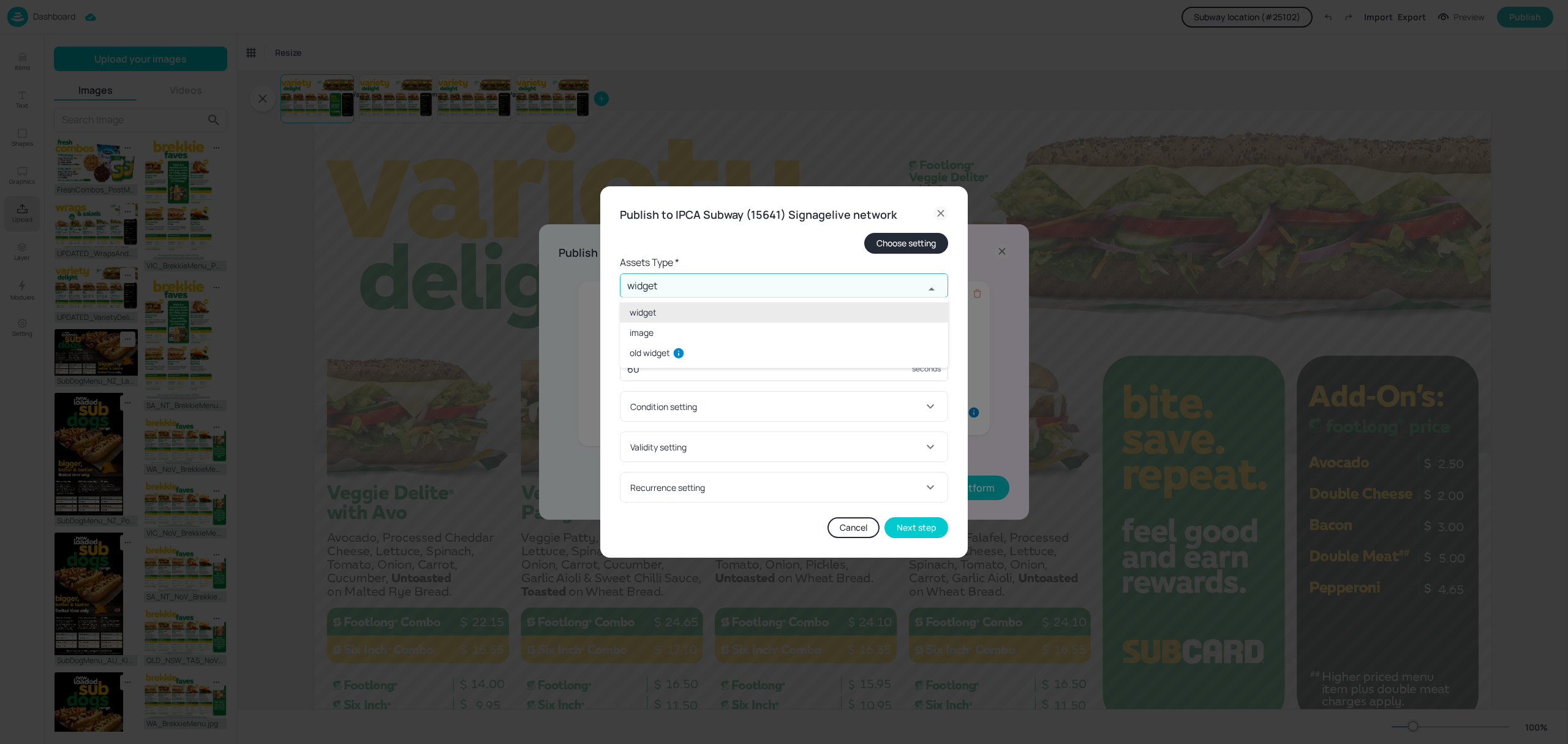
click at [846, 289] on input "widget" at bounding box center [772, 285] width 304 height 24
click at [643, 353] on li "old widget" at bounding box center [784, 352] width 329 height 20
type input "old widget"
click at [769, 334] on input "AU-Menuzen-Playlist-Screen1" at bounding box center [772, 334] width 304 height 24
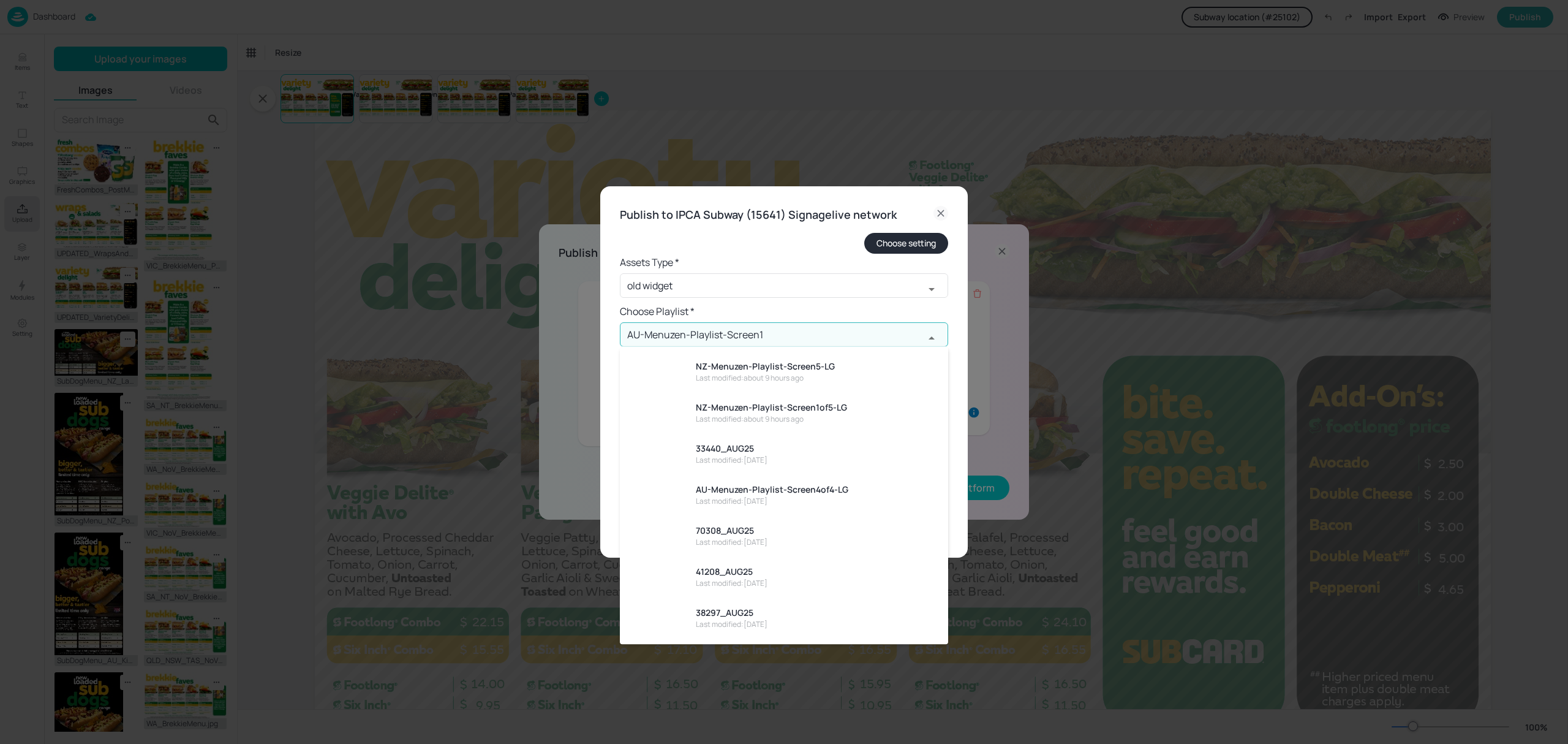
scroll to position [1005, 0]
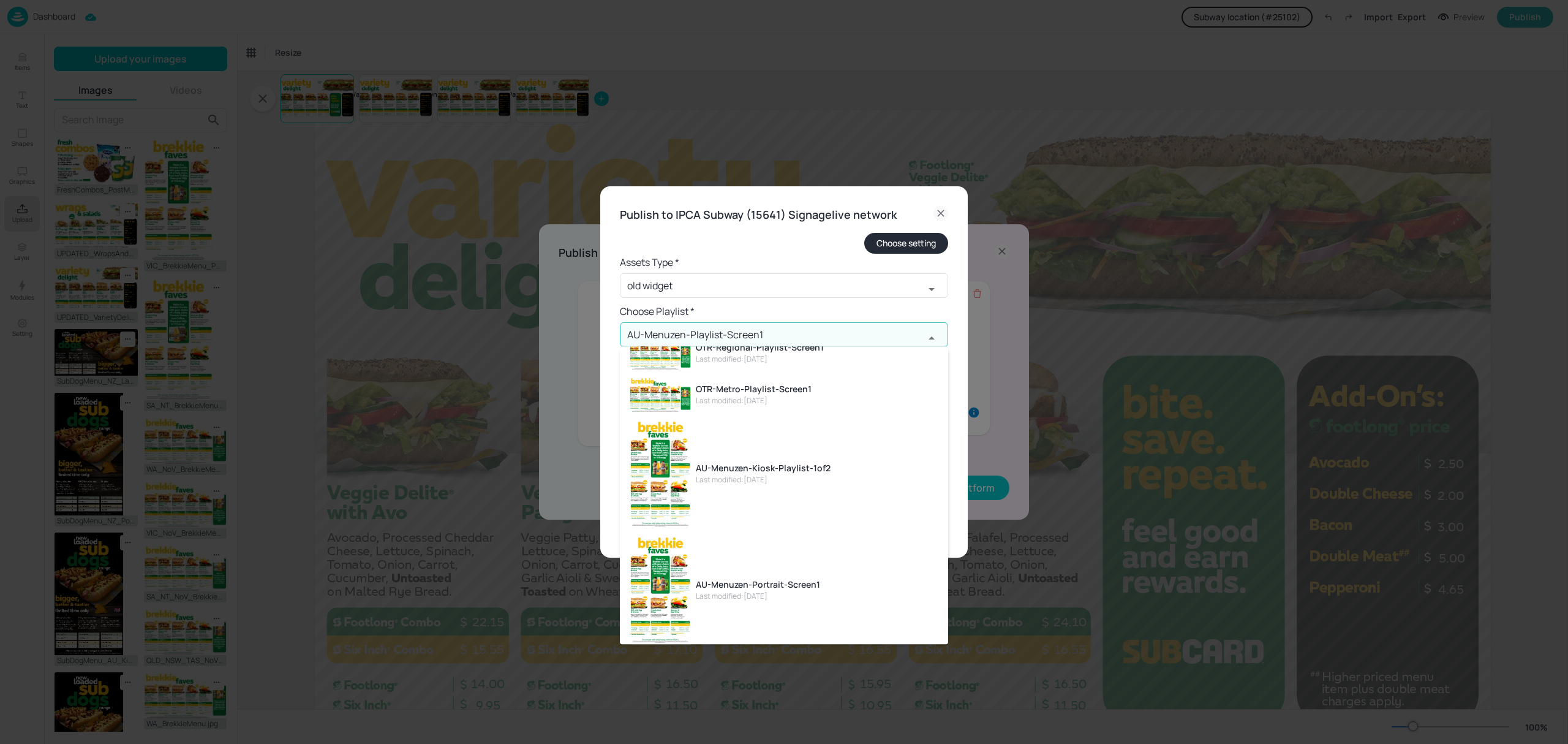
click at [849, 336] on input "AU-Menuzen-Playlist-Screen1" at bounding box center [772, 334] width 304 height 24
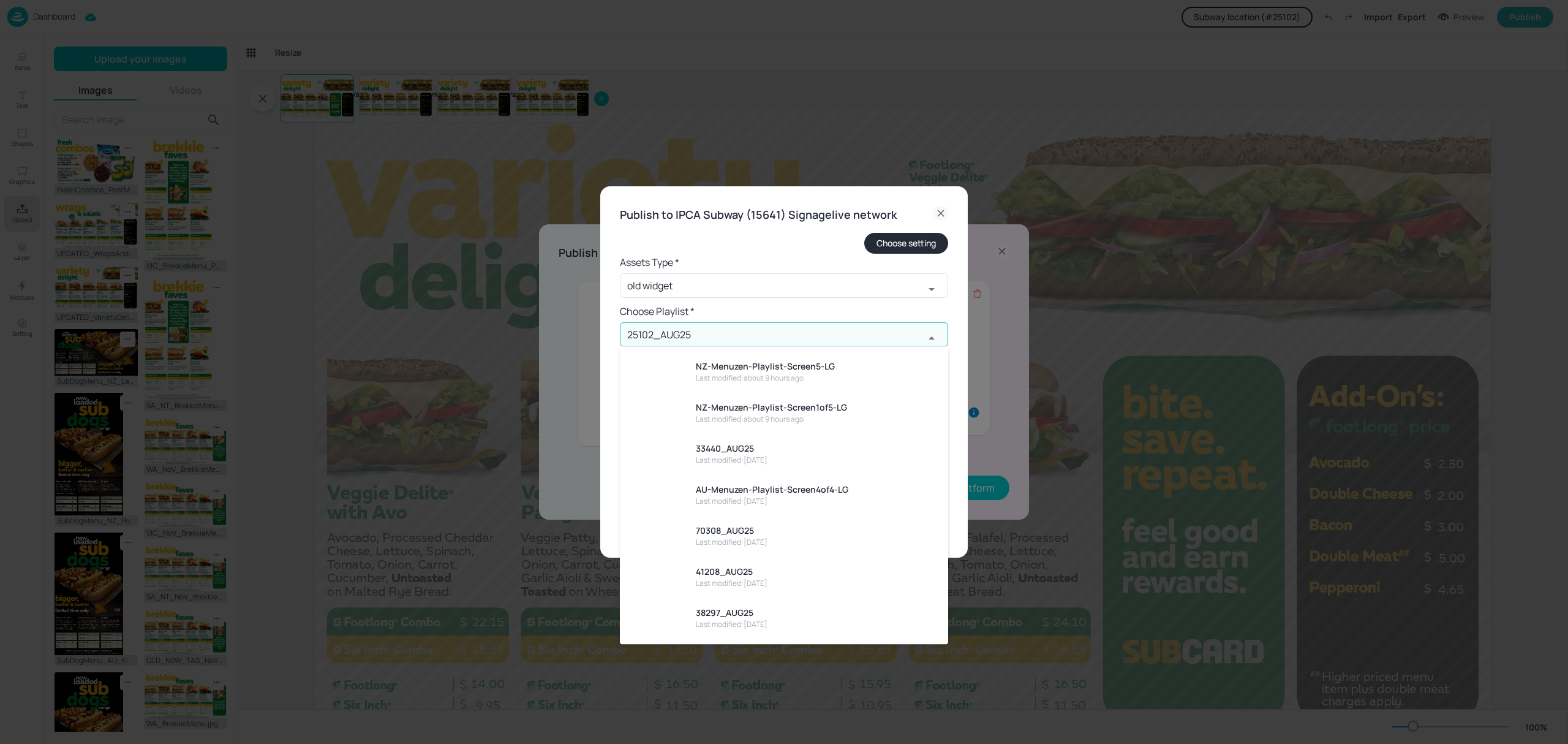
scroll to position [712, 0]
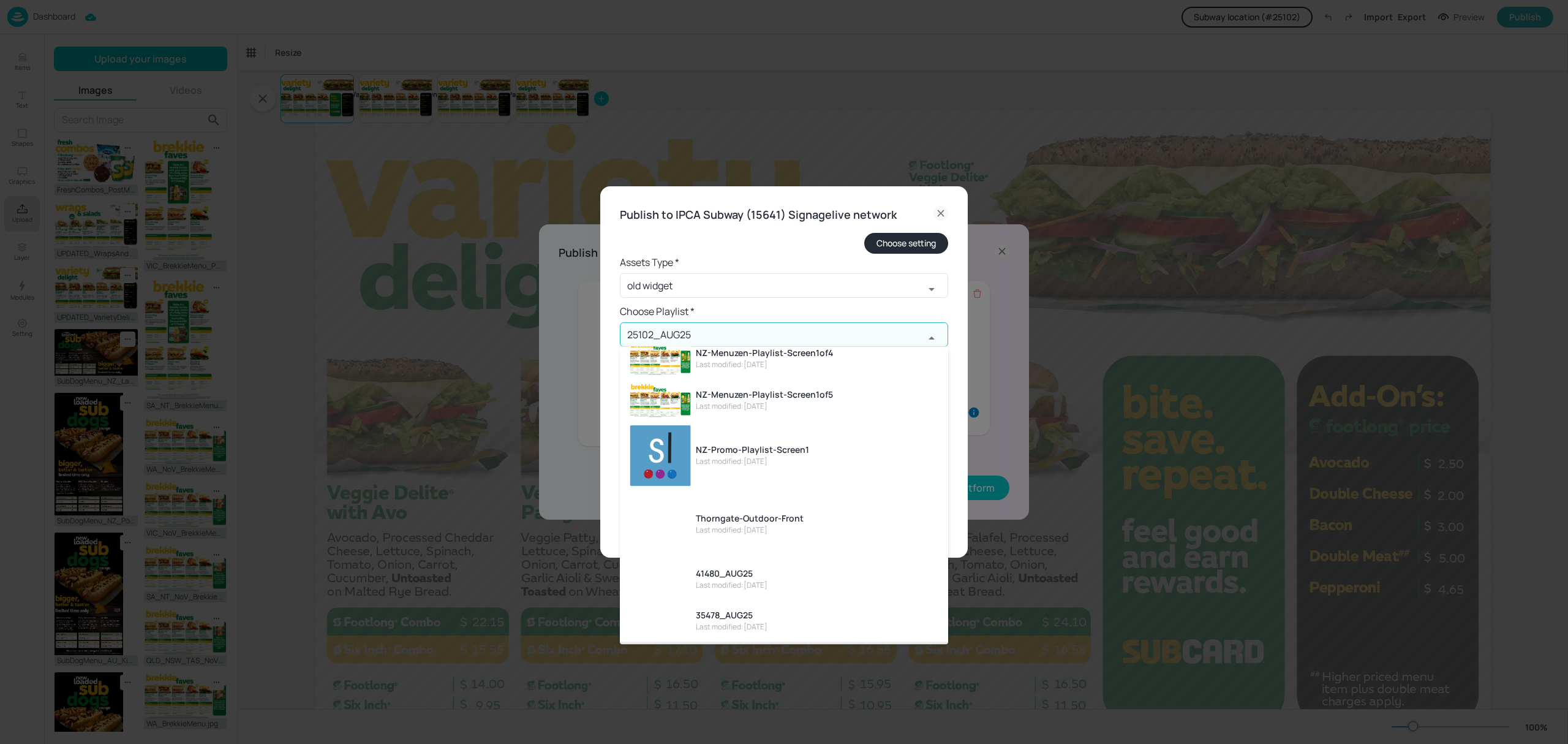
drag, startPoint x: 785, startPoint y: 334, endPoint x: 354, endPoint y: 385, distance: 434.0
click at [354, 385] on div "Publish to IPCA Subway (15641) Signagelive network Choose setting Assets Type *…" at bounding box center [784, 372] width 1568 height 744
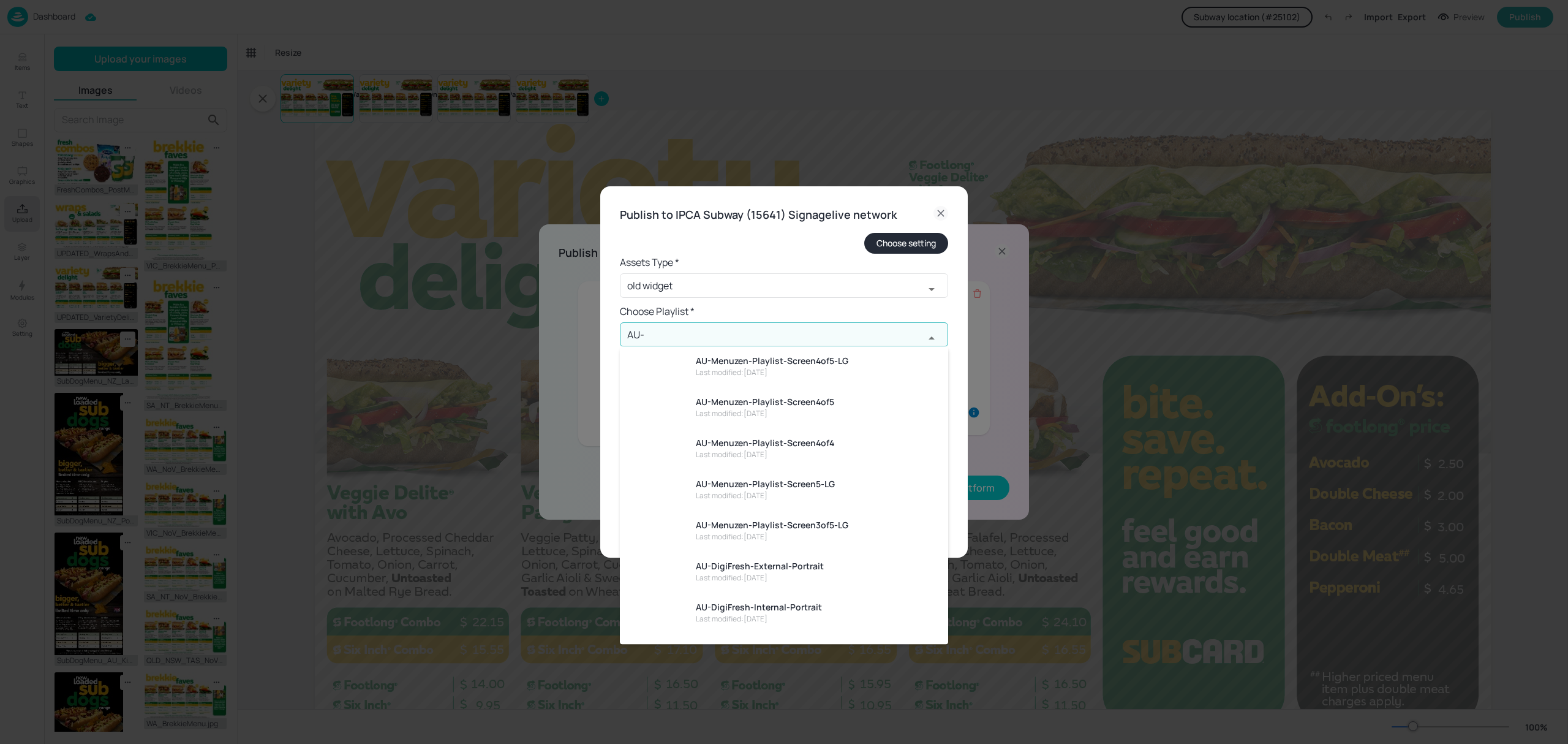
scroll to position [0, 0]
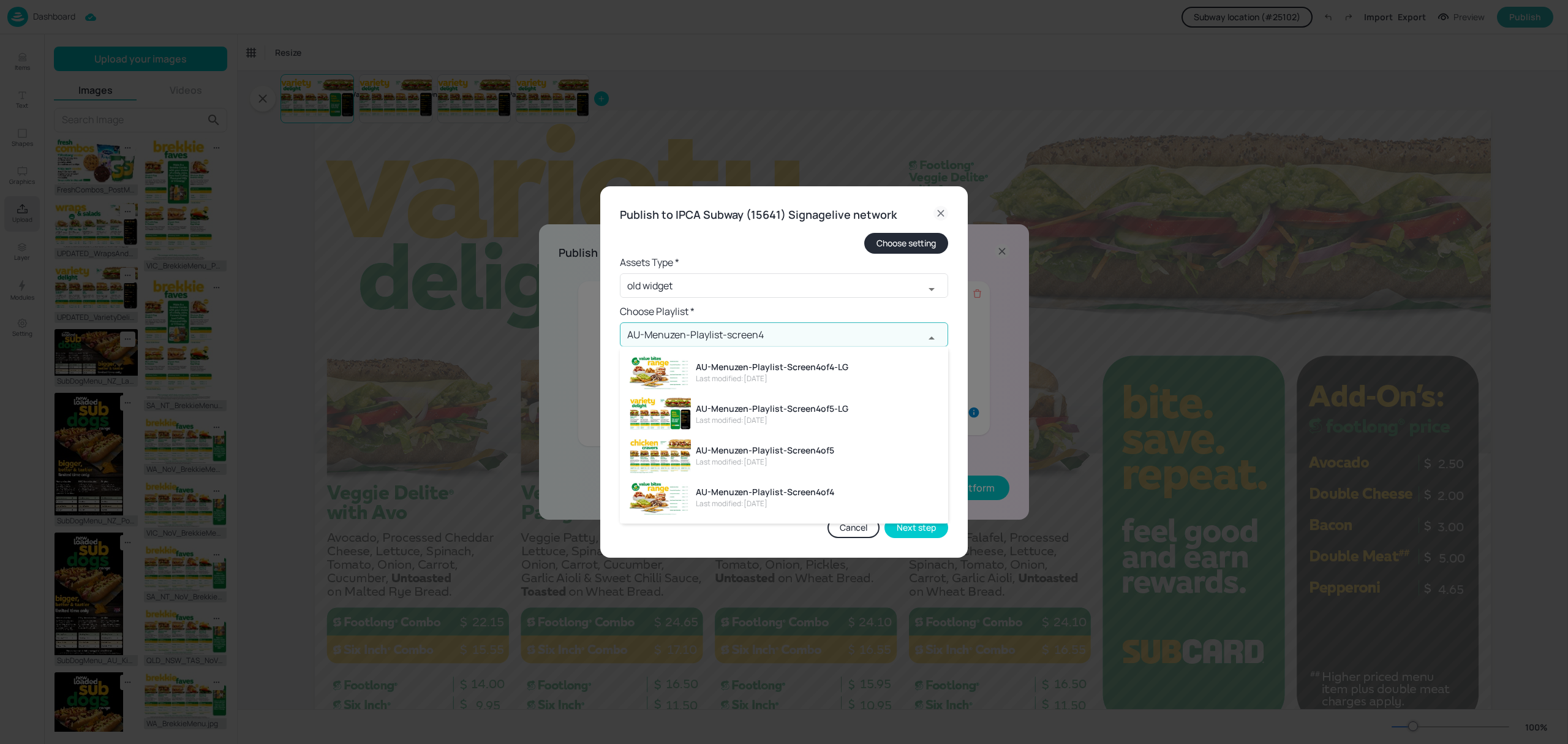
drag, startPoint x: 754, startPoint y: 336, endPoint x: 625, endPoint y: 334, distance: 129.0
click at [625, 334] on input "AU-Menuzen-Playlist-screen4" at bounding box center [772, 334] width 304 height 24
click at [772, 373] on div "Last modified: [DATE]" at bounding box center [772, 379] width 152 height 11
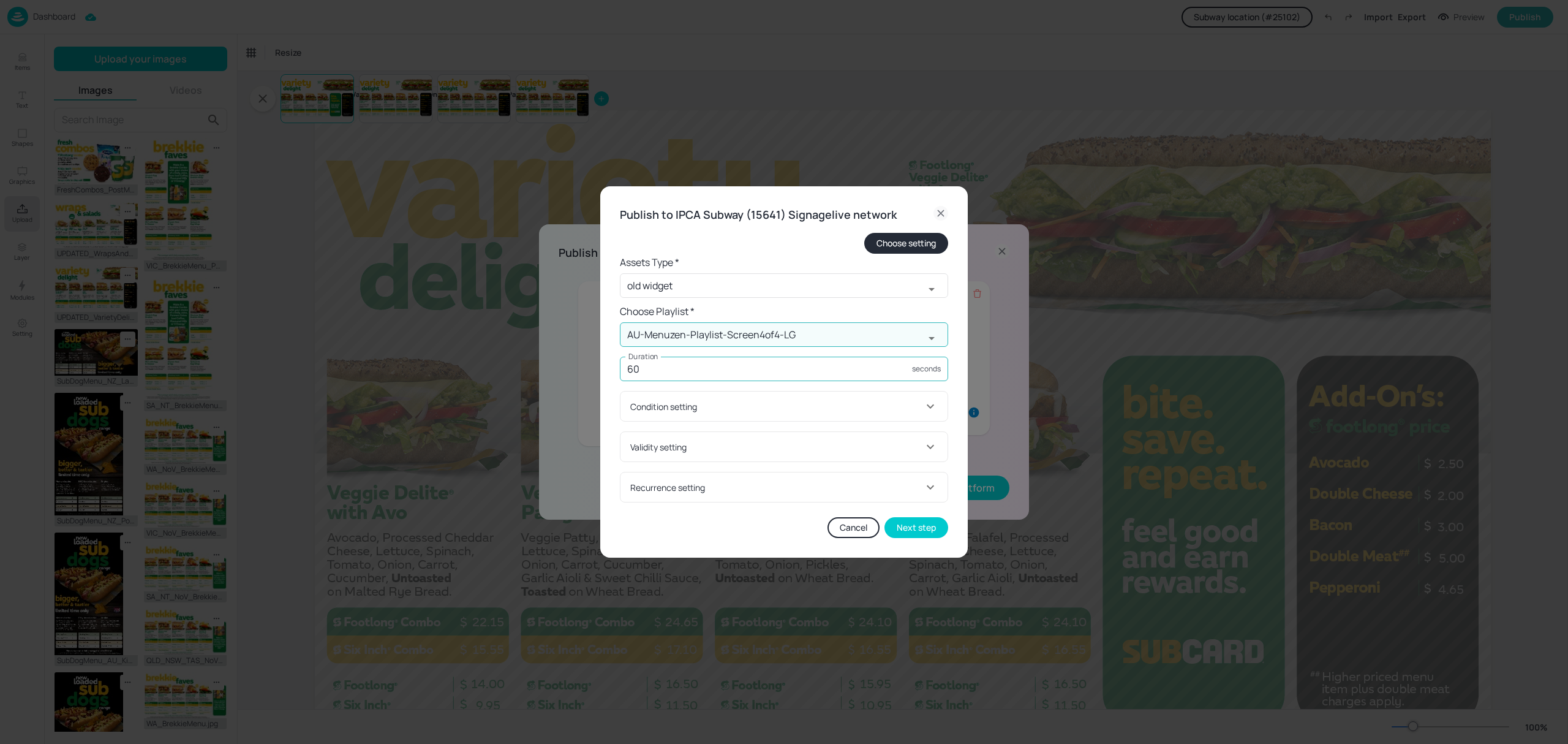
type input "AU-Menuzen-Playlist-Screen4of4-LG"
drag, startPoint x: 741, startPoint y: 369, endPoint x: 588, endPoint y: 359, distance: 153.3
click at [588, 359] on div "Publish to IPCA Subway (15641) Signagelive network Choose setting Assets Type *…" at bounding box center [784, 372] width 1568 height 744
type input "45"
click at [719, 409] on div "Condition setting" at bounding box center [776, 406] width 293 height 13
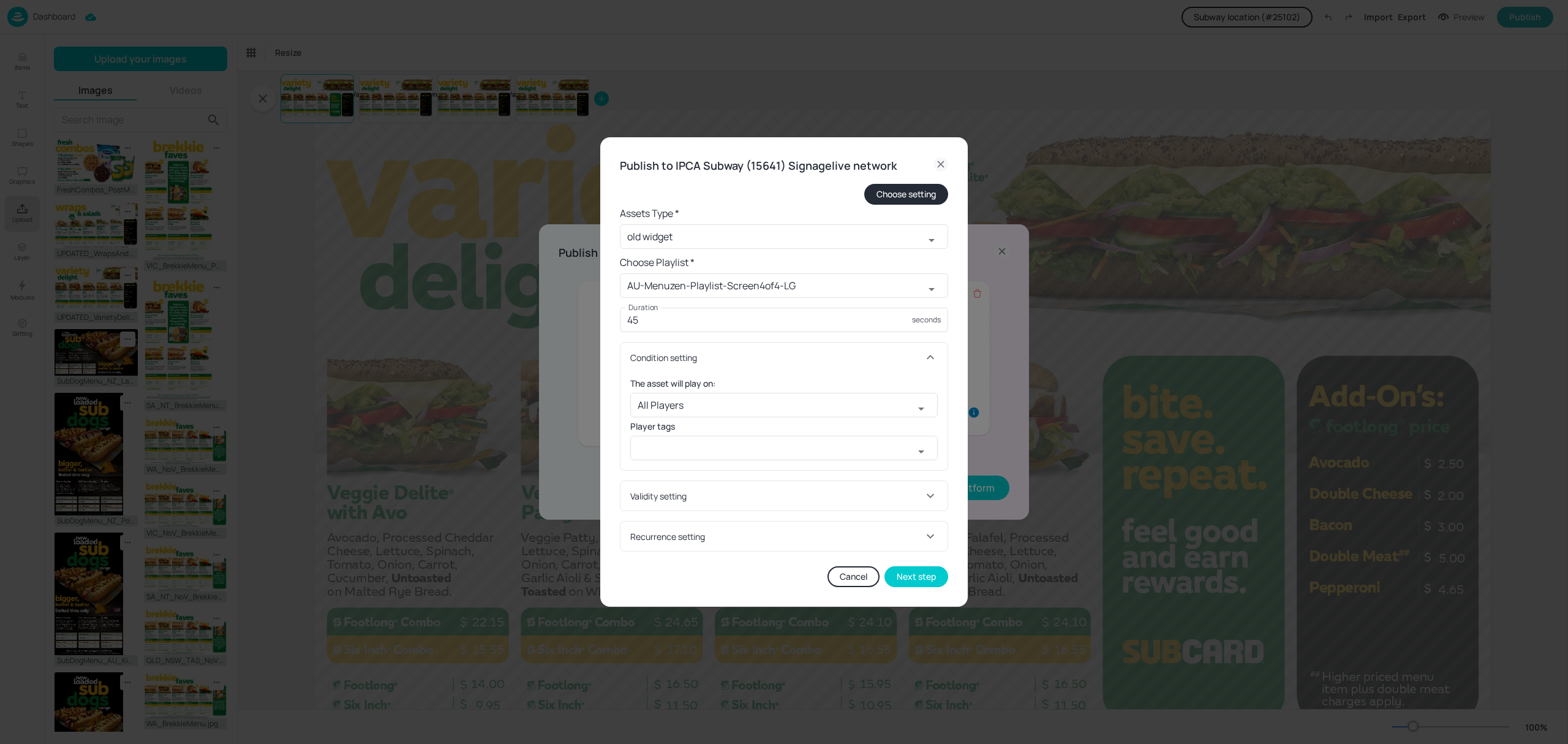
drag, startPoint x: 659, startPoint y: 502, endPoint x: 719, endPoint y: 398, distance: 120.1
click at [661, 495] on div "Validity setting" at bounding box center [776, 496] width 293 height 13
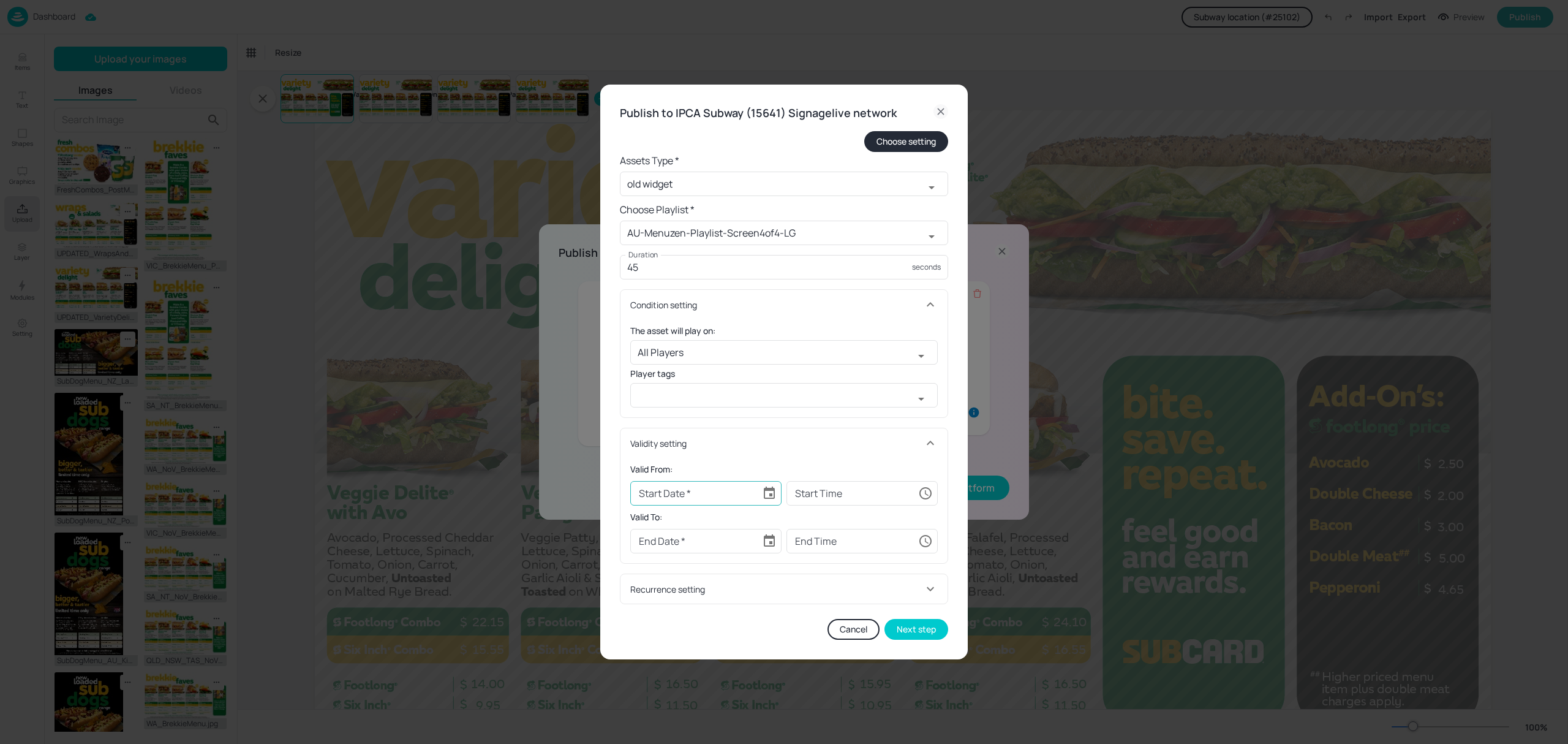
click at [769, 487] on icon "Choose date" at bounding box center [769, 493] width 15 height 15
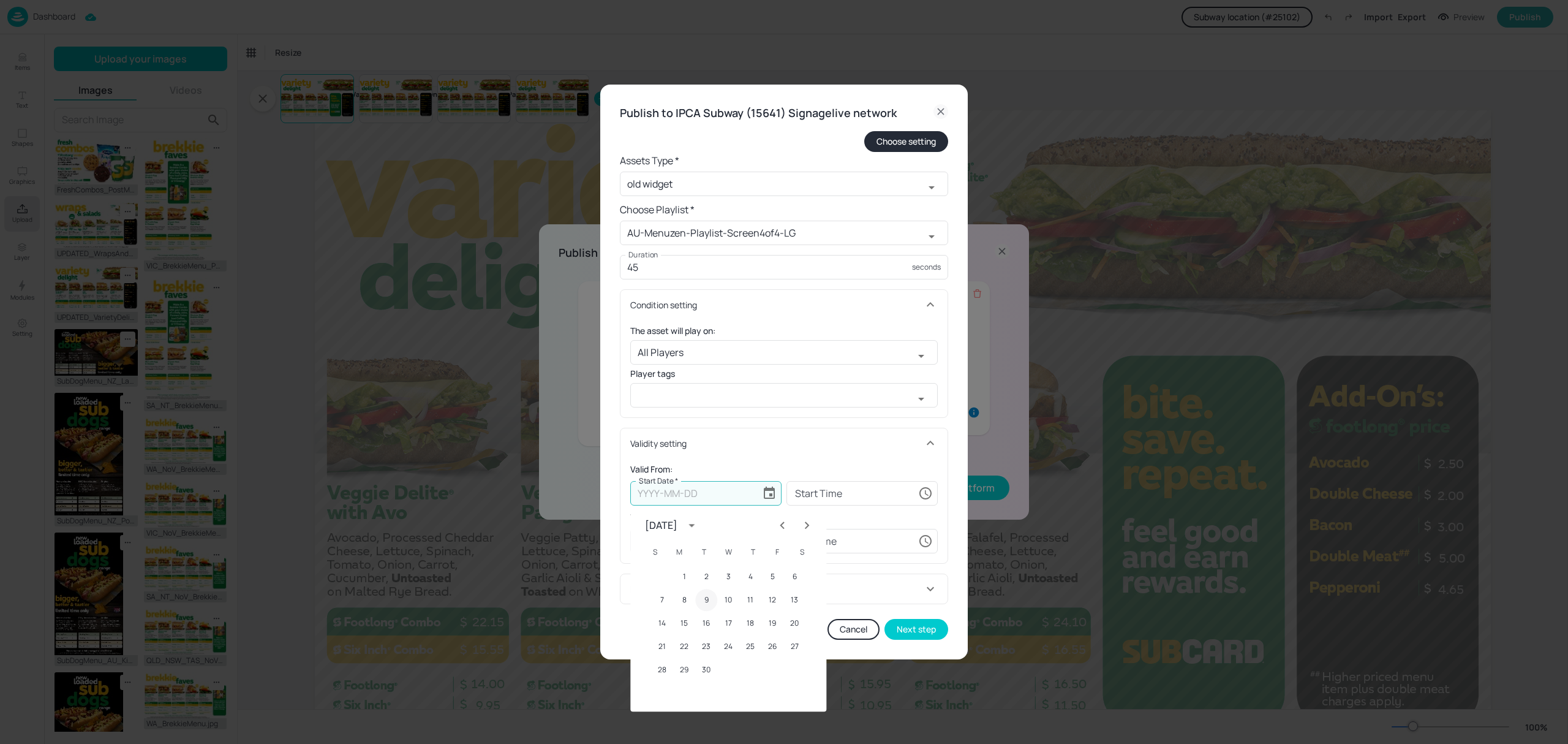
click at [708, 603] on button "9" at bounding box center [706, 600] width 22 height 22
type input "[DATE]"
type input "00:00:00"
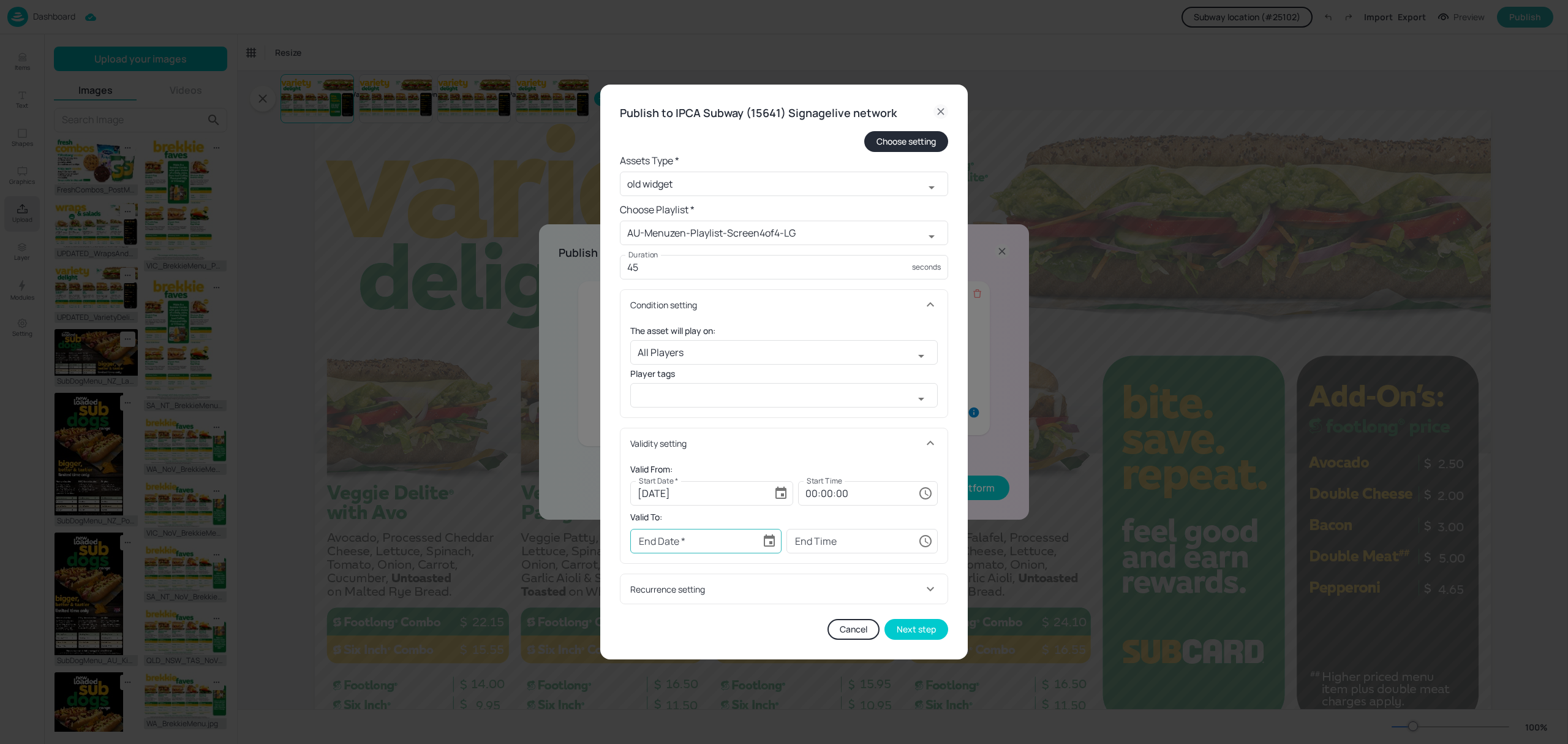
click at [768, 539] on icon "Choose date" at bounding box center [769, 541] width 15 height 15
click at [808, 347] on icon "Next month" at bounding box center [806, 342] width 15 height 15
click at [701, 466] on button "23" at bounding box center [706, 464] width 22 height 22
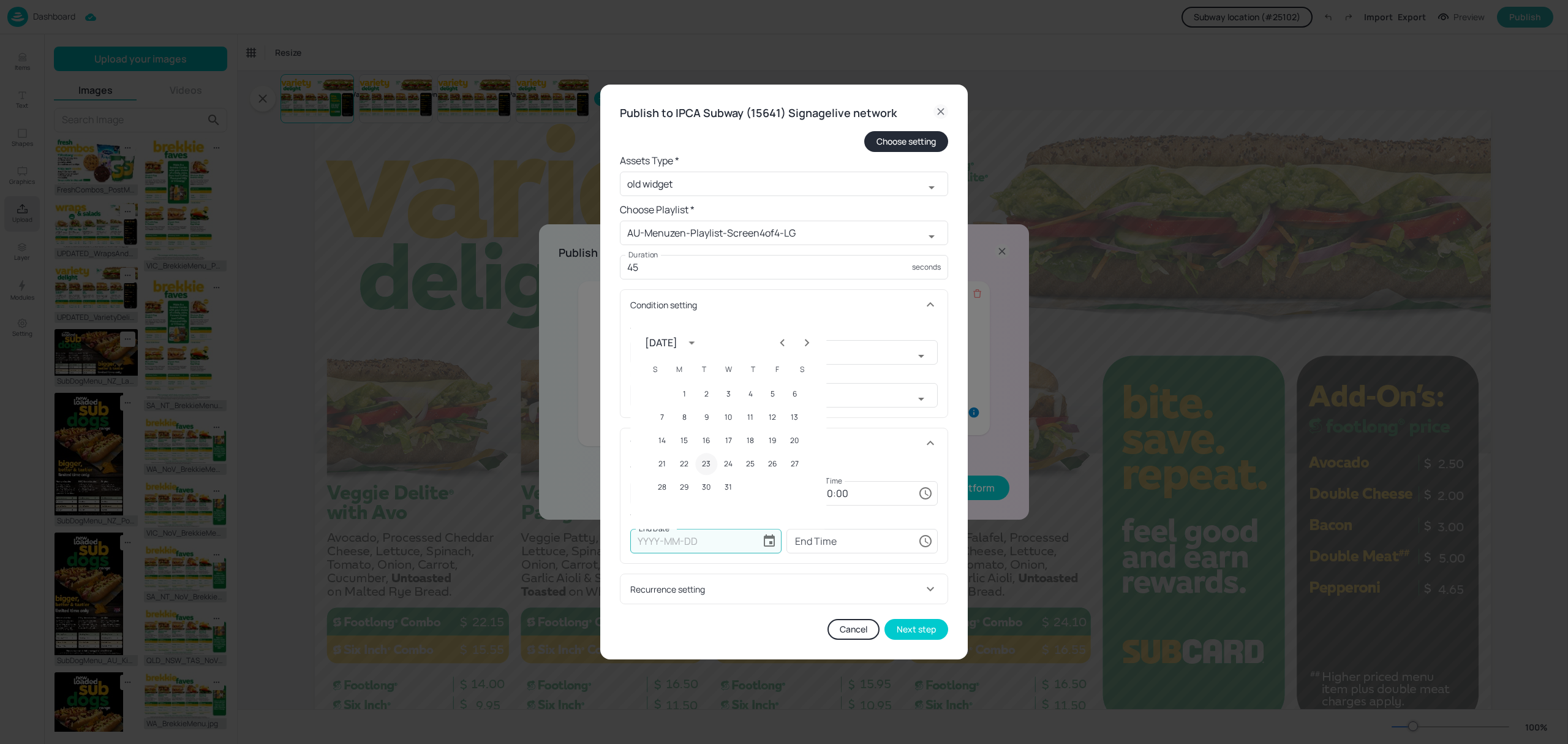
type input "[DATE]"
click at [808, 545] on input "00:00:00" at bounding box center [856, 541] width 115 height 24
type input "23:59:59"
click at [956, 529] on div "Publish to IPCA Subway (15641) Signagelive network Choose setting Assets Type *…" at bounding box center [784, 372] width 368 height 575
click at [916, 630] on button "Next step" at bounding box center [916, 629] width 64 height 21
